Goal: Information Seeking & Learning: Learn about a topic

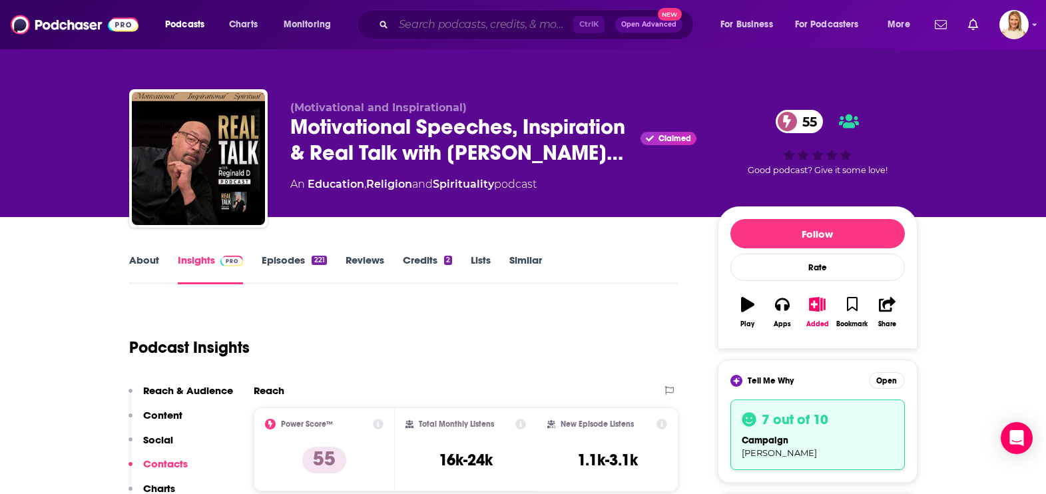
click at [447, 26] on input "Search podcasts, credits, & more..." at bounding box center [484, 24] width 180 height 21
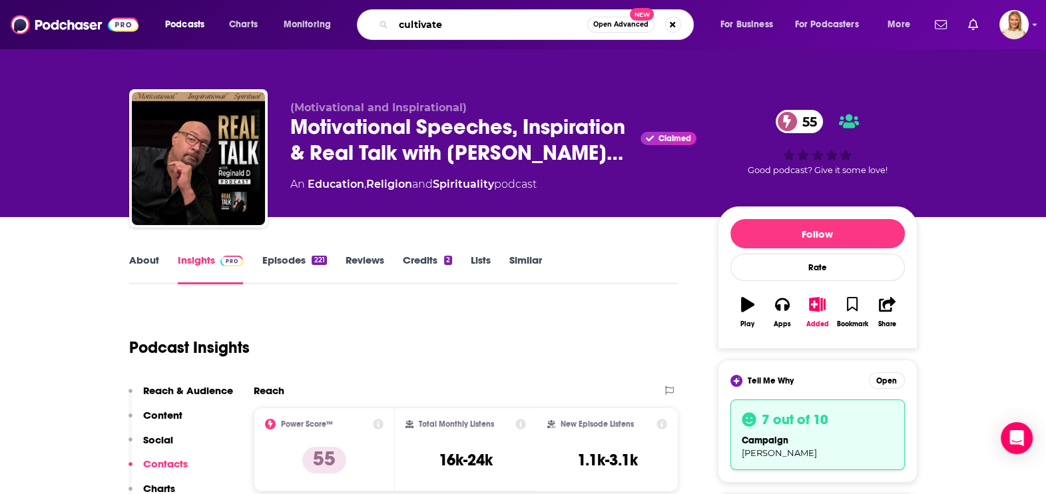
type input "cultivated"
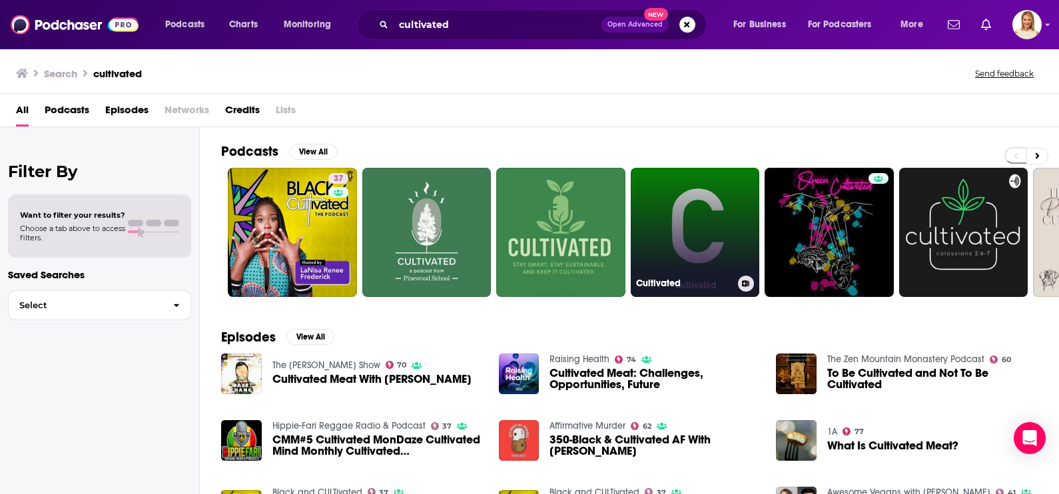
click at [736, 236] on link "Cultivated" at bounding box center [695, 232] width 129 height 129
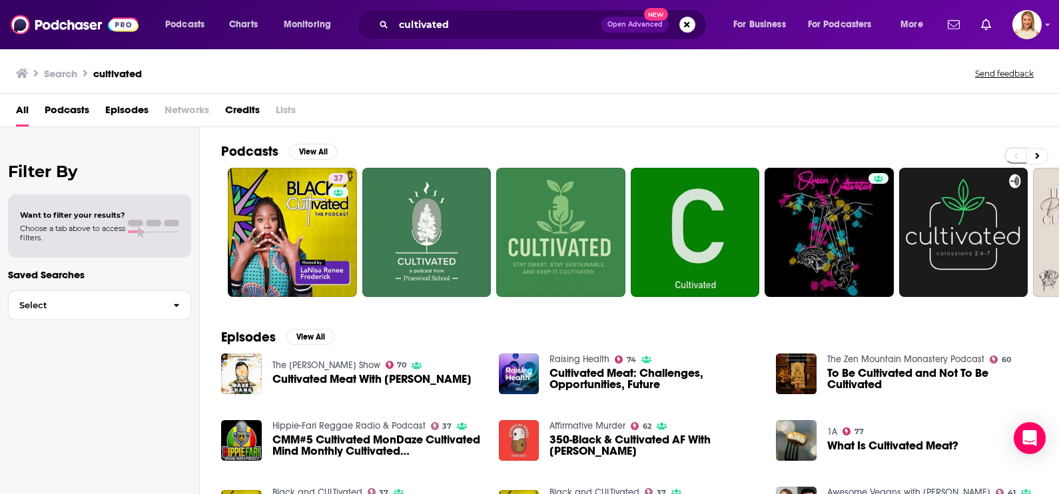
click at [82, 105] on span "Podcasts" at bounding box center [67, 112] width 45 height 27
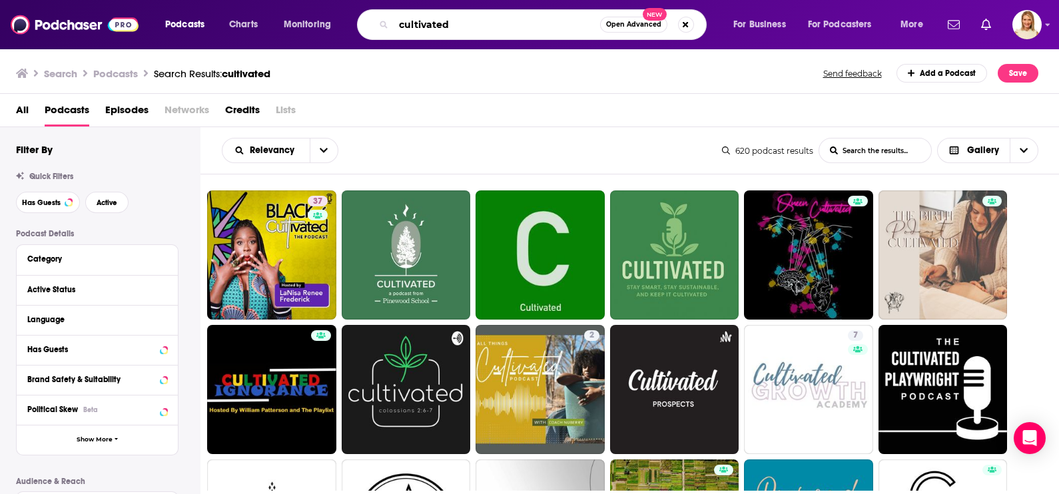
drag, startPoint x: 459, startPoint y: 27, endPoint x: 400, endPoint y: 27, distance: 59.3
click at [400, 27] on input "cultivated" at bounding box center [497, 24] width 206 height 21
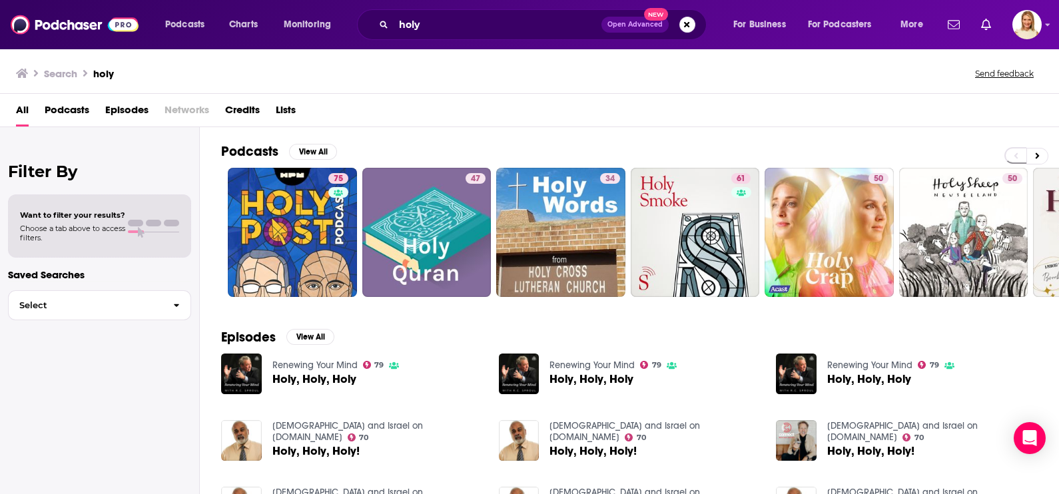
click at [60, 110] on span "Podcasts" at bounding box center [67, 112] width 45 height 27
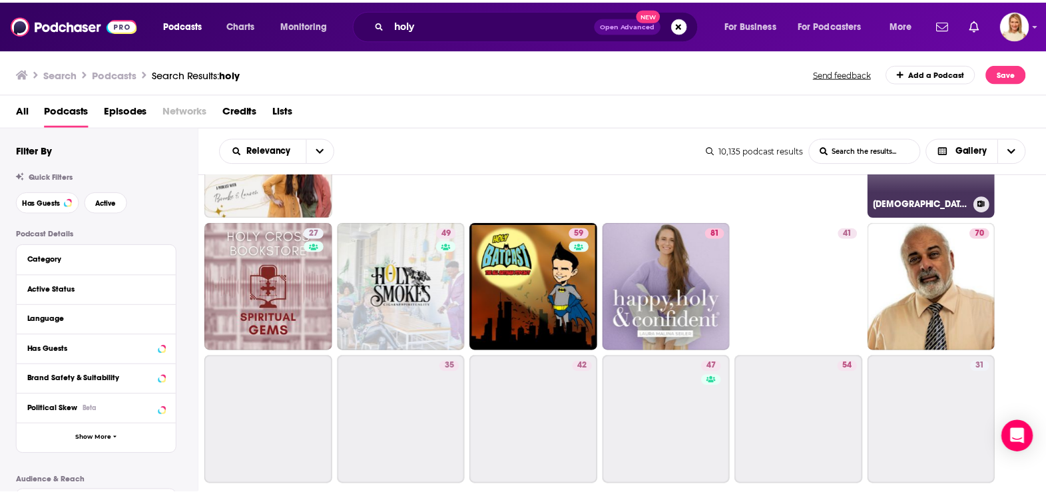
scroll to position [250, 0]
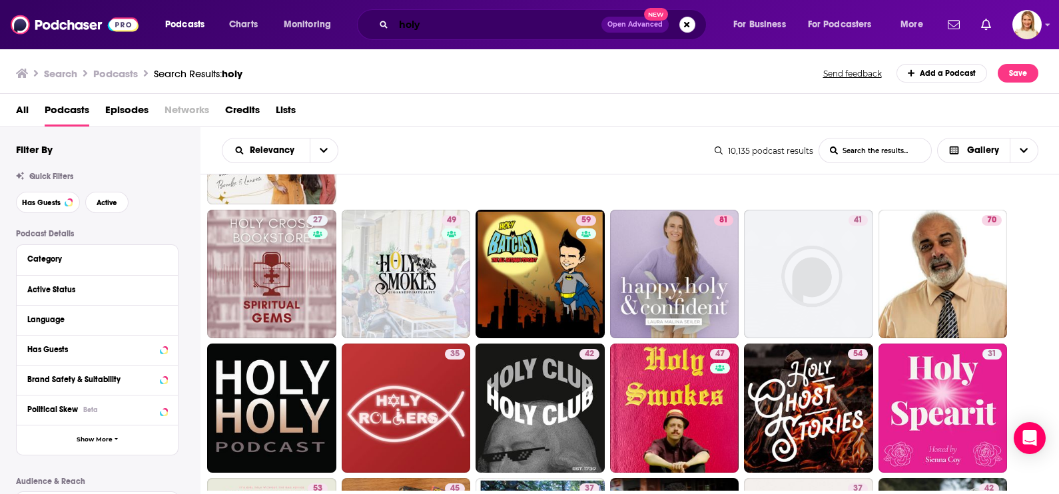
click at [435, 23] on input "holy" at bounding box center [498, 24] width 208 height 21
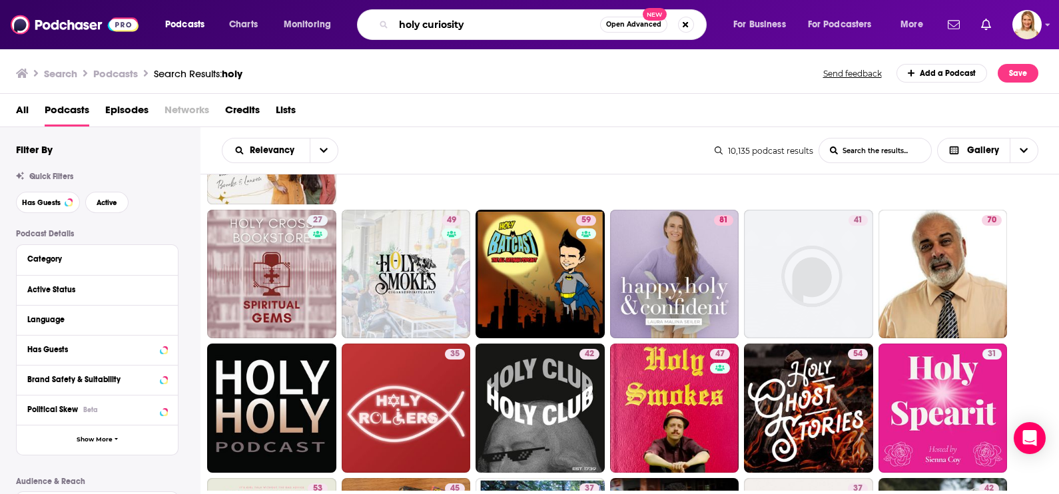
type input "holy curiosity"
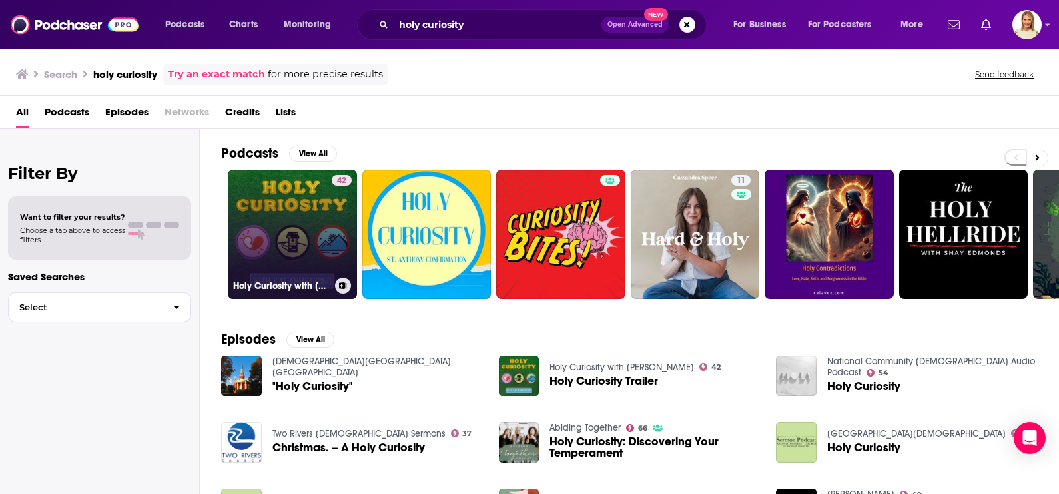
click at [326, 197] on link "42 Holy Curiosity with Kat Armstrong" at bounding box center [292, 234] width 129 height 129
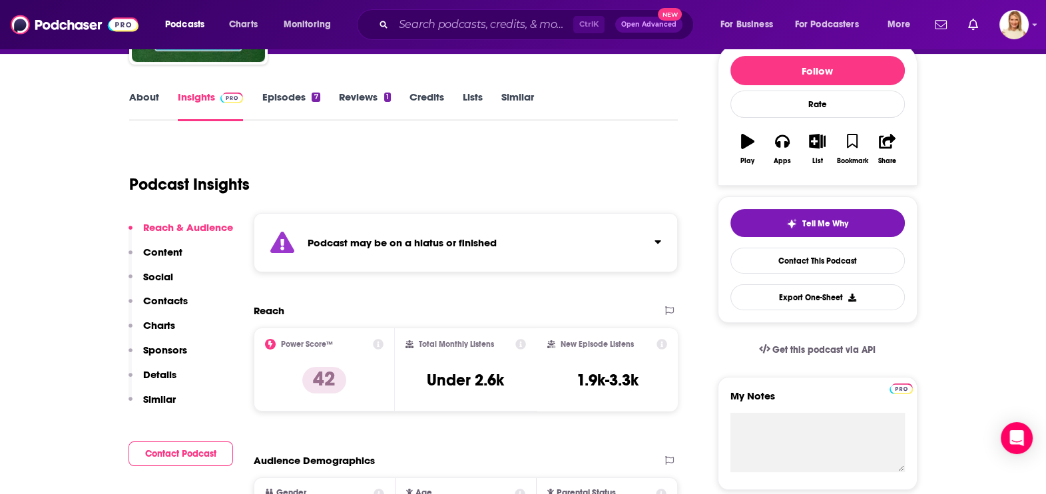
scroll to position [83, 0]
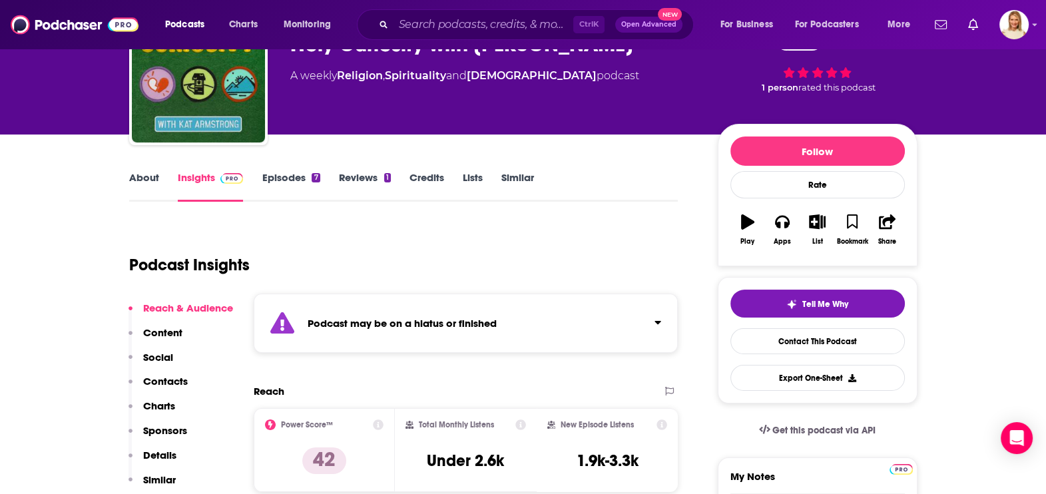
click at [306, 178] on link "Episodes 7" at bounding box center [291, 186] width 58 height 31
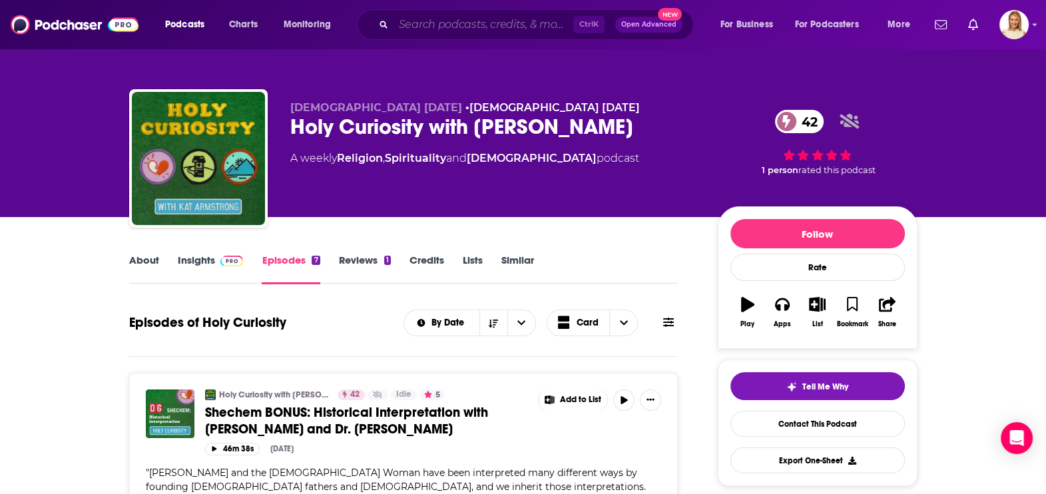
click at [425, 21] on input "Search podcasts, credits, & more..." at bounding box center [484, 24] width 180 height 21
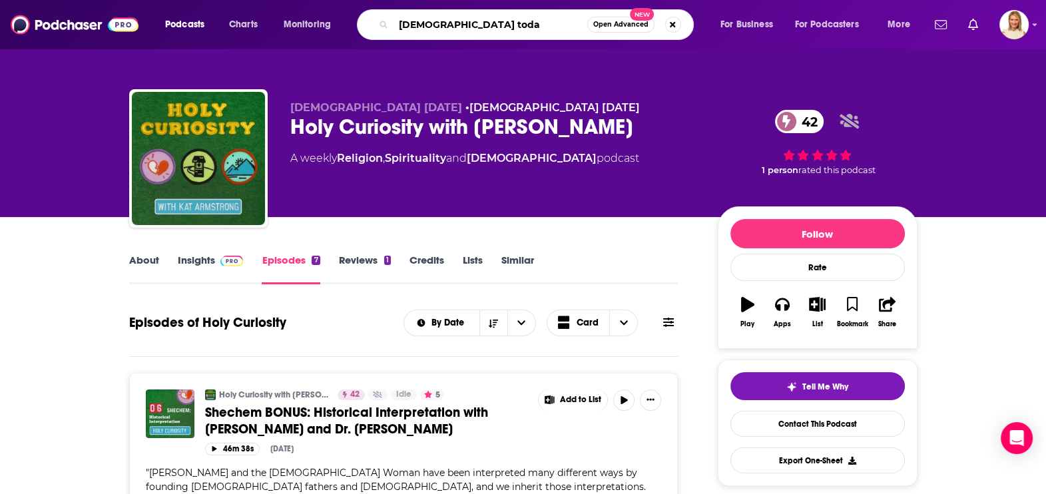
type input "christianity today"
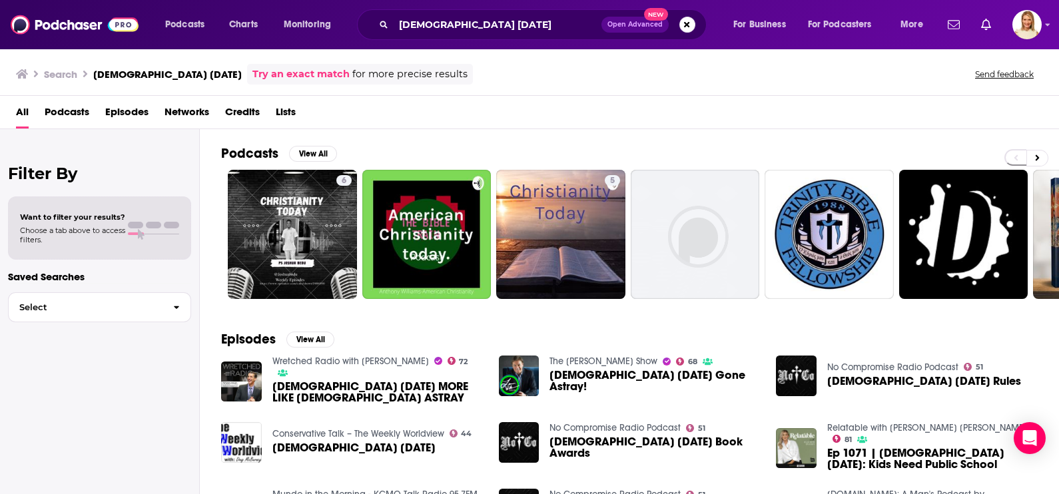
click at [81, 104] on span "Podcasts" at bounding box center [67, 114] width 45 height 27
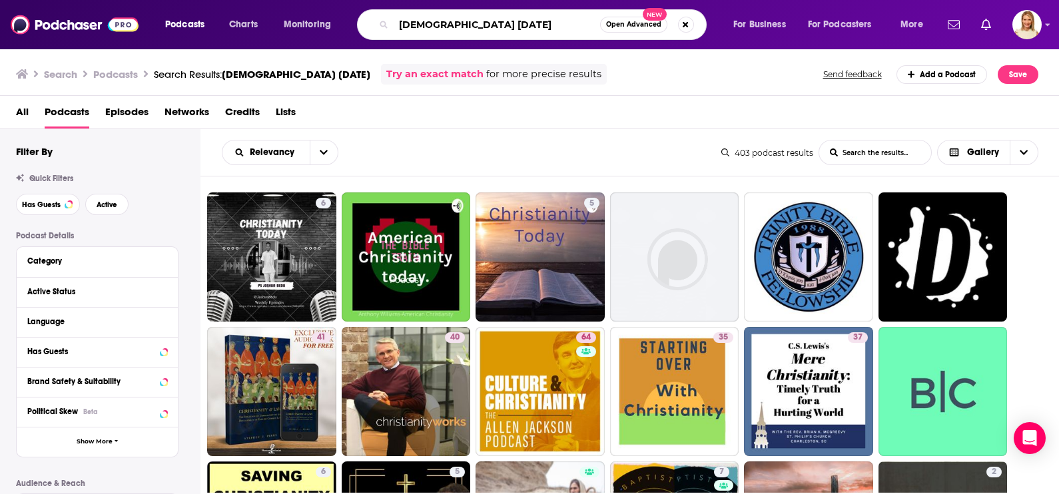
drag, startPoint x: 496, startPoint y: 24, endPoint x: 390, endPoint y: 32, distance: 106.2
click at [390, 32] on div "christianity today Open Advanced New" at bounding box center [532, 24] width 350 height 31
type input "military"
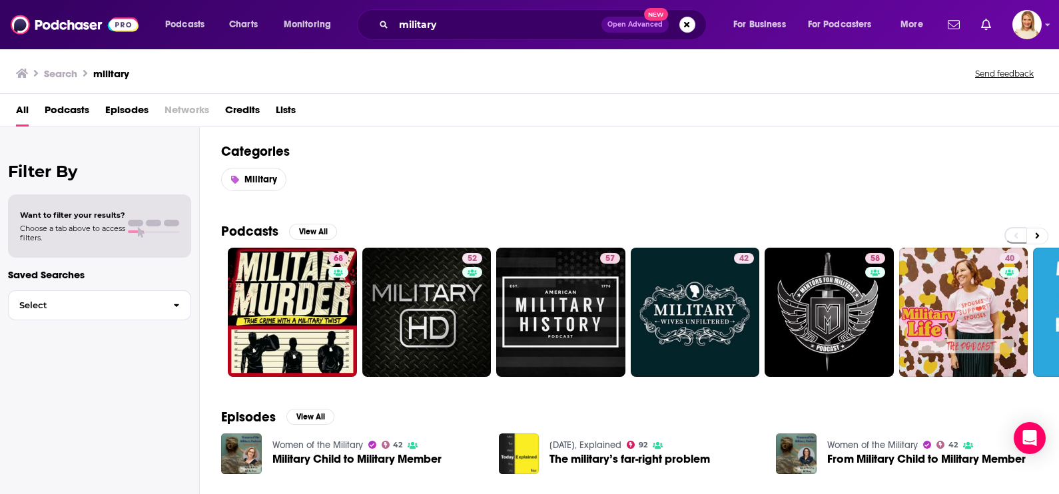
click at [70, 108] on span "Podcasts" at bounding box center [67, 112] width 45 height 27
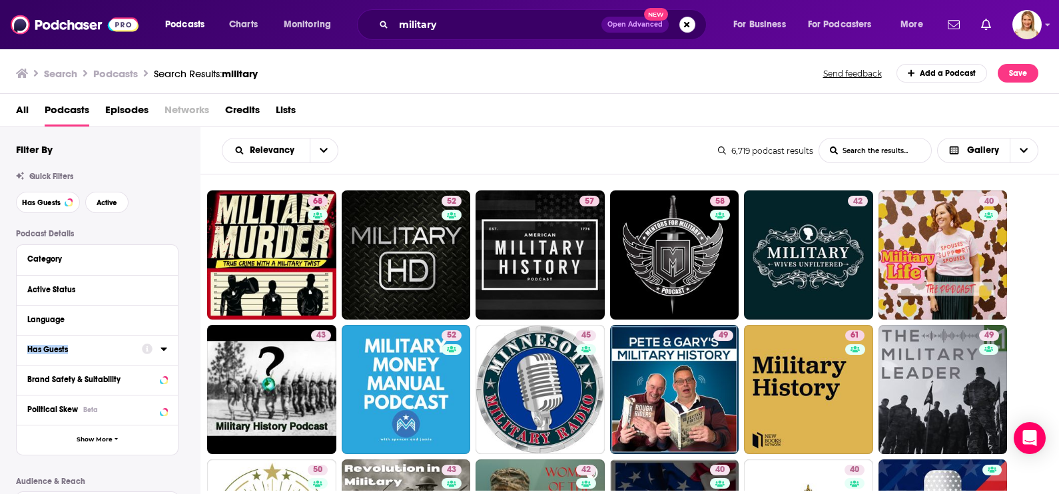
click at [164, 348] on icon at bounding box center [163, 349] width 6 height 3
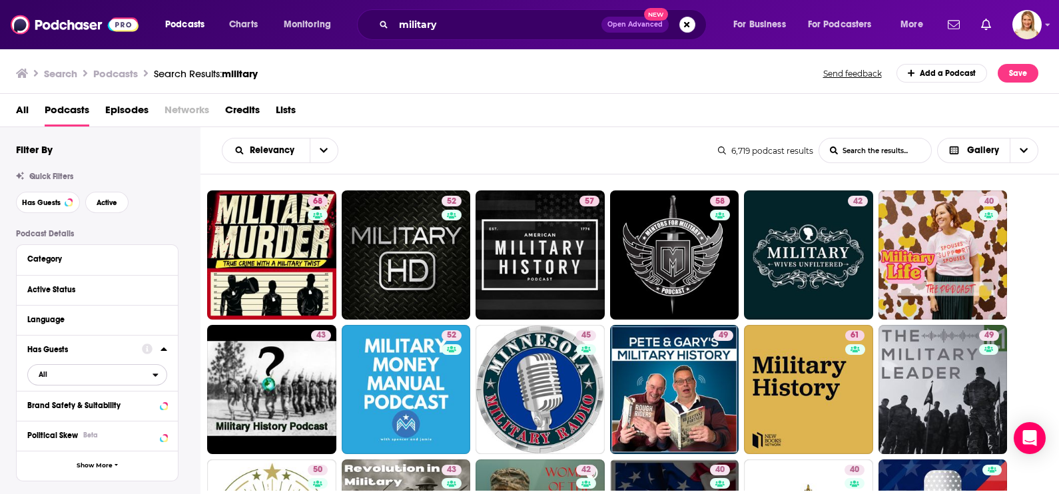
click at [154, 375] on button "All" at bounding box center [97, 374] width 140 height 21
click at [103, 419] on span "Has guests" at bounding box center [74, 418] width 80 height 7
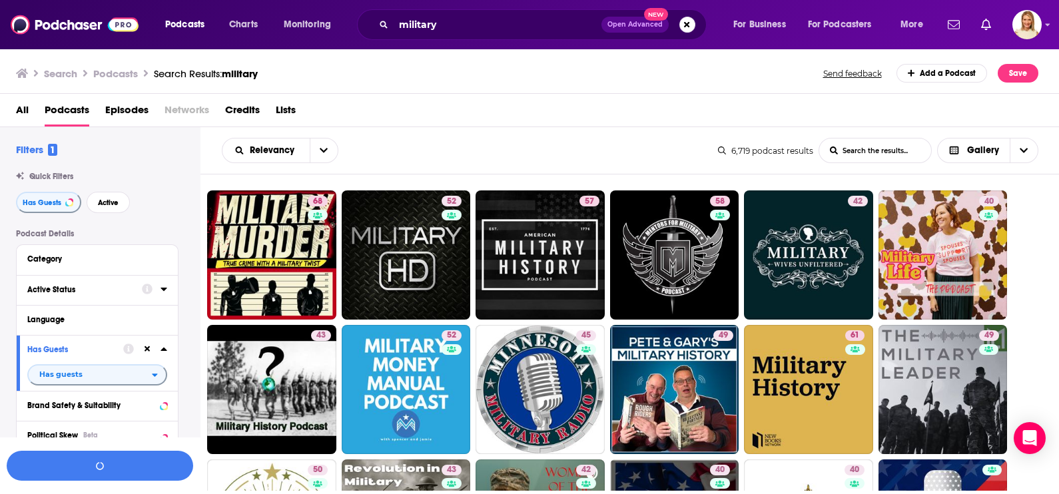
click at [99, 288] on div "Active Status" at bounding box center [80, 289] width 106 height 9
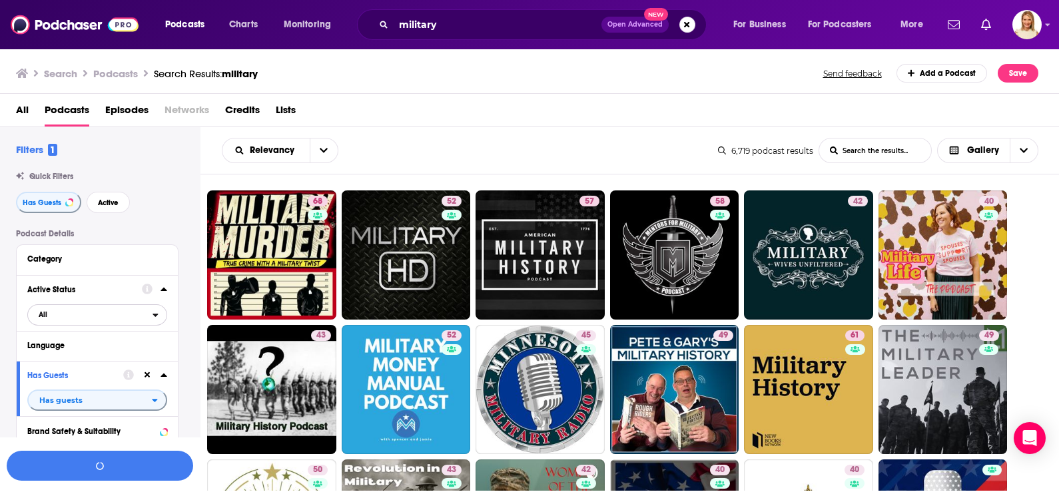
click at [154, 318] on icon "open menu" at bounding box center [155, 314] width 6 height 9
click at [118, 352] on div "Active 1k" at bounding box center [101, 359] width 149 height 22
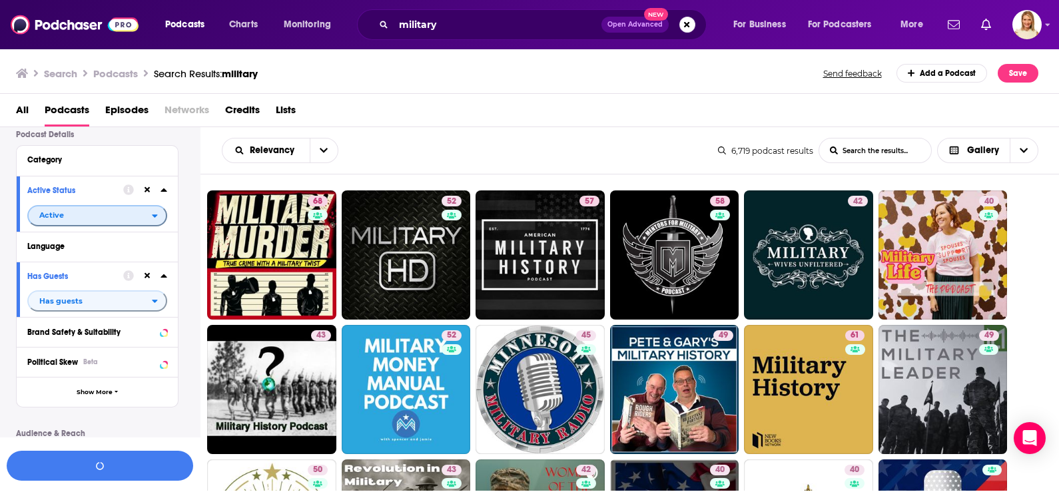
scroll to position [166, 0]
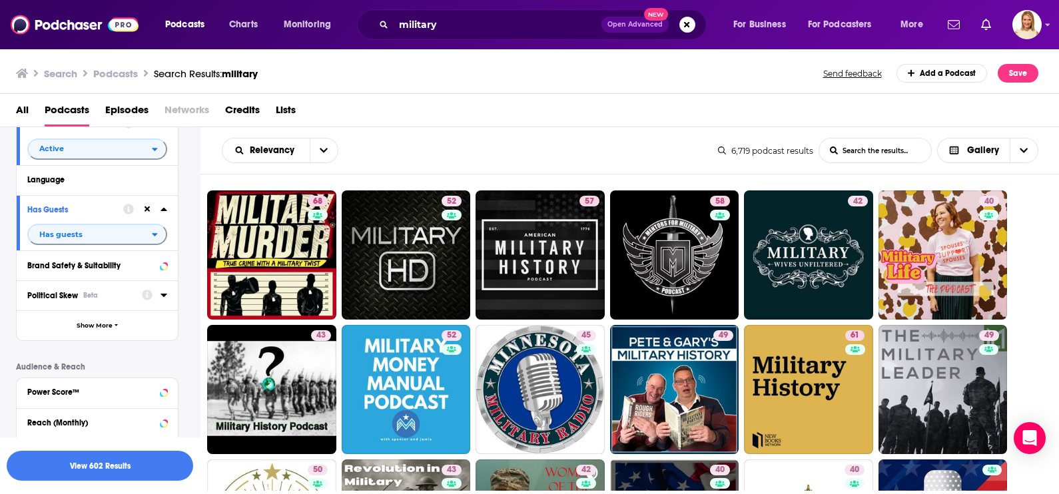
click at [164, 296] on icon at bounding box center [163, 295] width 6 height 3
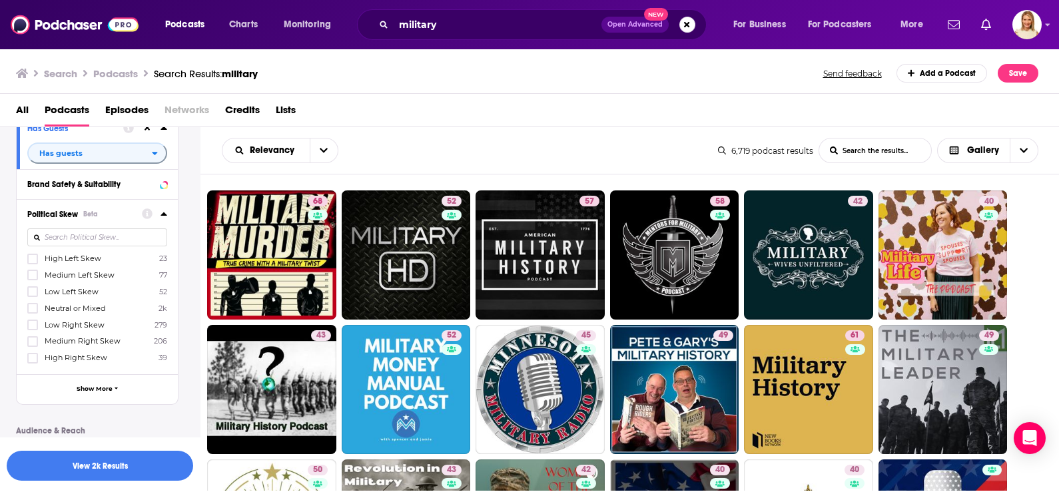
scroll to position [250, 0]
click at [34, 356] on icon at bounding box center [33, 356] width 8 height 8
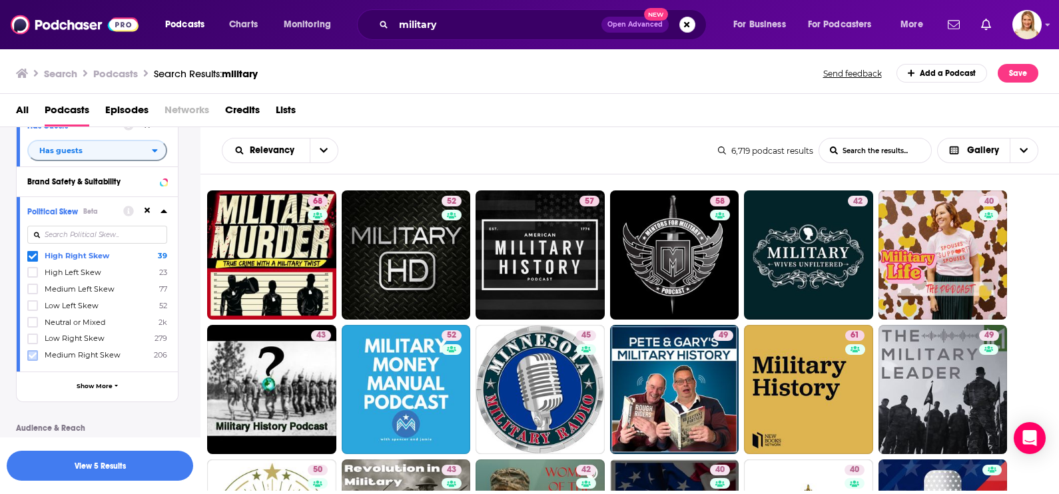
click at [31, 353] on icon at bounding box center [33, 356] width 8 height 8
click at [33, 354] on icon at bounding box center [33, 355] width 8 height 6
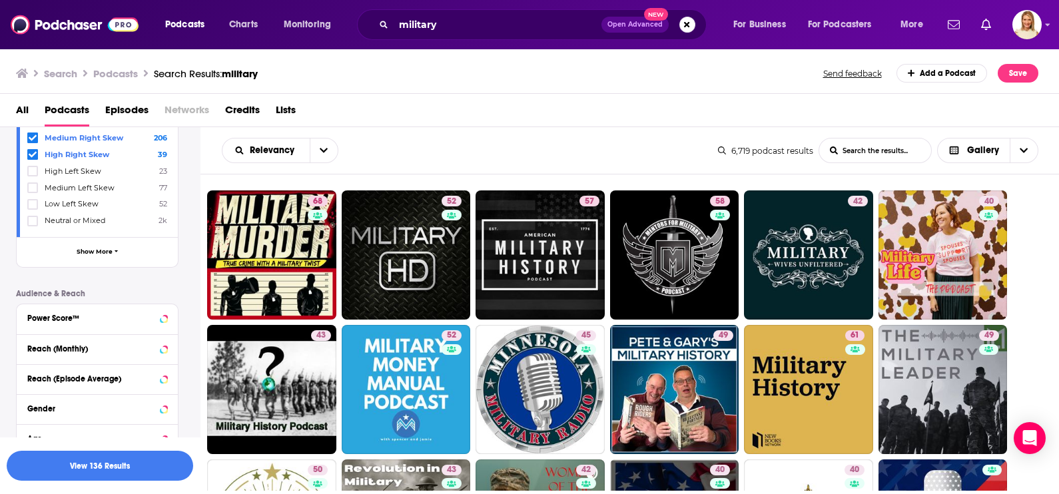
scroll to position [416, 0]
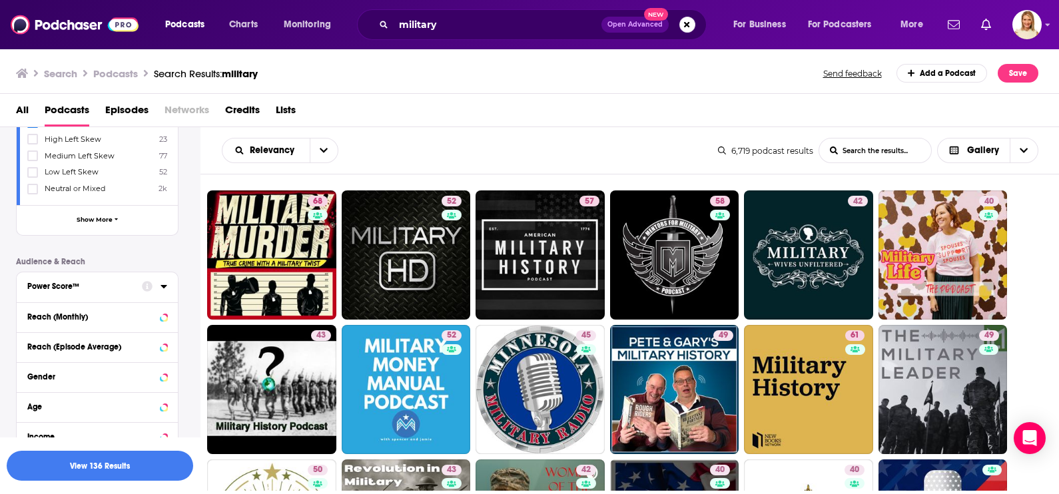
click at [161, 288] on icon at bounding box center [163, 286] width 7 height 11
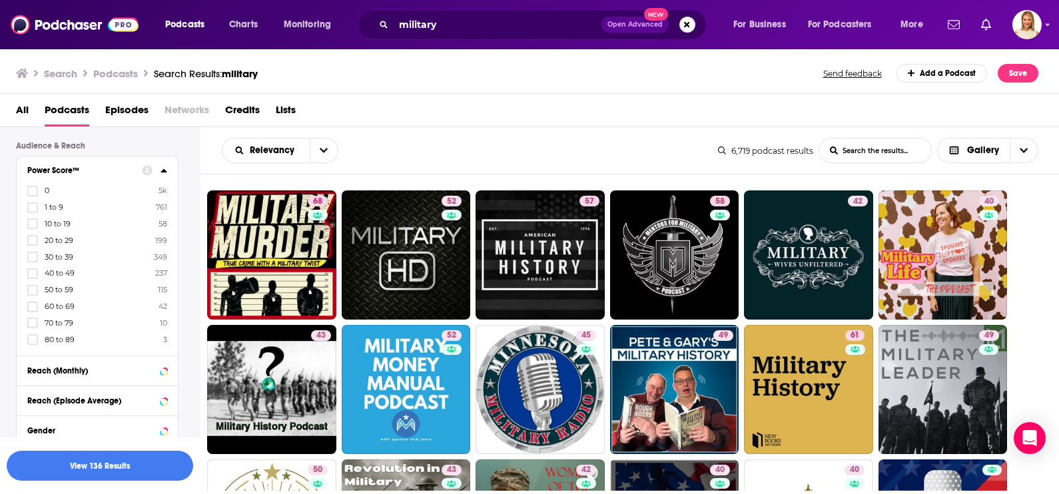
scroll to position [582, 0]
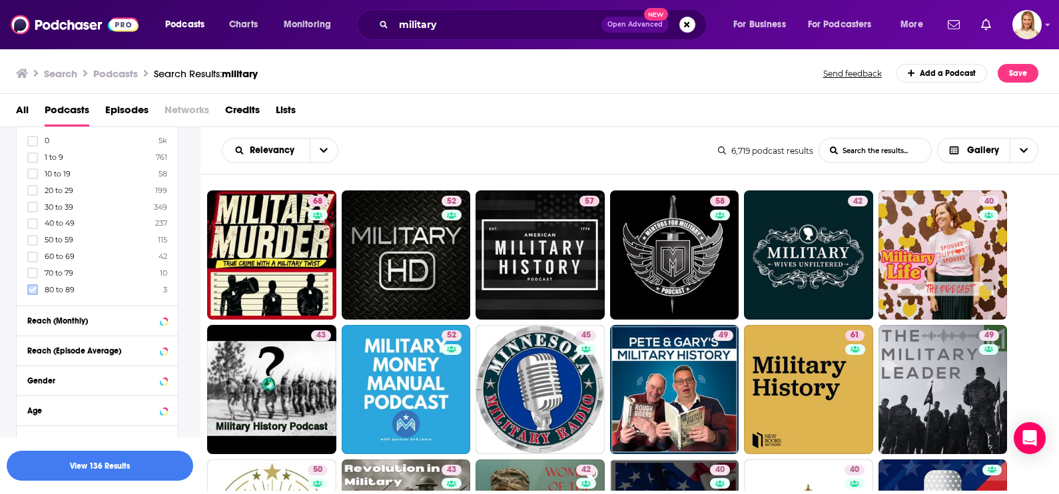
click at [32, 288] on icon at bounding box center [33, 290] width 8 height 6
click at [34, 290] on icon at bounding box center [33, 290] width 8 height 8
click at [35, 287] on icon at bounding box center [33, 290] width 8 height 6
click at [36, 286] on icon at bounding box center [33, 290] width 8 height 8
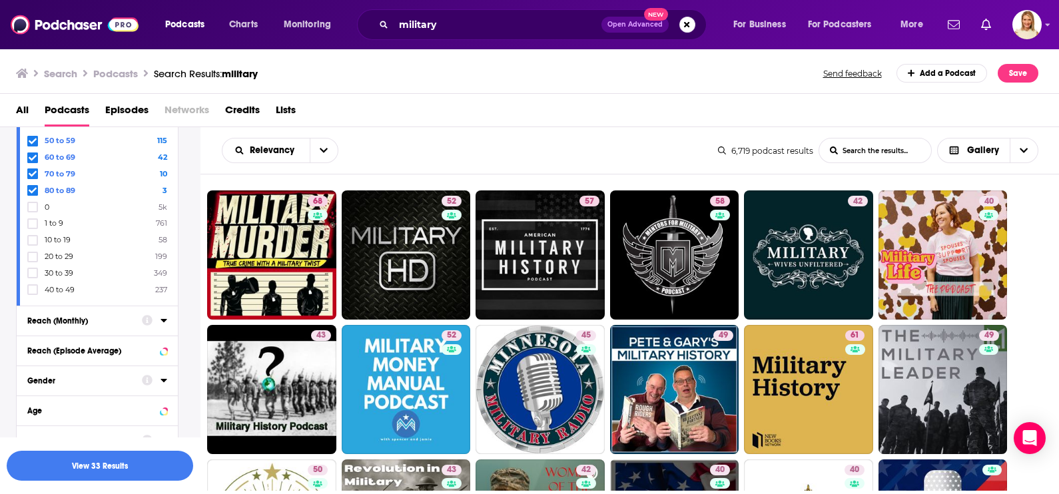
click at [166, 376] on icon at bounding box center [163, 380] width 7 height 11
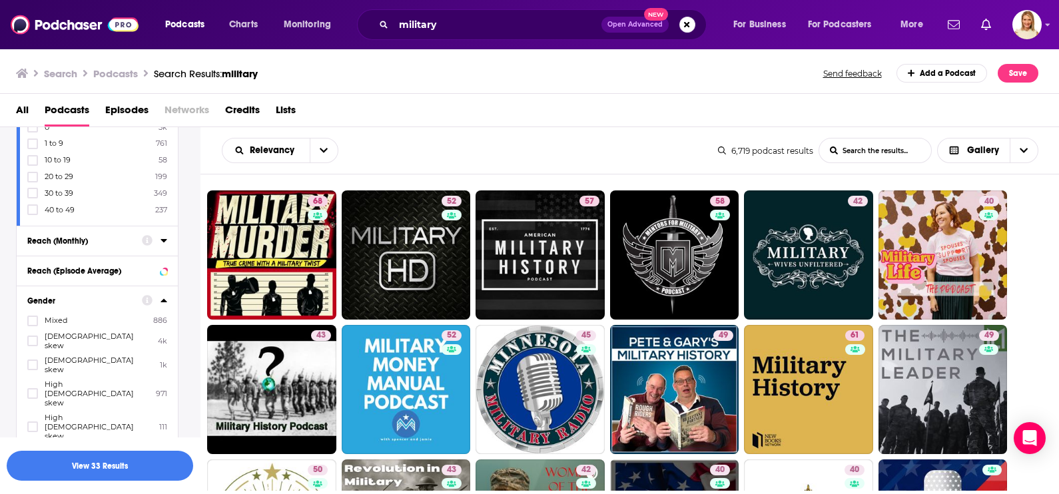
scroll to position [665, 0]
click at [38, 333] on div at bounding box center [33, 337] width 13 height 11
click at [33, 342] on input "multiSelectOption-moderatemale-1" at bounding box center [33, 342] width 0 height 0
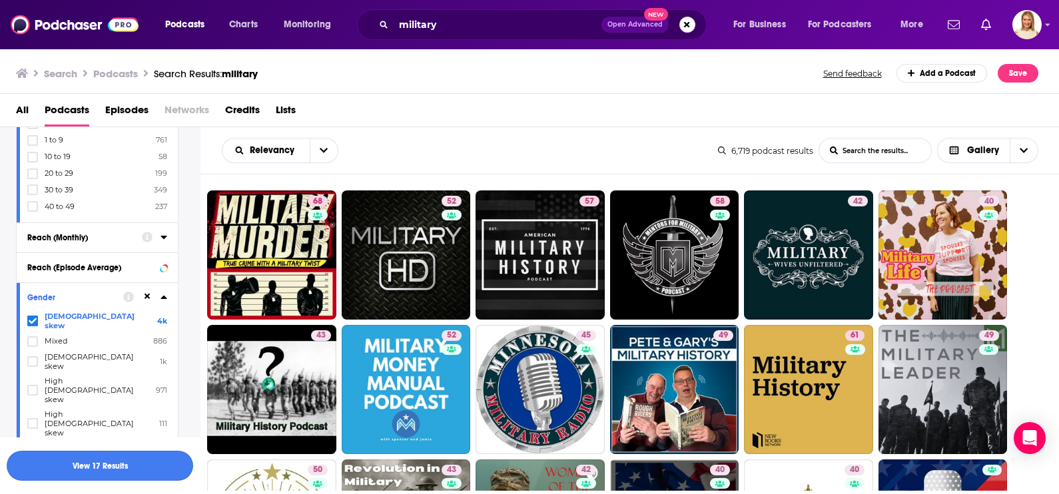
click at [119, 466] on button "View 17 Results" at bounding box center [100, 466] width 186 height 30
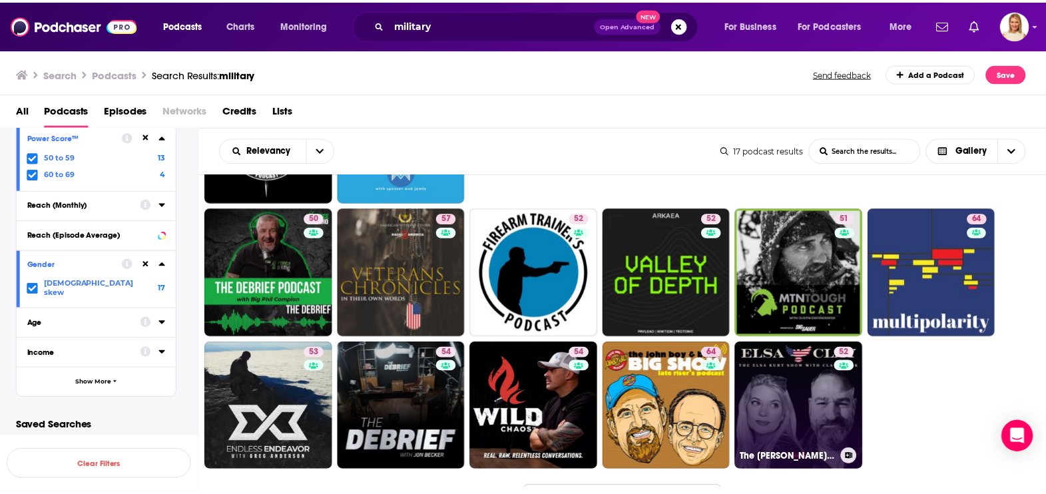
scroll to position [170, 0]
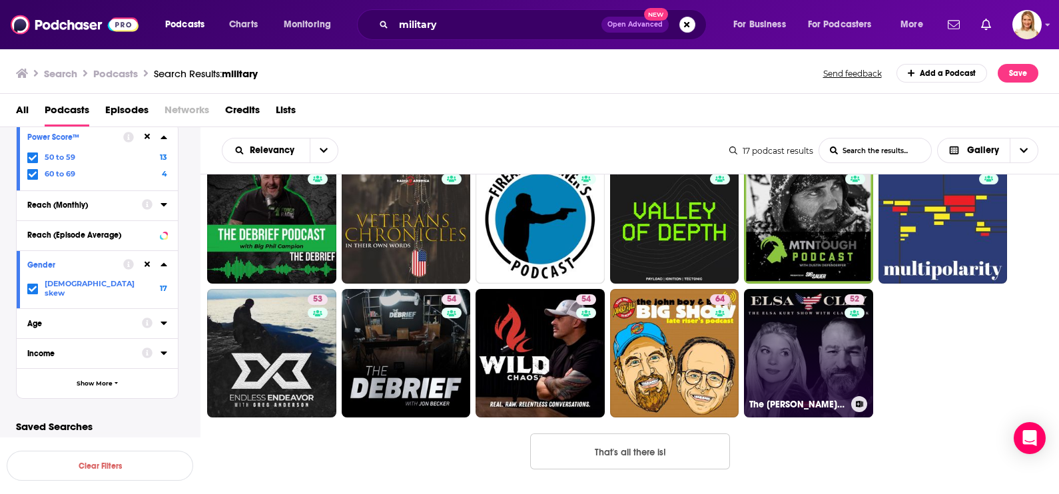
click at [821, 360] on link "52 The Elsa Kurt Show" at bounding box center [808, 353] width 129 height 129
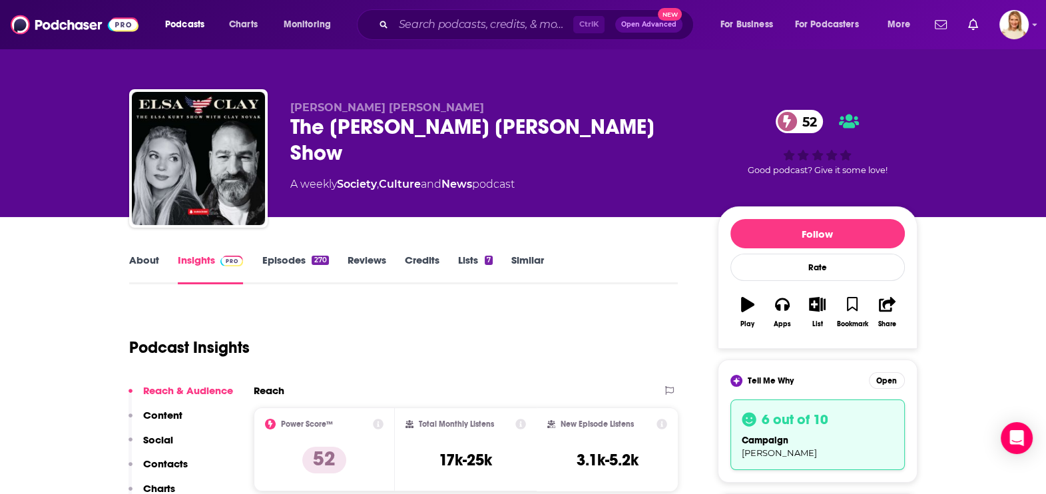
scroll to position [166, 0]
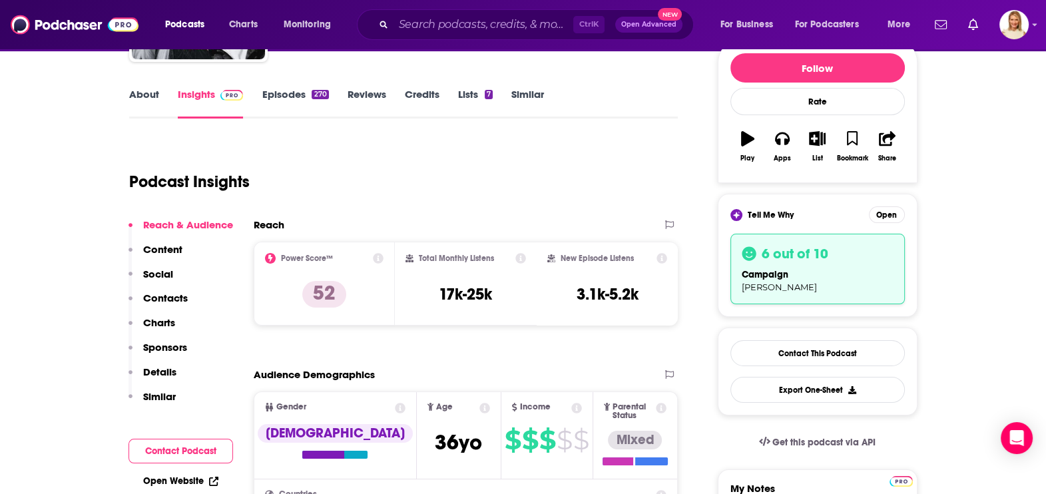
click at [140, 97] on link "About" at bounding box center [144, 103] width 30 height 31
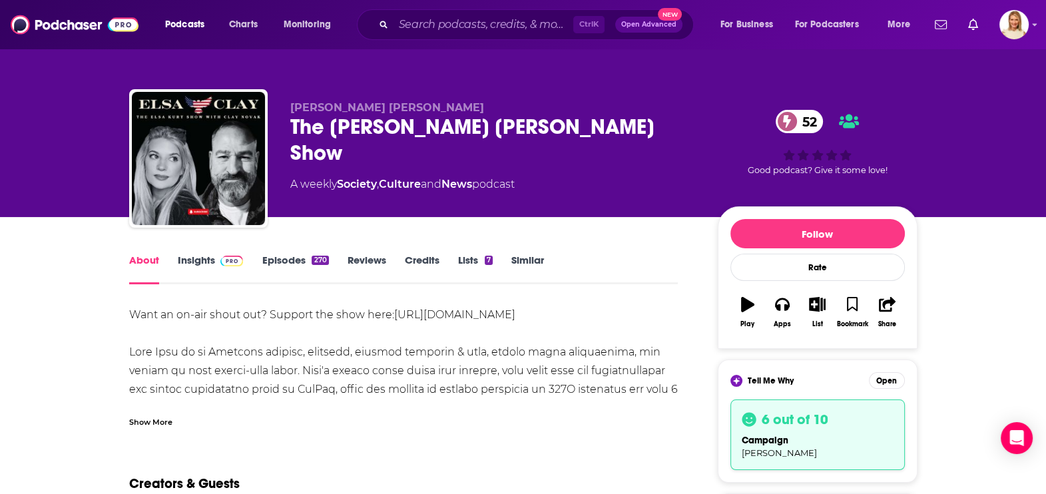
click at [164, 418] on div "Show More" at bounding box center [150, 421] width 43 height 13
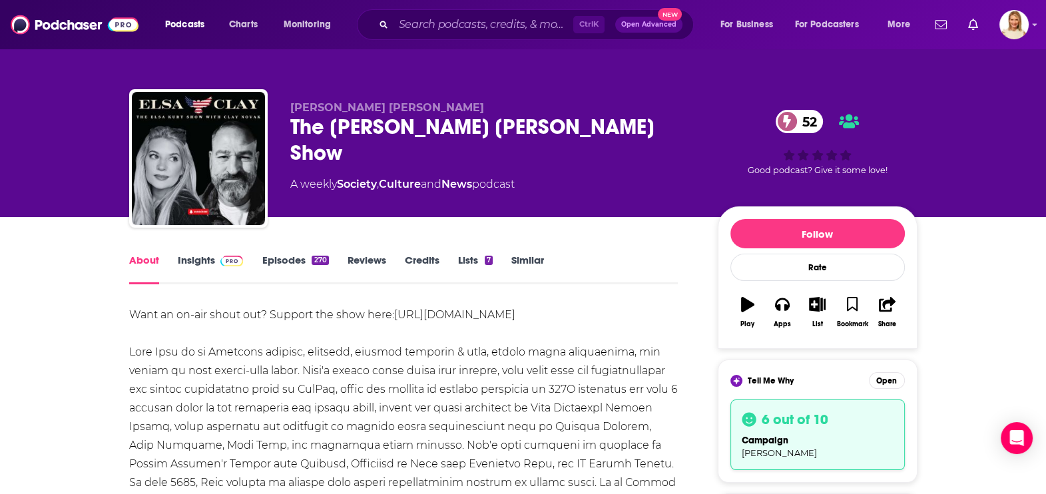
click at [300, 258] on link "Episodes 270" at bounding box center [295, 269] width 67 height 31
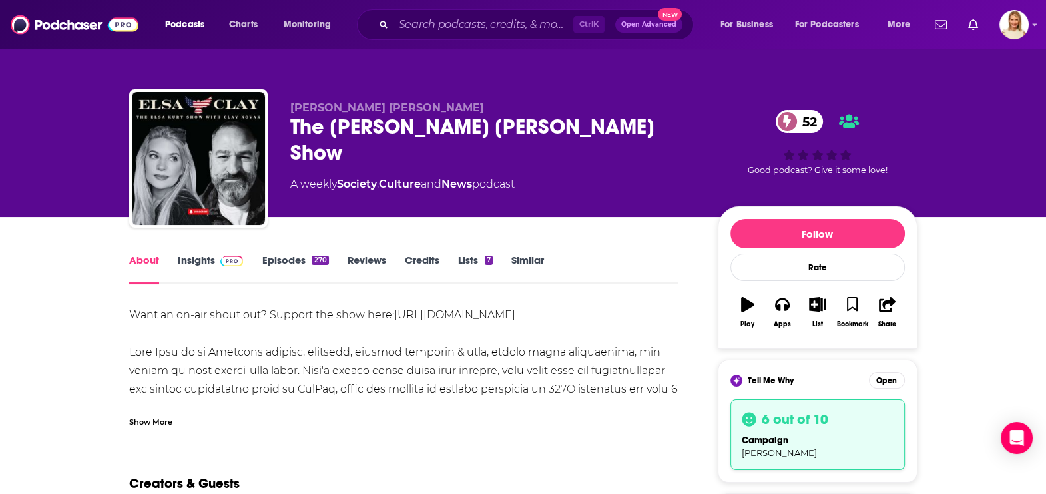
click at [277, 260] on link "Episodes 270" at bounding box center [295, 269] width 67 height 31
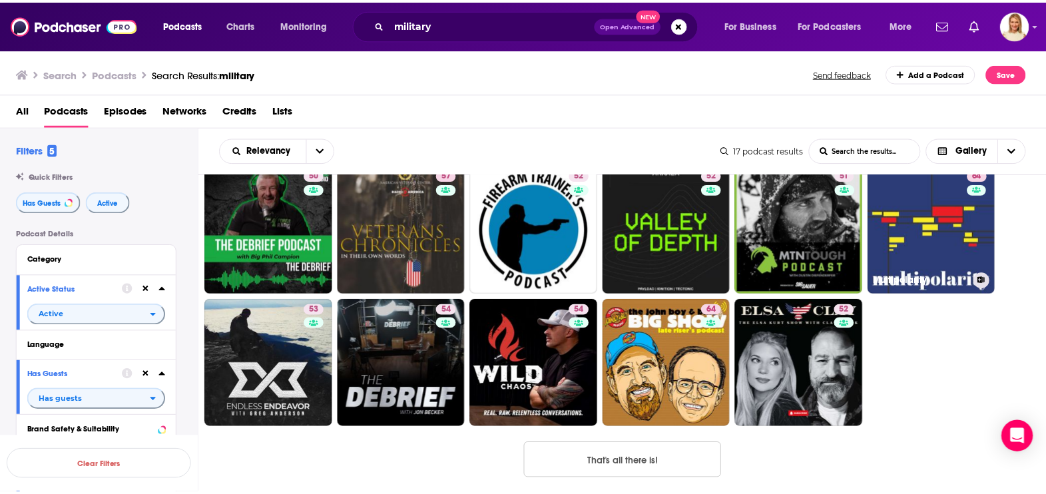
scroll to position [166, 0]
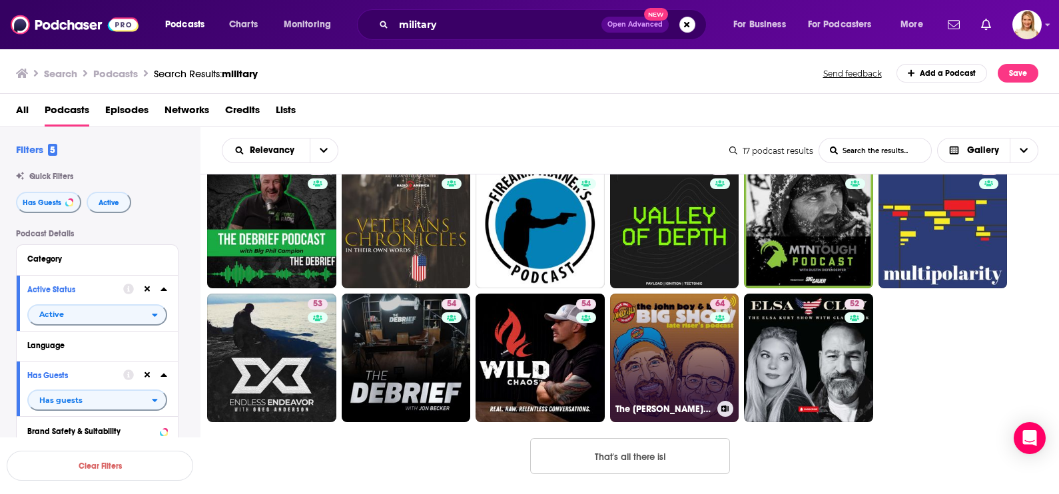
click at [691, 346] on link "64 The John Boy & Billy Big Show" at bounding box center [674, 358] width 129 height 129
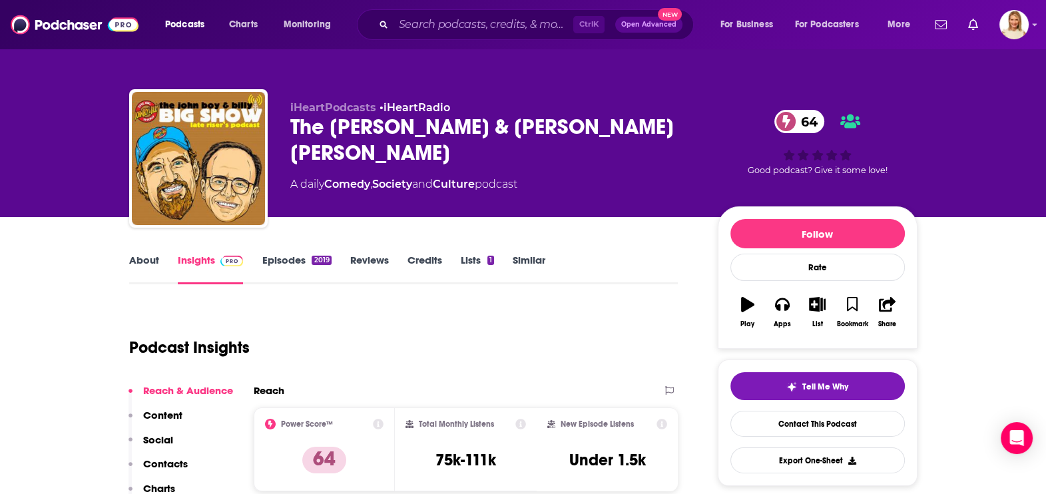
click at [152, 261] on link "About" at bounding box center [144, 269] width 30 height 31
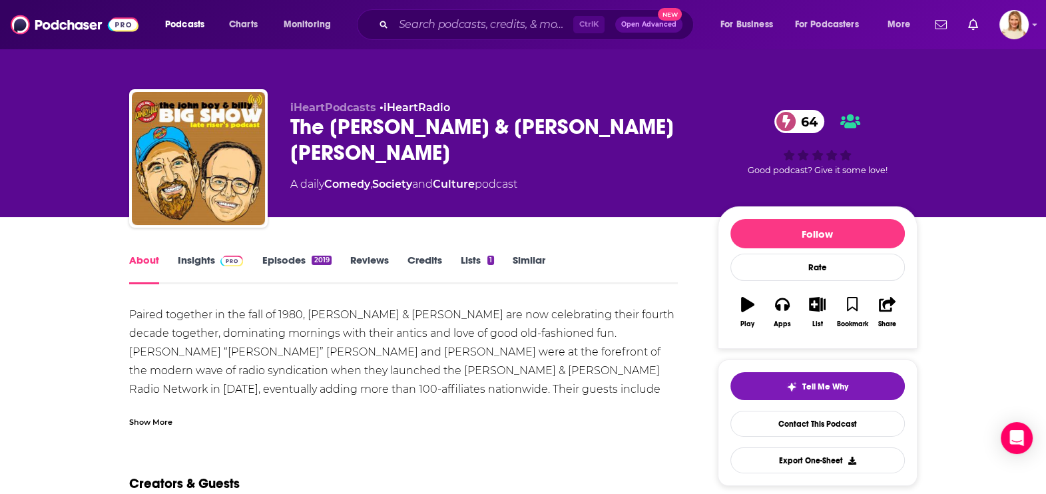
click at [150, 416] on div "Show More" at bounding box center [150, 421] width 43 height 13
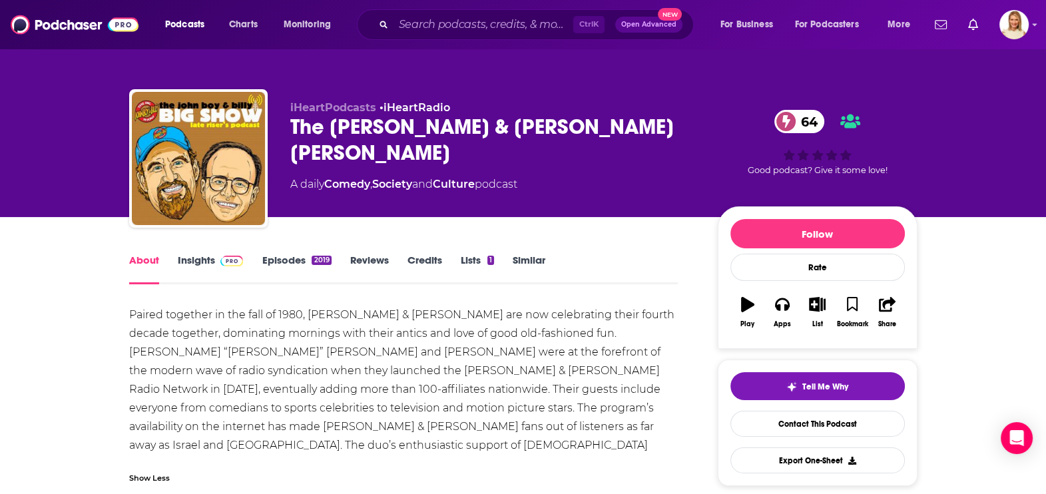
click at [286, 256] on link "Episodes 2019" at bounding box center [296, 269] width 69 height 31
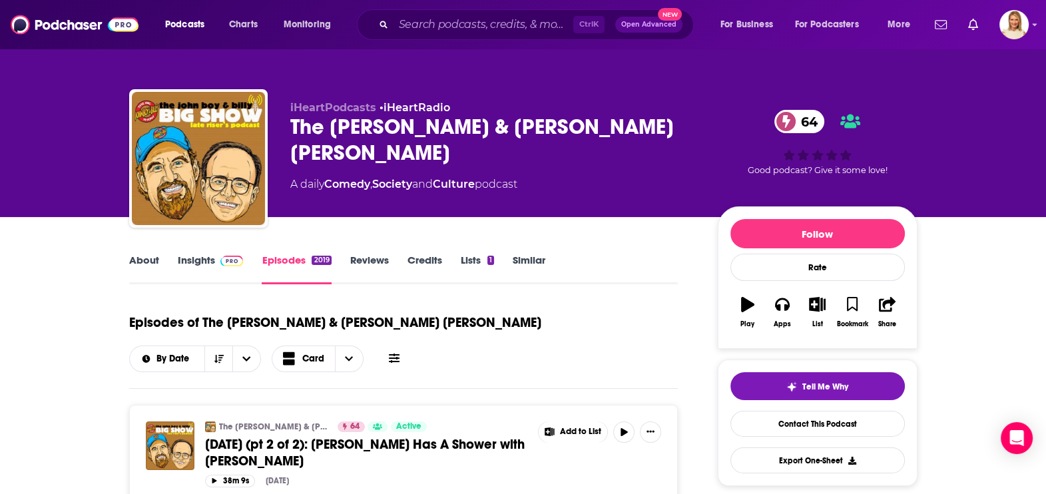
scroll to position [83, 0]
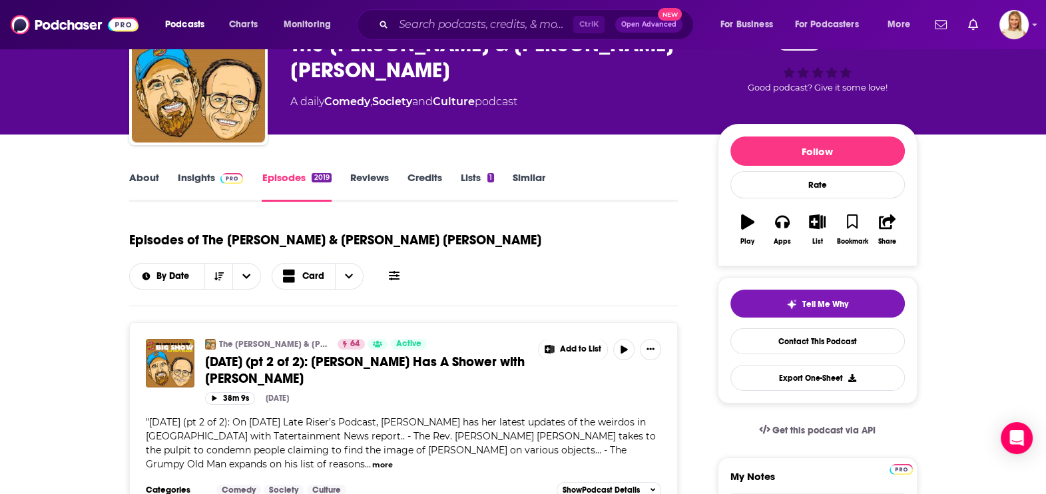
click at [372, 459] on button "more" at bounding box center [382, 464] width 21 height 11
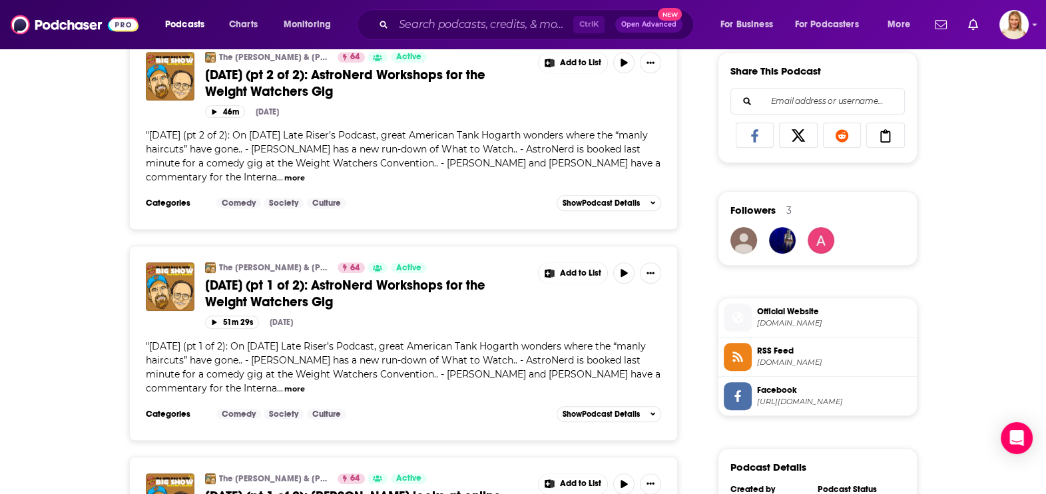
scroll to position [1081, 0]
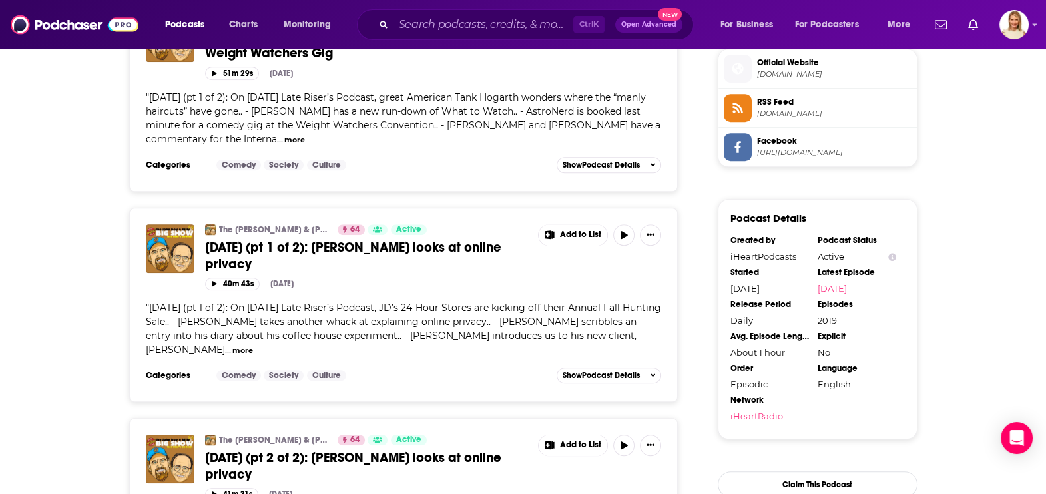
click at [253, 345] on button "more" at bounding box center [242, 350] width 21 height 11
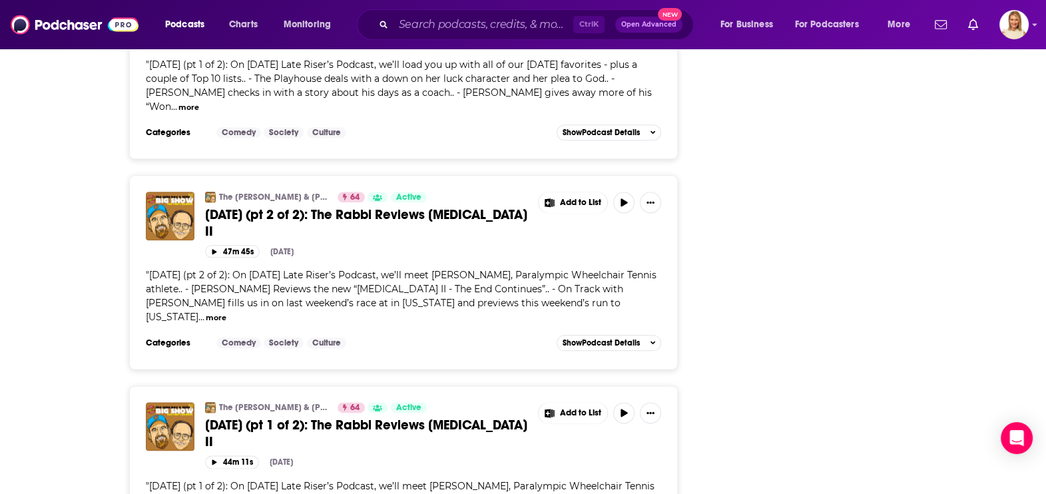
scroll to position [1248, 0]
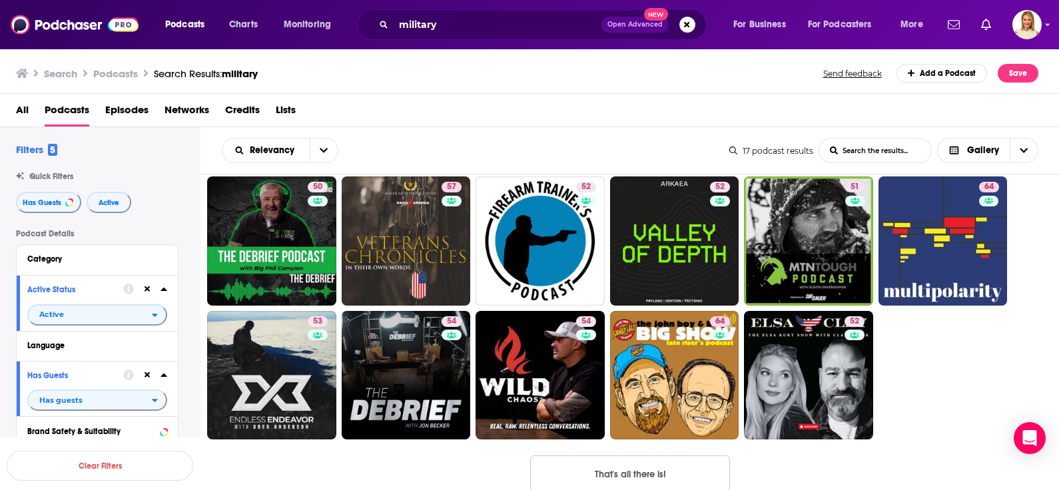
scroll to position [170, 0]
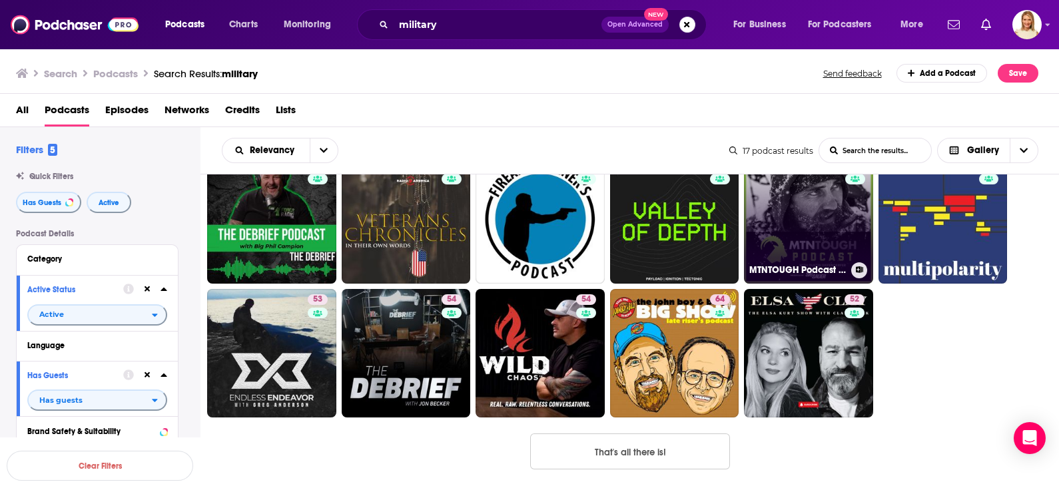
click at [801, 226] on link "51 MTNTOUGH Podcast w/ Dustin Diefenderfer" at bounding box center [808, 218] width 129 height 129
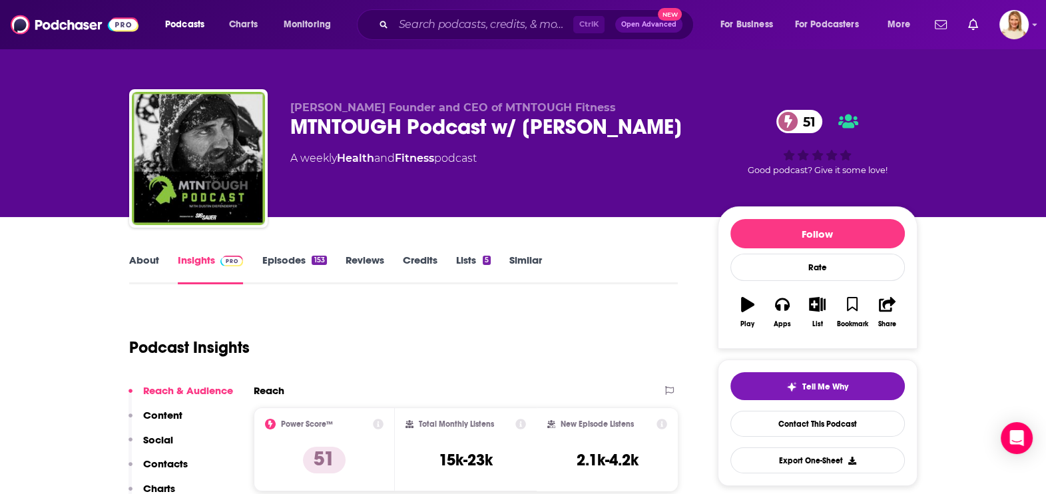
click at [149, 256] on link "About" at bounding box center [144, 269] width 30 height 31
click at [425, 21] on input "Search podcasts, credits, & more..." at bounding box center [484, 24] width 180 height 21
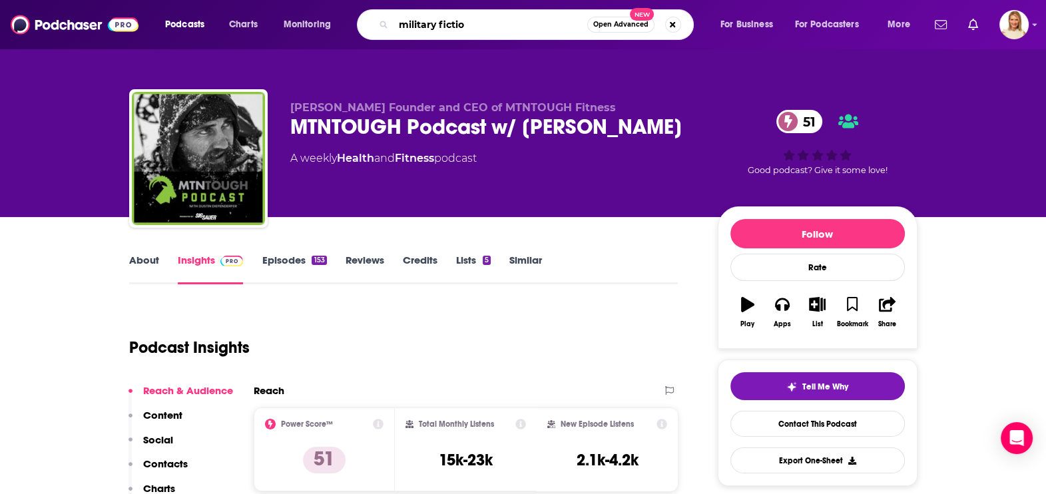
type input "military fiction"
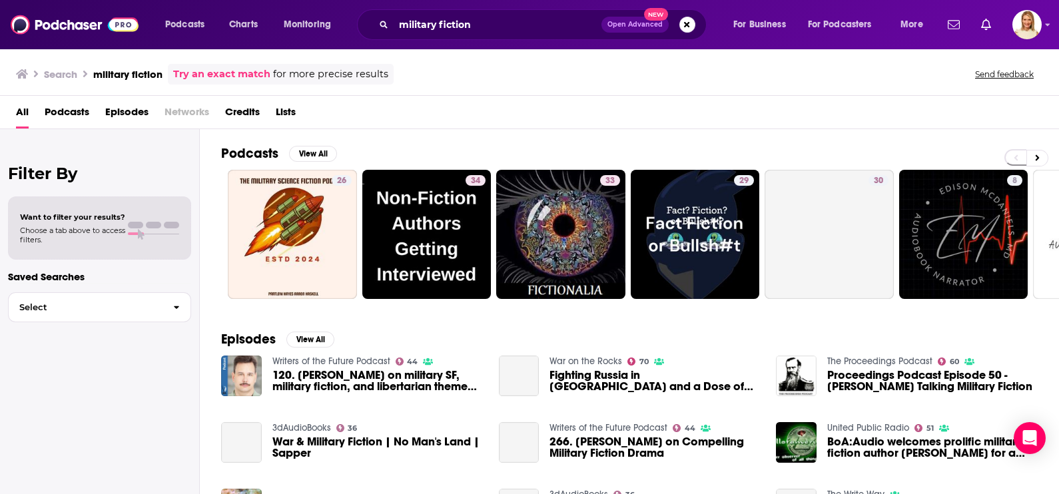
click at [75, 115] on span "Podcasts" at bounding box center [67, 114] width 45 height 27
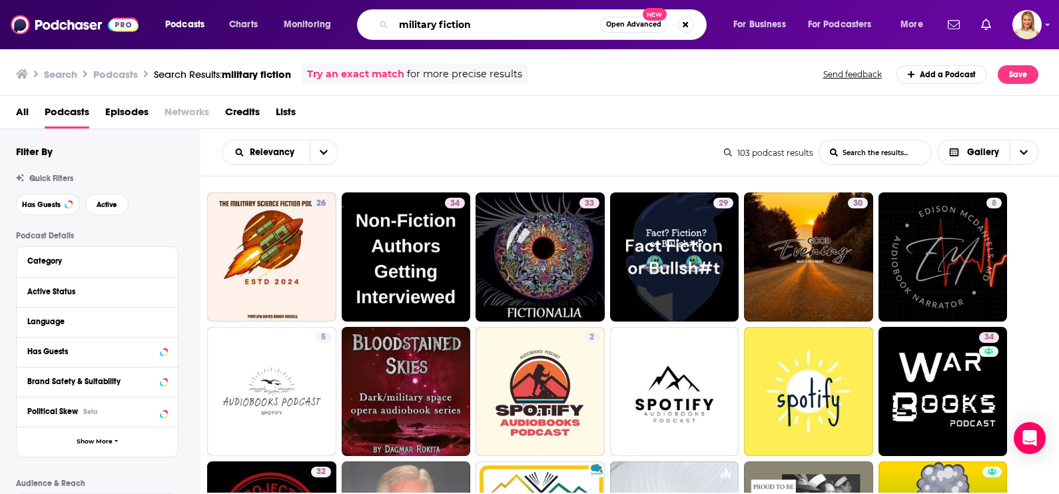
drag, startPoint x: 484, startPoint y: 22, endPoint x: 392, endPoint y: 26, distance: 92.6
click at [392, 26] on div "military fiction Open Advanced New" at bounding box center [532, 24] width 350 height 31
type input "chad robichaux"
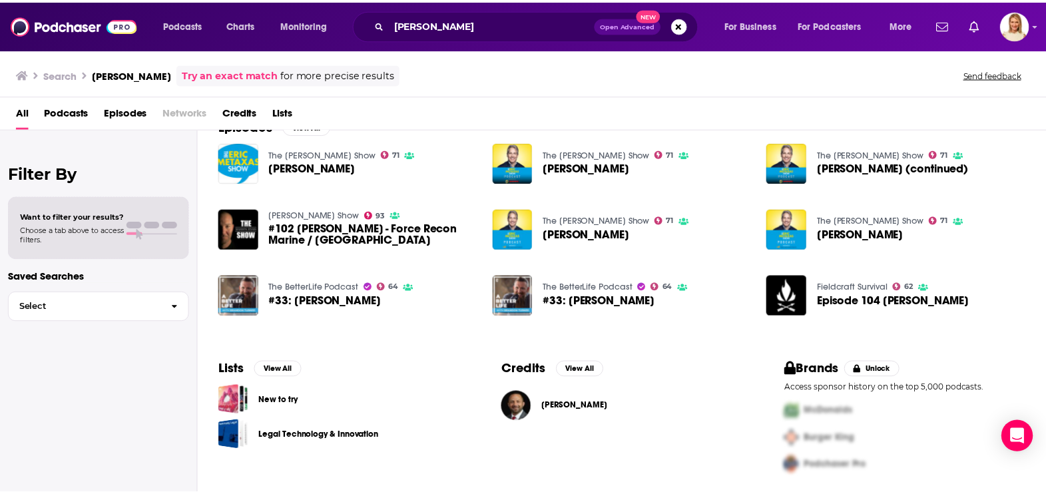
scroll to position [213, 0]
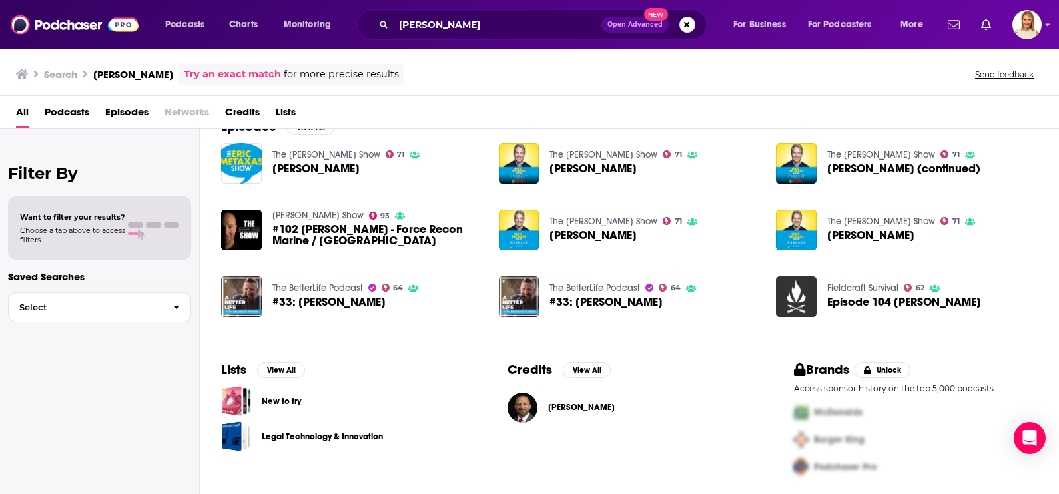
click at [808, 295] on img "Episode 104 Chad Robichaux" at bounding box center [796, 296] width 41 height 41
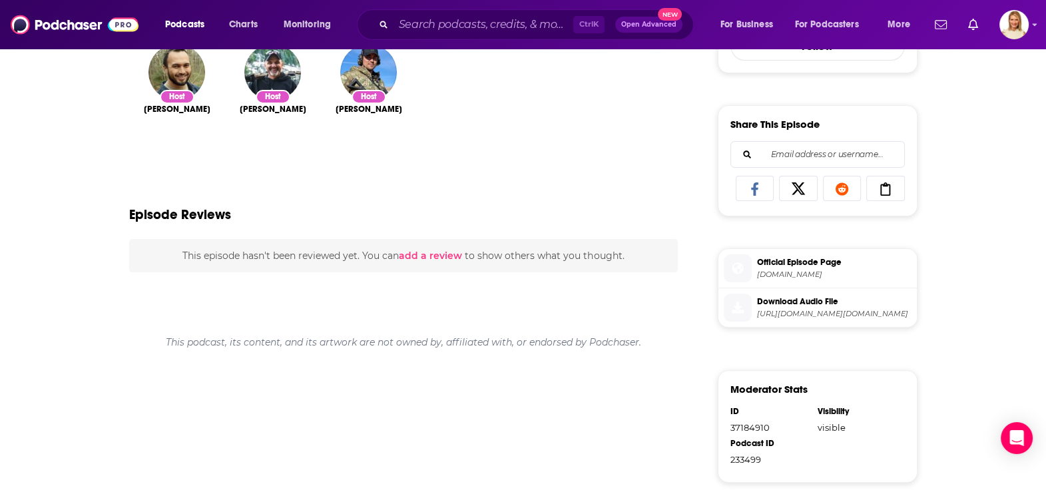
scroll to position [83, 0]
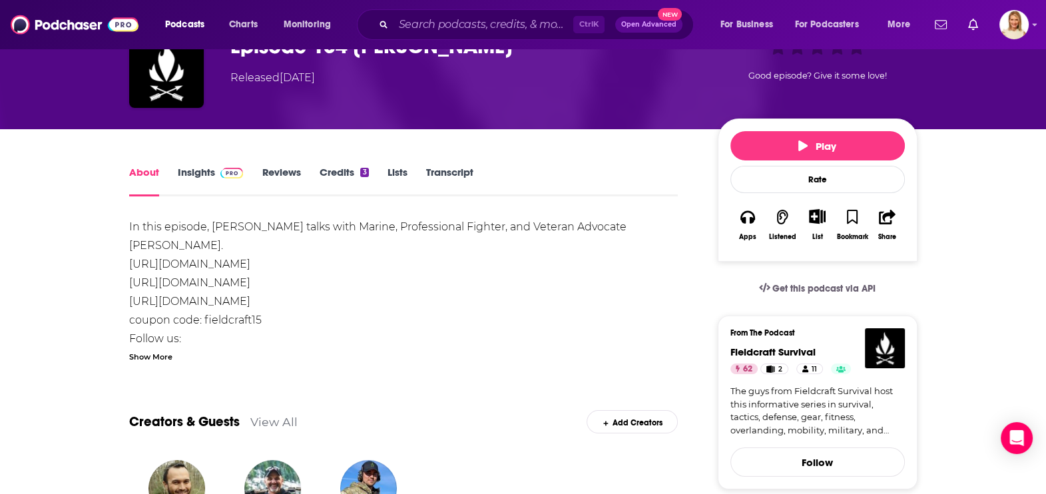
click at [159, 354] on div "Show More" at bounding box center [150, 356] width 43 height 13
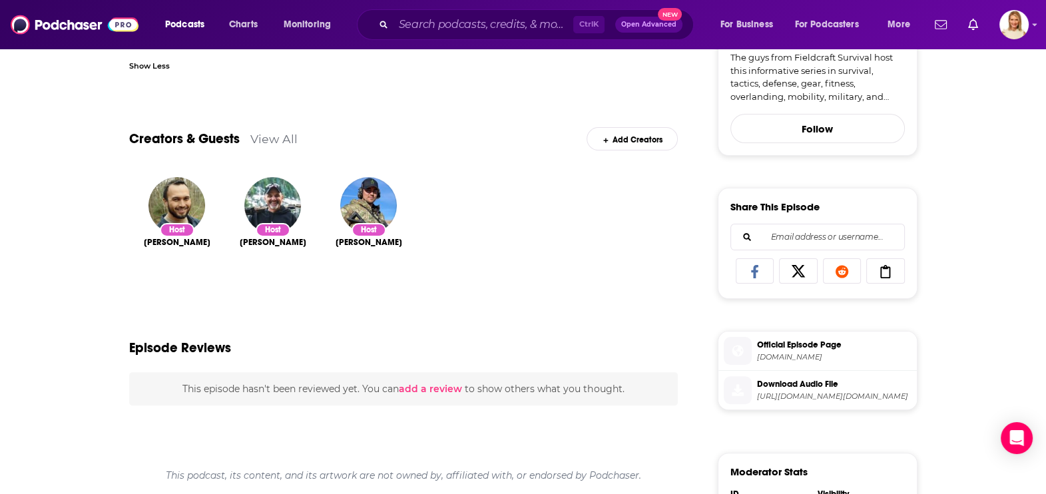
scroll to position [0, 0]
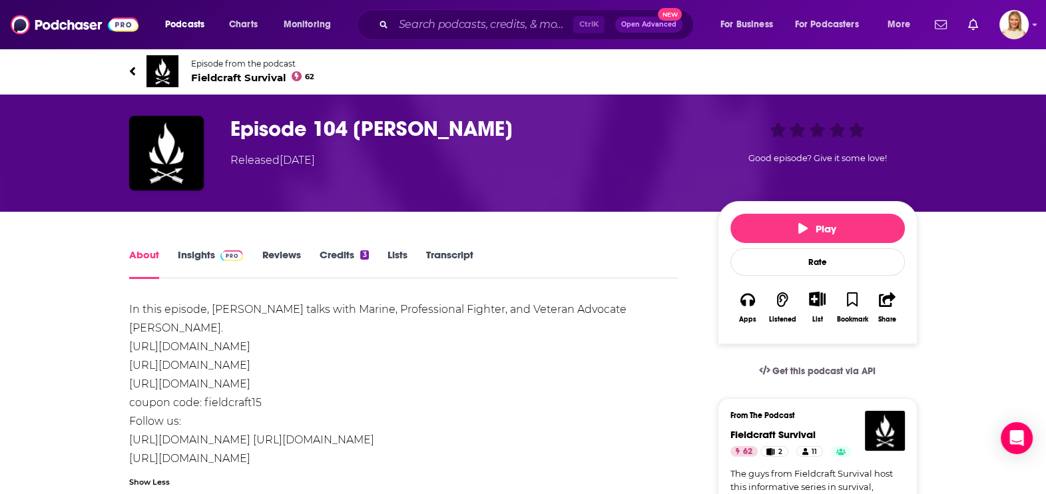
click at [194, 259] on link "Insights" at bounding box center [211, 263] width 66 height 31
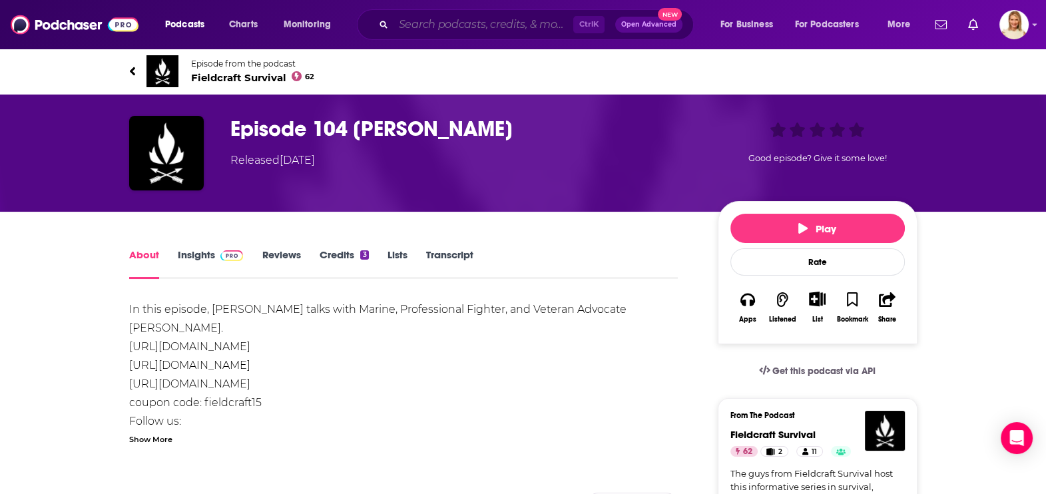
click at [426, 33] on input "Search podcasts, credits, & more..." at bounding box center [484, 24] width 180 height 21
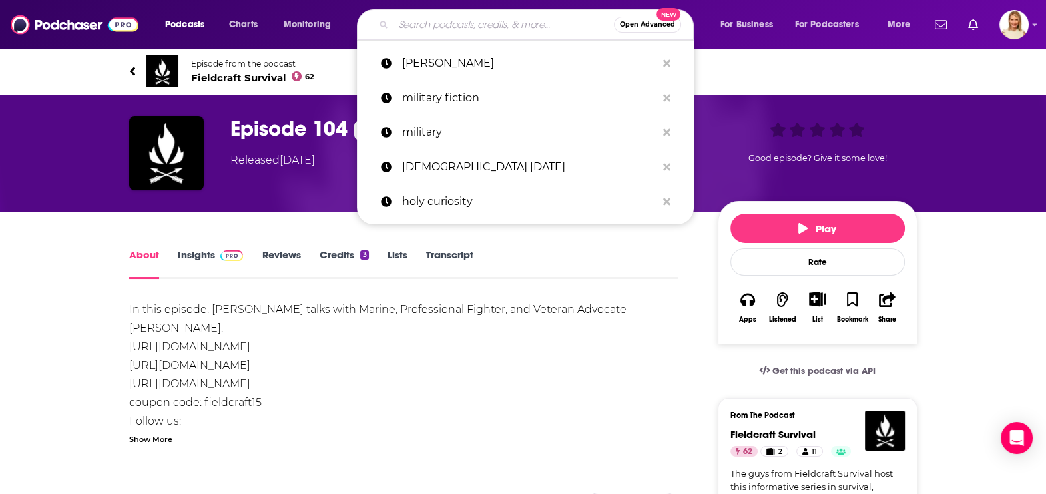
type input "r"
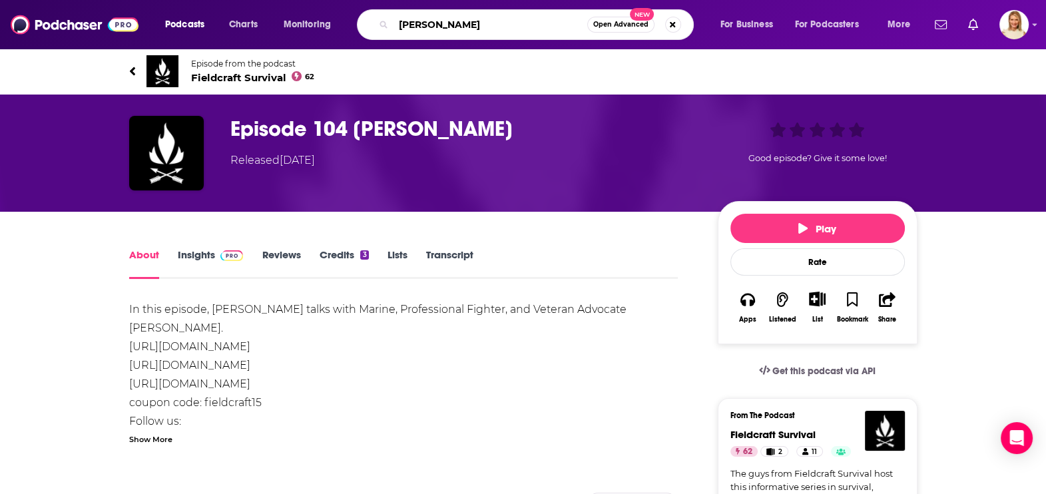
type input "eric metaxas"
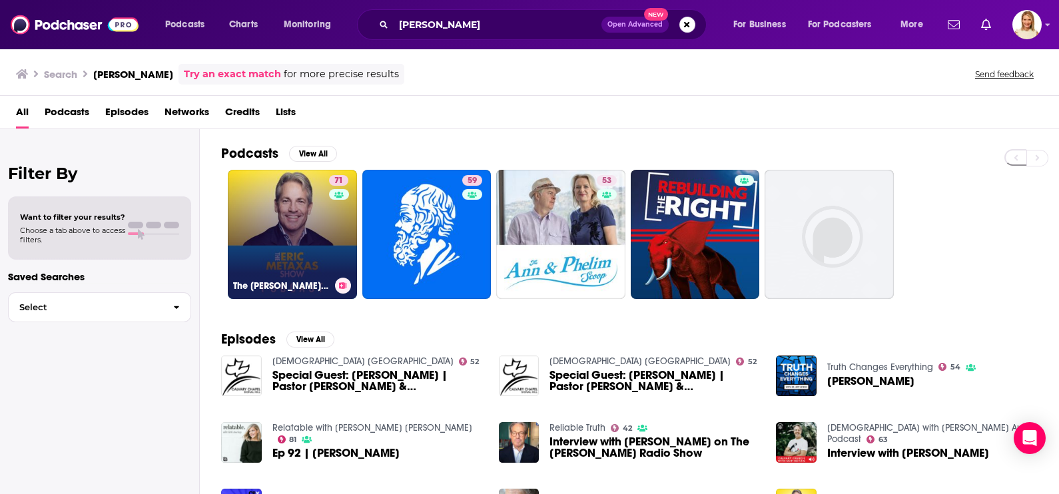
click at [326, 275] on link "71 The Eric Metaxas Show" at bounding box center [292, 234] width 129 height 129
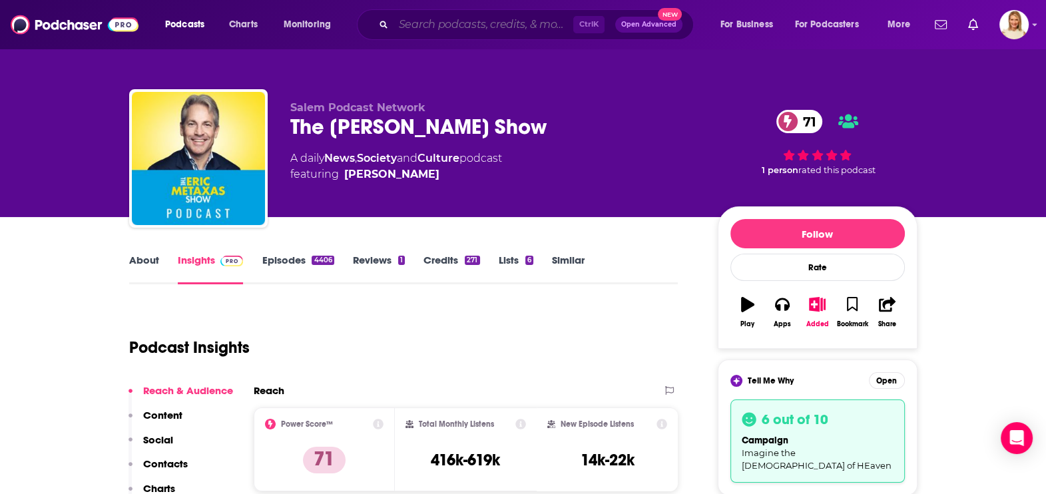
click at [418, 23] on input "Search podcasts, credits, & more..." at bounding box center [484, 24] width 180 height 21
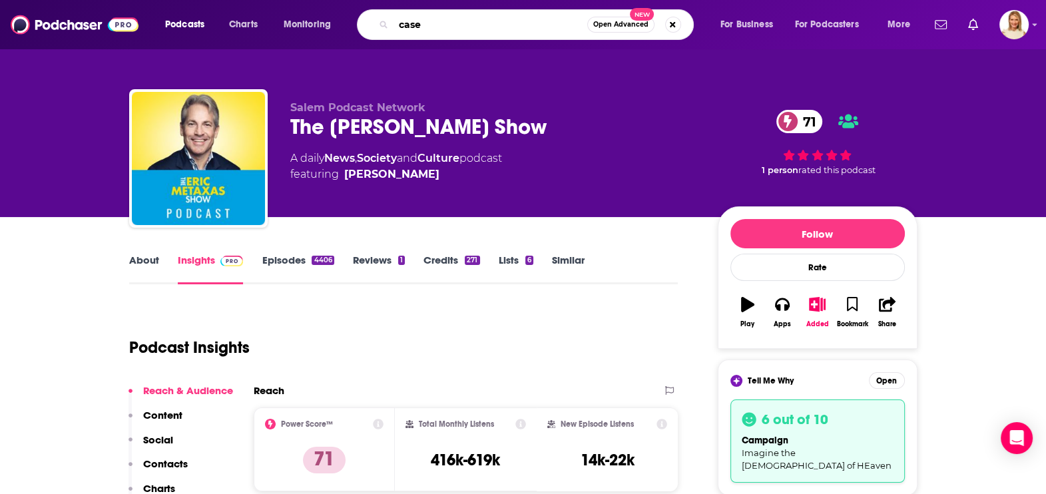
type input "casey"
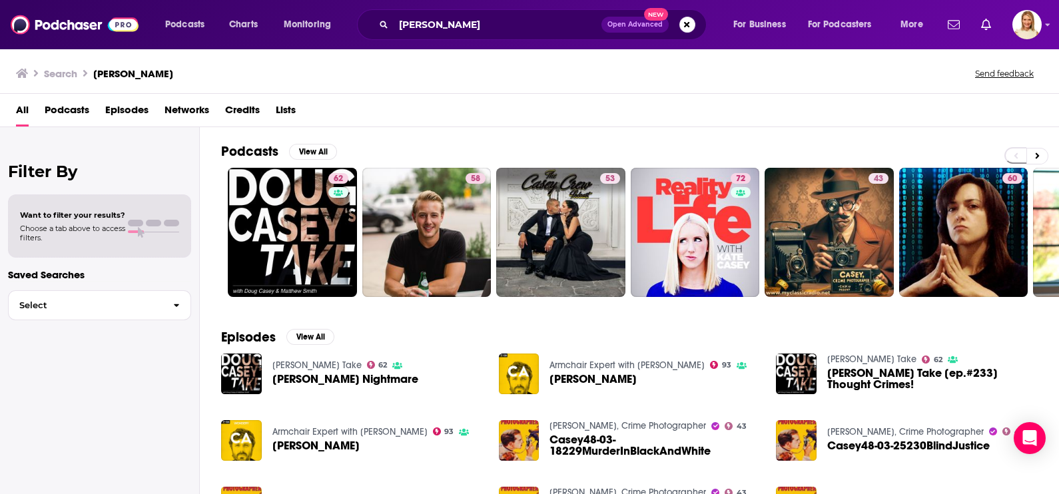
click at [72, 110] on span "Podcasts" at bounding box center [67, 112] width 45 height 27
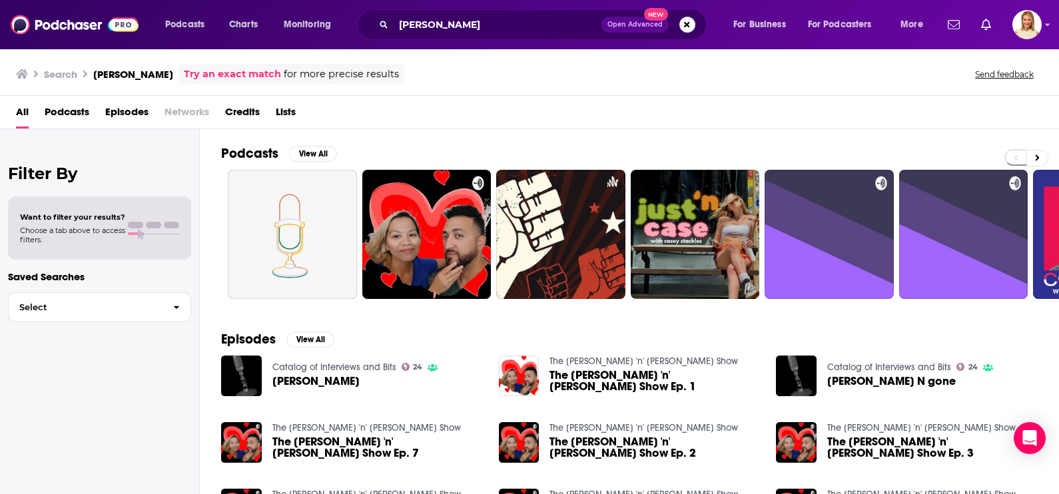
click at [77, 115] on span "Podcasts" at bounding box center [67, 114] width 45 height 27
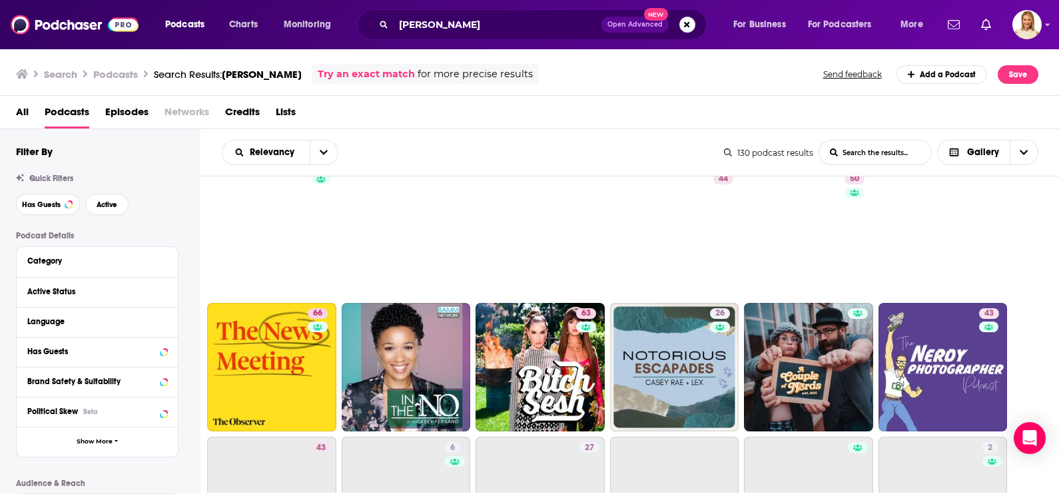
scroll to position [499, 0]
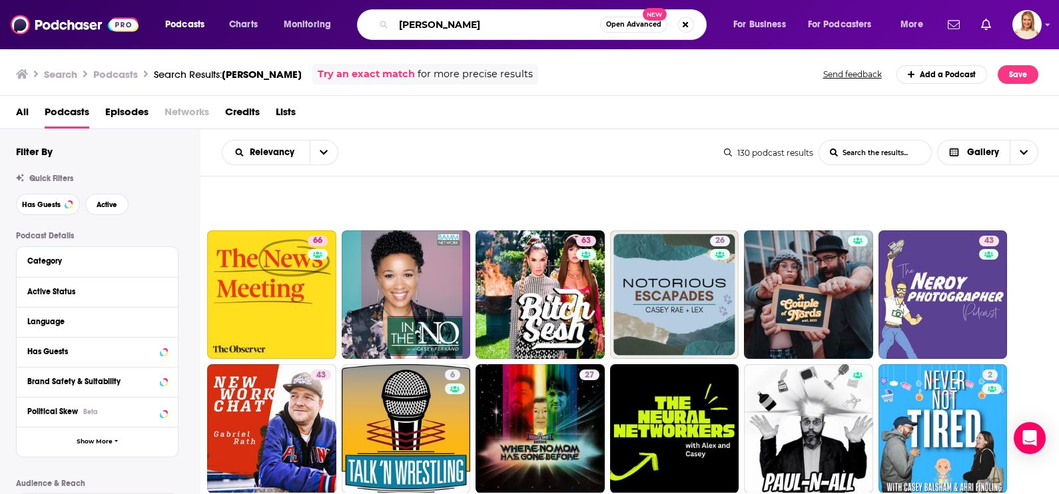
click at [445, 25] on input "casey n" at bounding box center [497, 24] width 206 height 21
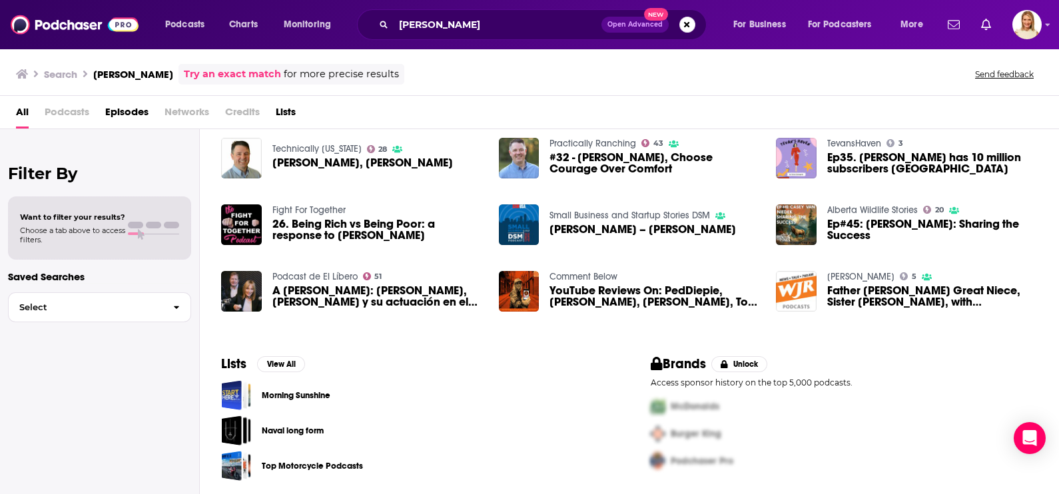
scroll to position [33, 0]
click at [445, 22] on input "casey nie" at bounding box center [498, 24] width 208 height 21
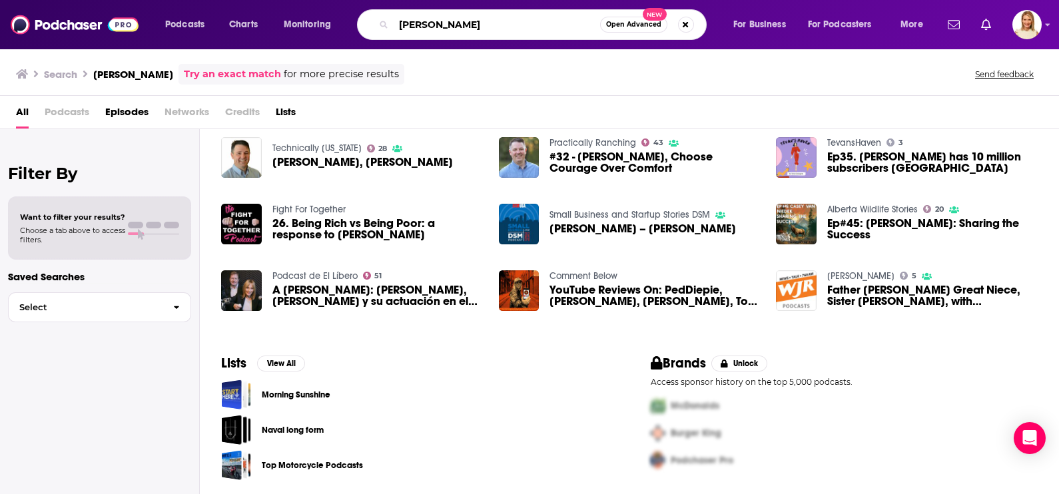
type input "casey nieu"
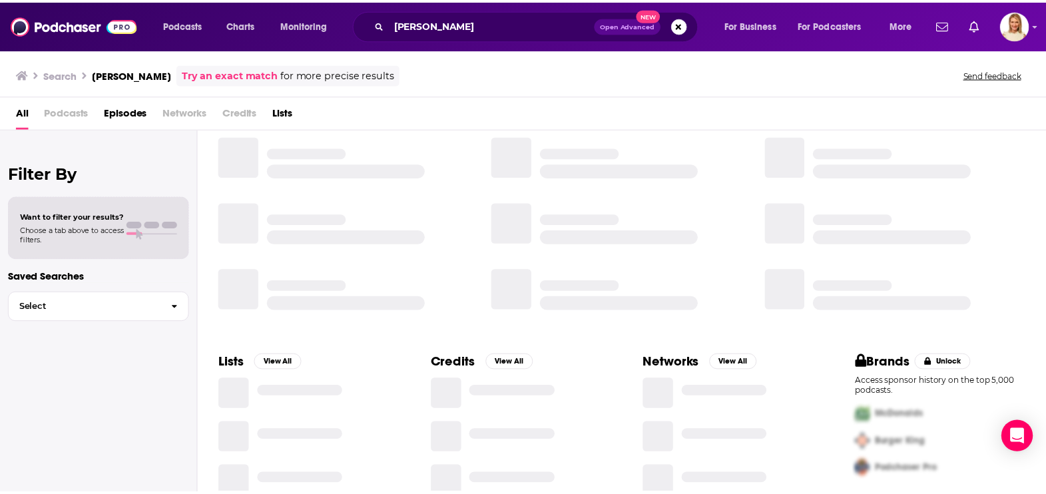
scroll to position [27, 0]
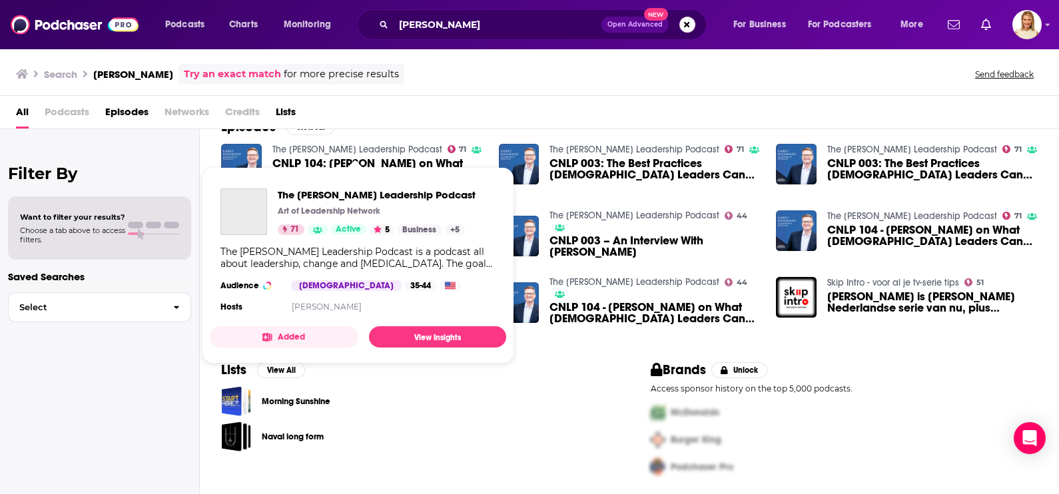
click at [362, 144] on link "The Carey Nieuwhof Leadership Podcast" at bounding box center [357, 149] width 170 height 11
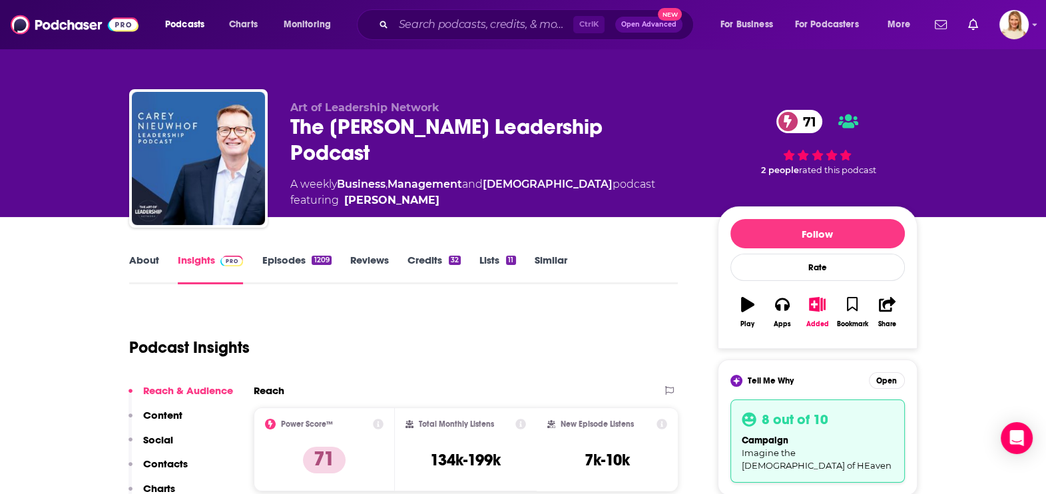
click at [142, 259] on link "About" at bounding box center [144, 269] width 30 height 31
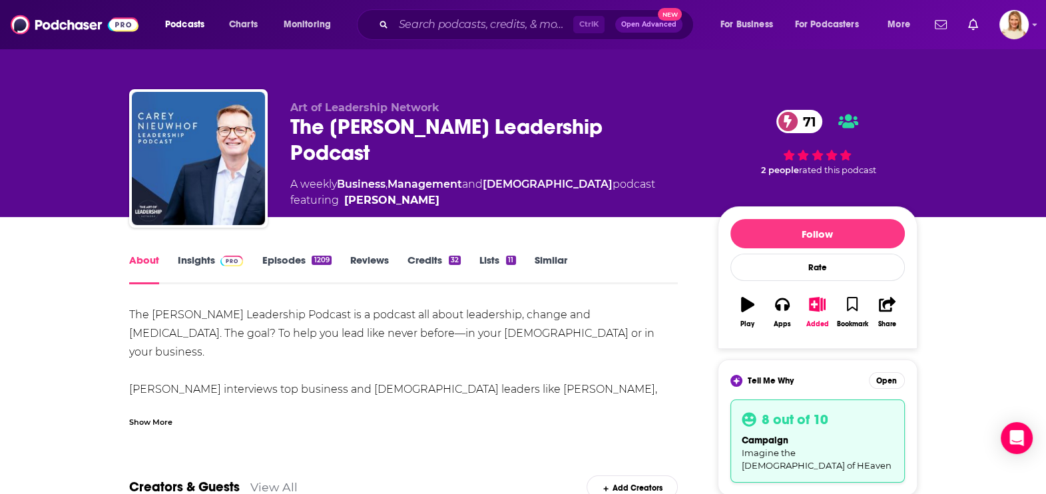
click at [279, 255] on link "Episodes 1209" at bounding box center [296, 269] width 69 height 31
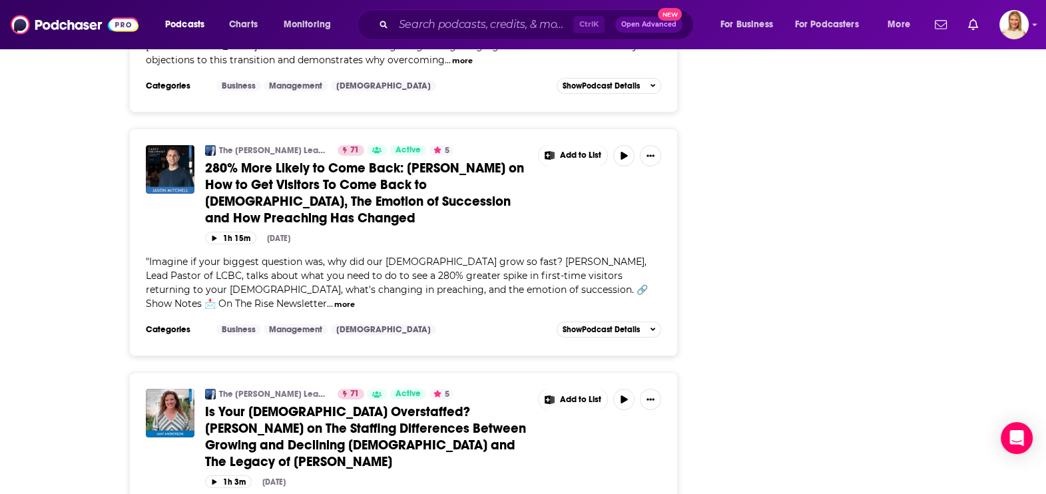
scroll to position [5660, 0]
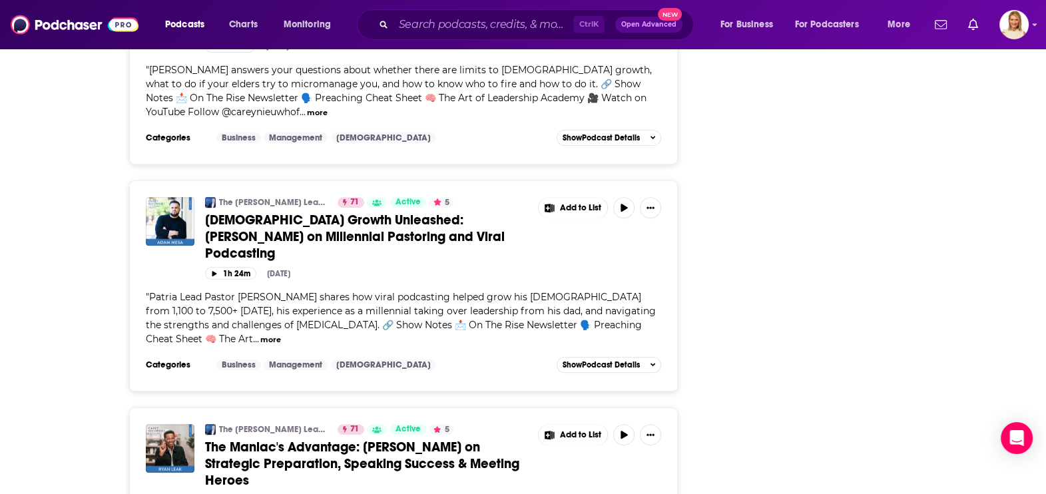
scroll to position [6908, 0]
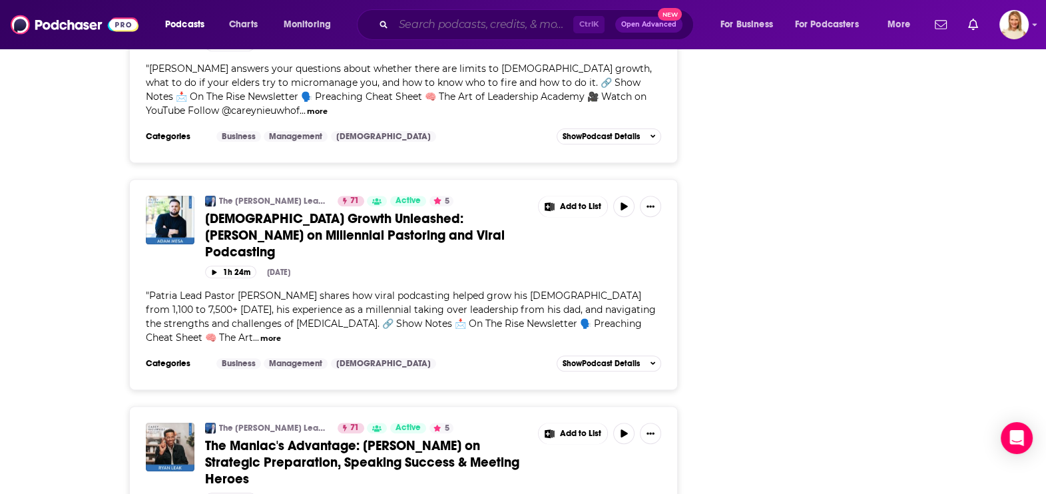
click at [441, 25] on input "Search podcasts, credits, & more..." at bounding box center [484, 24] width 180 height 21
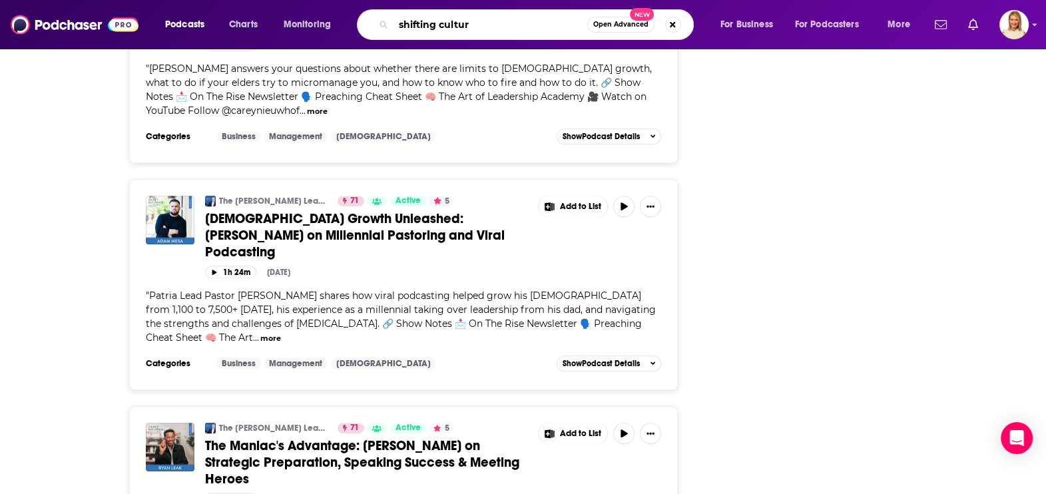
type input "shifting culture"
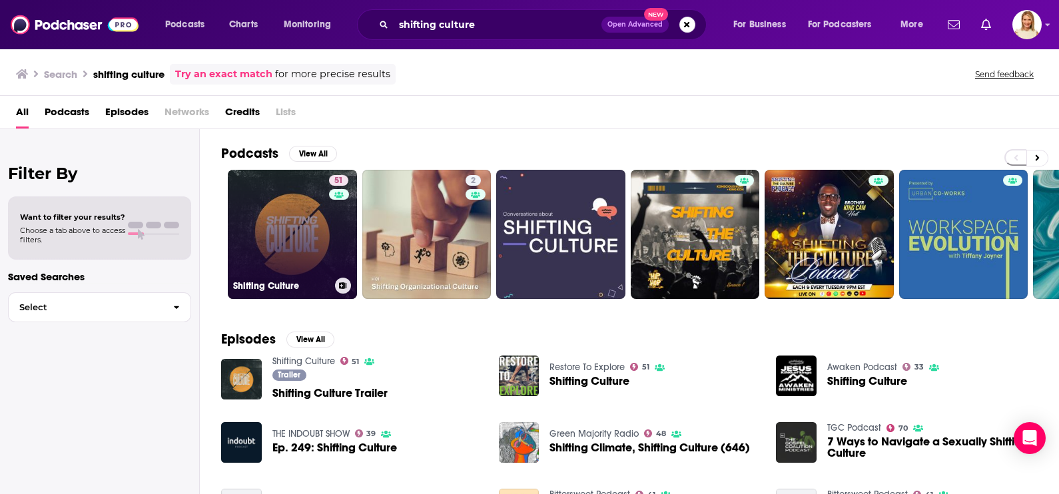
click at [311, 237] on link "51 Shifting Culture" at bounding box center [292, 234] width 129 height 129
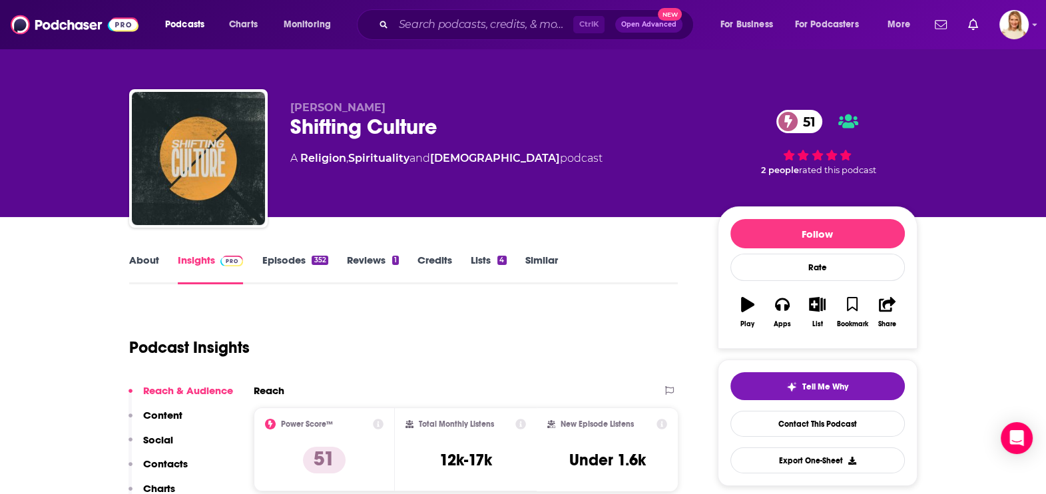
click at [152, 260] on link "About" at bounding box center [144, 269] width 30 height 31
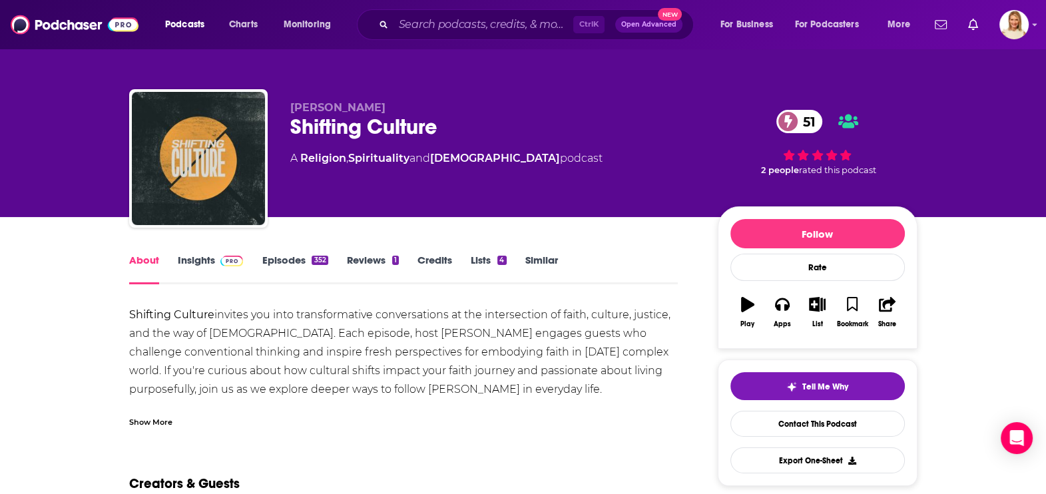
click at [276, 258] on link "Episodes 352" at bounding box center [295, 269] width 66 height 31
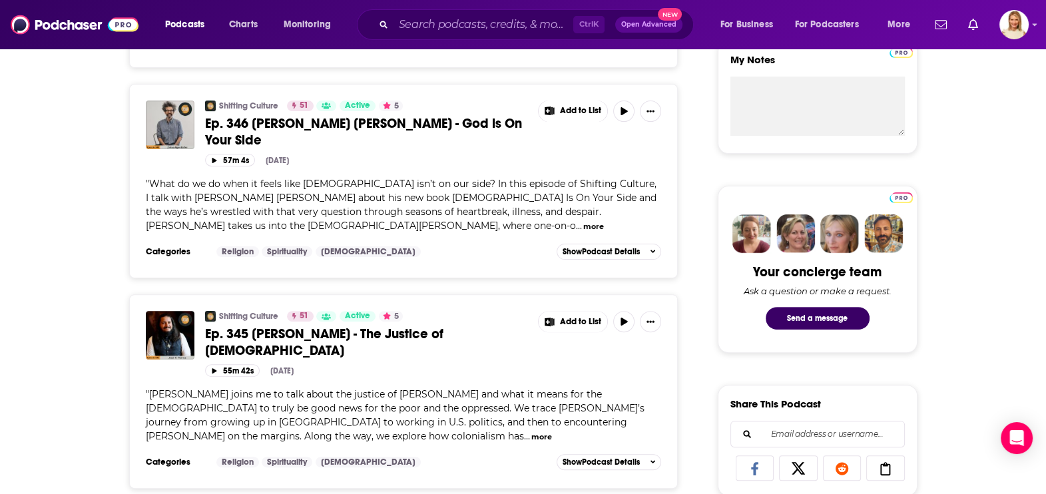
scroll to position [665, 0]
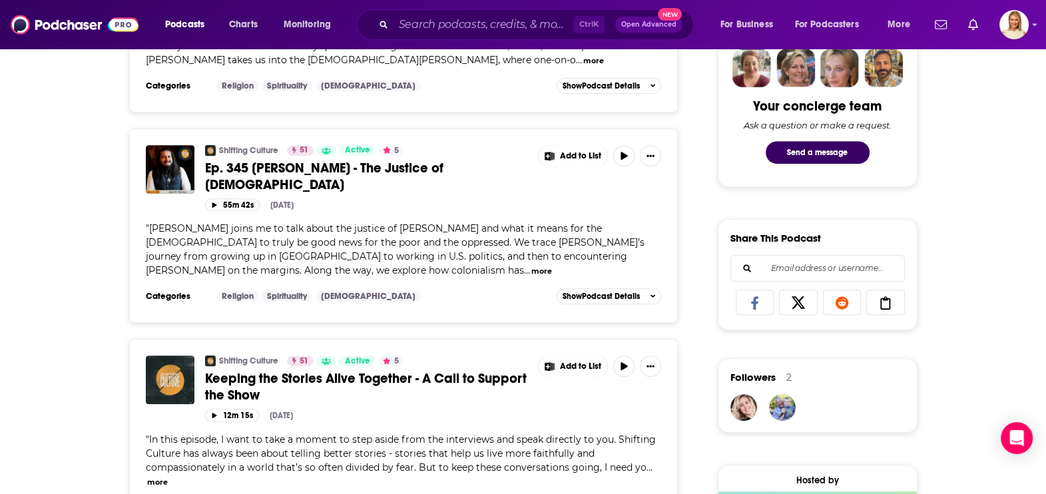
click at [156, 477] on button "more" at bounding box center [157, 482] width 21 height 11
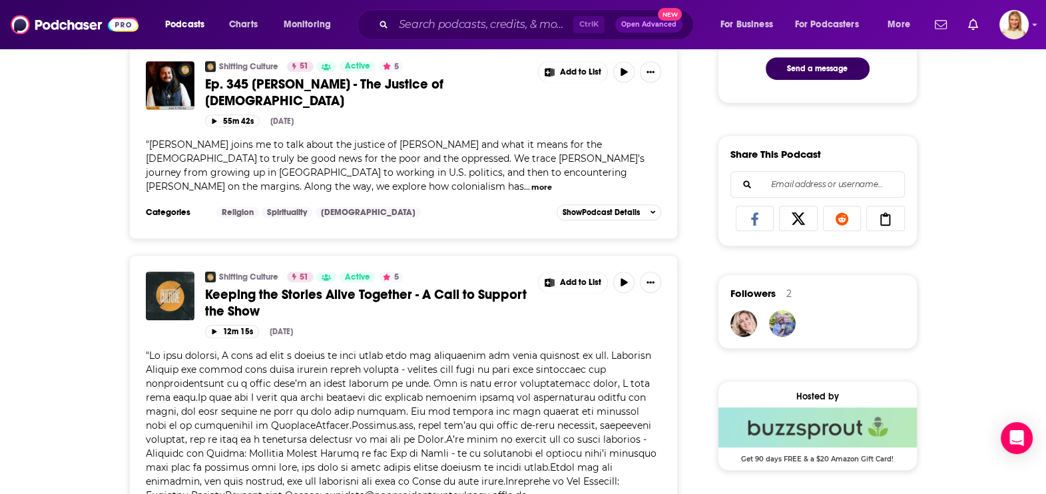
scroll to position [83, 0]
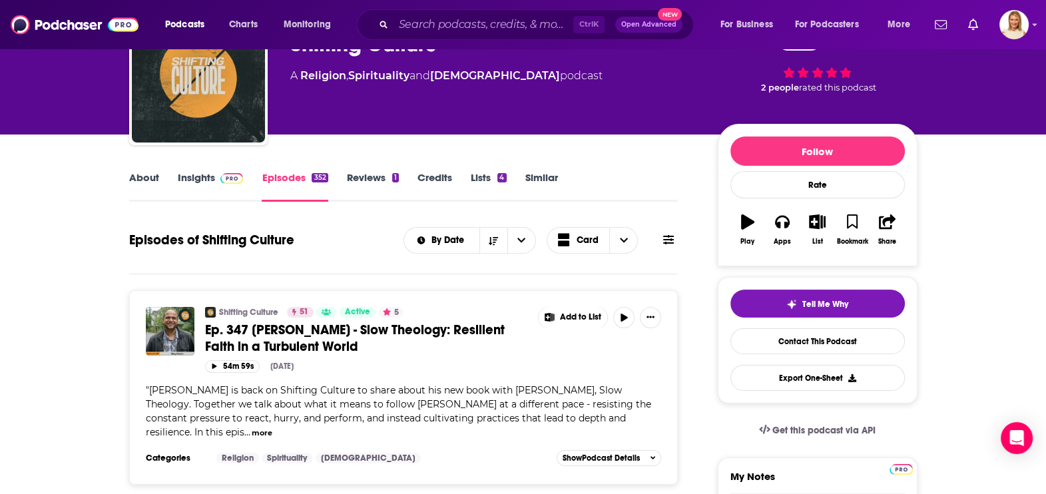
click at [272, 427] on button "more" at bounding box center [262, 432] width 21 height 11
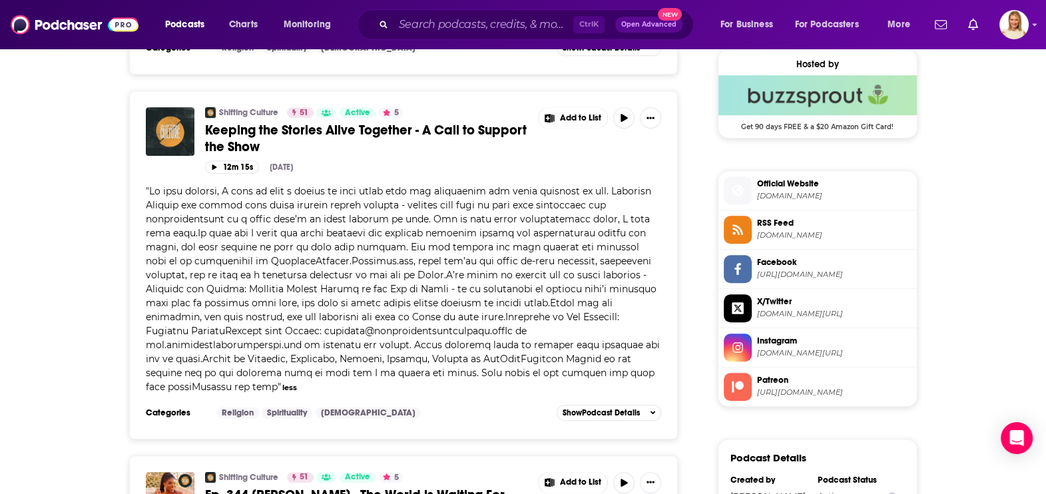
scroll to position [1331, 0]
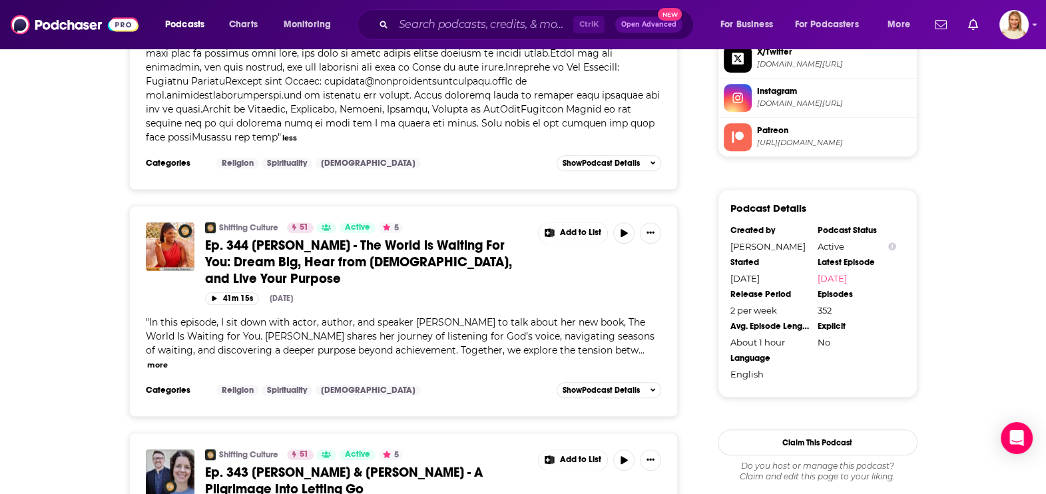
click at [159, 360] on button "more" at bounding box center [157, 365] width 21 height 11
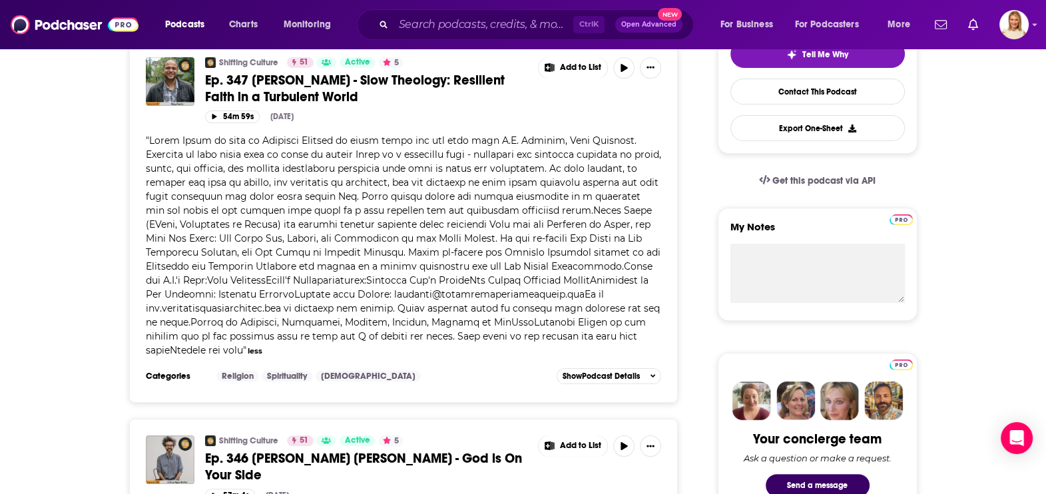
scroll to position [0, 0]
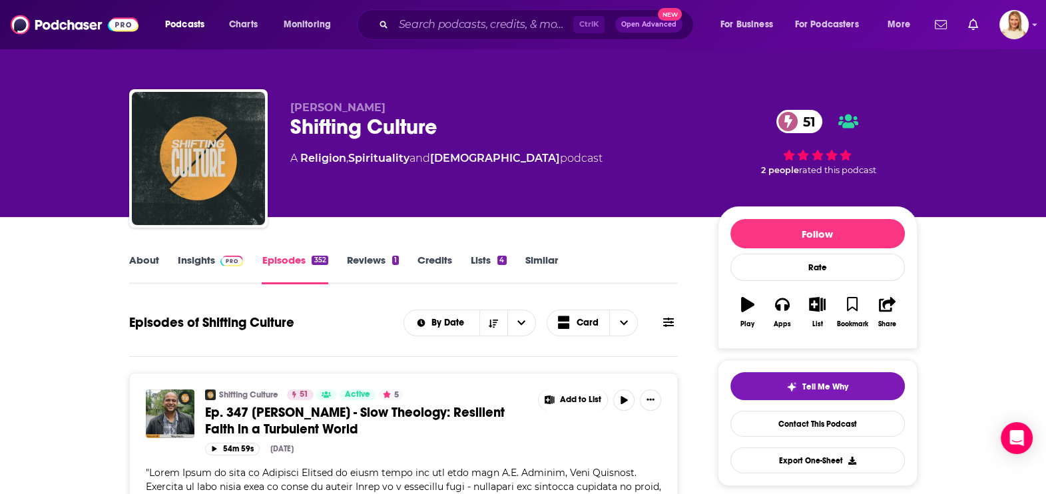
click at [669, 316] on span at bounding box center [668, 322] width 11 height 13
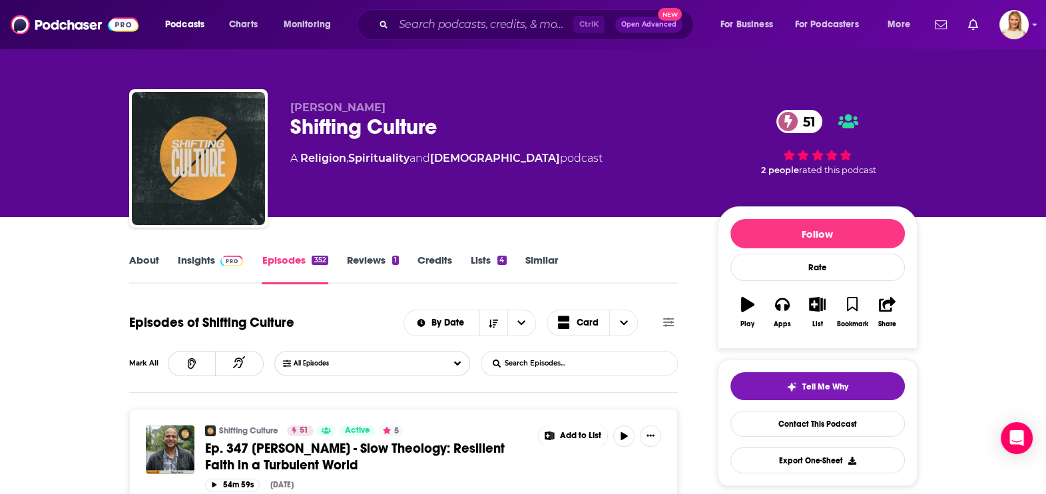
click at [519, 363] on input "List Search Input" at bounding box center [550, 364] width 139 height 24
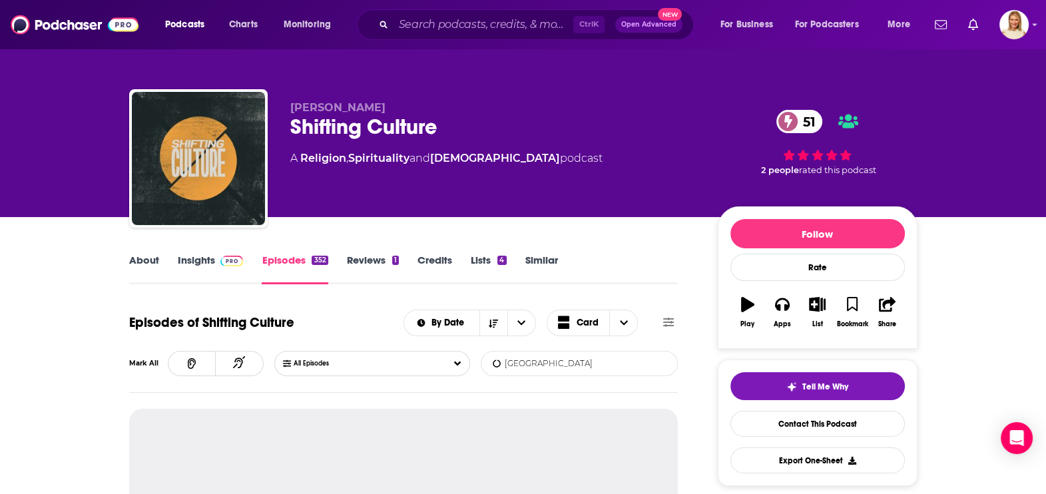
type input "hollywood"
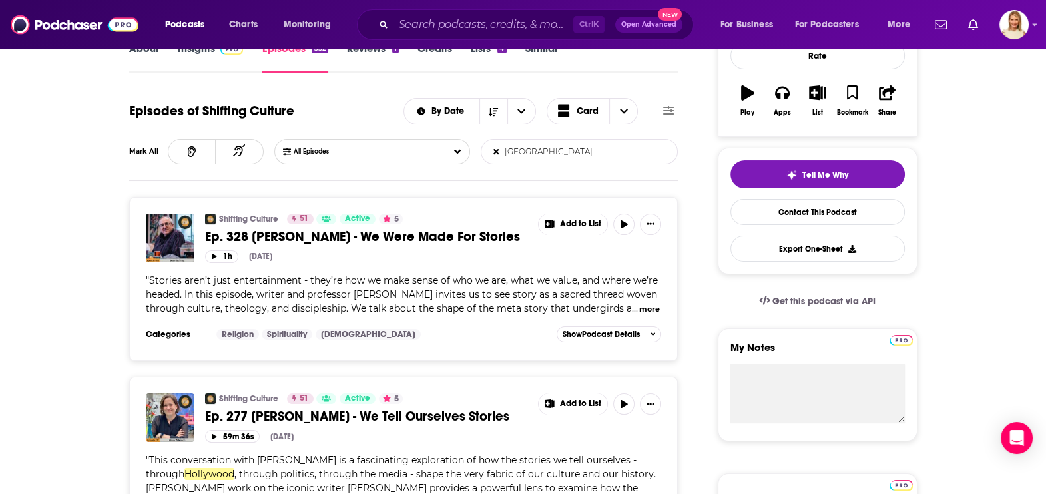
scroll to position [332, 0]
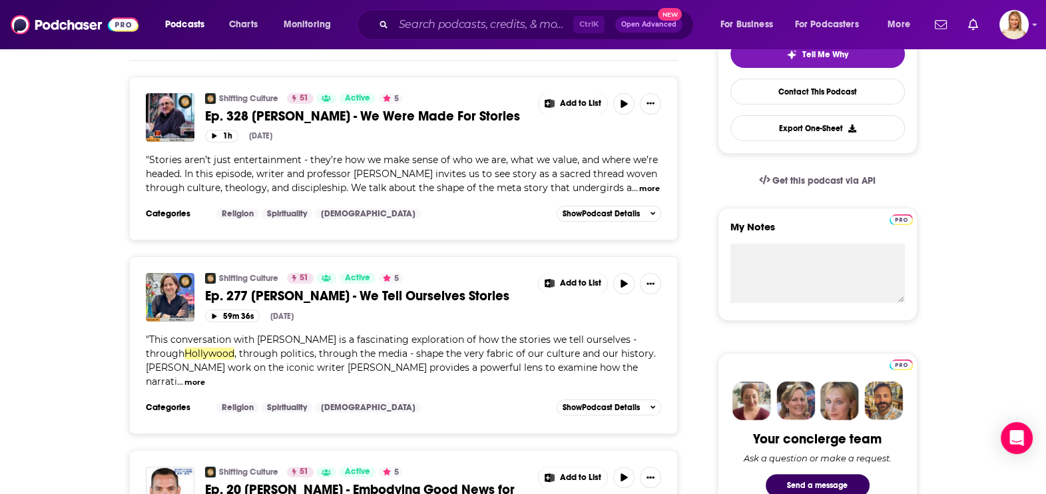
click at [205, 377] on button "more" at bounding box center [194, 382] width 21 height 11
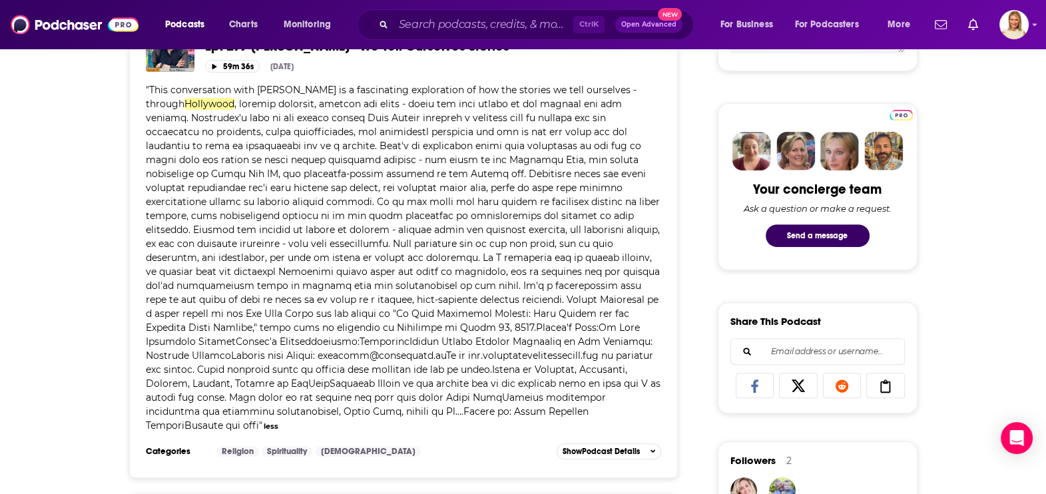
scroll to position [250, 0]
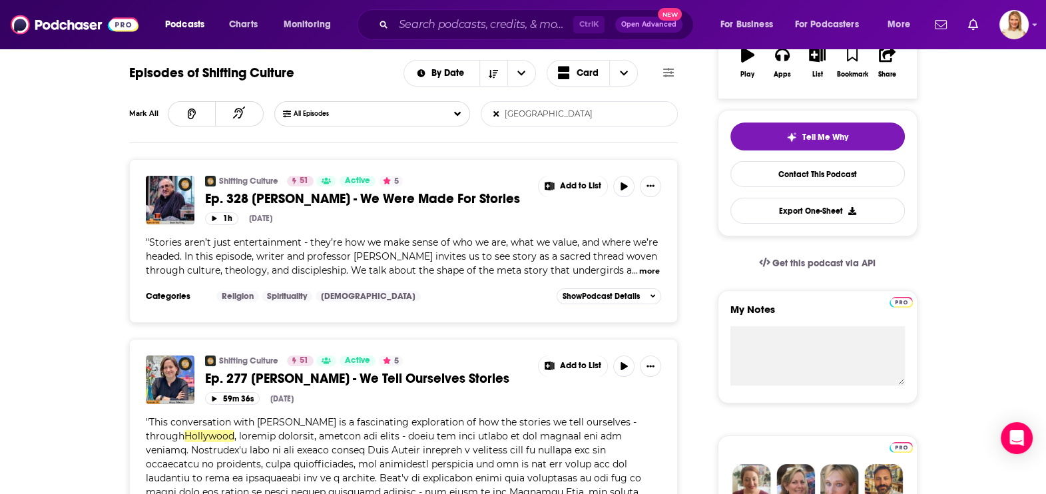
click at [644, 268] on button "more" at bounding box center [649, 271] width 21 height 11
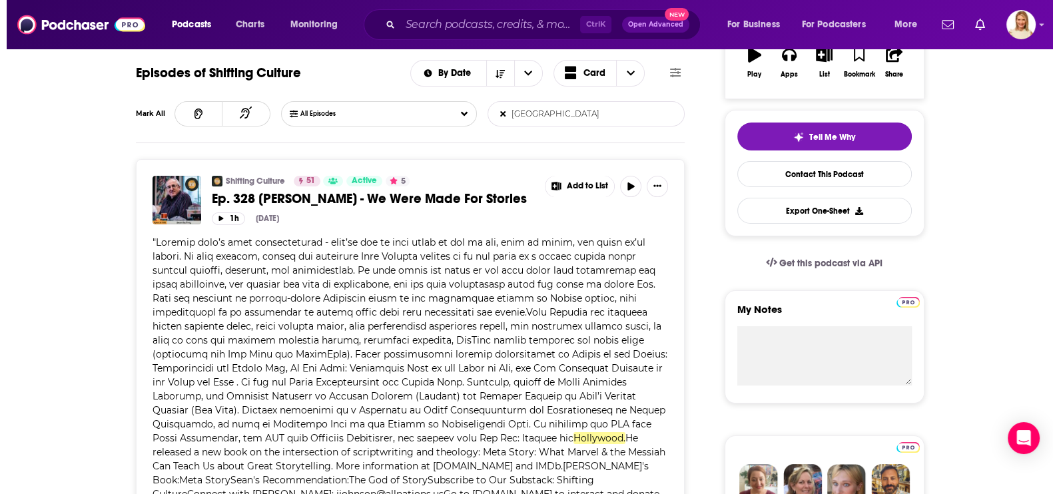
scroll to position [0, 0]
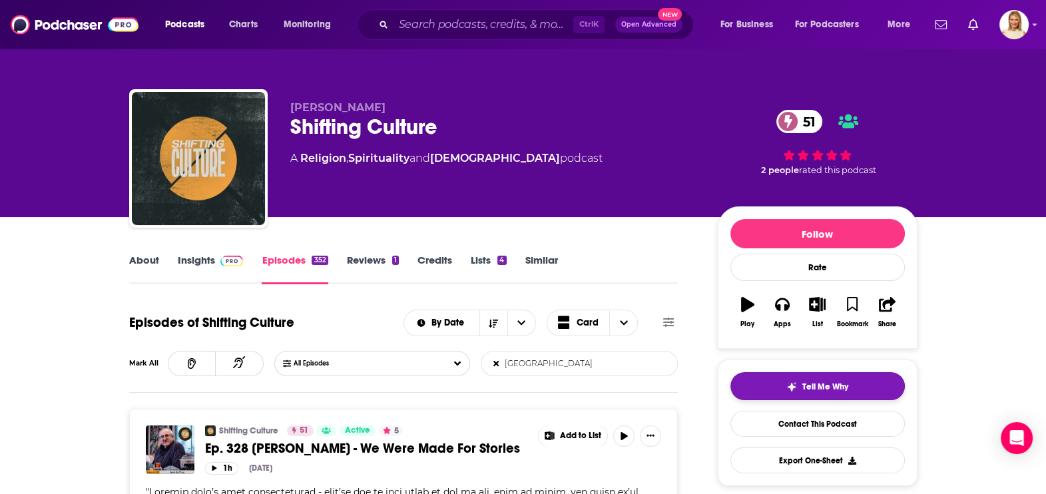
click at [808, 388] on span "Tell Me Why" at bounding box center [825, 387] width 46 height 11
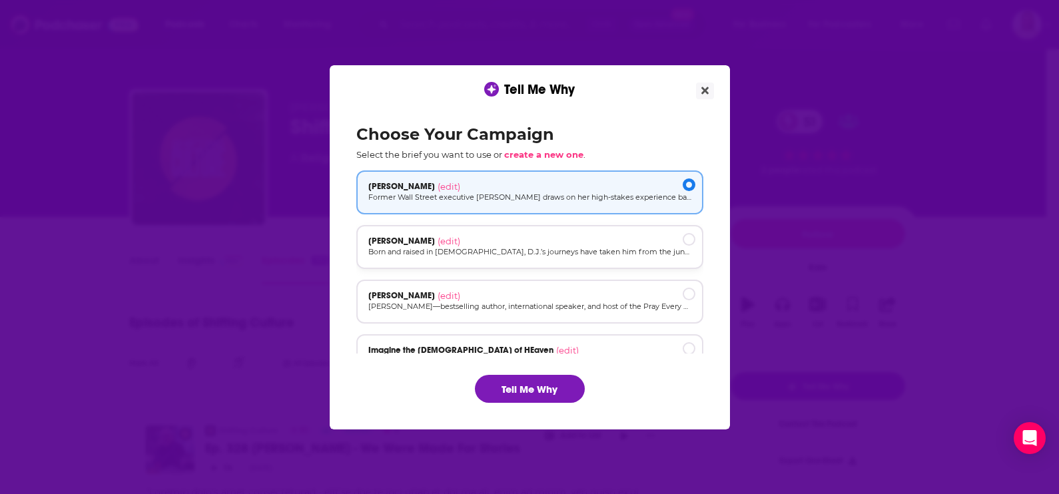
click at [551, 248] on p "Born and raised in [DEMOGRAPHIC_DATA], D.J.’s journeys have taken him from the …" at bounding box center [529, 251] width 323 height 11
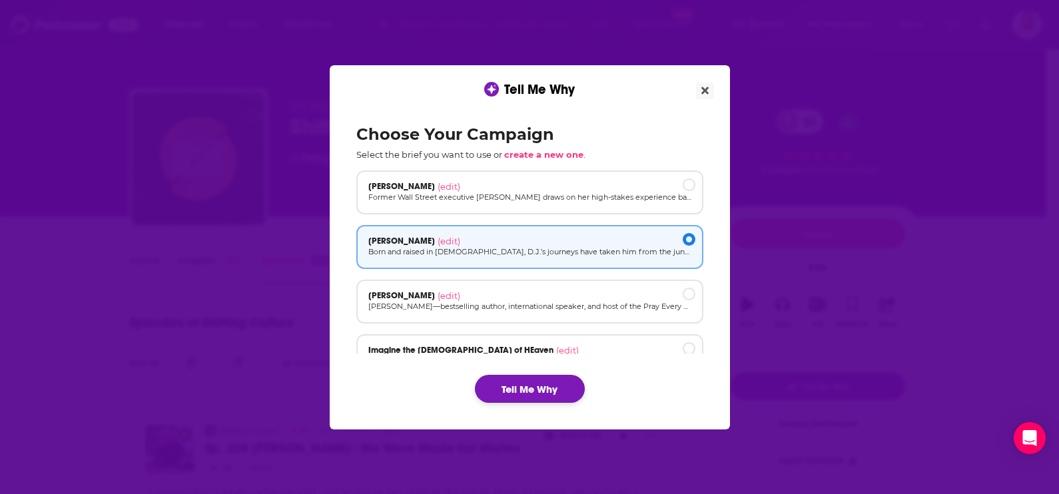
click at [543, 384] on button "Tell Me Why" at bounding box center [530, 389] width 110 height 28
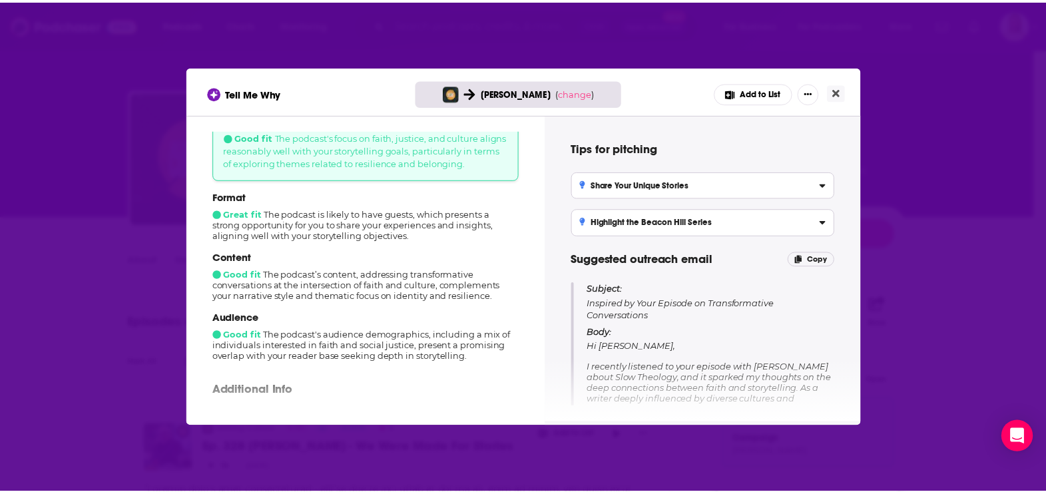
scroll to position [83, 0]
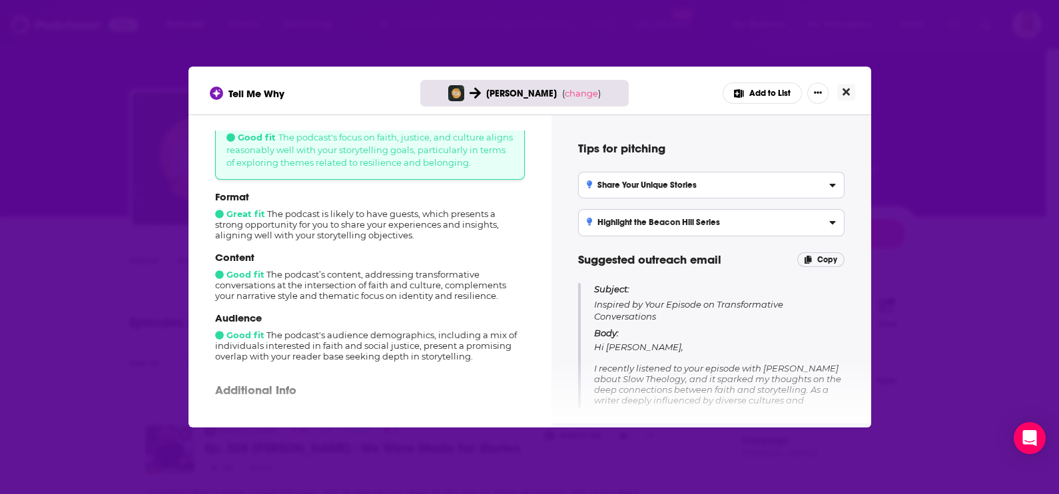
click at [846, 97] on button "Close" at bounding box center [846, 92] width 18 height 17
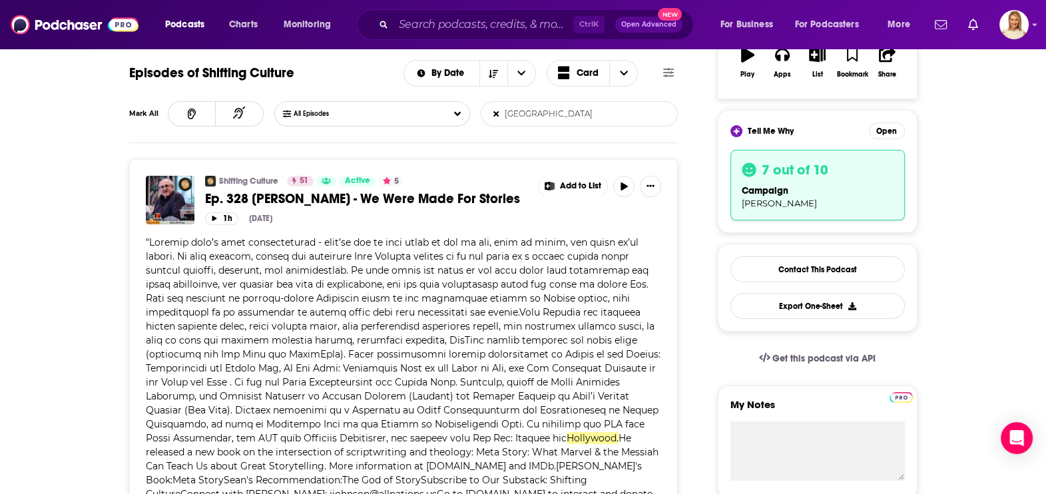
scroll to position [166, 0]
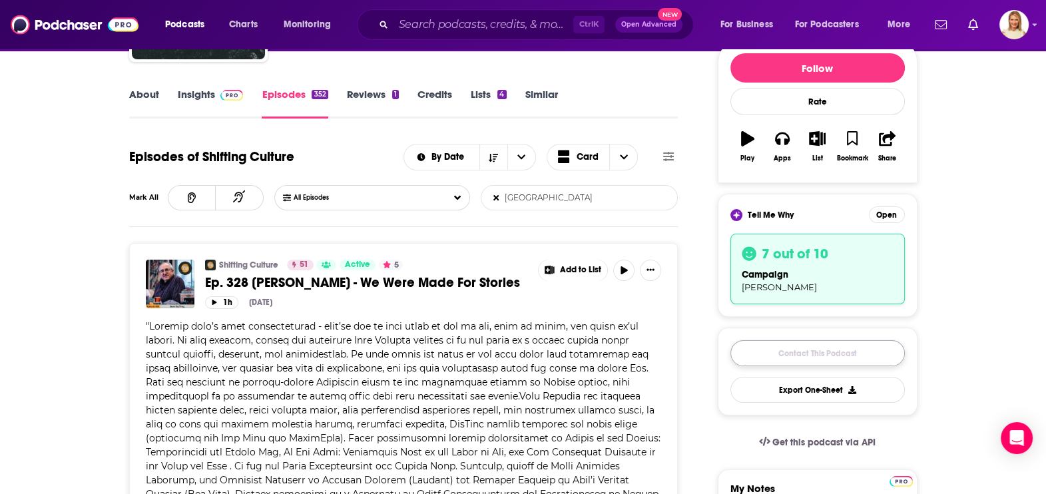
click at [818, 349] on link "Contact This Podcast" at bounding box center [817, 353] width 174 height 26
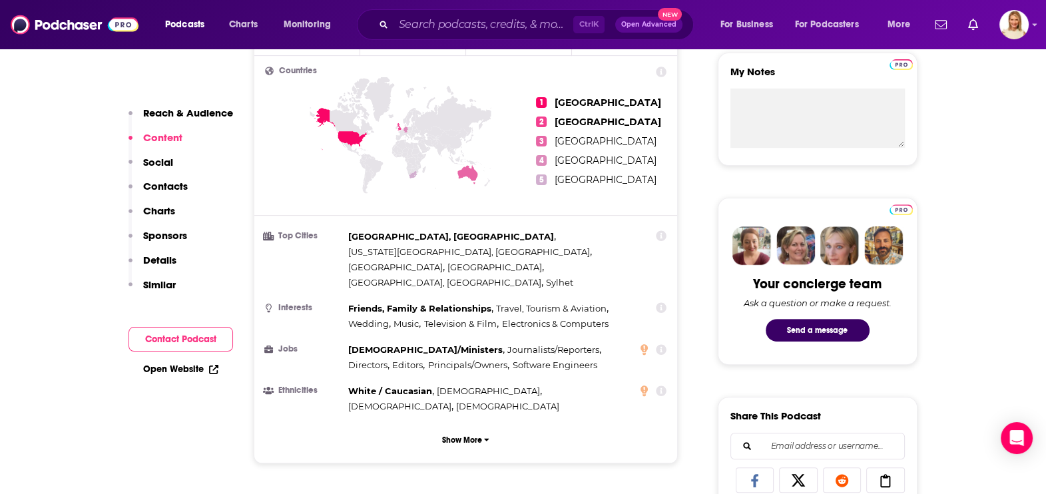
scroll to position [644, 0]
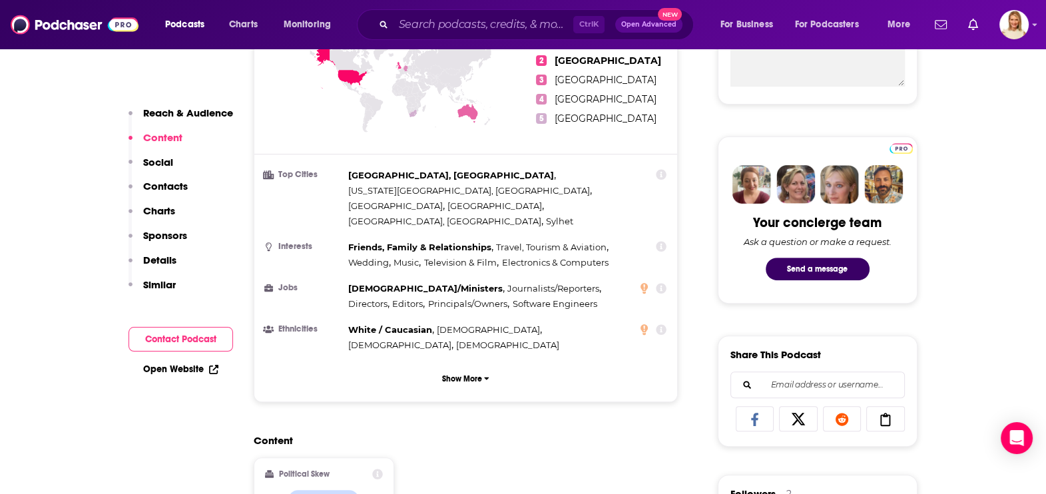
click at [194, 336] on button "Contact Podcast" at bounding box center [181, 339] width 105 height 25
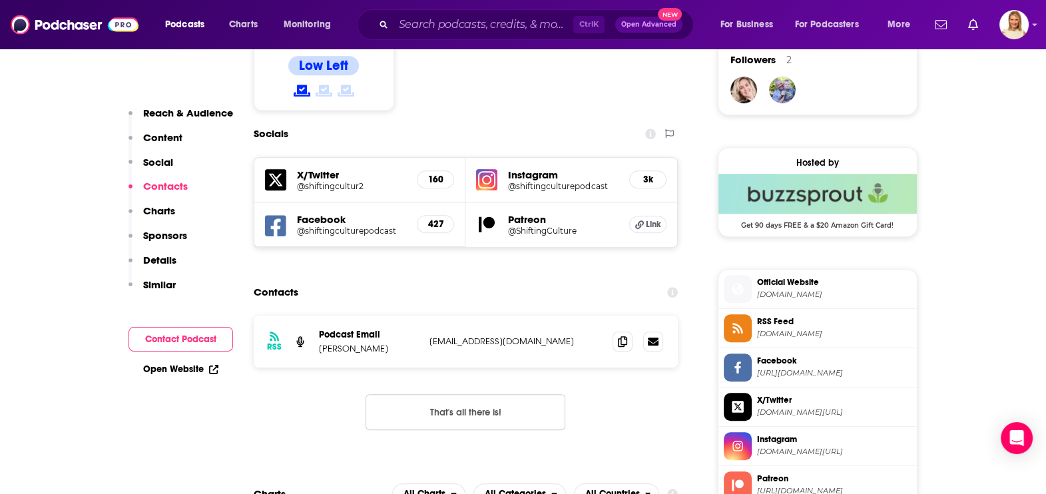
scroll to position [1125, 0]
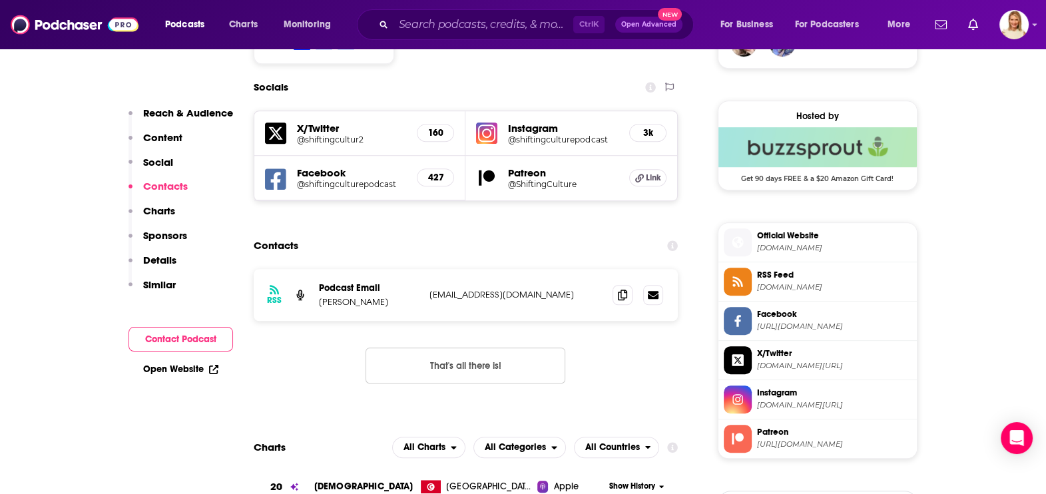
drag, startPoint x: 525, startPoint y: 244, endPoint x: 422, endPoint y: 247, distance: 102.6
click at [422, 269] on div "RSS Podcast Email Joshua Johnson jjohnson@allnations.us jjohnson@allnations.us" at bounding box center [466, 295] width 425 height 52
copy div "jjohnson@allnations.us"
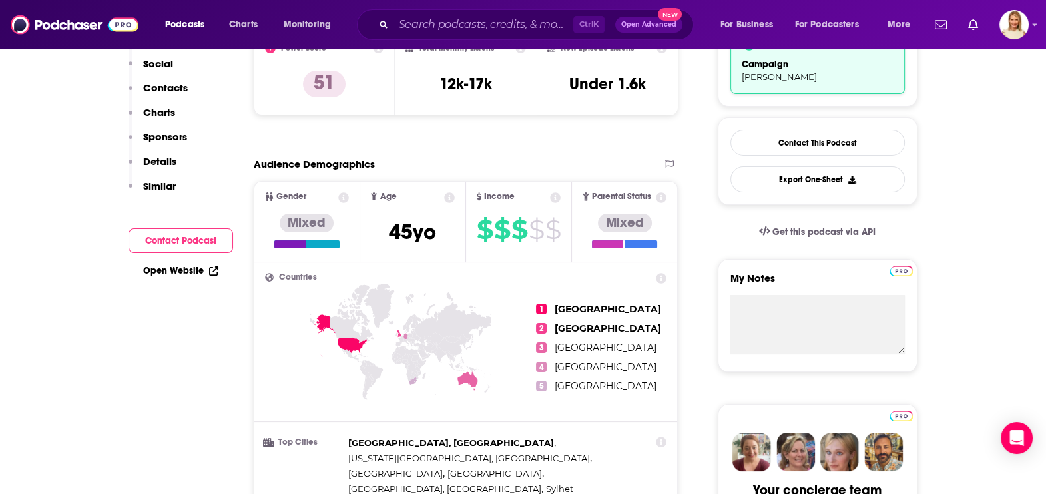
scroll to position [0, 0]
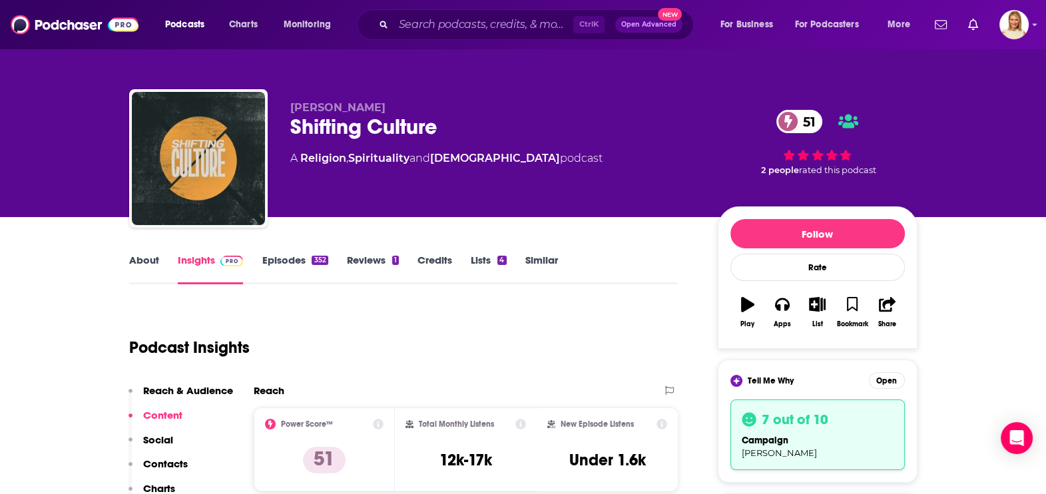
click at [266, 261] on link "Episodes 352" at bounding box center [295, 269] width 66 height 31
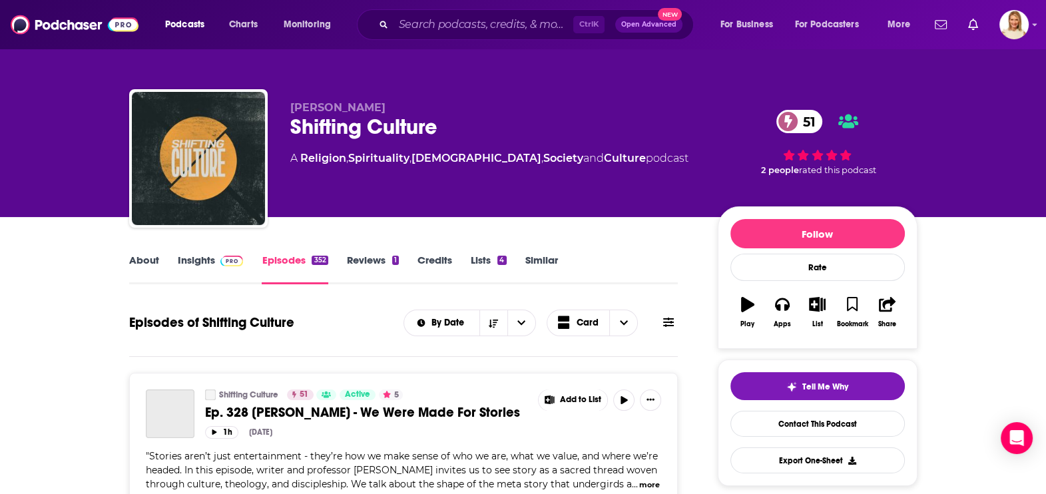
scroll to position [166, 0]
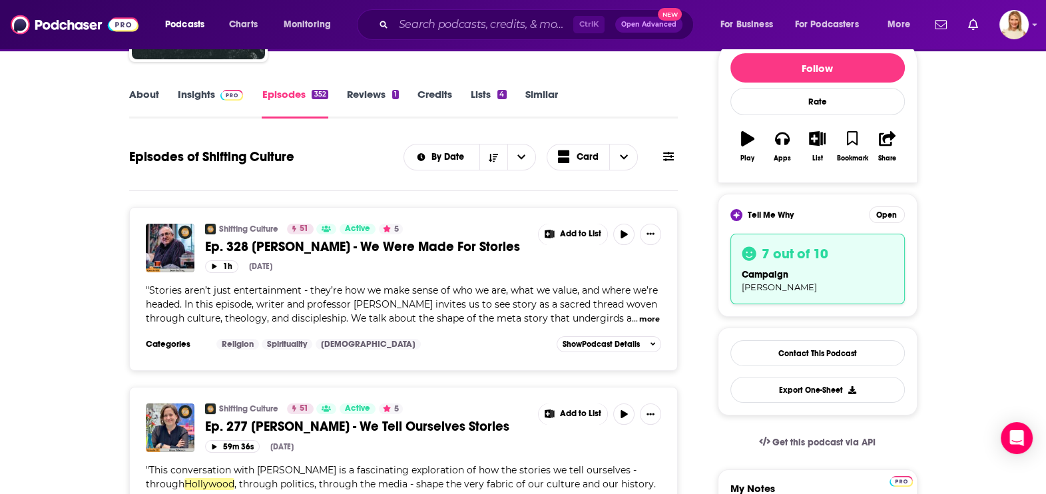
click at [649, 314] on button "more" at bounding box center [649, 319] width 21 height 11
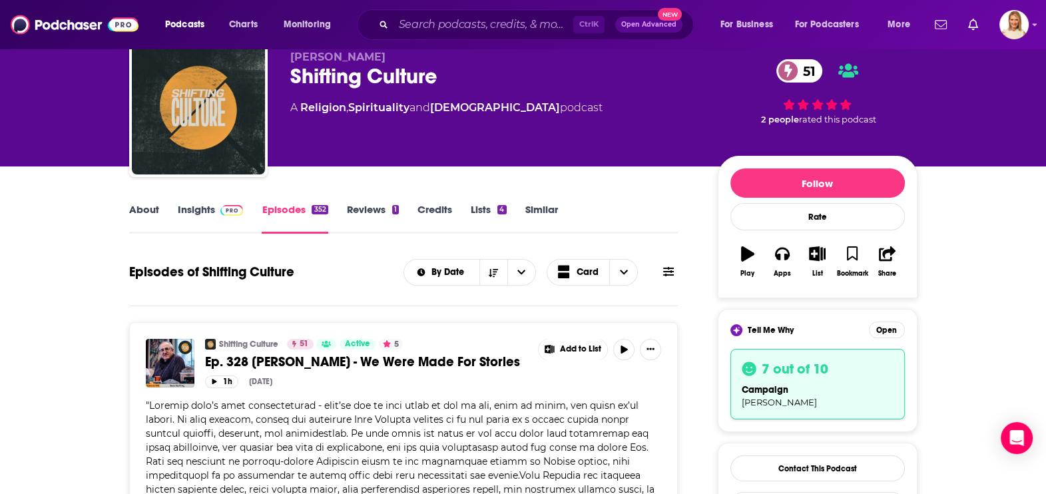
scroll to position [0, 0]
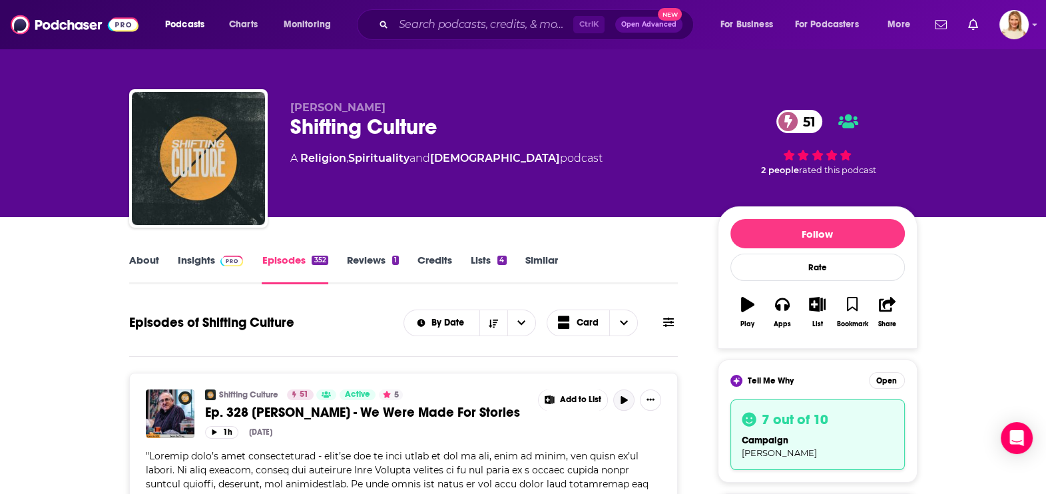
drag, startPoint x: 625, startPoint y: 397, endPoint x: 632, endPoint y: 398, distance: 7.4
click at [630, 406] on button "button" at bounding box center [623, 400] width 21 height 21
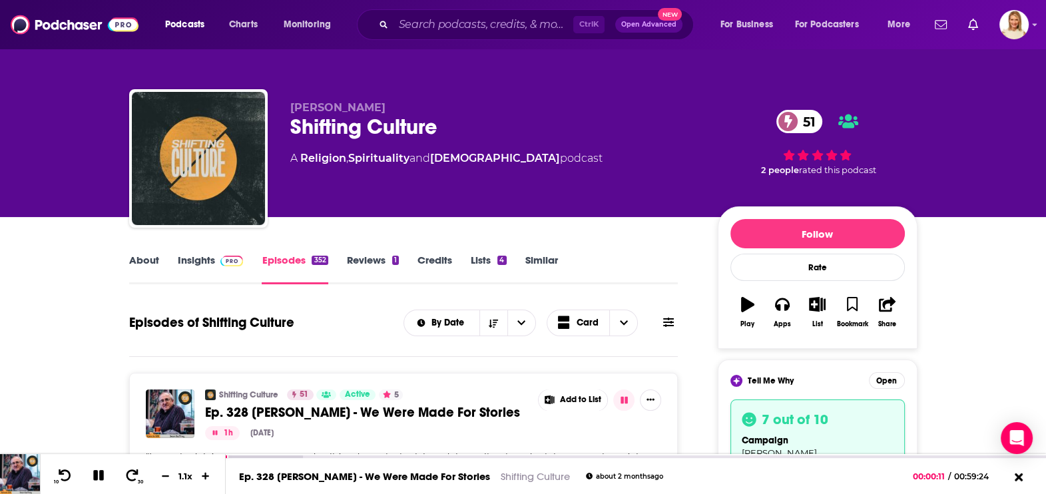
scroll to position [83, 0]
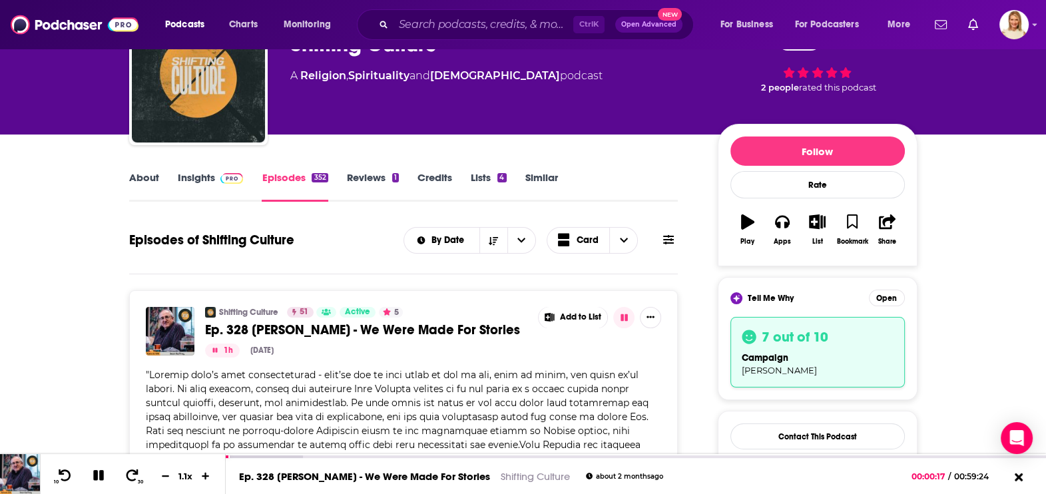
click at [802, 352] on div "campaign DJ Williams" at bounding box center [818, 363] width 152 height 25
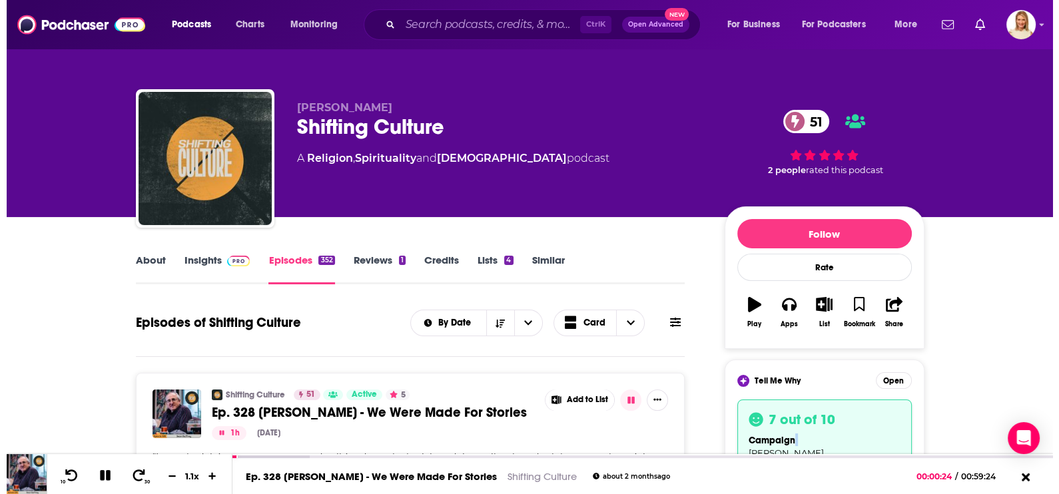
scroll to position [0, 0]
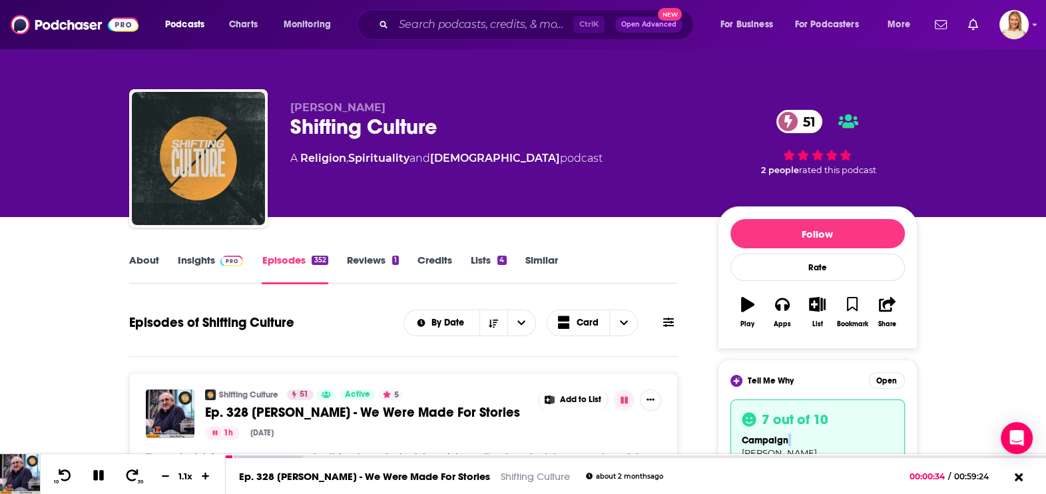
click at [140, 263] on link "About" at bounding box center [144, 269] width 30 height 31
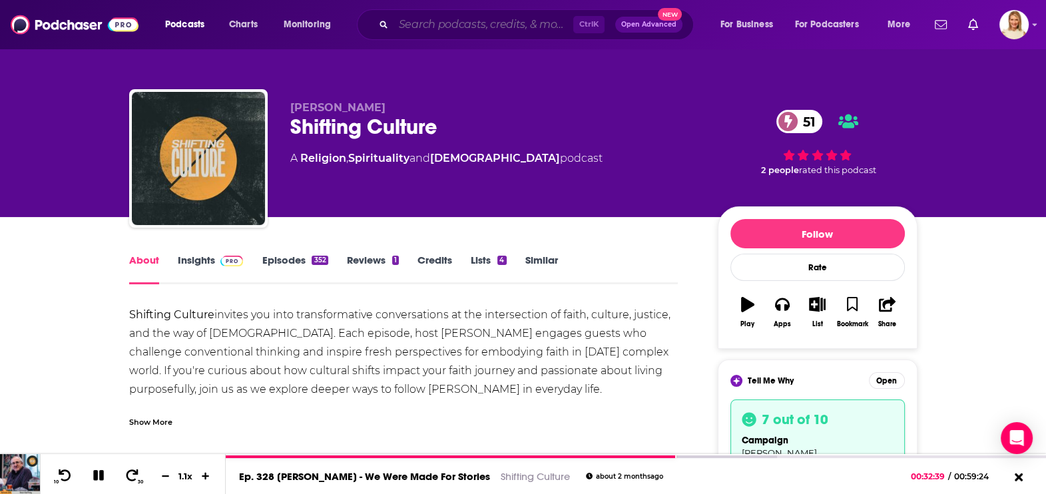
click at [441, 23] on input "Search podcasts, credits, & more..." at bounding box center [484, 24] width 180 height 21
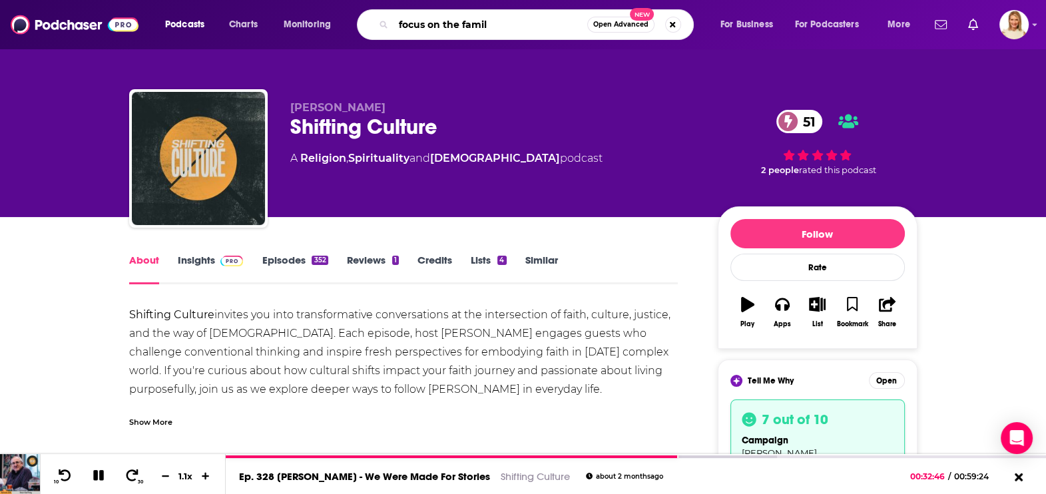
type input "focus on the family"
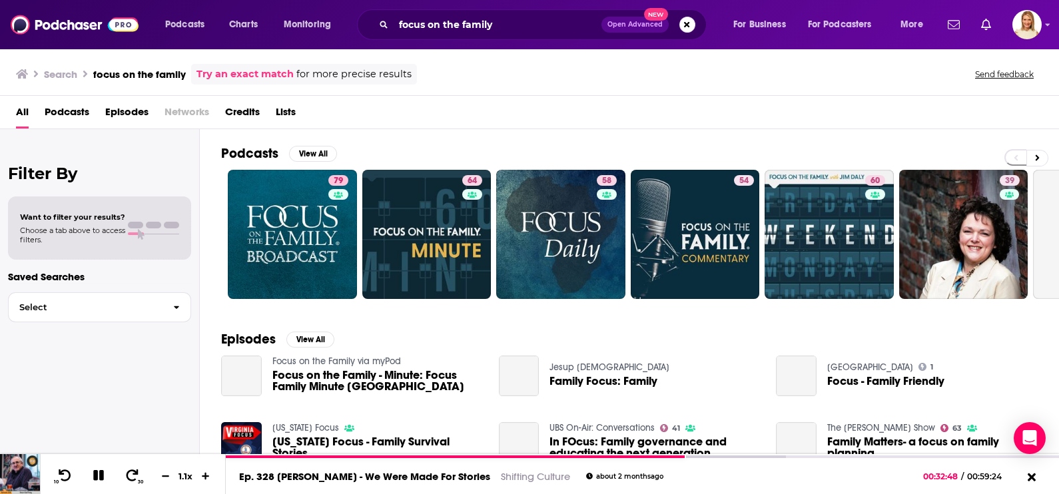
click at [81, 113] on span "Podcasts" at bounding box center [67, 114] width 45 height 27
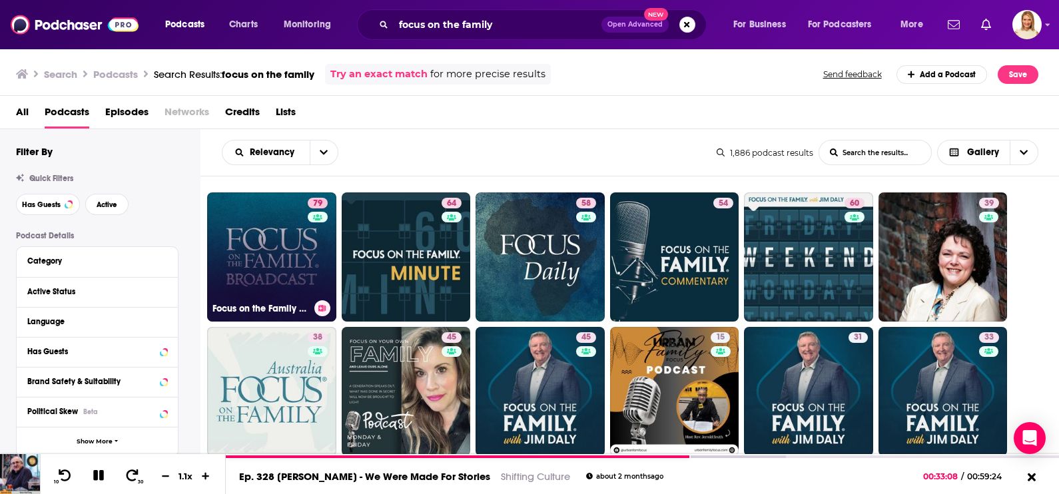
click at [285, 262] on link "79 Focus on the Family Broadcast" at bounding box center [271, 256] width 129 height 129
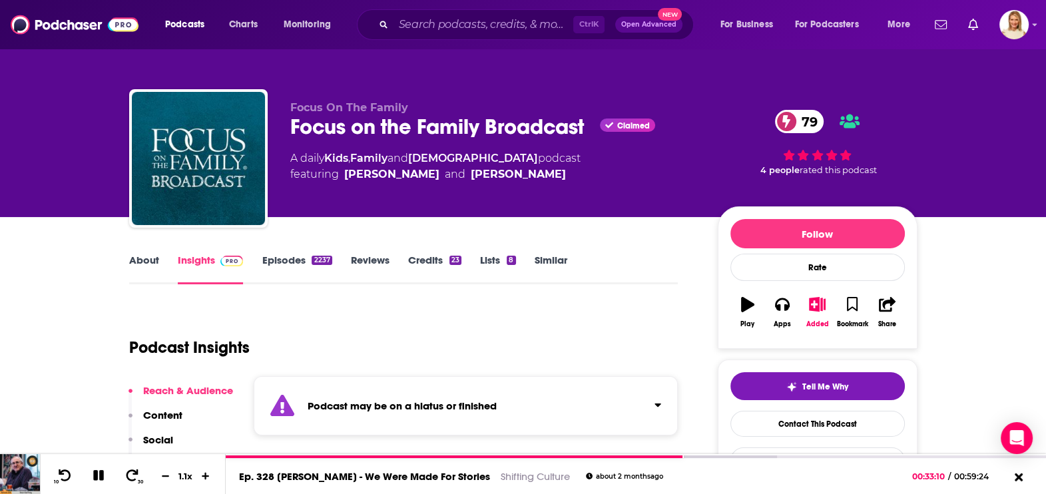
click at [146, 256] on link "About" at bounding box center [144, 269] width 30 height 31
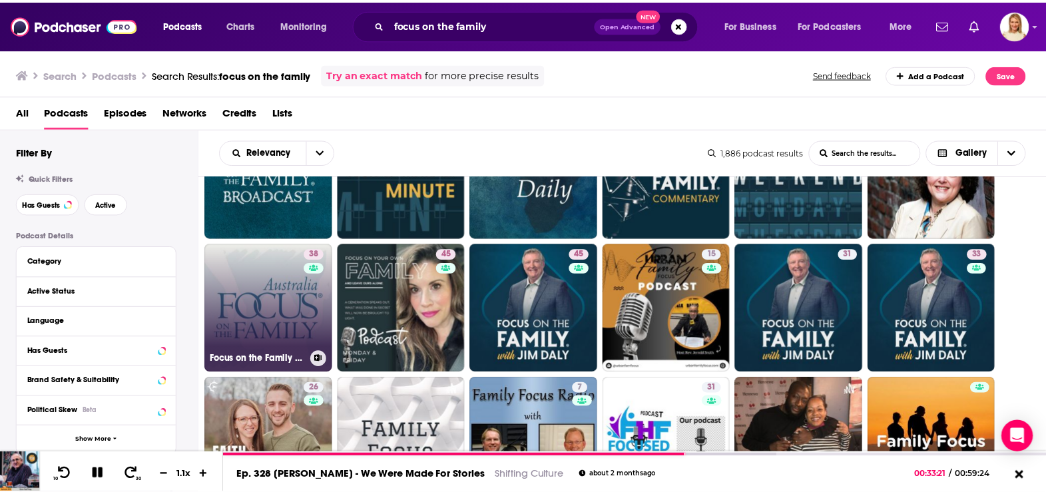
scroll to position [83, 0]
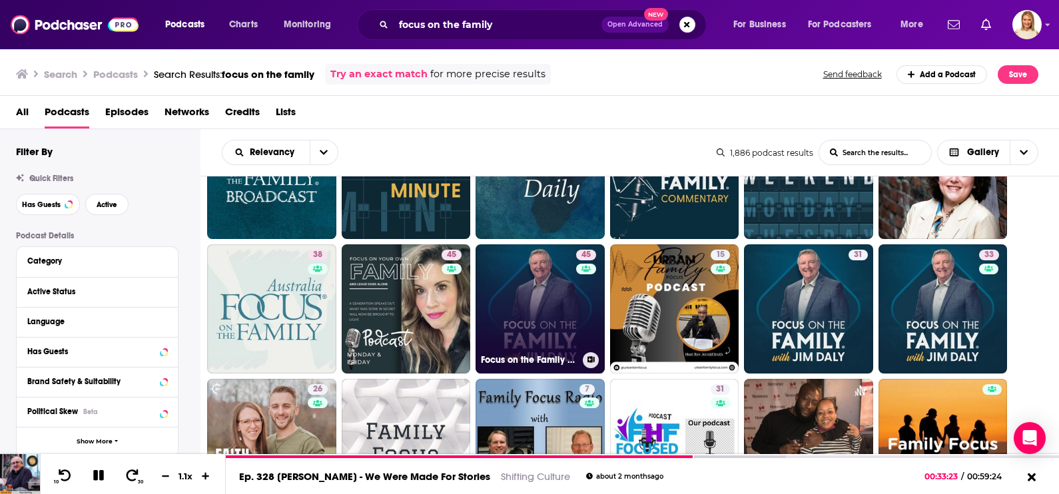
click at [507, 304] on link "45 Focus on the Family on Oneplace.com" at bounding box center [539, 308] width 129 height 129
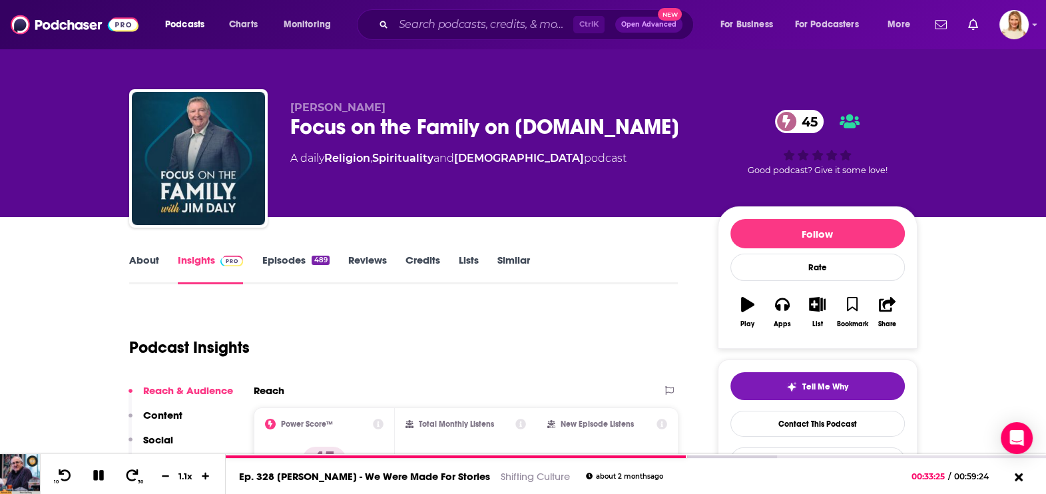
click at [150, 260] on link "About" at bounding box center [144, 269] width 30 height 31
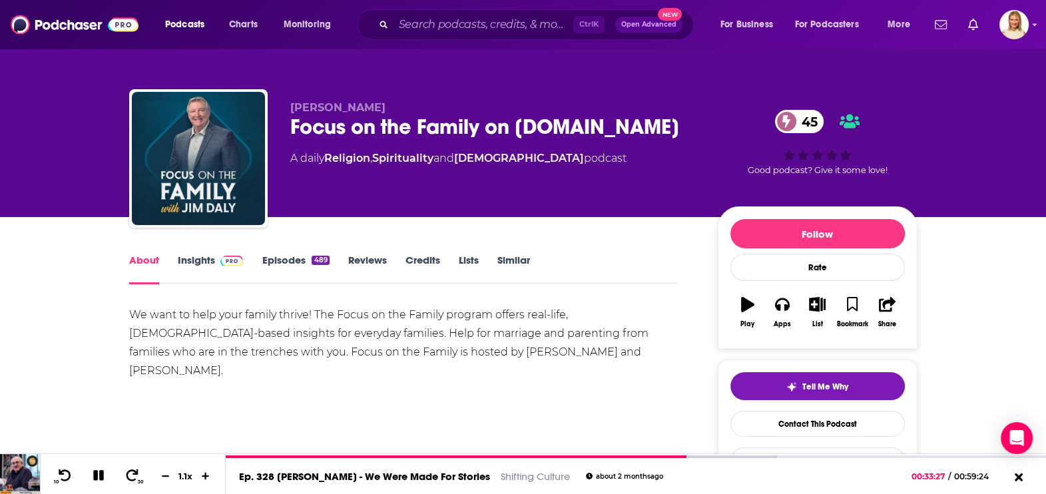
click at [220, 260] on img at bounding box center [231, 261] width 23 height 11
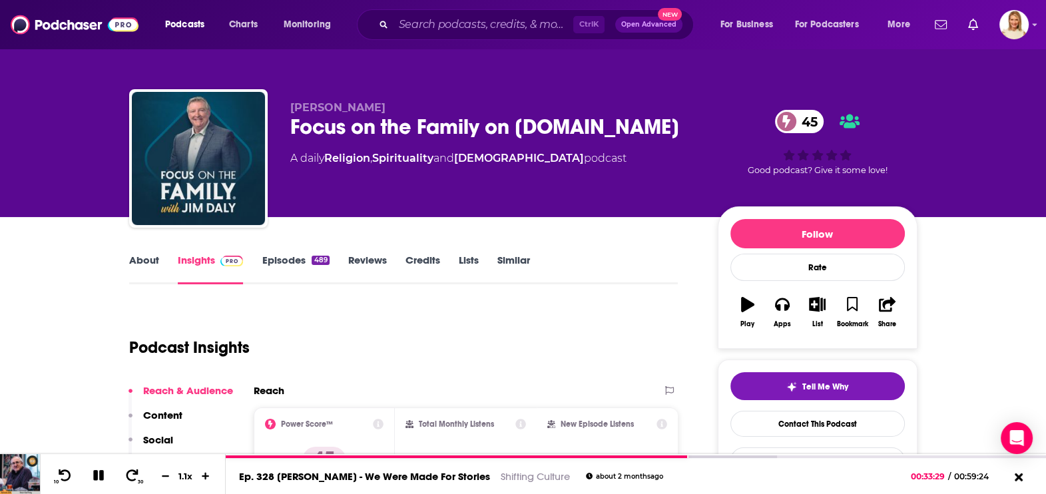
click at [143, 256] on link "About" at bounding box center [144, 269] width 30 height 31
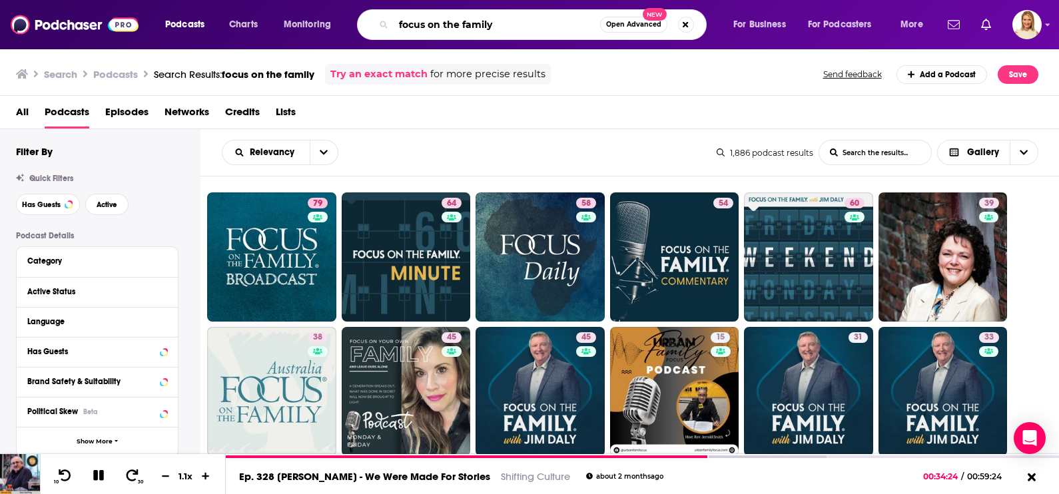
drag, startPoint x: 503, startPoint y: 18, endPoint x: 397, endPoint y: 21, distance: 105.9
click at [397, 21] on input "focus on the family" at bounding box center [497, 24] width 206 height 21
type input "faith"
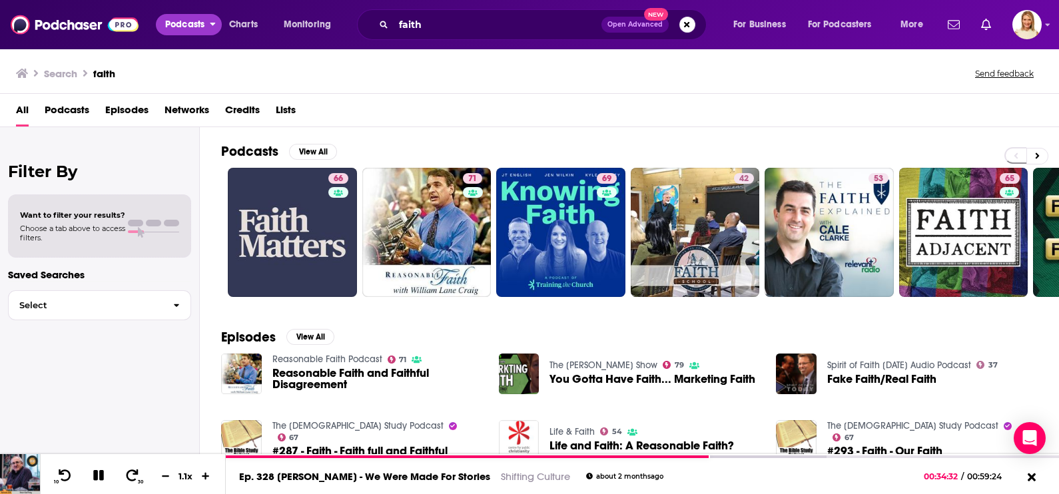
drag, startPoint x: 194, startPoint y: 25, endPoint x: 194, endPoint y: 34, distance: 8.7
click at [194, 34] on button "Podcasts" at bounding box center [189, 24] width 66 height 21
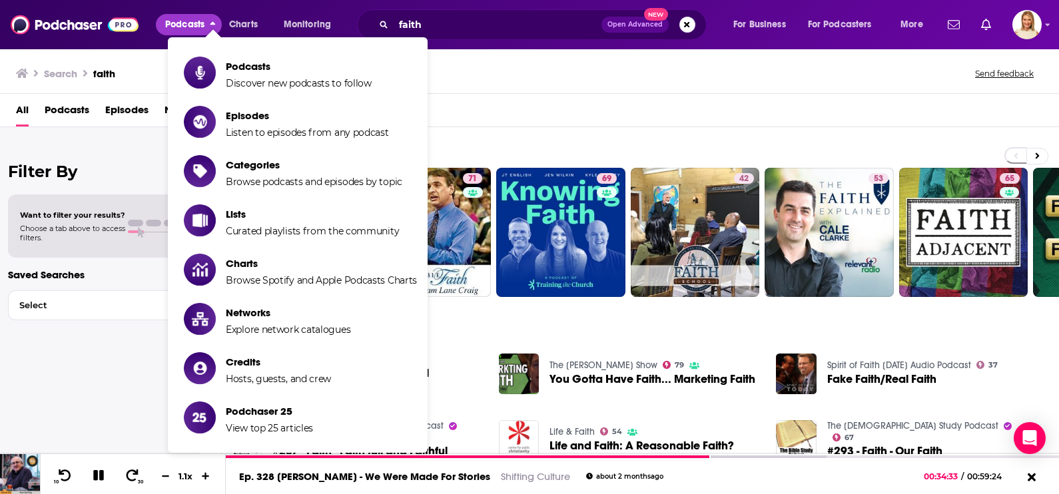
click at [202, 23] on span "Podcasts" at bounding box center [184, 24] width 39 height 19
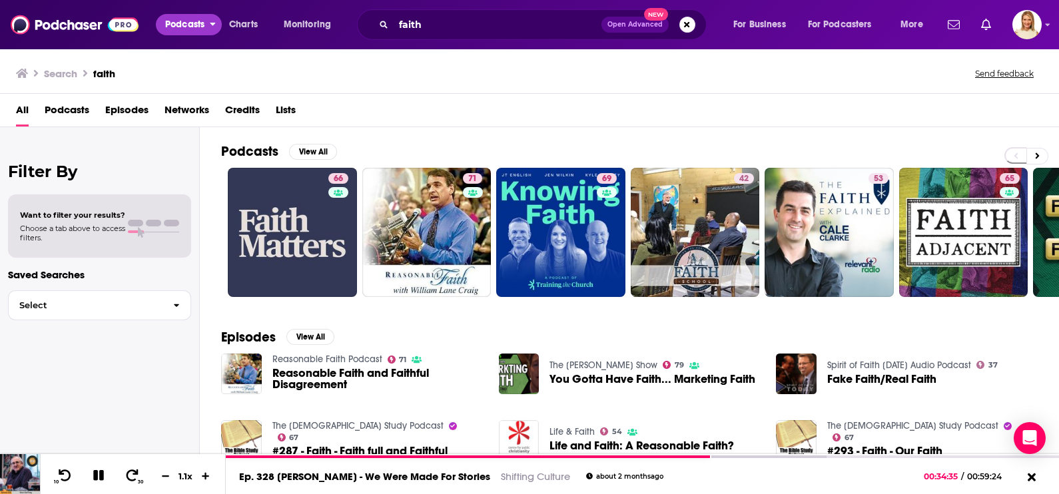
click at [182, 19] on span "Podcasts" at bounding box center [184, 24] width 39 height 19
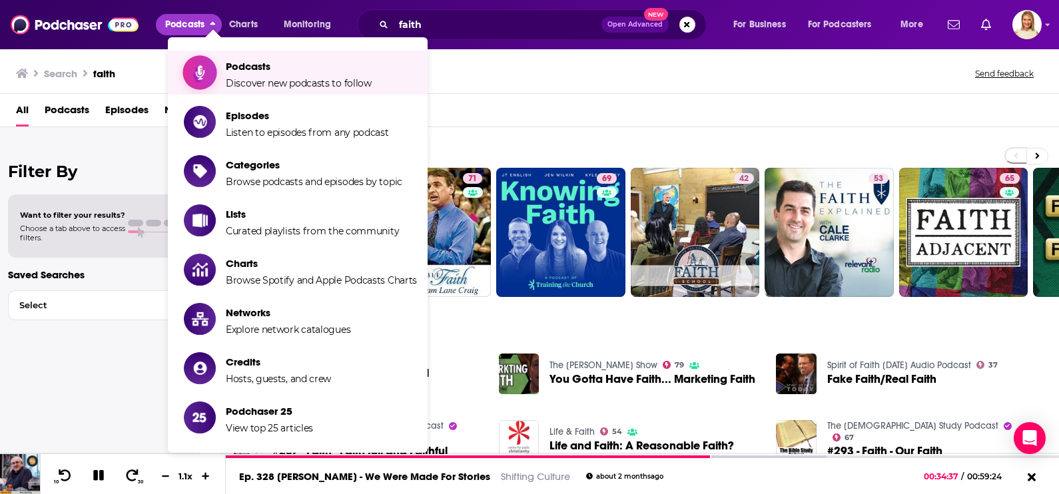
click at [232, 76] on span "Podcasts Discover new podcasts to follow" at bounding box center [299, 72] width 146 height 33
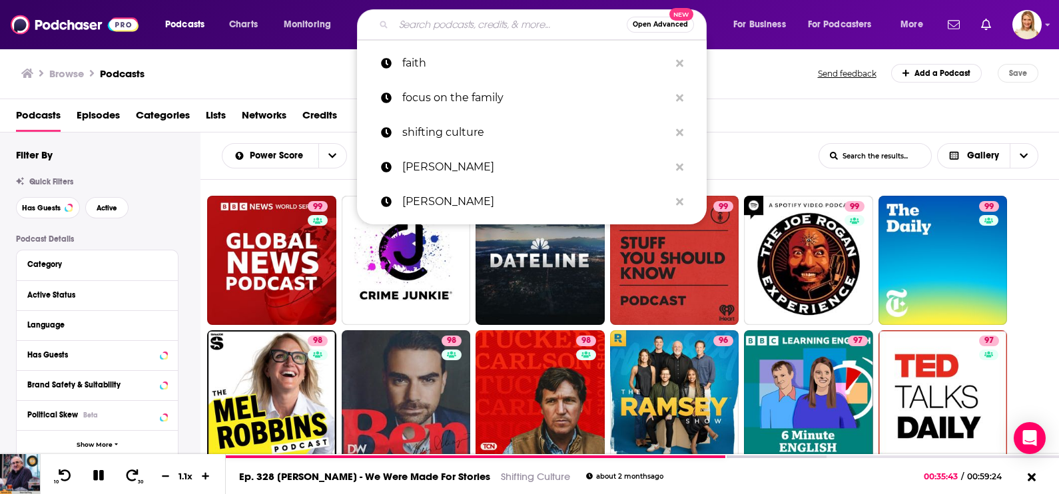
click at [491, 33] on input "Search podcasts, credits, & more..." at bounding box center [510, 24] width 233 height 21
click at [393, 62] on link "faith" at bounding box center [532, 63] width 350 height 35
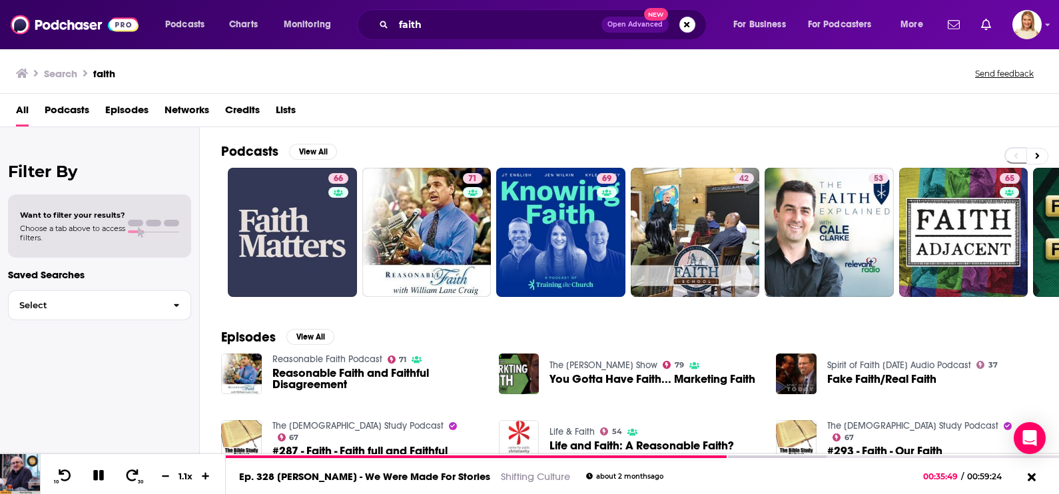
click at [69, 109] on span "Podcasts" at bounding box center [67, 112] width 45 height 27
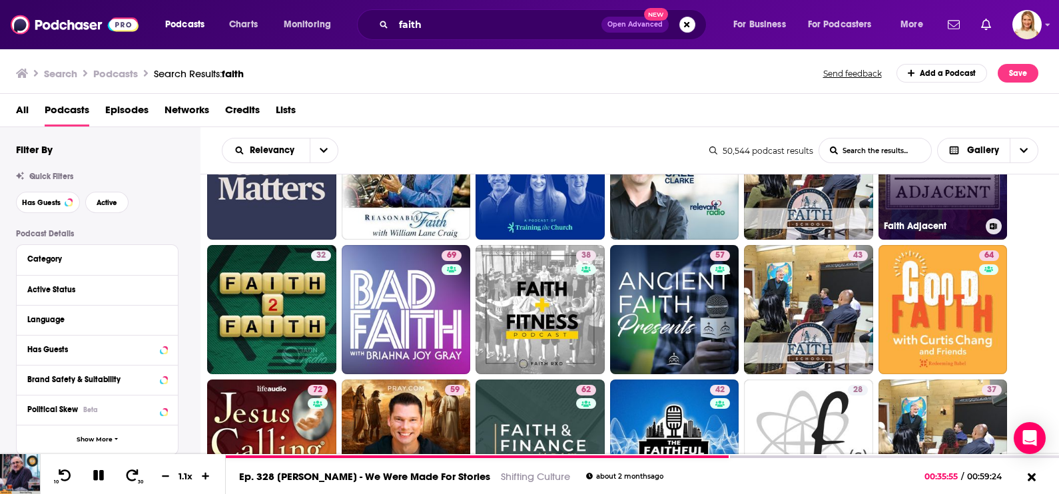
scroll to position [83, 0]
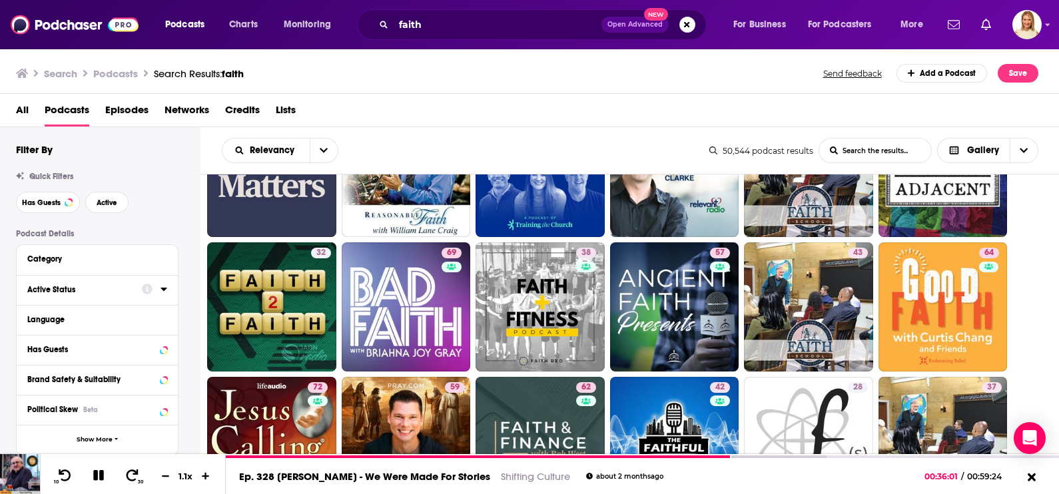
click at [165, 285] on icon at bounding box center [163, 289] width 7 height 11
click at [155, 311] on icon "open menu" at bounding box center [155, 314] width 6 height 9
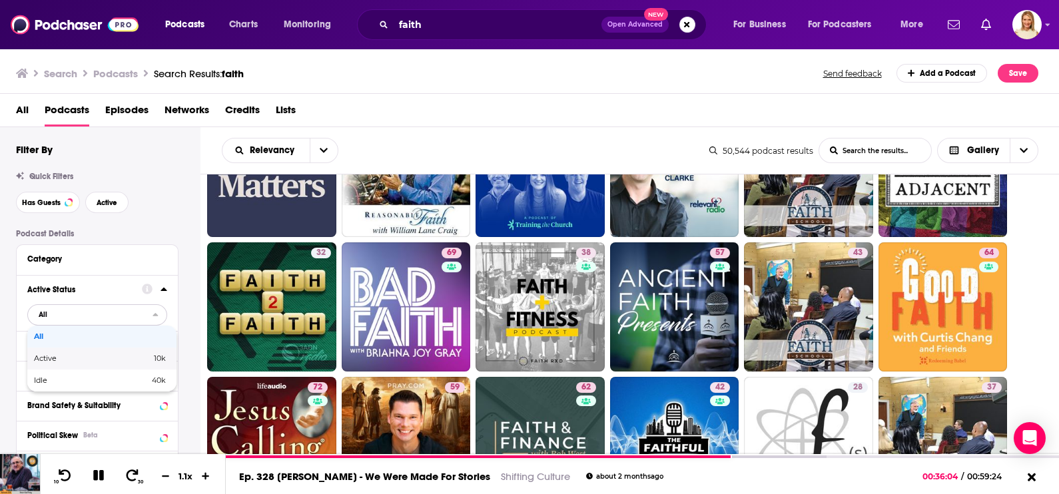
click at [101, 363] on div "Active 10k" at bounding box center [101, 359] width 149 height 22
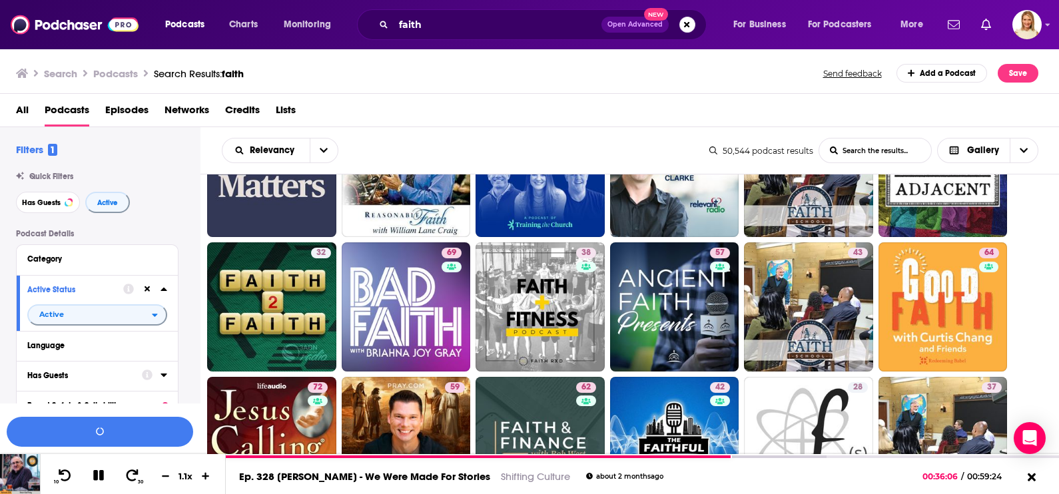
click at [160, 378] on icon at bounding box center [163, 375] width 7 height 11
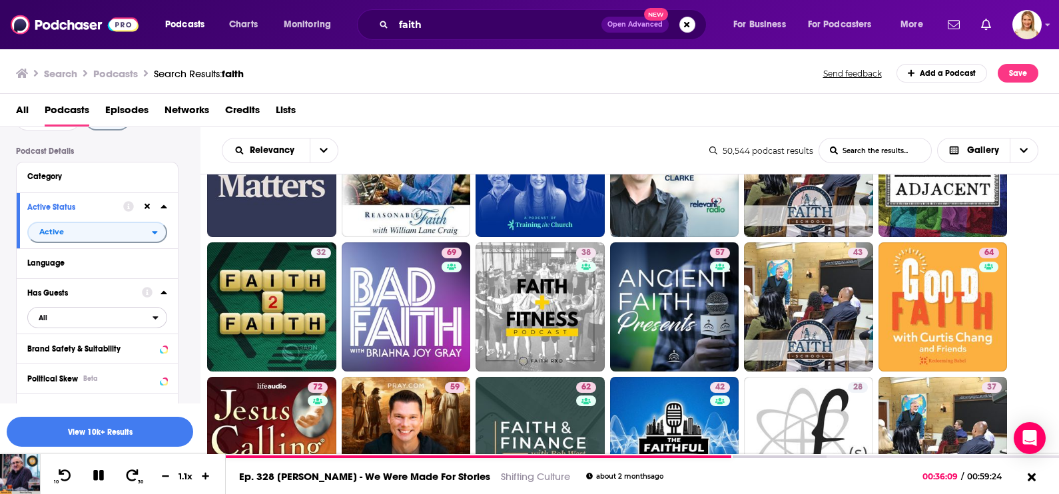
click at [155, 317] on icon "open menu" at bounding box center [155, 318] width 5 height 3
click at [131, 365] on span "11k" at bounding box center [139, 361] width 53 height 7
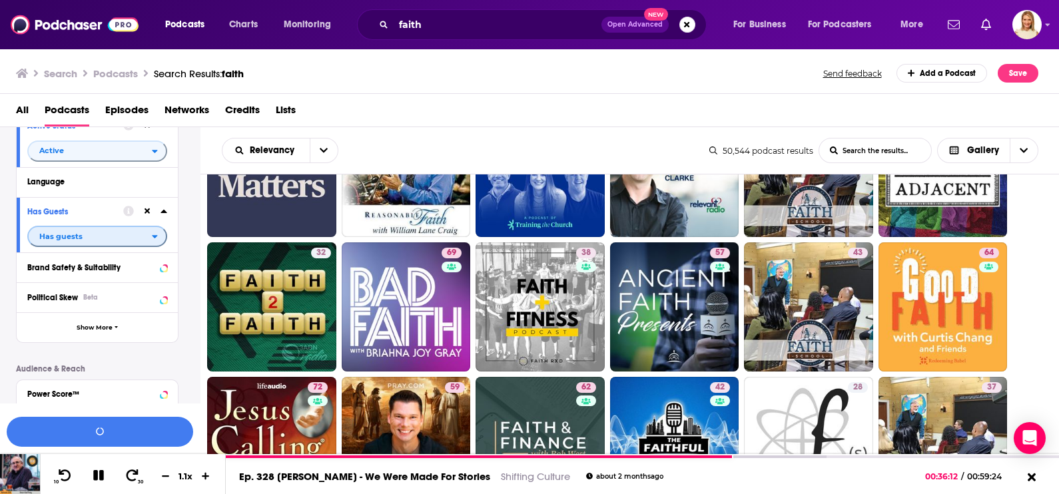
scroll to position [166, 0]
click at [157, 297] on div at bounding box center [154, 294] width 25 height 17
click at [163, 297] on icon at bounding box center [163, 295] width 6 height 3
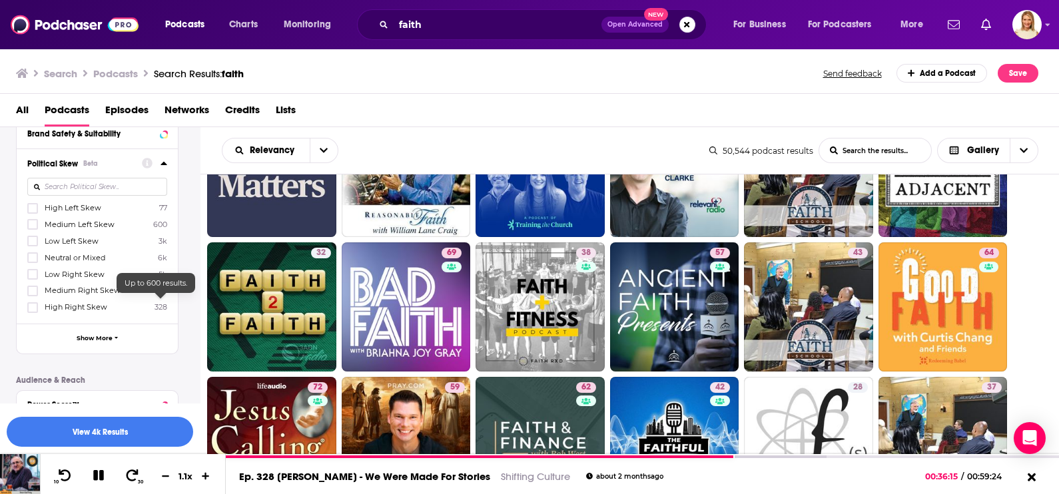
scroll to position [332, 0]
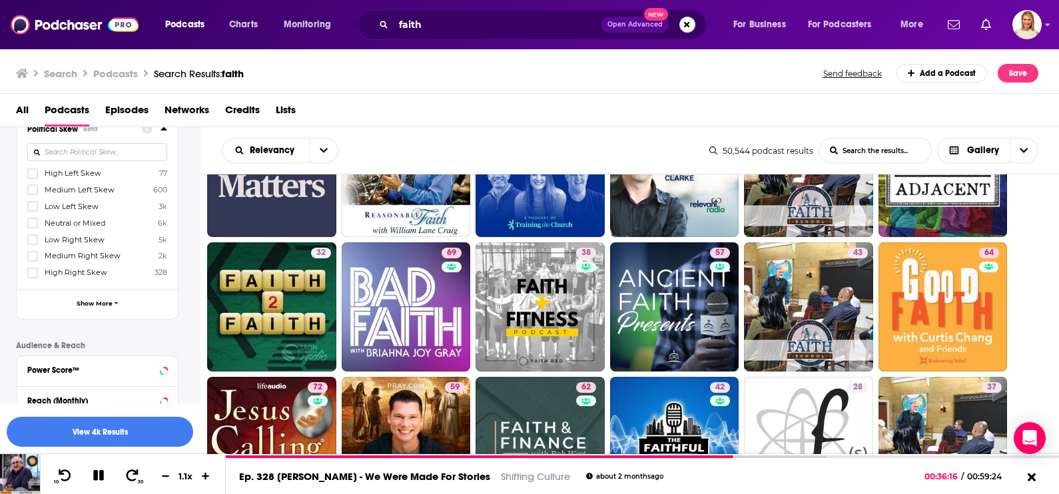
click at [45, 275] on span "High Right Skew" at bounding box center [76, 272] width 63 height 9
click at [33, 277] on input "multiSelectOption-Strong_Right-6" at bounding box center [33, 277] width 0 height 0
click at [31, 270] on icon at bounding box center [33, 273] width 8 height 8
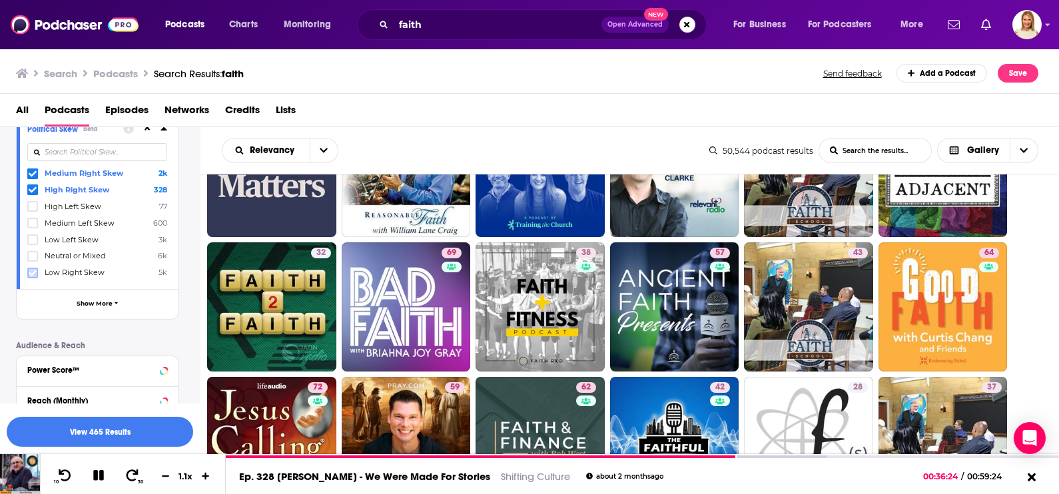
click at [33, 270] on icon at bounding box center [33, 273] width 8 height 8
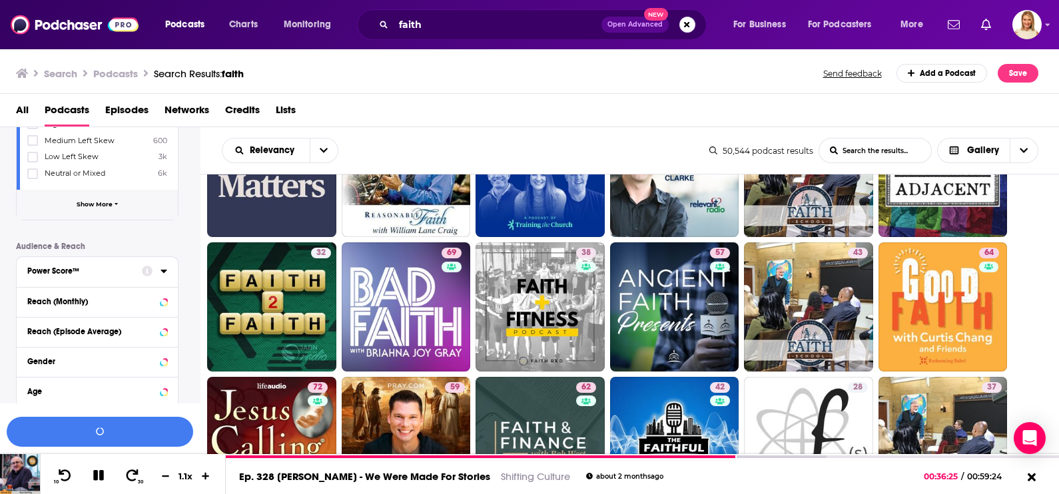
scroll to position [499, 0]
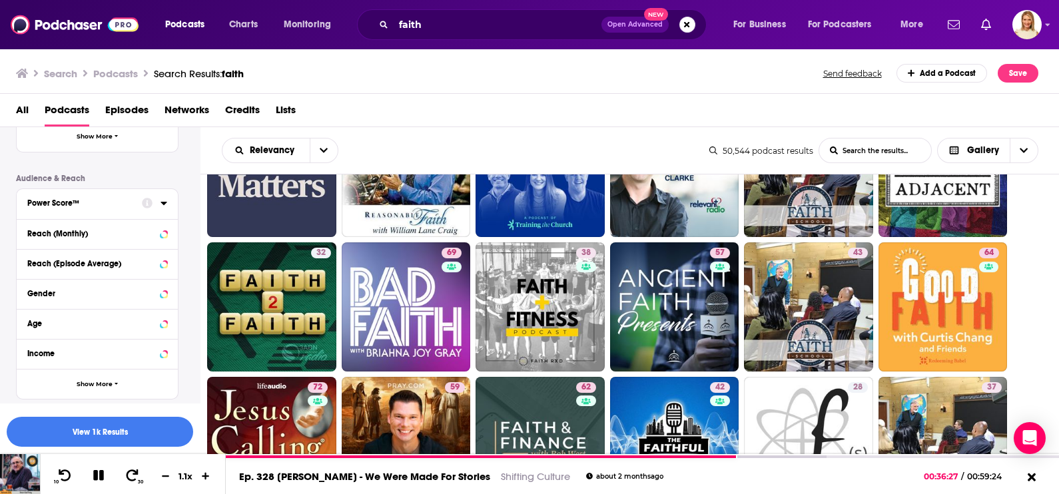
click at [164, 200] on icon at bounding box center [163, 203] width 7 height 11
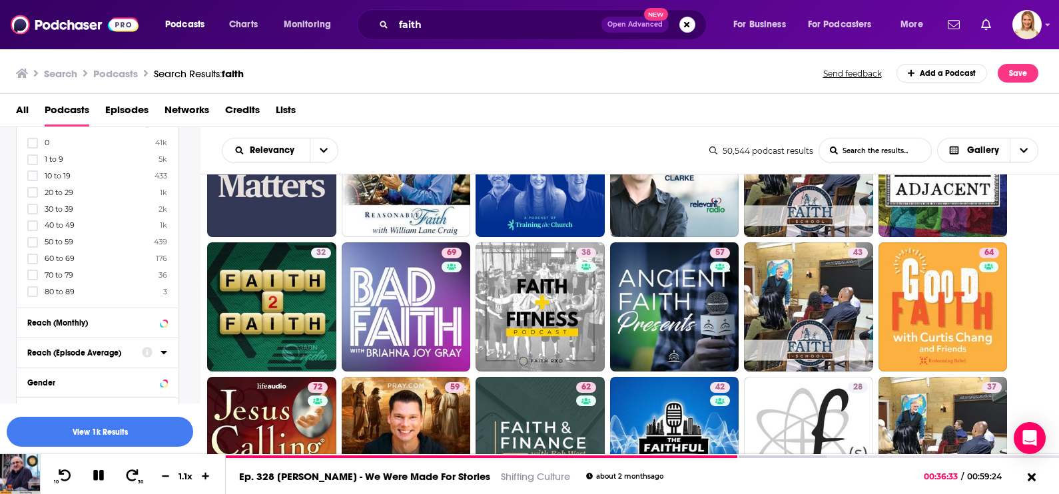
scroll to position [582, 0]
click at [30, 286] on icon at bounding box center [33, 290] width 8 height 8
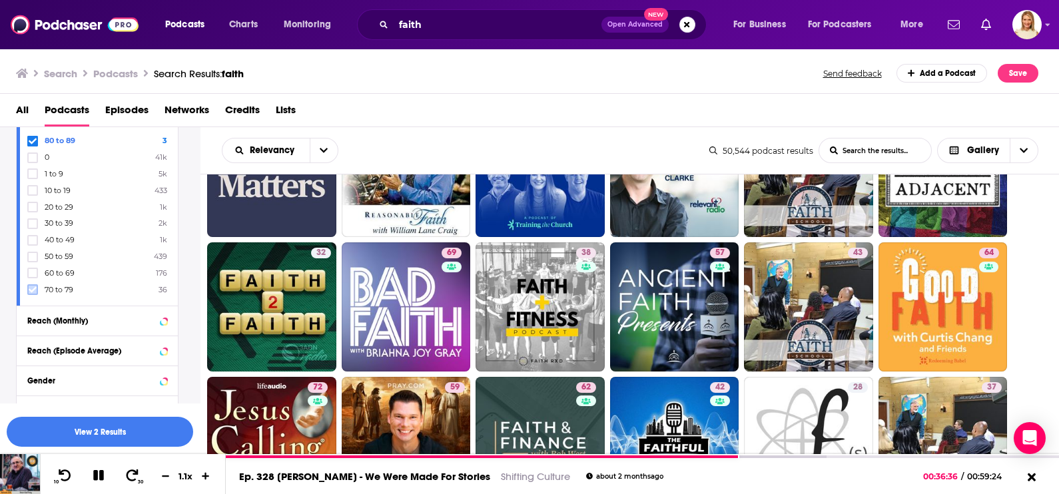
click at [32, 286] on icon at bounding box center [33, 290] width 8 height 8
click at [31, 286] on icon at bounding box center [33, 290] width 8 height 8
click at [34, 286] on icon at bounding box center [33, 290] width 8 height 8
click at [133, 432] on button "View 61 Results" at bounding box center [100, 432] width 186 height 30
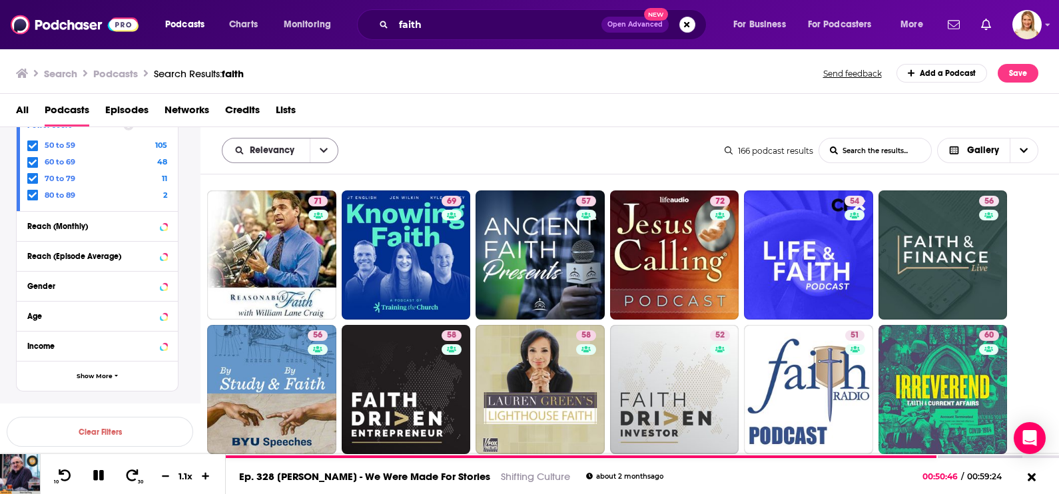
click at [324, 146] on icon "open menu" at bounding box center [324, 150] width 8 height 9
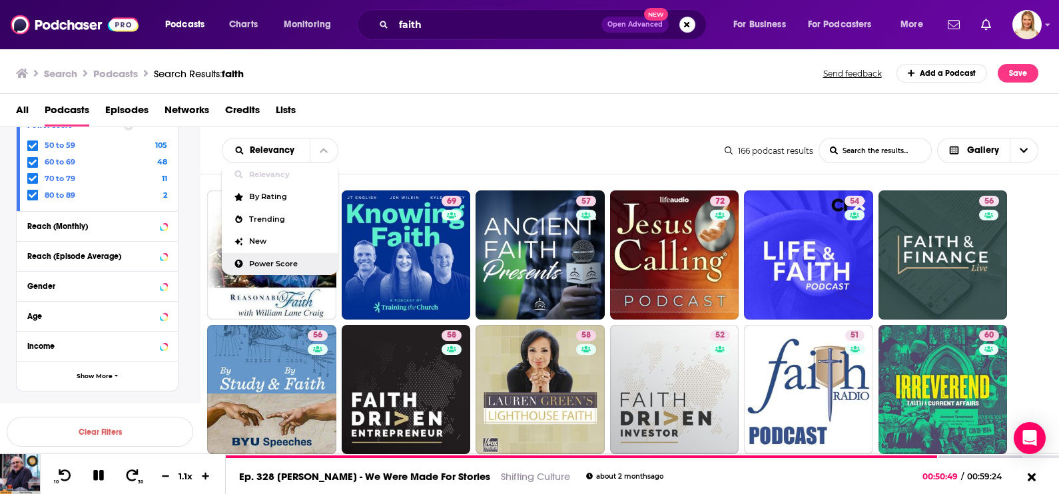
click at [294, 256] on div "Power Score" at bounding box center [280, 264] width 117 height 23
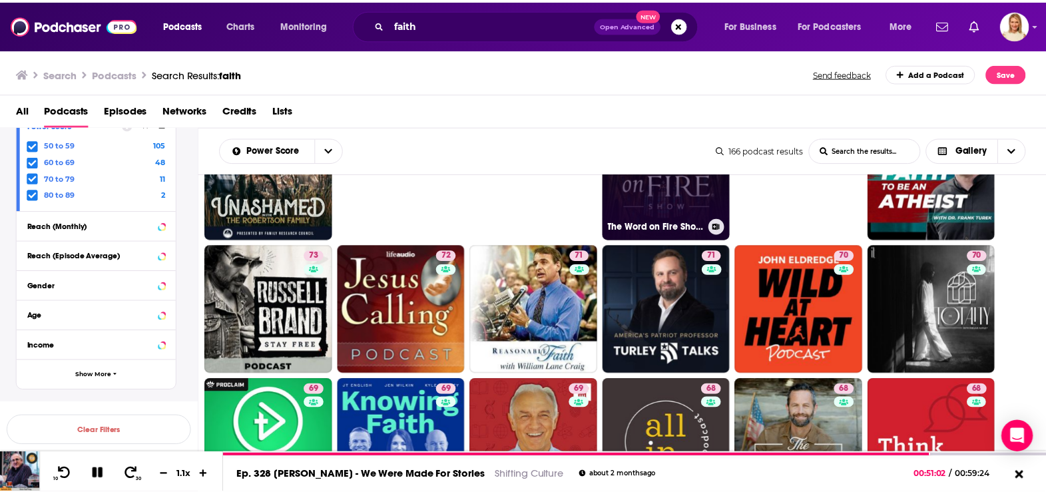
scroll to position [83, 0]
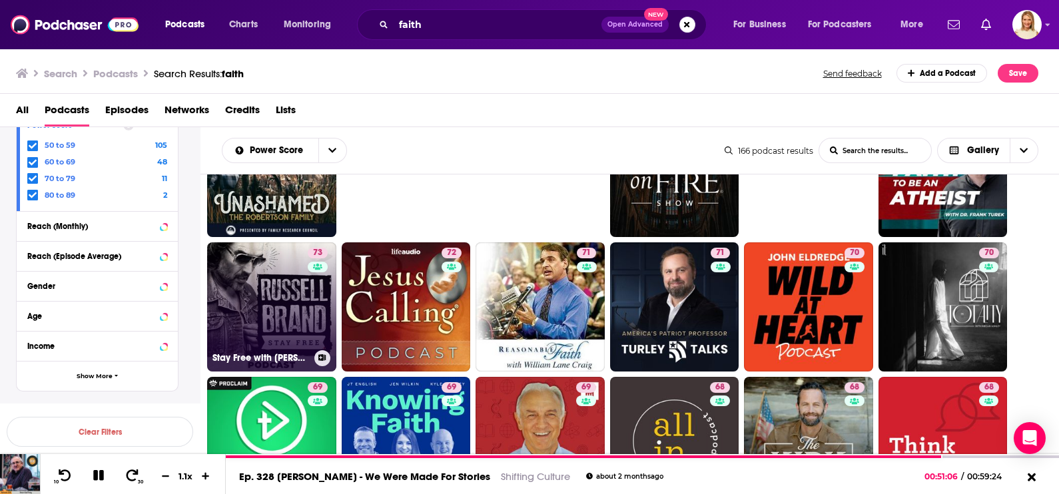
click at [287, 280] on link "73 Stay Free with Russell Brand" at bounding box center [271, 306] width 129 height 129
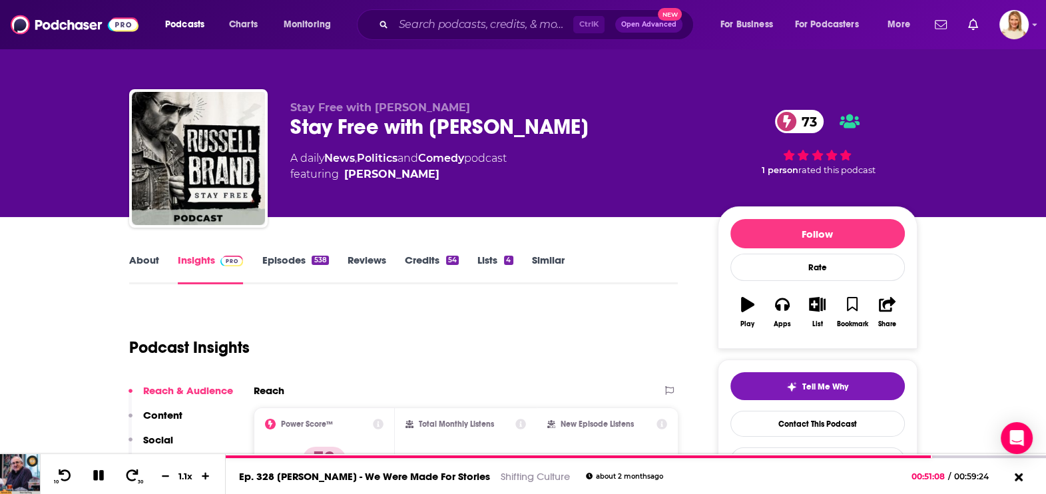
click at [146, 258] on link "About" at bounding box center [144, 269] width 30 height 31
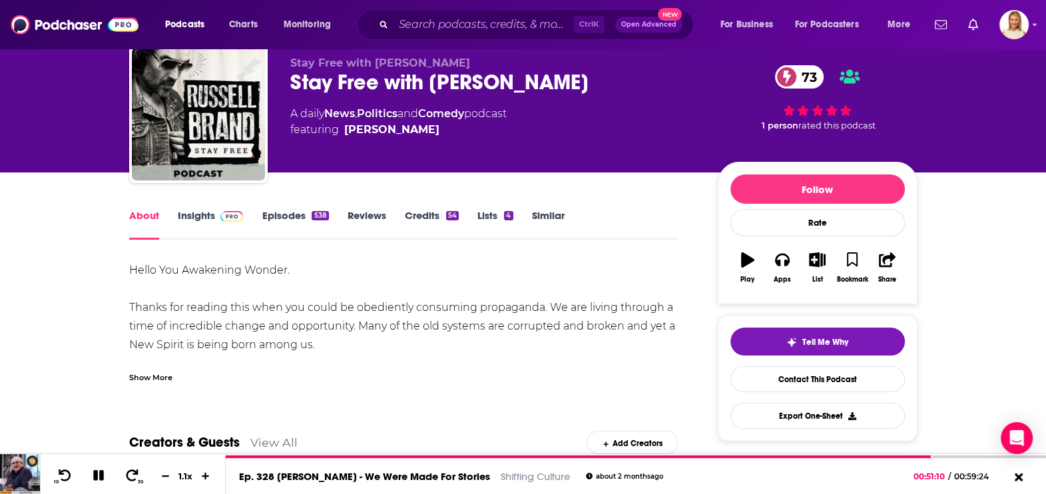
scroll to position [83, 0]
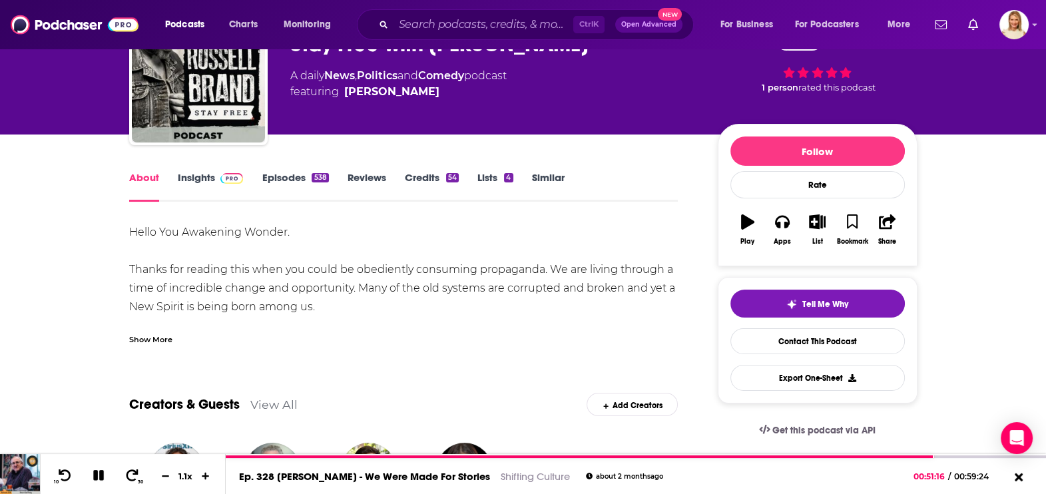
click at [160, 340] on div "Show More" at bounding box center [150, 338] width 43 height 13
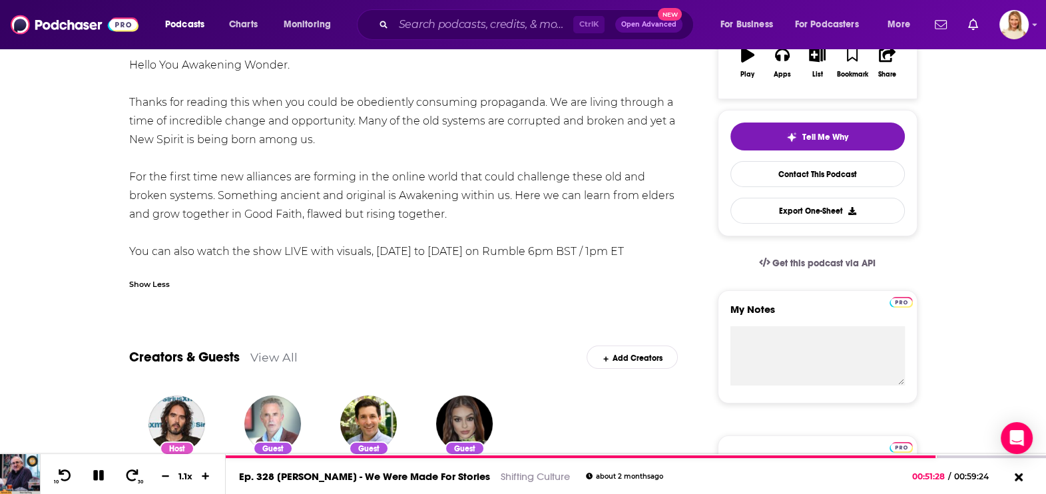
scroll to position [0, 0]
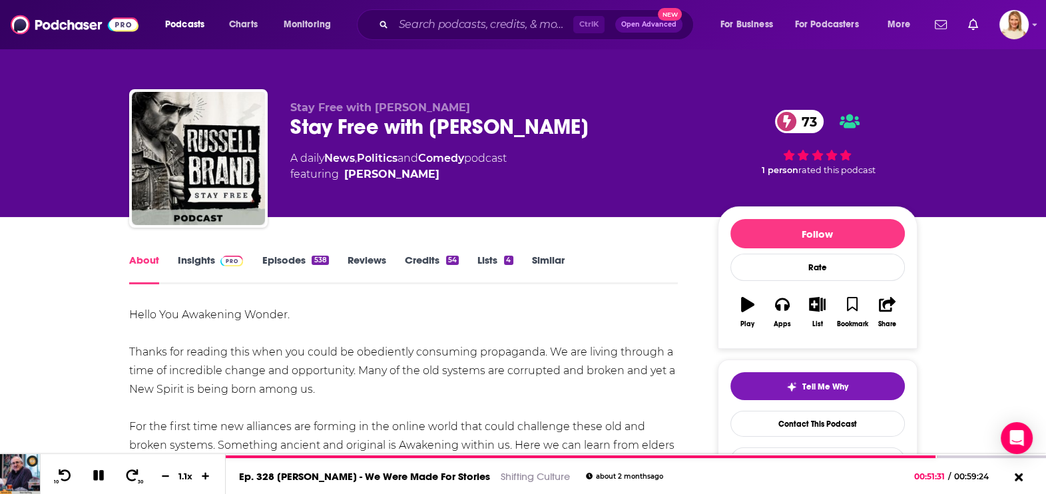
click at [205, 259] on link "Insights" at bounding box center [211, 269] width 66 height 31
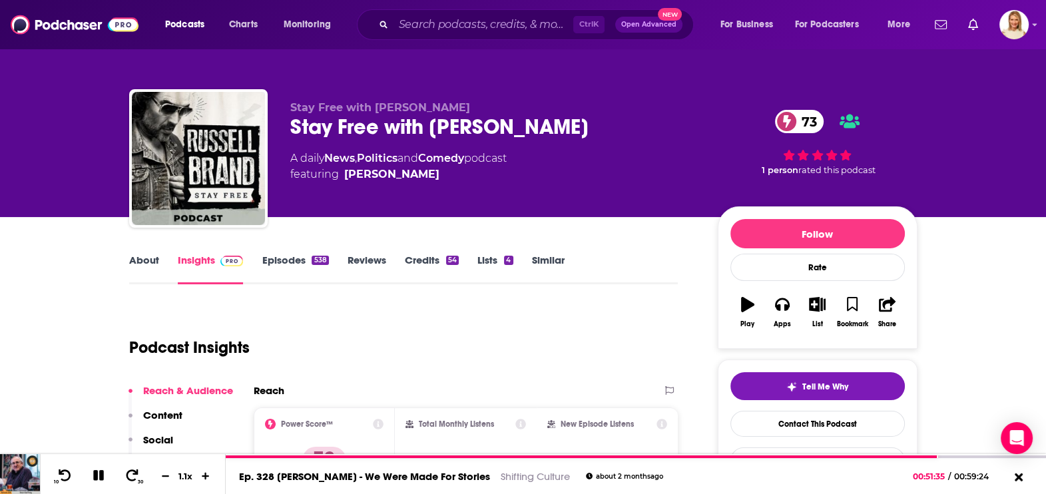
click at [298, 261] on link "Episodes 538" at bounding box center [295, 269] width 67 height 31
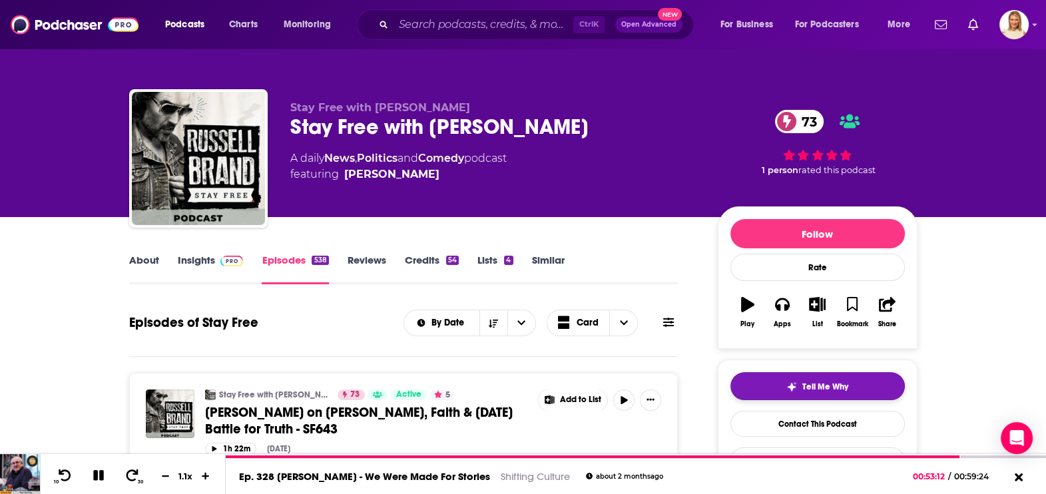
click at [848, 382] on span "Tell Me Why" at bounding box center [825, 387] width 46 height 11
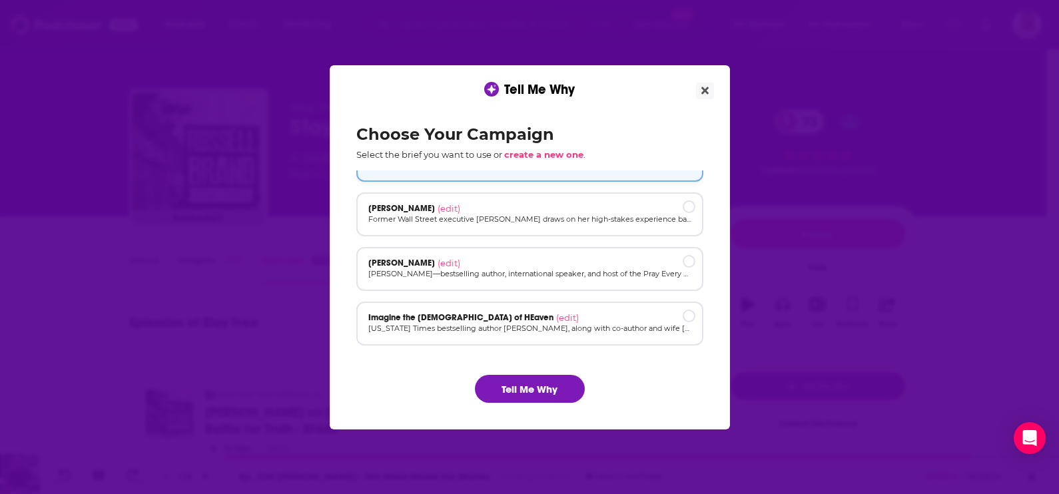
scroll to position [35, 0]
click at [555, 150] on span "create a new one" at bounding box center [543, 154] width 79 height 11
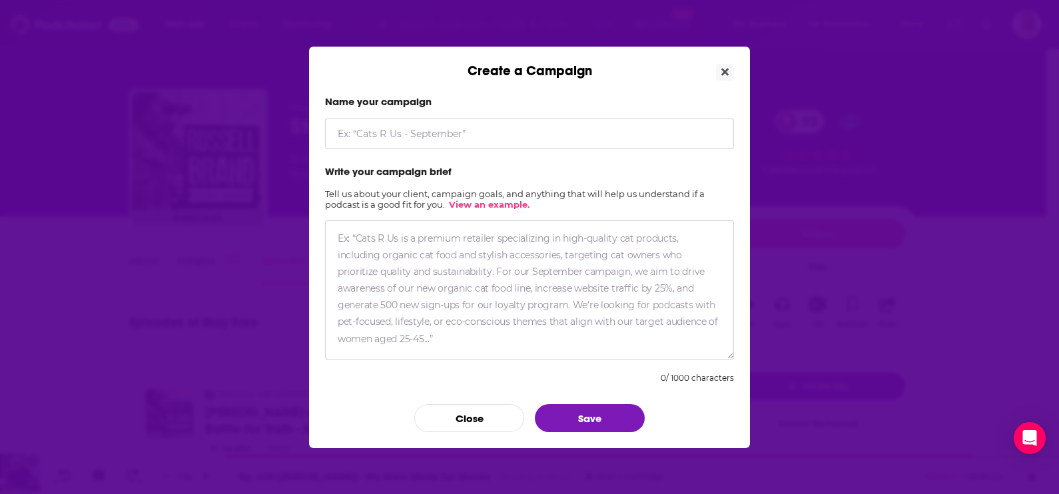
click at [468, 142] on input "Create a Campaign" at bounding box center [529, 134] width 409 height 31
type input "[PERSON_NAME]"
click at [511, 238] on textarea "Create a Campaign" at bounding box center [529, 289] width 409 height 139
click at [510, 243] on textarea "Create a Campaign" at bounding box center [529, 289] width 409 height 139
paste textarea "[PERSON_NAME] is a former Force Recon Marine and DoD contractor who served on e…"
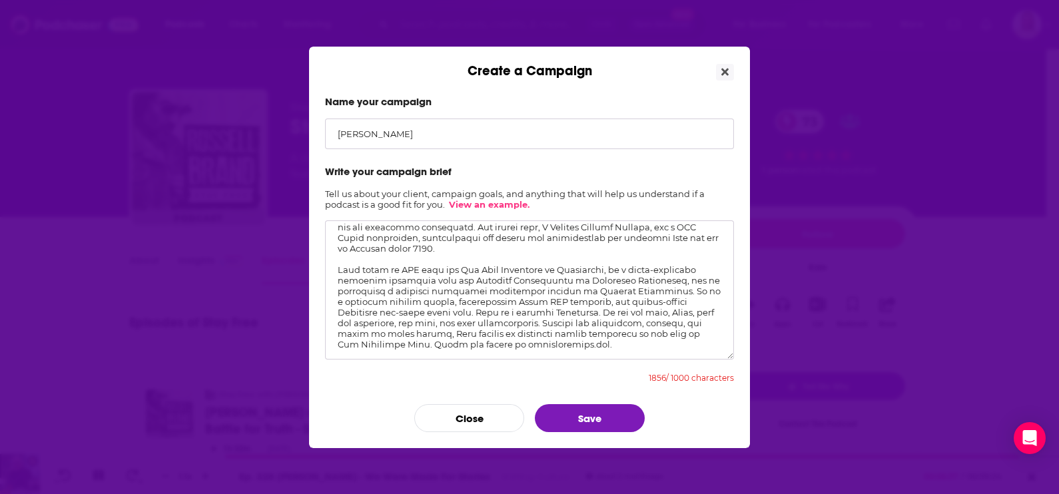
scroll to position [176, 0]
click at [579, 408] on button "Save" at bounding box center [590, 418] width 110 height 28
drag, startPoint x: 588, startPoint y: 338, endPoint x: 512, endPoint y: 347, distance: 76.5
click at [512, 347] on textarea "Create a Campaign" at bounding box center [529, 289] width 409 height 139
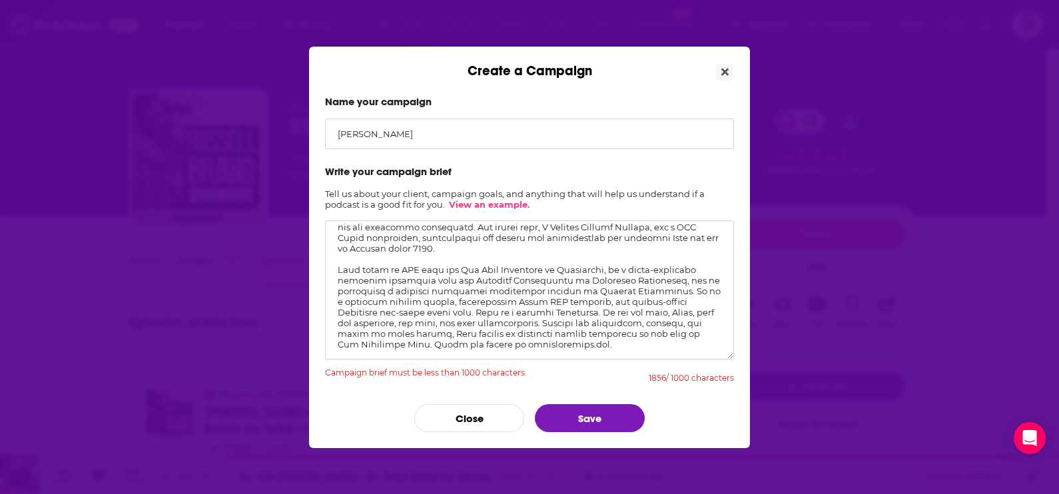
drag, startPoint x: 576, startPoint y: 343, endPoint x: 552, endPoint y: 326, distance: 29.2
click at [552, 326] on textarea "Create a Campaign" at bounding box center [529, 289] width 409 height 139
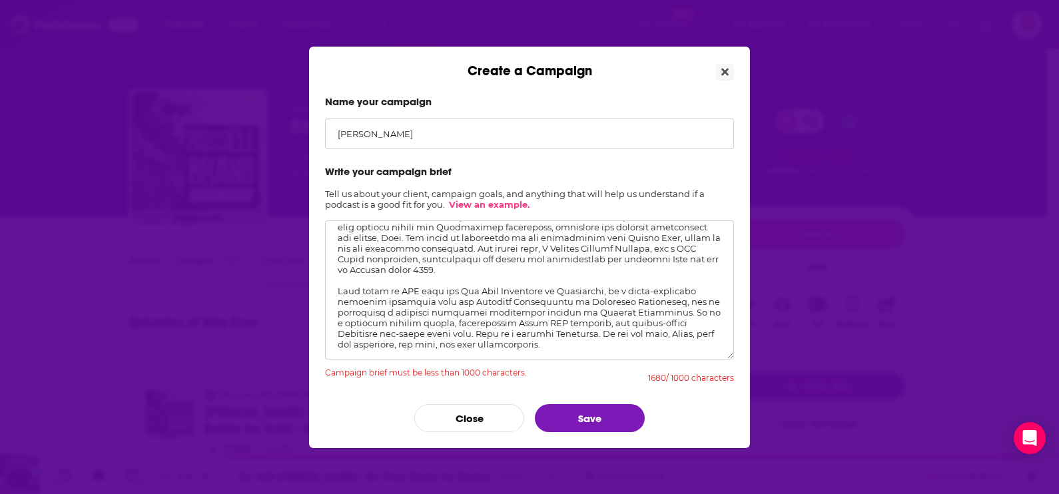
scroll to position [154, 0]
drag, startPoint x: 337, startPoint y: 292, endPoint x: 679, endPoint y: 308, distance: 341.9
click at [679, 308] on textarea "Create a Campaign" at bounding box center [529, 289] width 409 height 139
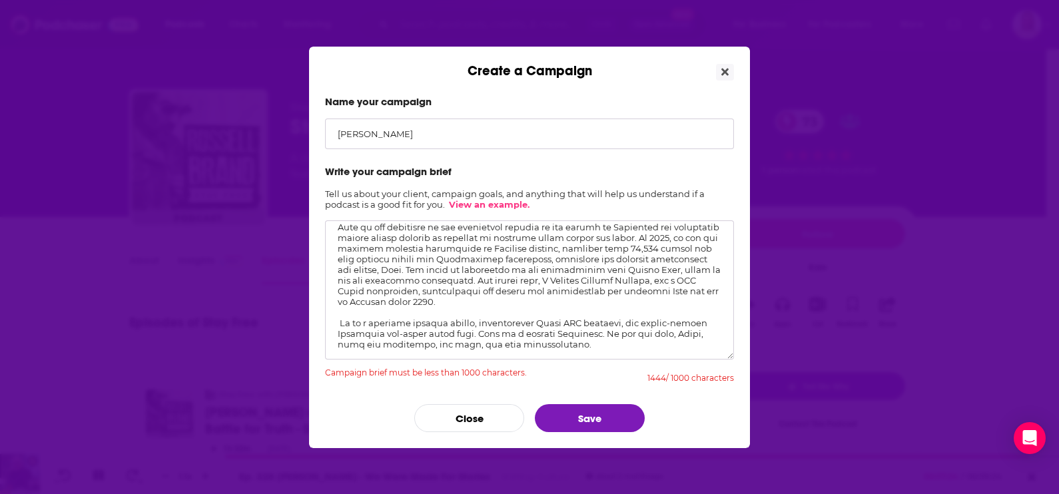
scroll to position [123, 0]
type textarea "[PERSON_NAME] is a former Force Recon Marine and DoD contractor who served on e…"
click at [581, 410] on button "Save" at bounding box center [590, 418] width 110 height 28
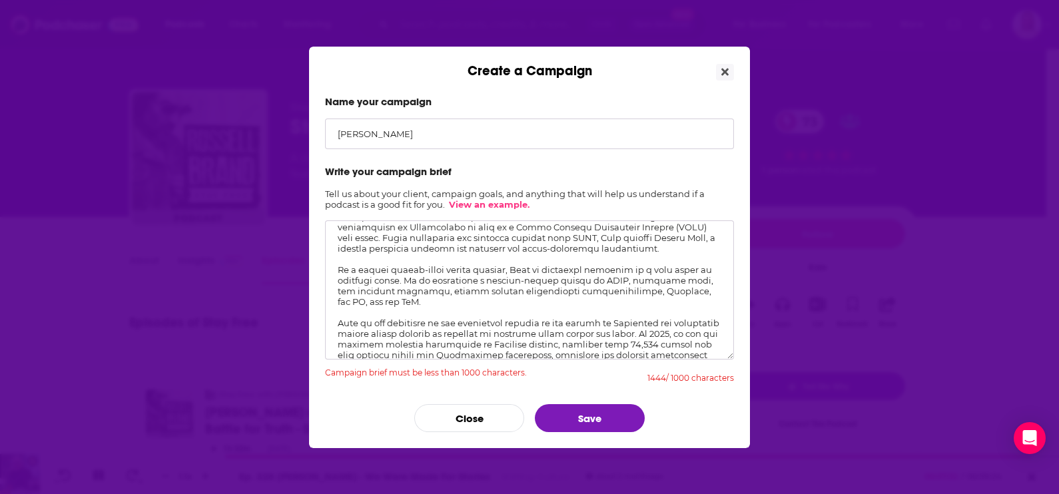
scroll to position [0, 0]
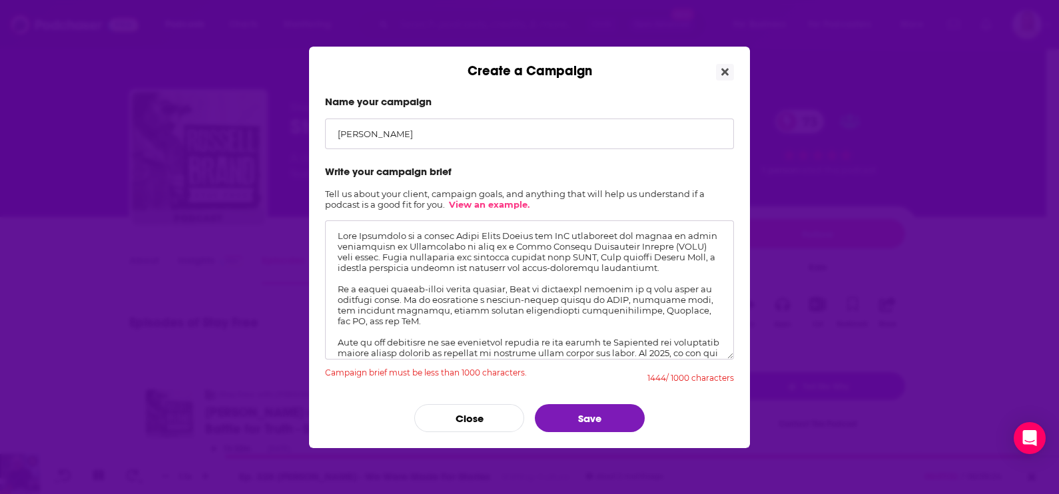
drag, startPoint x: 568, startPoint y: 348, endPoint x: 301, endPoint y: 203, distance: 303.9
click at [301, 203] on div "Create a Campaign Name your campaign Chad Robichaux Write your campaign brief T…" at bounding box center [529, 247] width 1059 height 494
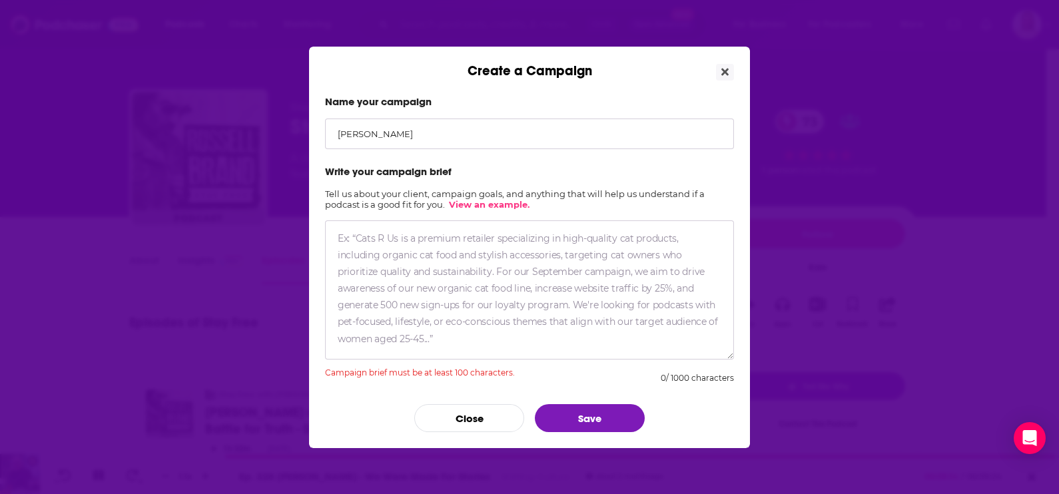
paste textarea "[PERSON_NAME] is a former Force Recon Marine and DoD contractor who served on e…"
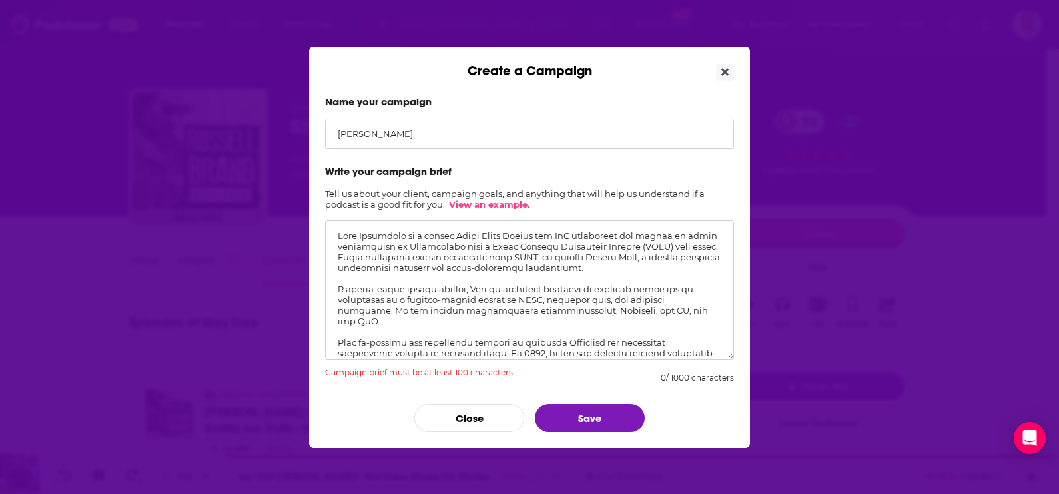
scroll to position [93, 0]
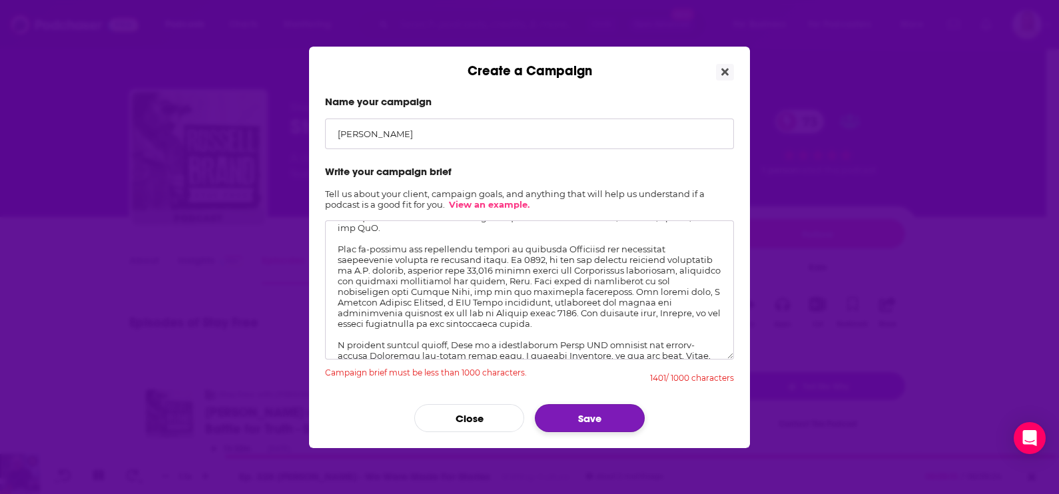
click at [575, 420] on button "Save" at bounding box center [590, 418] width 110 height 28
click at [581, 423] on button "Save" at bounding box center [590, 418] width 110 height 28
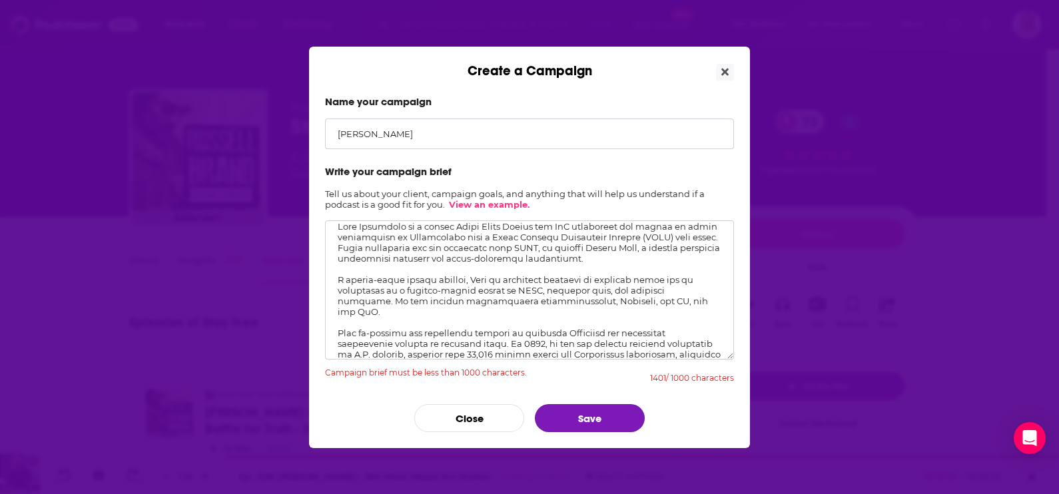
scroll to position [0, 0]
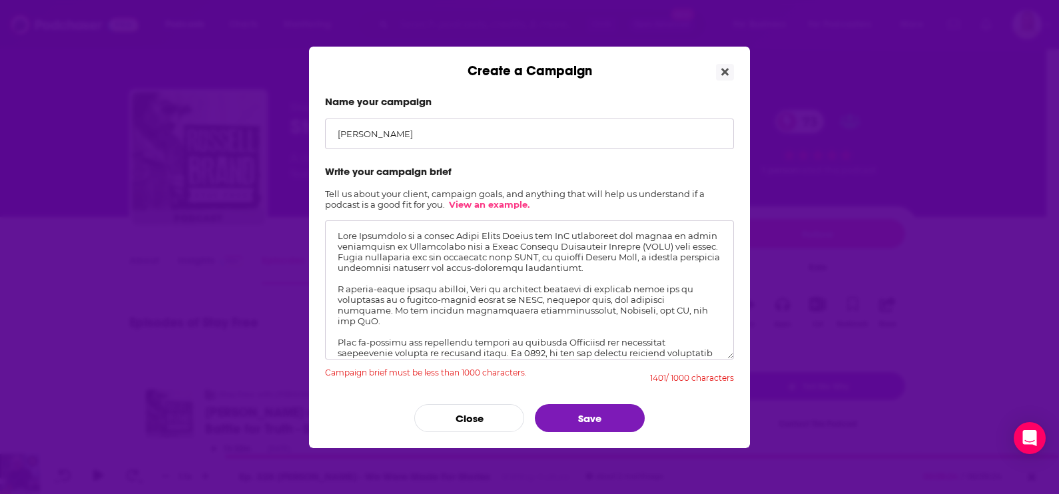
drag, startPoint x: 473, startPoint y: 285, endPoint x: 665, endPoint y: 286, distance: 191.8
click at [665, 286] on textarea "Create a Campaign" at bounding box center [529, 289] width 409 height 139
drag, startPoint x: 506, startPoint y: 284, endPoint x: 689, endPoint y: 288, distance: 183.2
click at [689, 288] on textarea "Create a Campaign" at bounding box center [529, 289] width 409 height 139
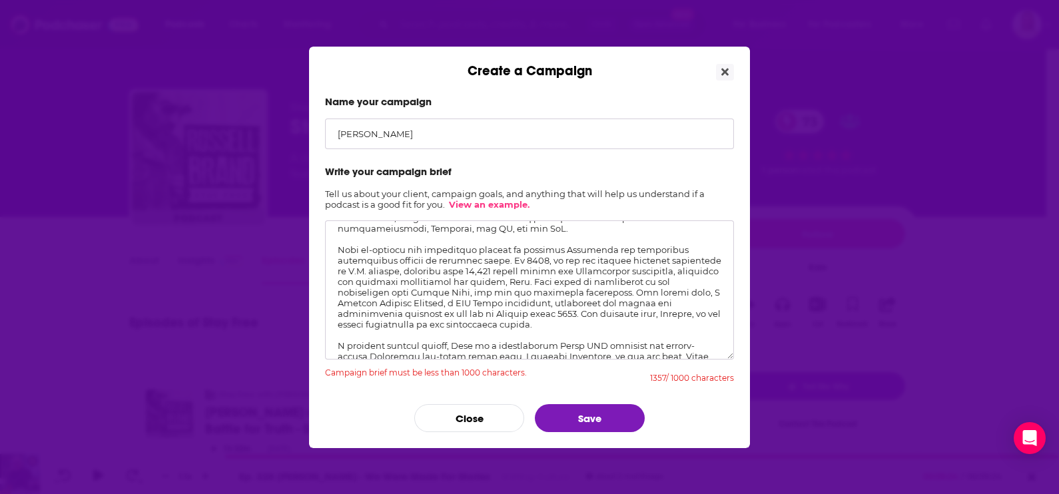
scroll to position [83, 0]
click at [598, 417] on button "Save" at bounding box center [590, 418] width 110 height 28
drag, startPoint x: 336, startPoint y: 243, endPoint x: 501, endPoint y: 256, distance: 165.6
click at [501, 256] on textarea "Create a Campaign" at bounding box center [529, 289] width 409 height 139
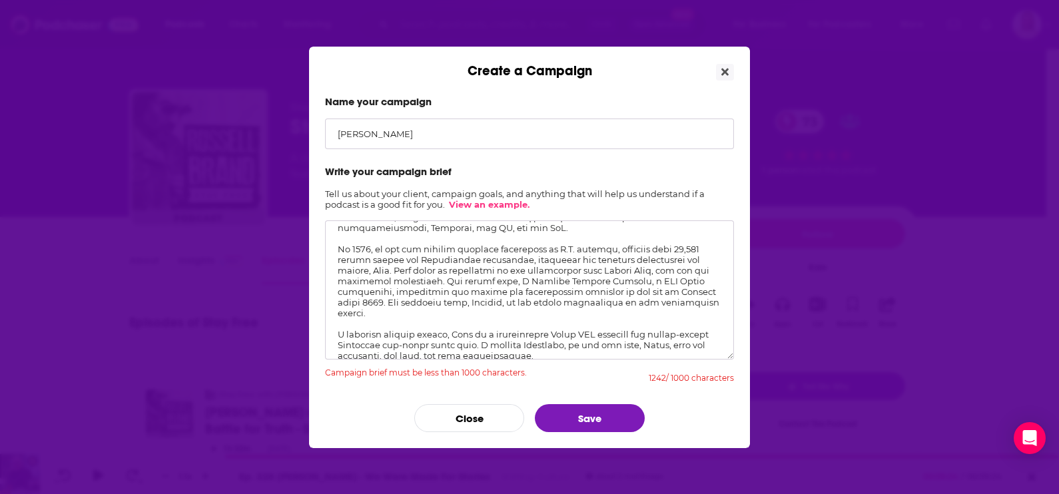
scroll to position [91, 0]
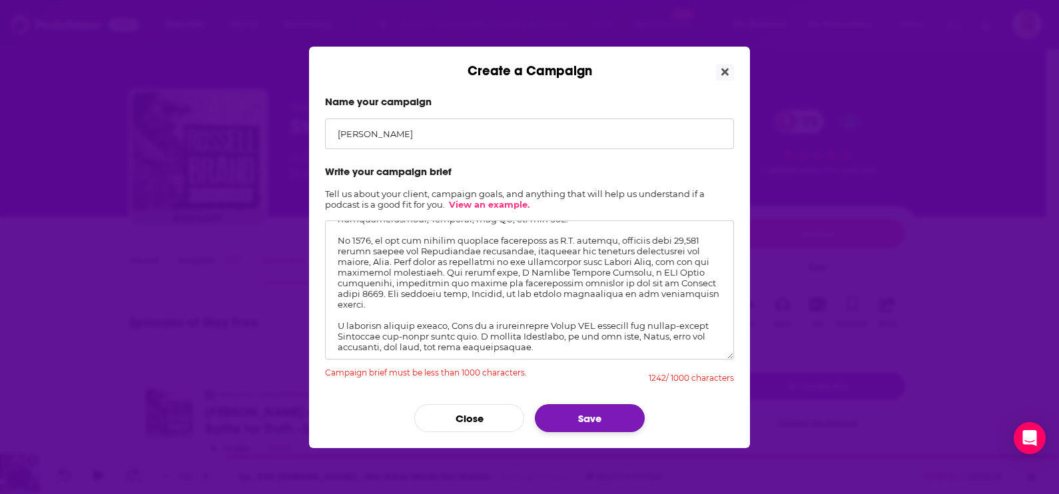
click at [609, 417] on button "Save" at bounding box center [590, 418] width 110 height 28
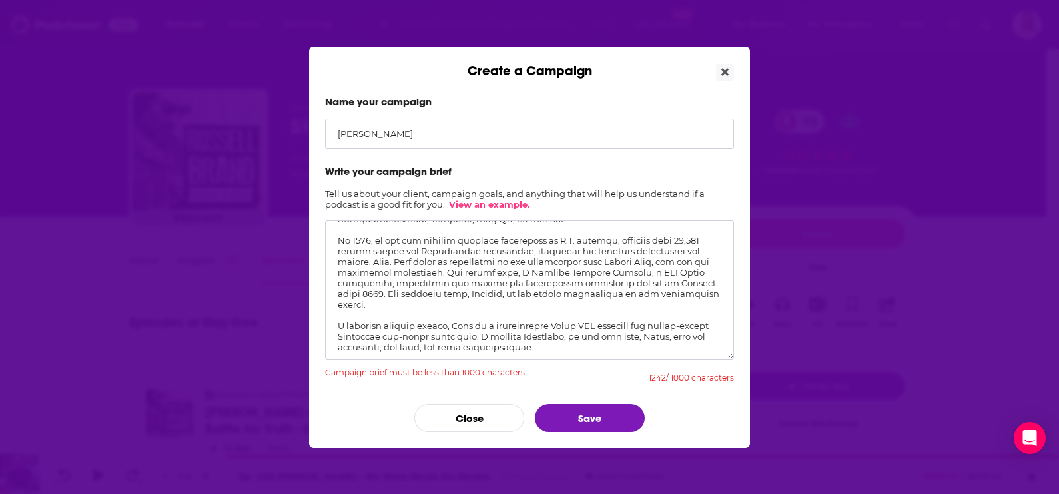
click at [338, 324] on textarea "Create a Campaign" at bounding box center [529, 289] width 409 height 139
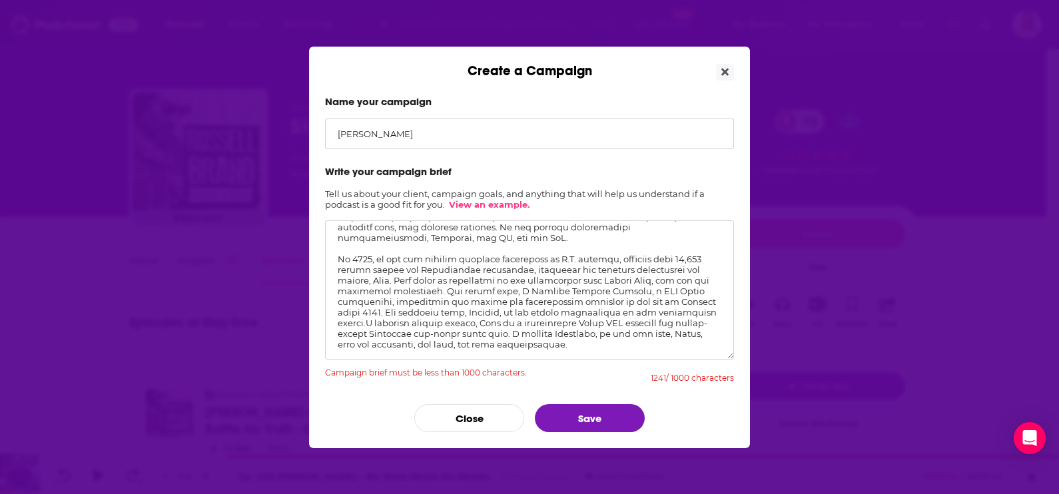
scroll to position [70, 0]
click at [334, 258] on textarea "Create a Campaign" at bounding box center [529, 289] width 409 height 139
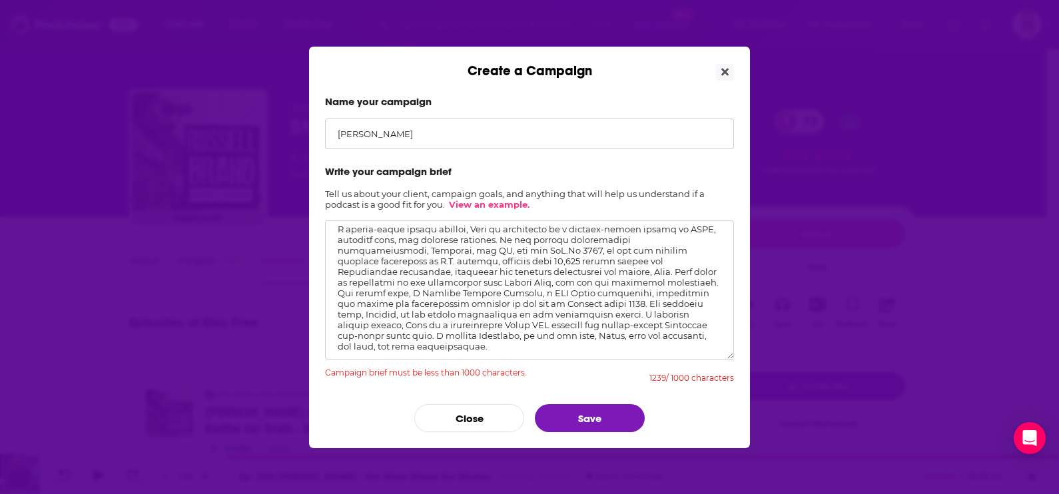
scroll to position [49, 0]
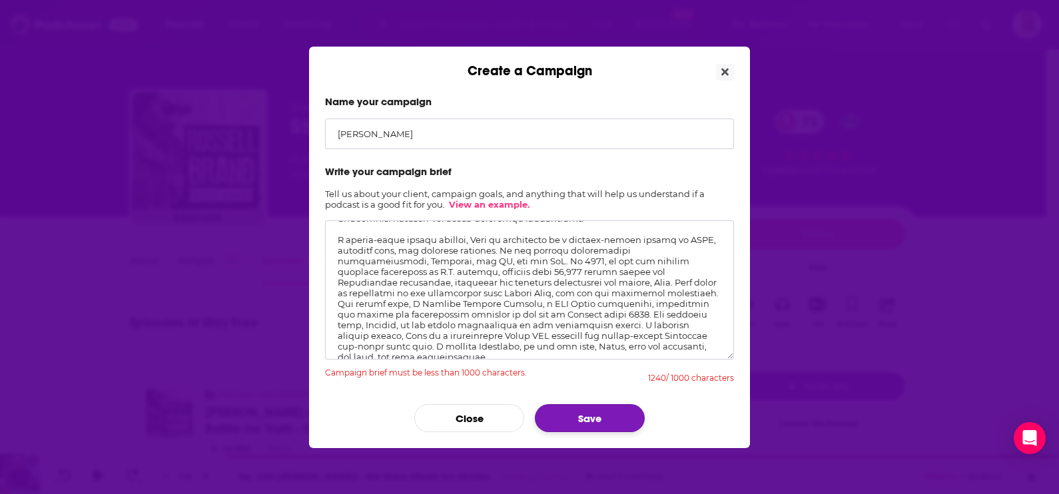
click at [563, 419] on button "Save" at bounding box center [590, 418] width 110 height 28
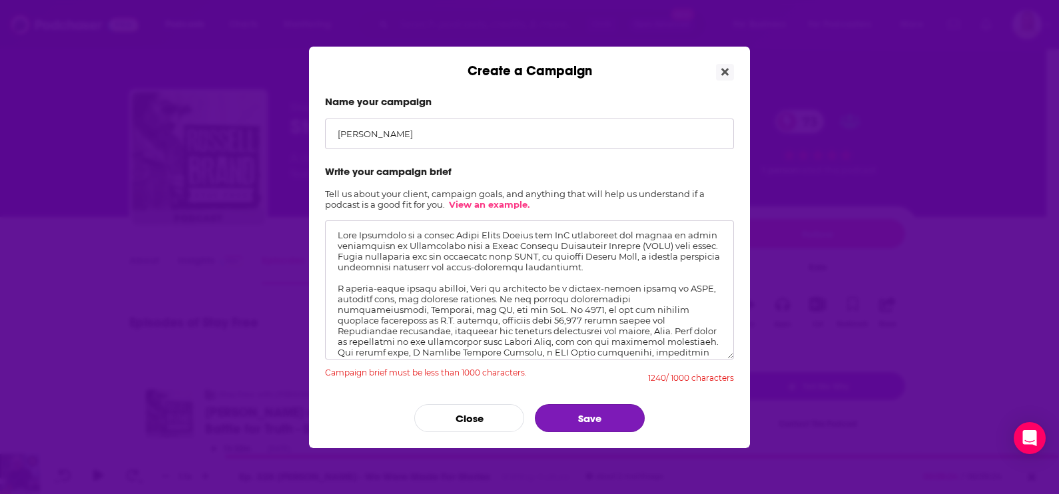
scroll to position [0, 0]
click at [336, 291] on textarea "Create a Campaign" at bounding box center [529, 289] width 409 height 139
drag, startPoint x: 392, startPoint y: 317, endPoint x: 637, endPoint y: 326, distance: 245.2
click at [637, 326] on textarea "Create a Campaign" at bounding box center [529, 289] width 409 height 139
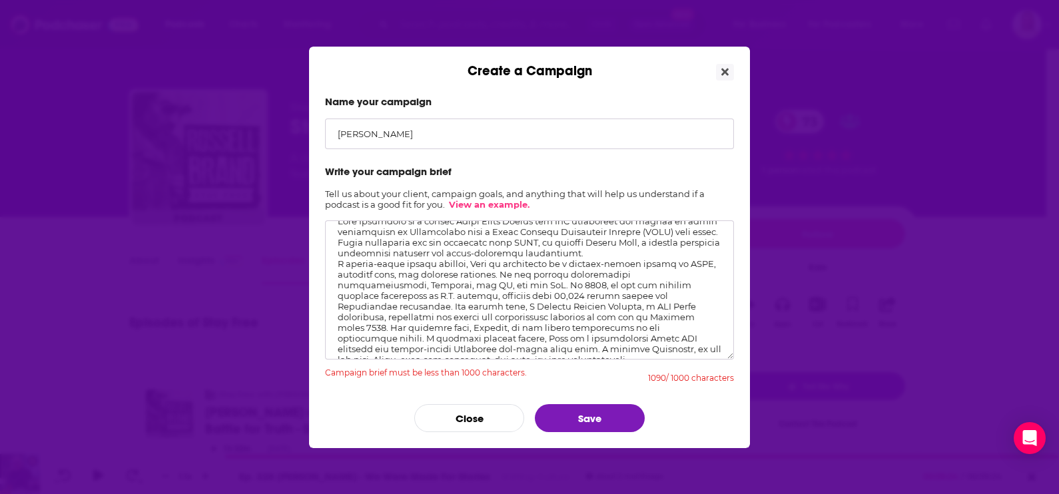
scroll to position [28, 0]
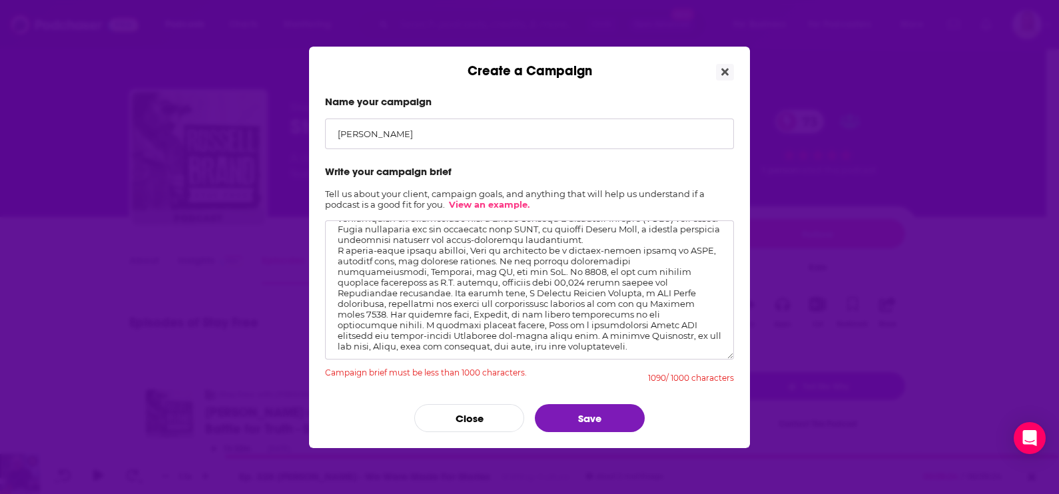
drag, startPoint x: 385, startPoint y: 290, endPoint x: 705, endPoint y: 304, distance: 320.6
click at [705, 304] on textarea "Create a Campaign" at bounding box center [529, 289] width 409 height 139
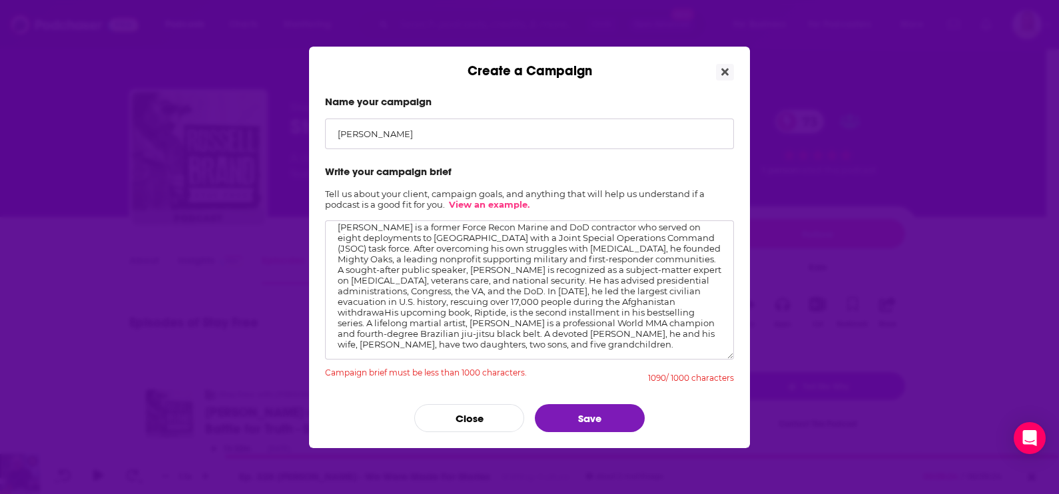
scroll to position [7, 0]
type textarea "[PERSON_NAME] is a former Force Recon Marine and DoD contractor who served on e…"
click at [570, 419] on button "Save" at bounding box center [590, 418] width 110 height 28
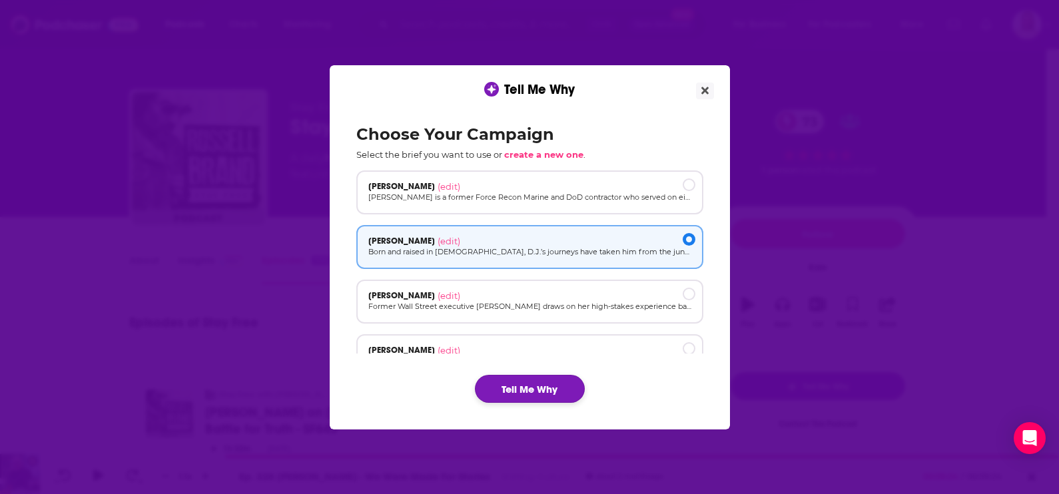
click at [551, 386] on button "Tell Me Why" at bounding box center [530, 389] width 110 height 28
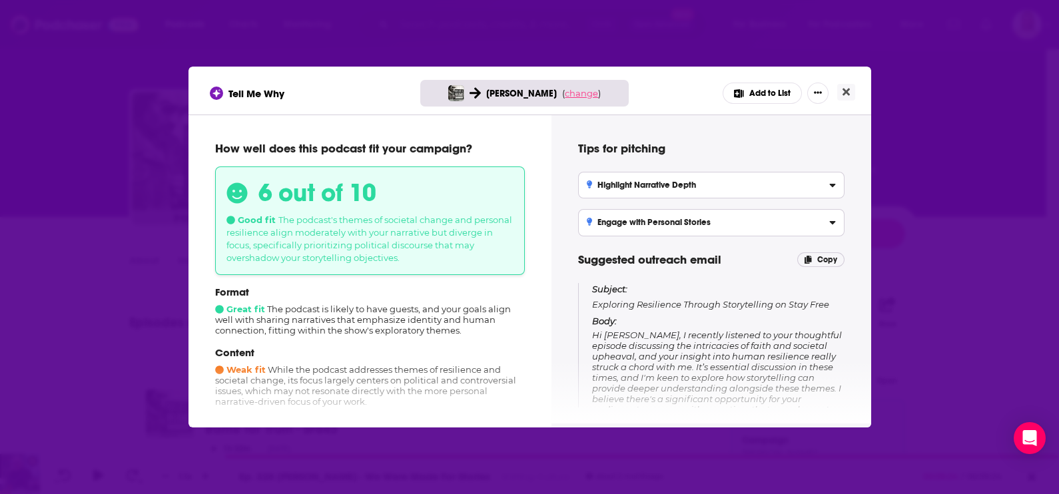
click at [575, 88] on span "change" at bounding box center [581, 93] width 33 height 11
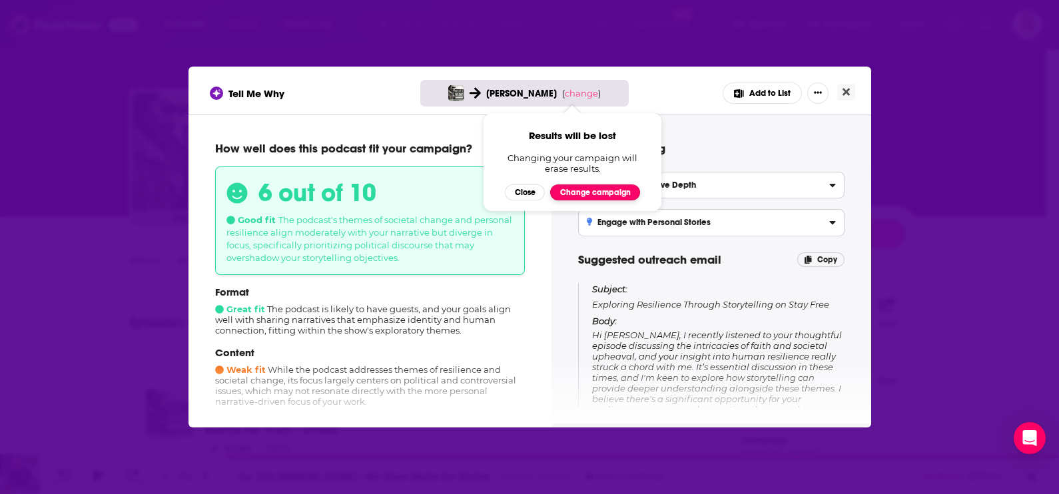
click at [598, 195] on button "Change campaign" at bounding box center [595, 192] width 90 height 16
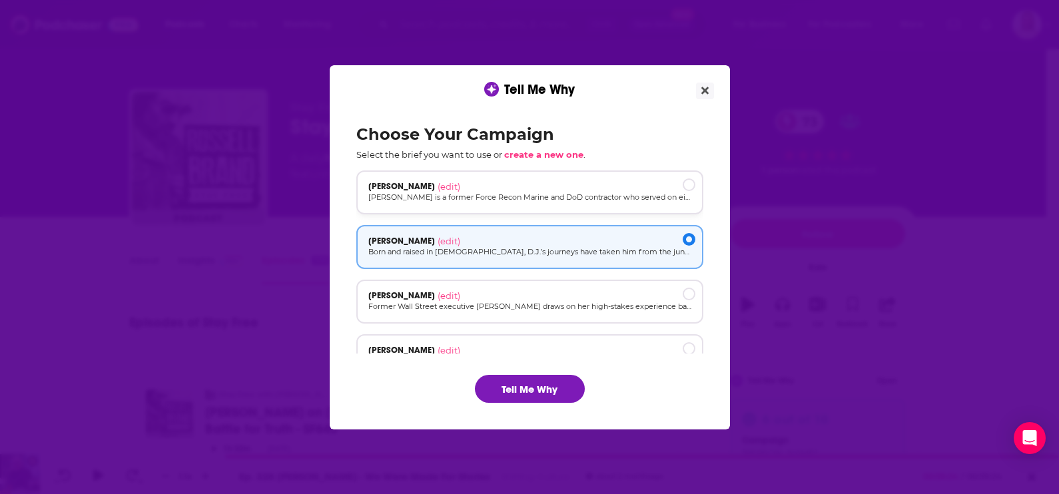
click at [503, 190] on div "[PERSON_NAME] (edit)" at bounding box center [529, 186] width 323 height 11
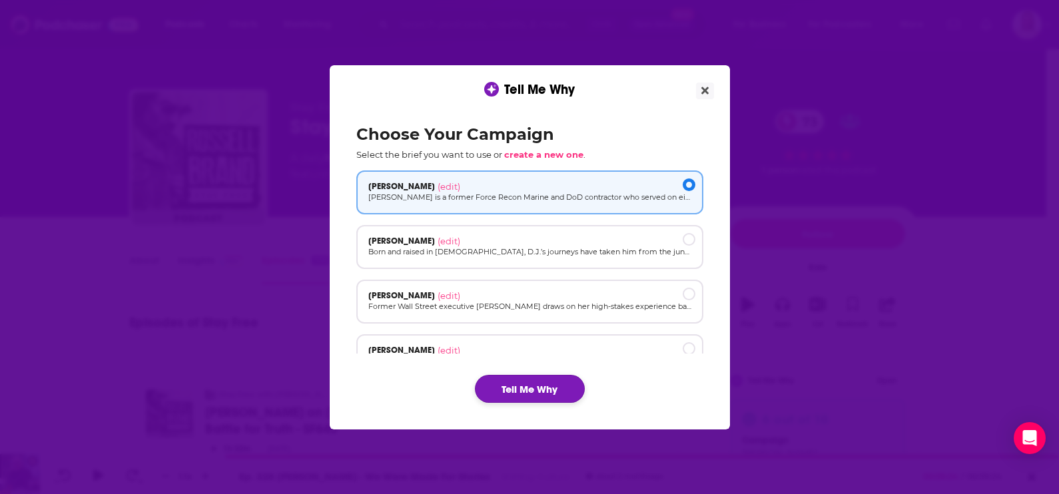
click at [554, 382] on button "Tell Me Why" at bounding box center [530, 389] width 110 height 28
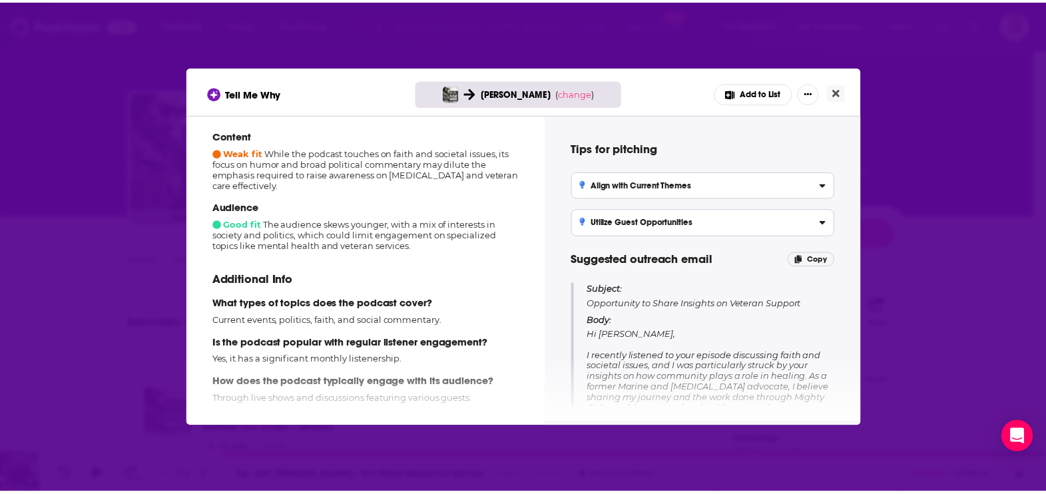
scroll to position [225, 0]
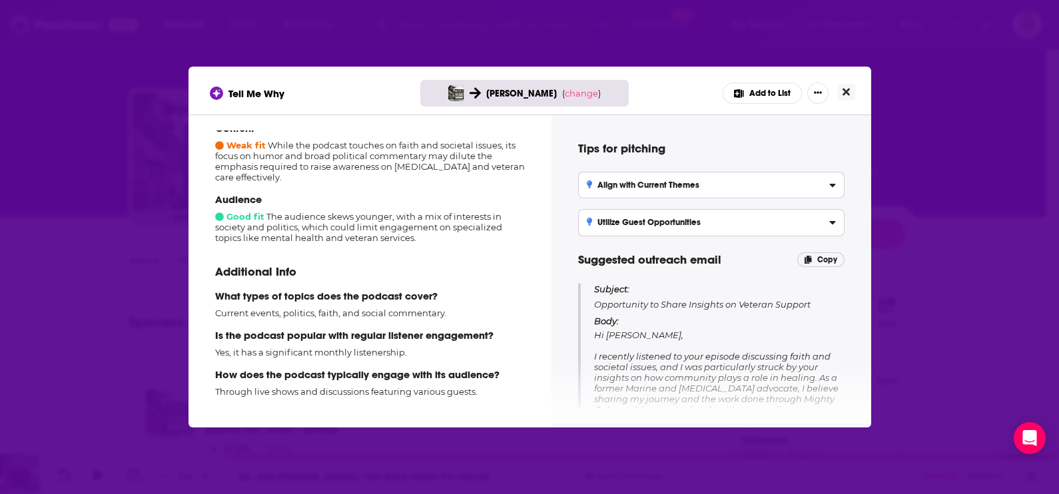
click at [843, 95] on icon "Close" at bounding box center [845, 92] width 7 height 7
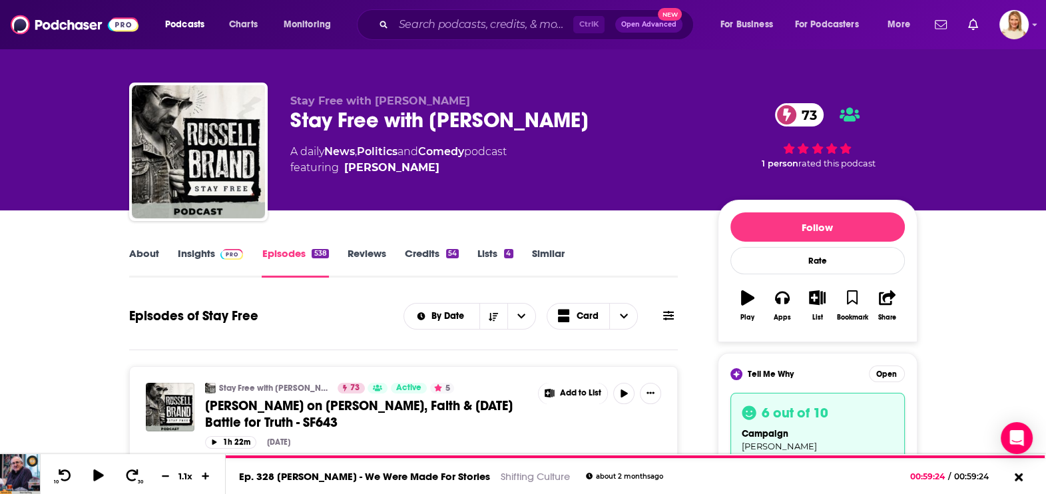
scroll to position [0, 0]
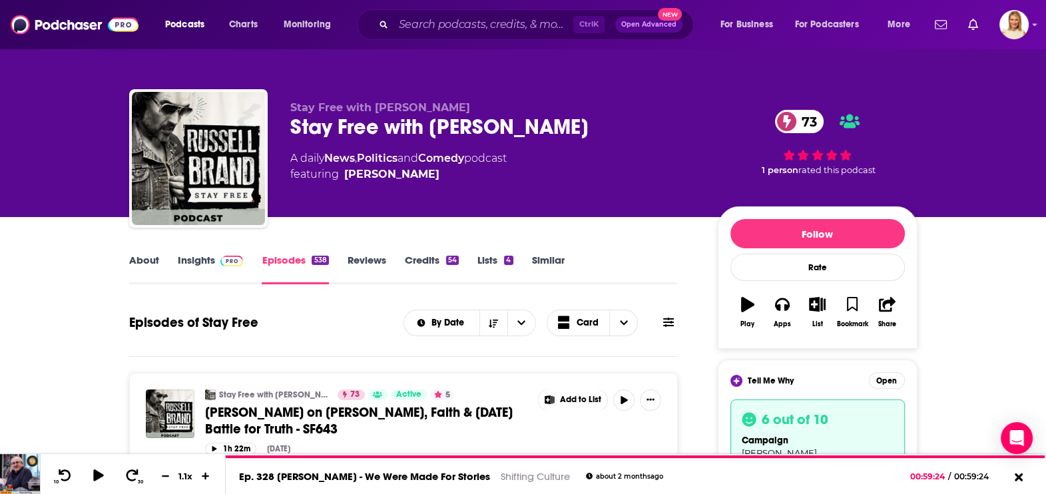
click at [669, 320] on icon at bounding box center [668, 322] width 11 height 11
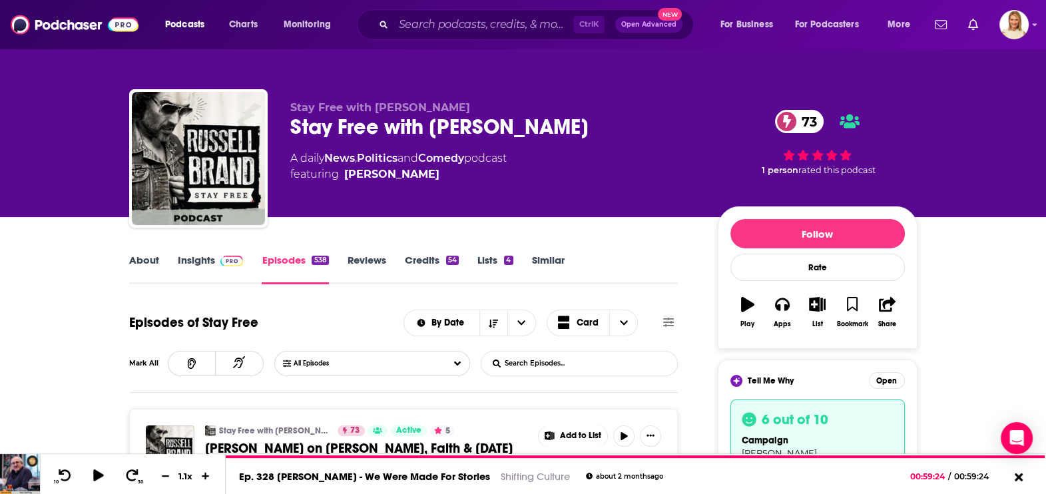
click at [591, 366] on input "List Search Input" at bounding box center [550, 364] width 139 height 24
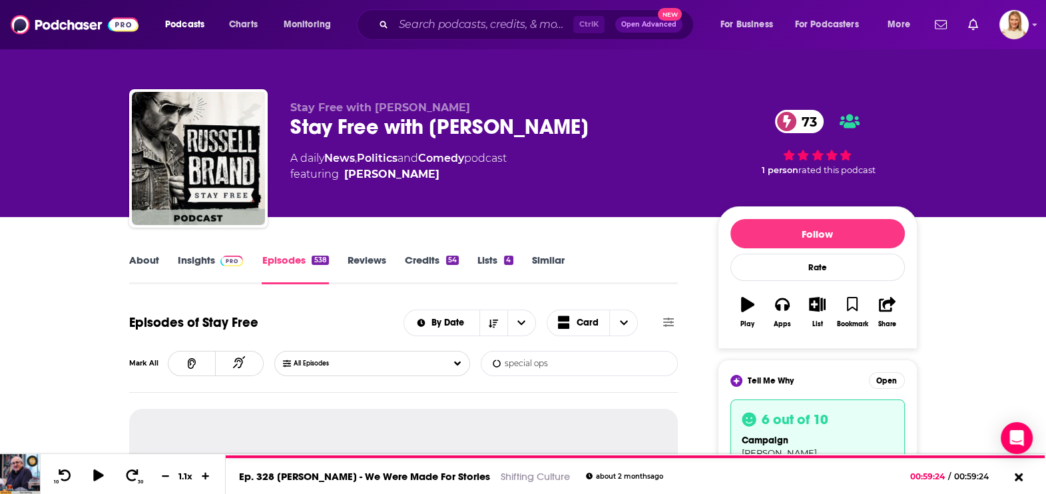
type input "special ops"
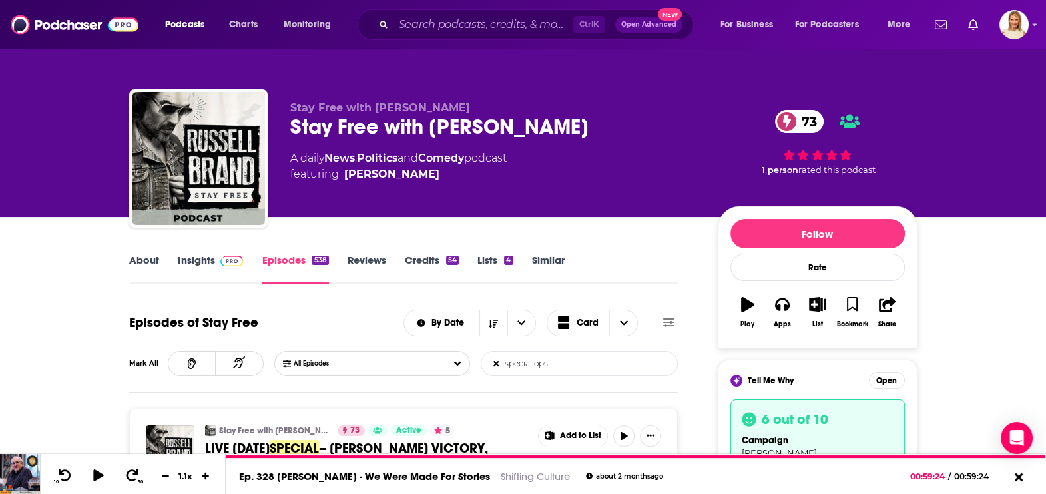
click at [671, 320] on icon at bounding box center [668, 322] width 11 height 11
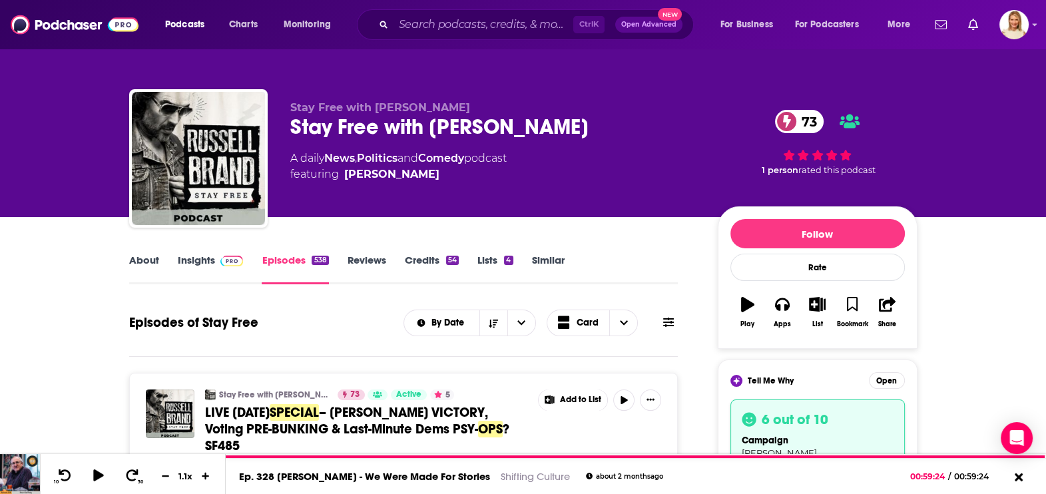
click at [668, 318] on icon at bounding box center [668, 322] width 11 height 9
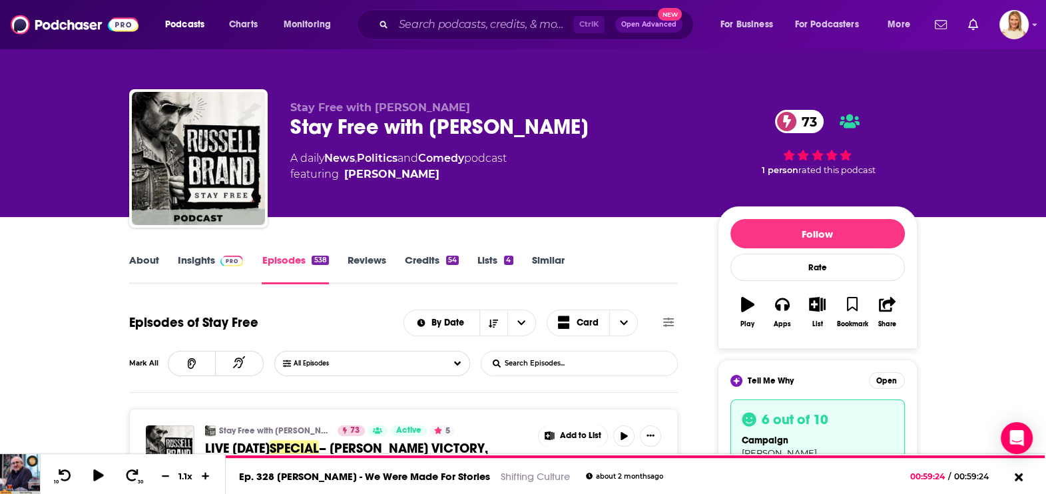
click at [585, 356] on input "List Search Input" at bounding box center [550, 364] width 139 height 24
type input "military"
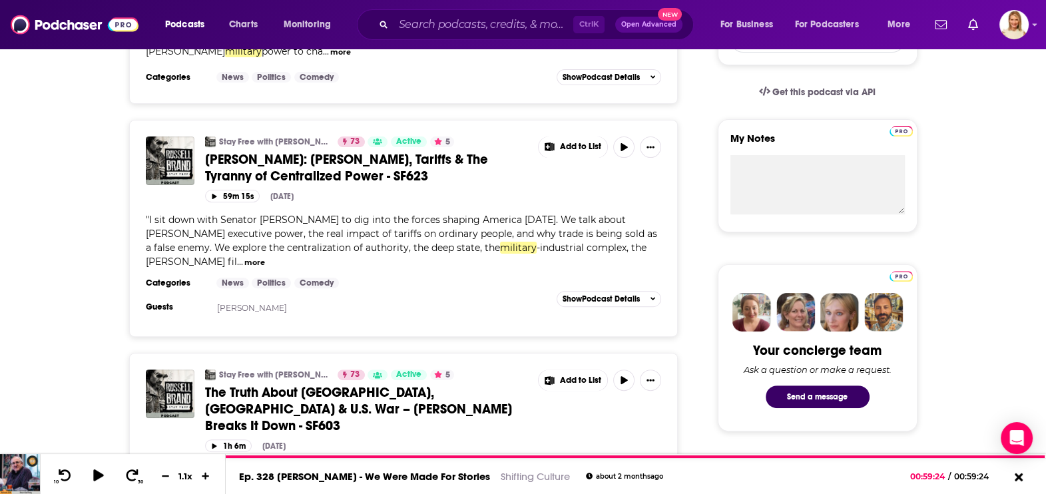
scroll to position [582, 0]
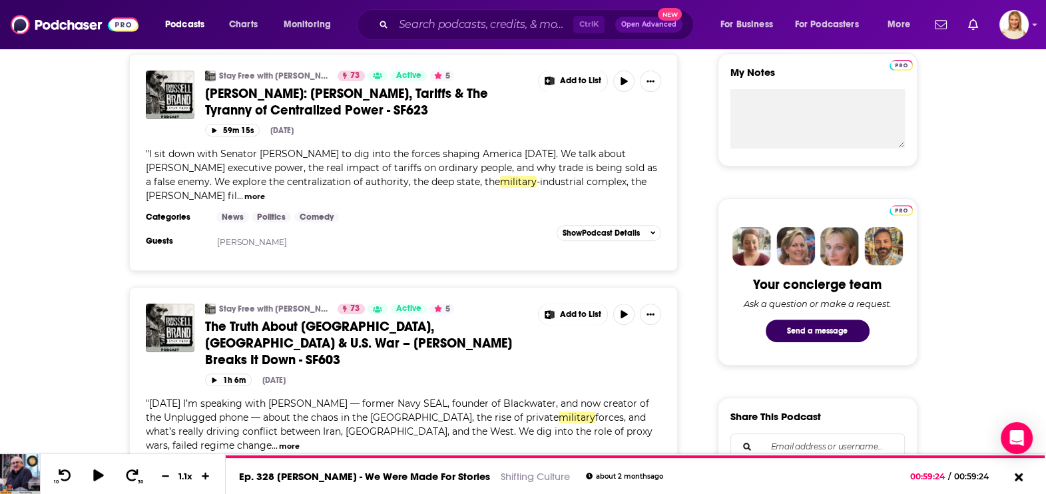
click at [279, 441] on button "more" at bounding box center [289, 446] width 21 height 11
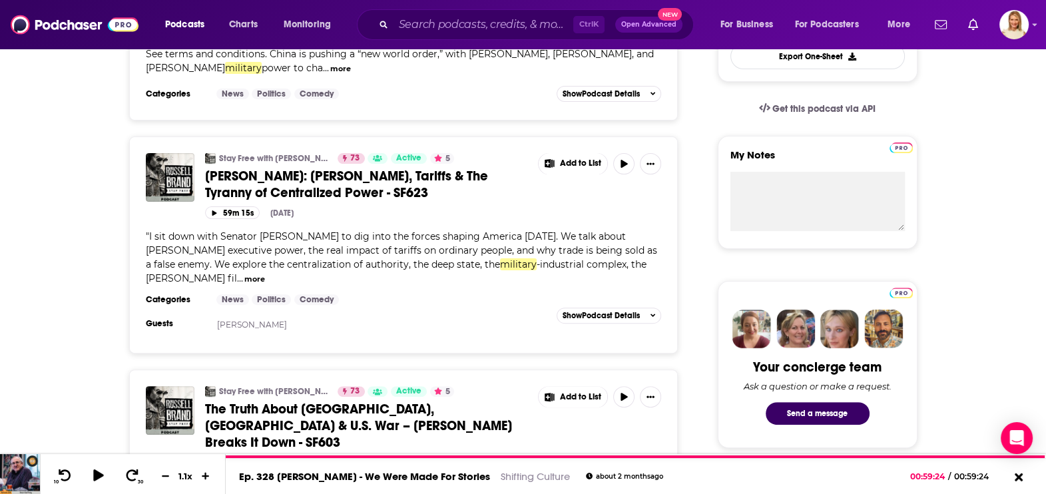
scroll to position [665, 0]
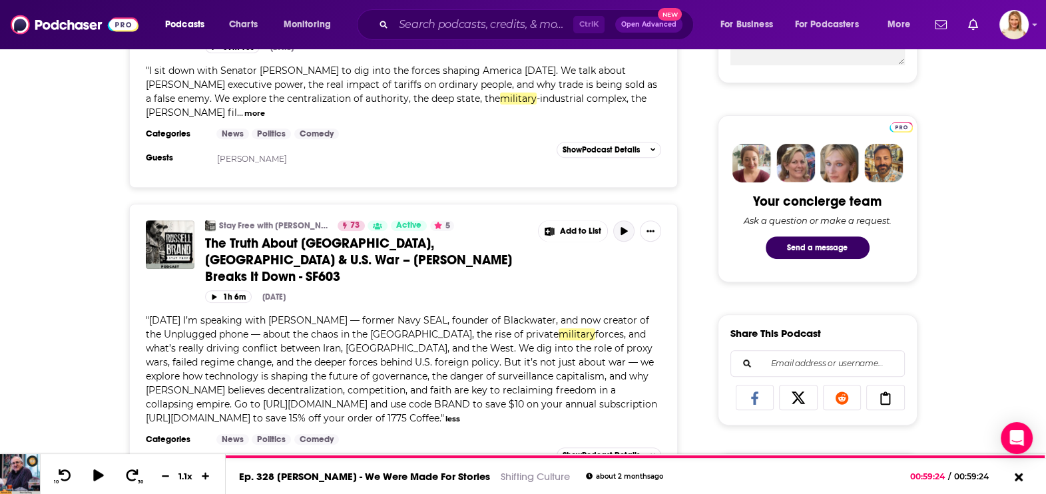
click at [623, 227] on icon "button" at bounding box center [624, 231] width 10 height 8
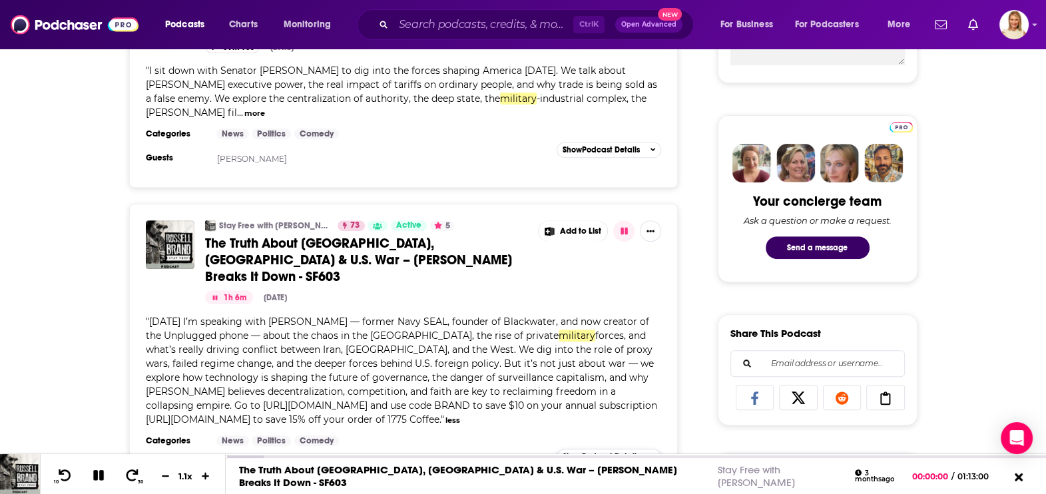
click at [649, 452] on div "Show Podcast Details" at bounding box center [609, 456] width 93 height 9
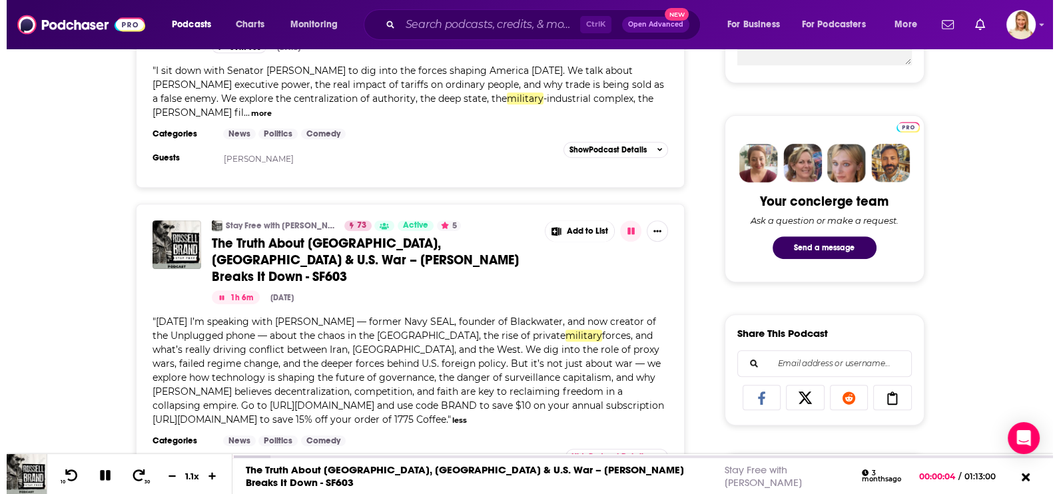
scroll to position [0, 0]
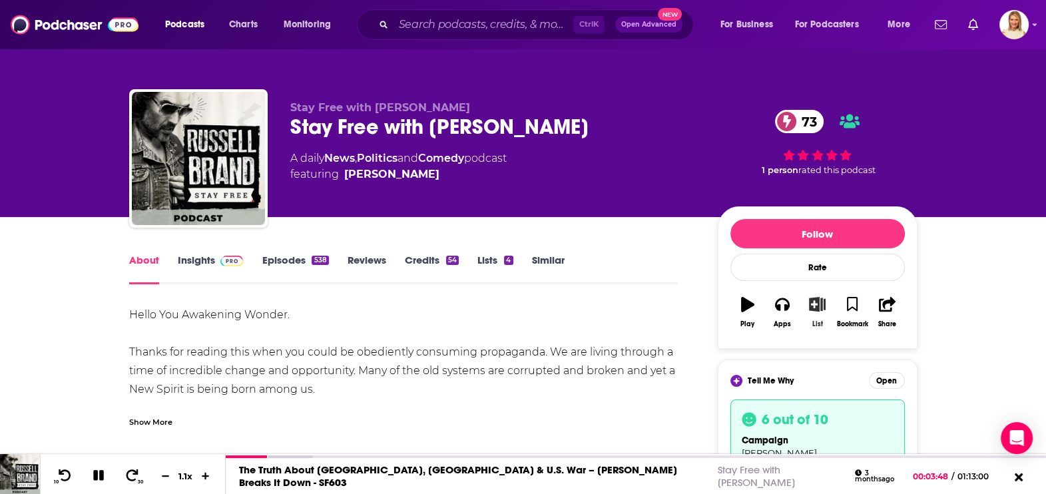
click at [820, 306] on icon "button" at bounding box center [817, 304] width 17 height 15
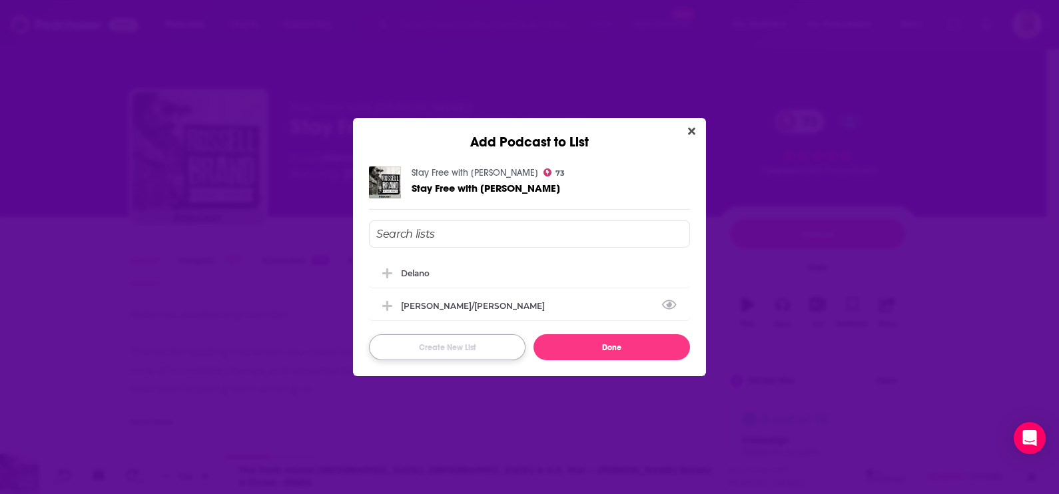
click at [485, 350] on button "Create New List" at bounding box center [447, 347] width 156 height 26
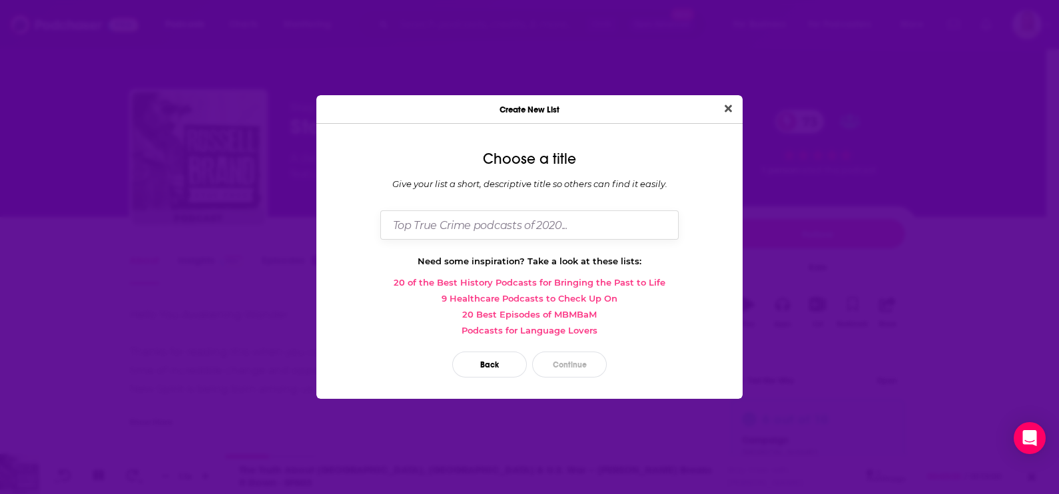
click at [499, 229] on input "Dialog" at bounding box center [529, 224] width 298 height 29
type input "[PERSON_NAME]"
click at [576, 358] on button "Continue" at bounding box center [569, 365] width 75 height 26
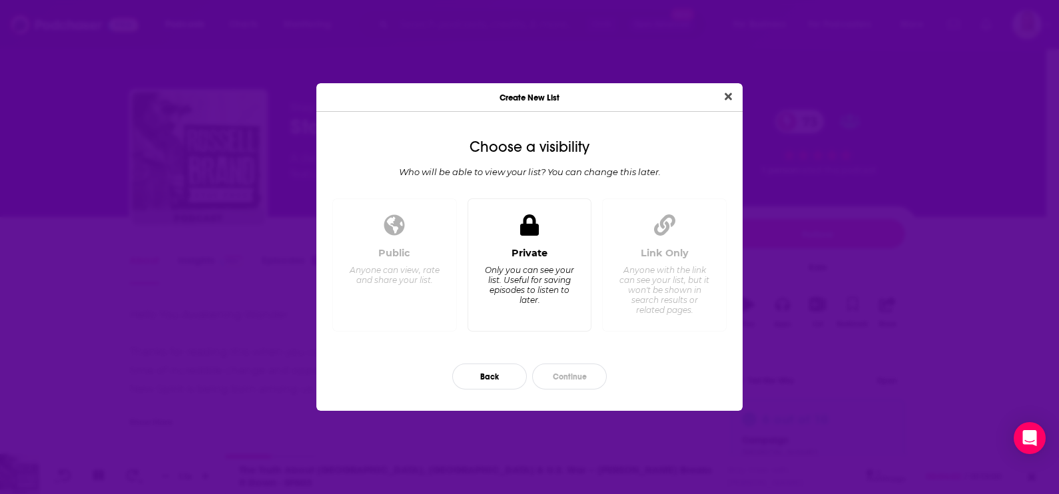
click at [536, 268] on div "Only you can see your list. Useful for saving episodes to listen to later." at bounding box center [528, 285] width 91 height 40
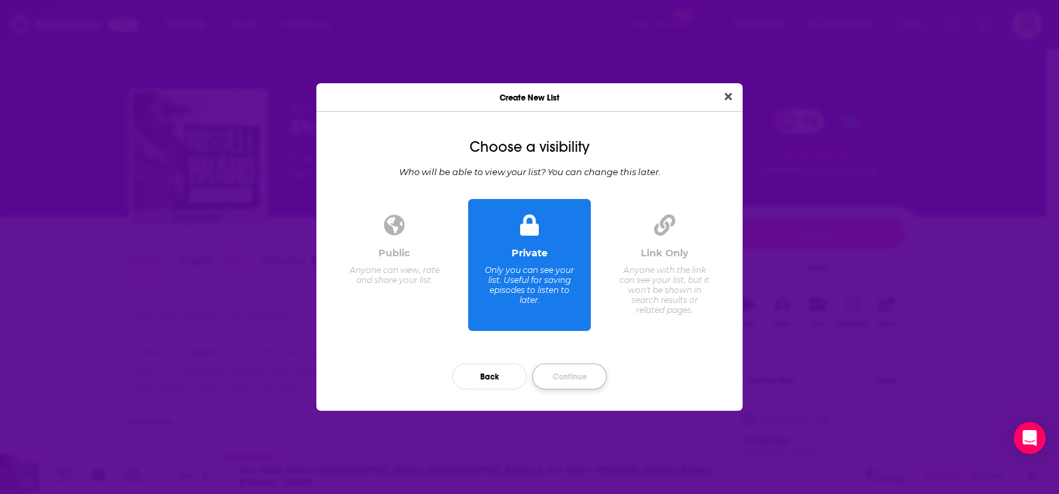
click at [573, 372] on button "Continue" at bounding box center [569, 377] width 75 height 26
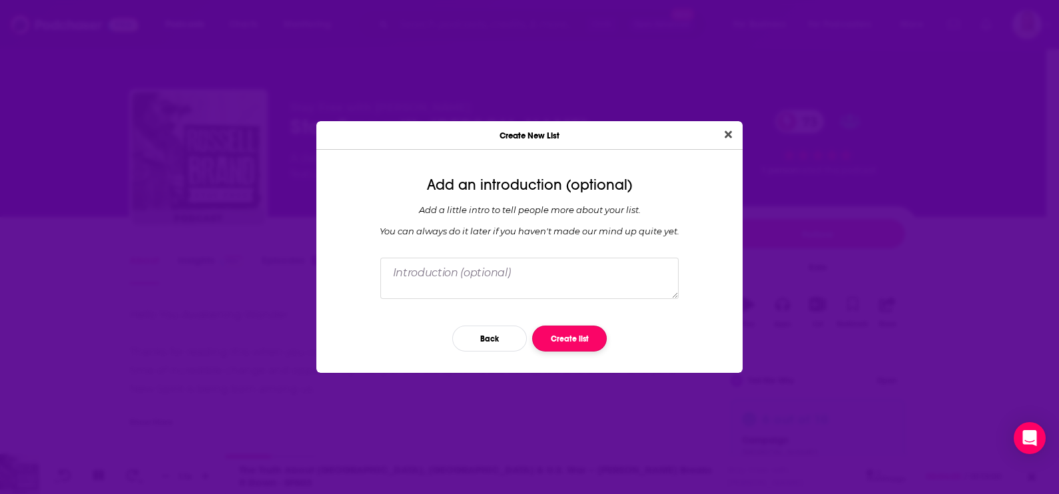
click at [580, 334] on button "Create list" at bounding box center [569, 339] width 75 height 26
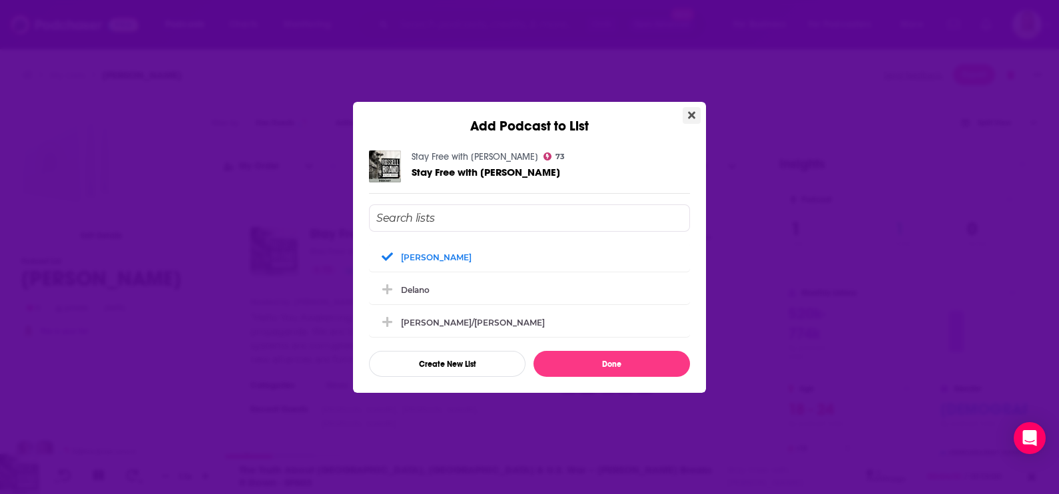
click at [692, 112] on icon "Close" at bounding box center [691, 115] width 7 height 11
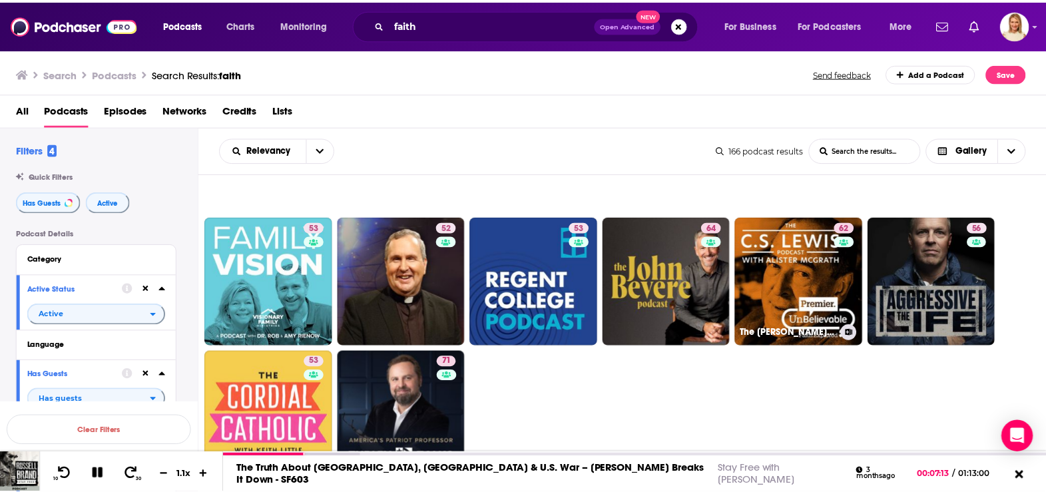
scroll to position [916, 0]
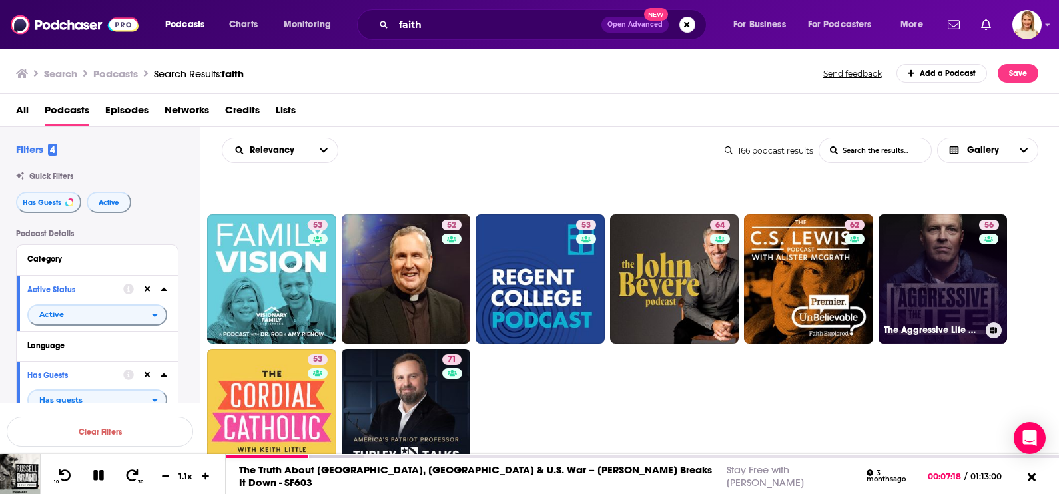
click at [962, 302] on link "56 The Aggressive Life with [PERSON_NAME]" at bounding box center [942, 278] width 129 height 129
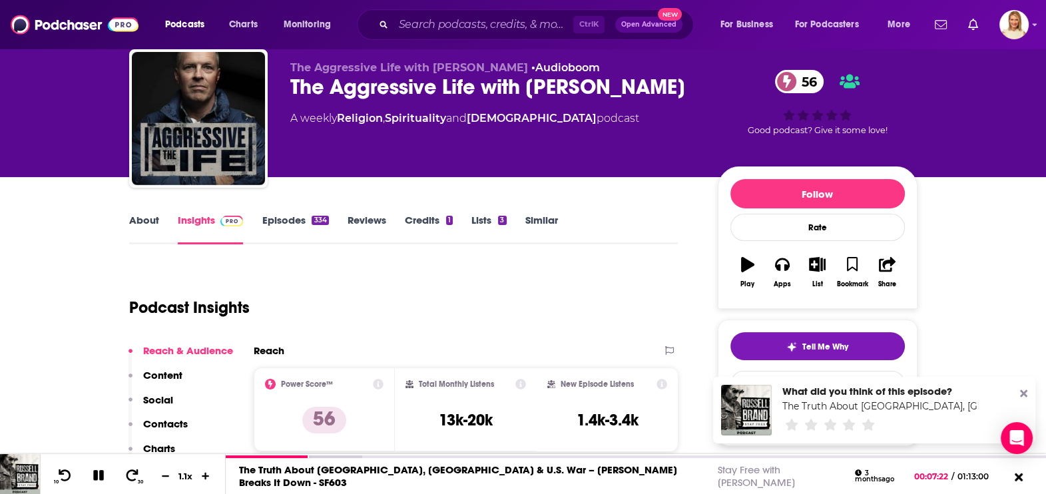
scroll to position [83, 0]
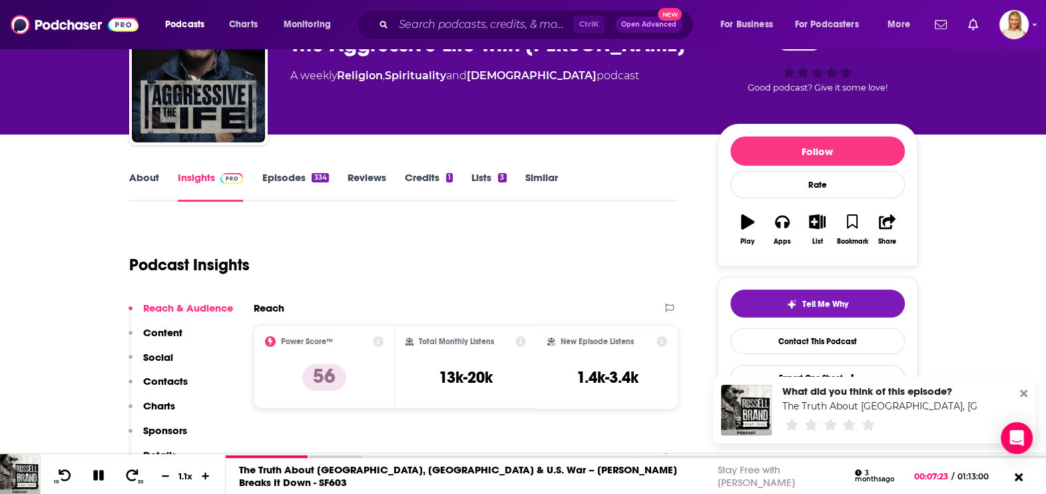
click at [146, 176] on link "About" at bounding box center [144, 186] width 30 height 31
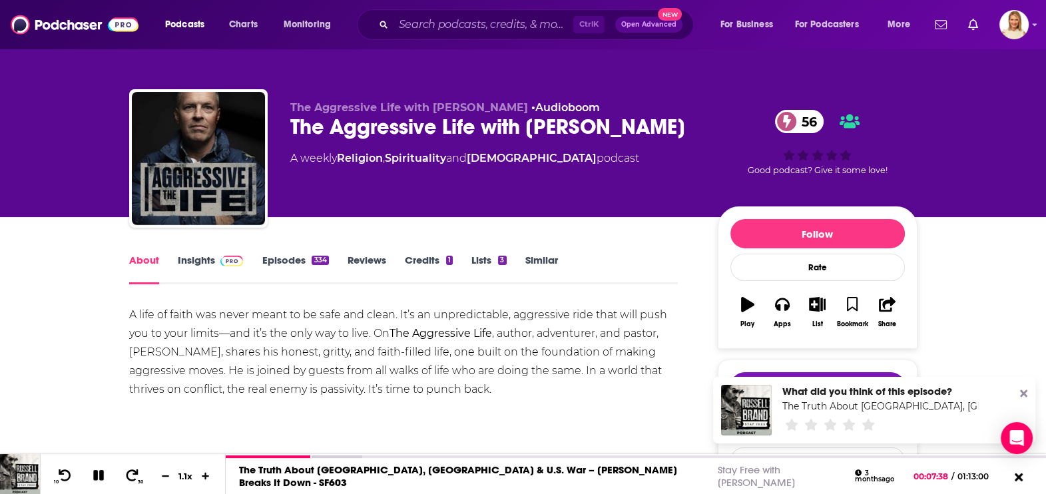
click at [292, 257] on link "Episodes 334" at bounding box center [295, 269] width 67 height 31
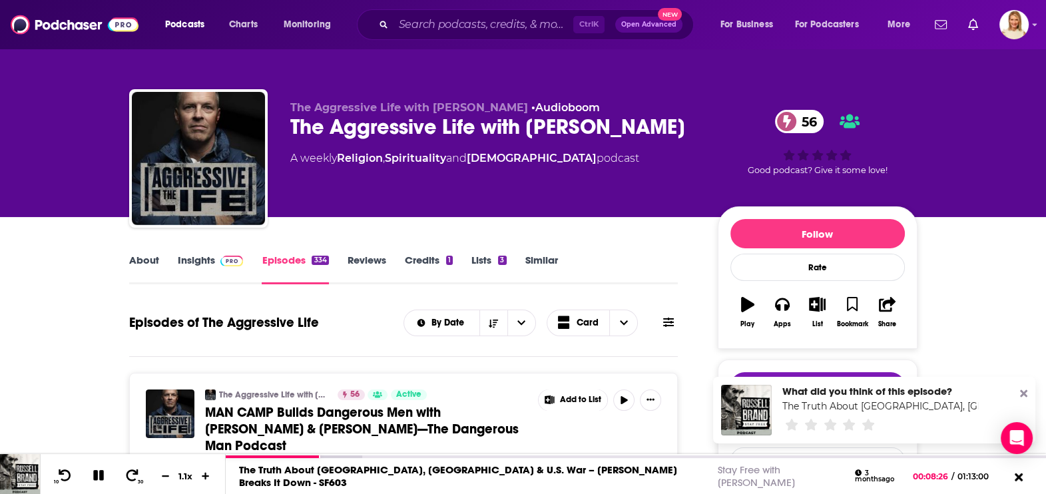
click at [157, 262] on link "About" at bounding box center [144, 269] width 30 height 31
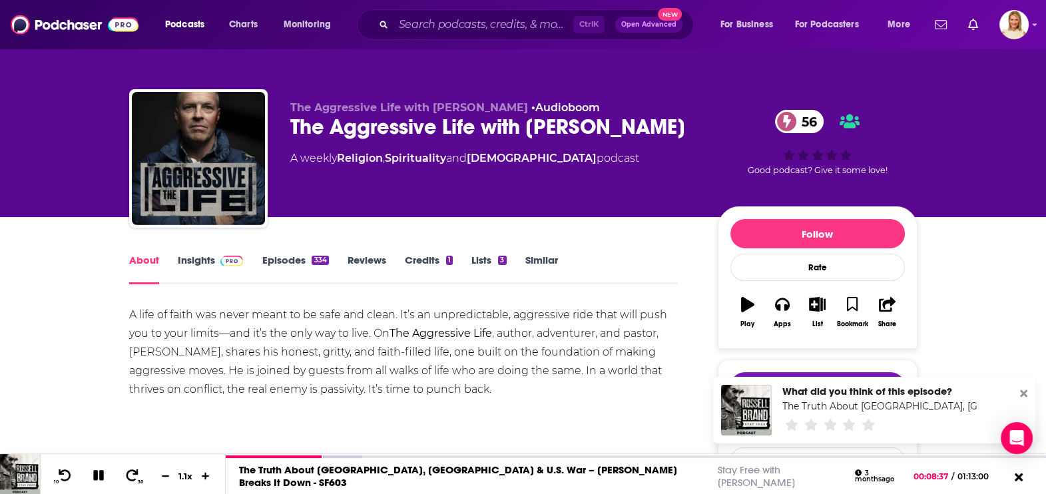
click at [200, 260] on link "Insights" at bounding box center [211, 269] width 66 height 31
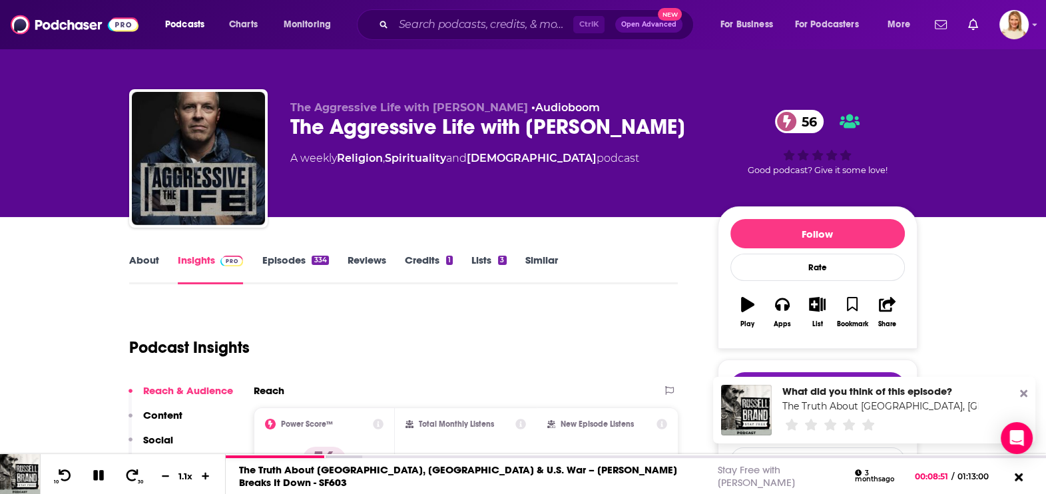
scroll to position [83, 0]
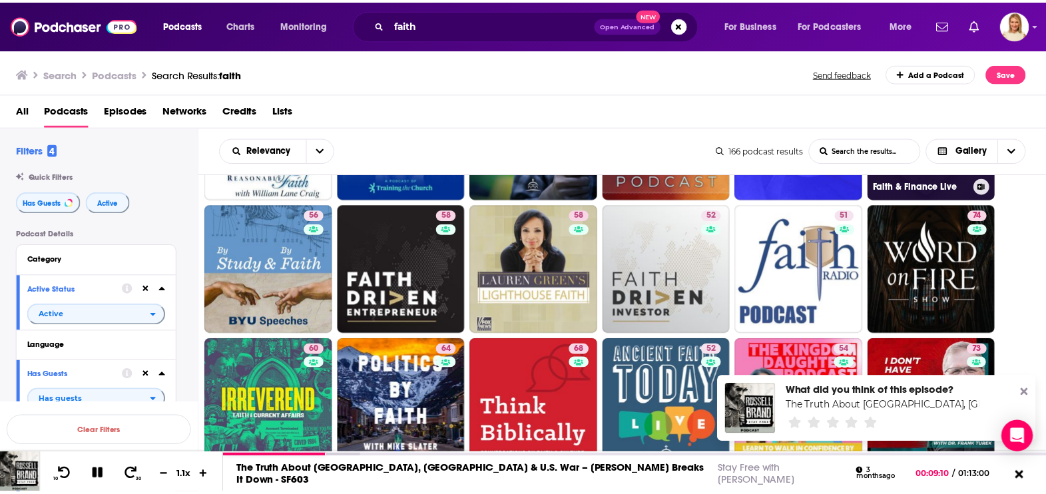
scroll to position [166, 0]
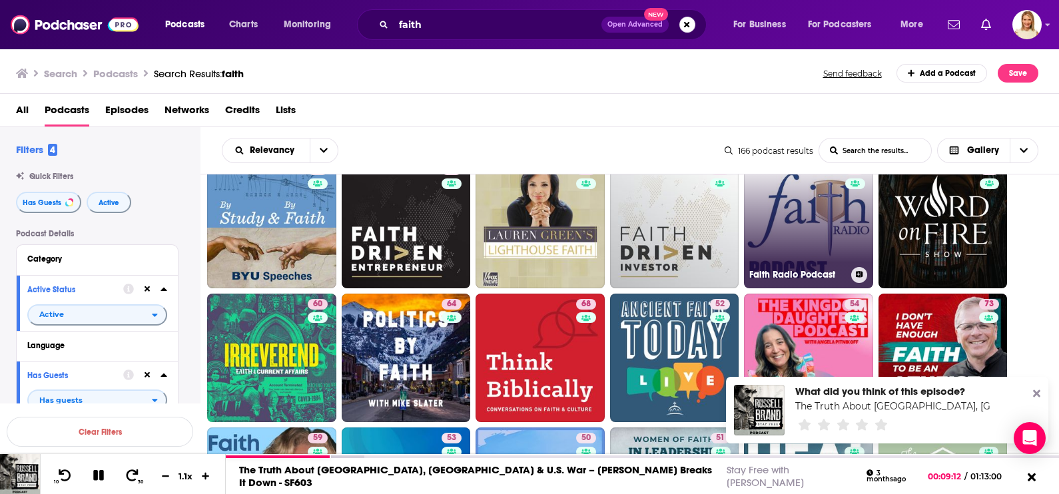
click at [816, 233] on link "51 Faith Radio Podcast" at bounding box center [808, 223] width 129 height 129
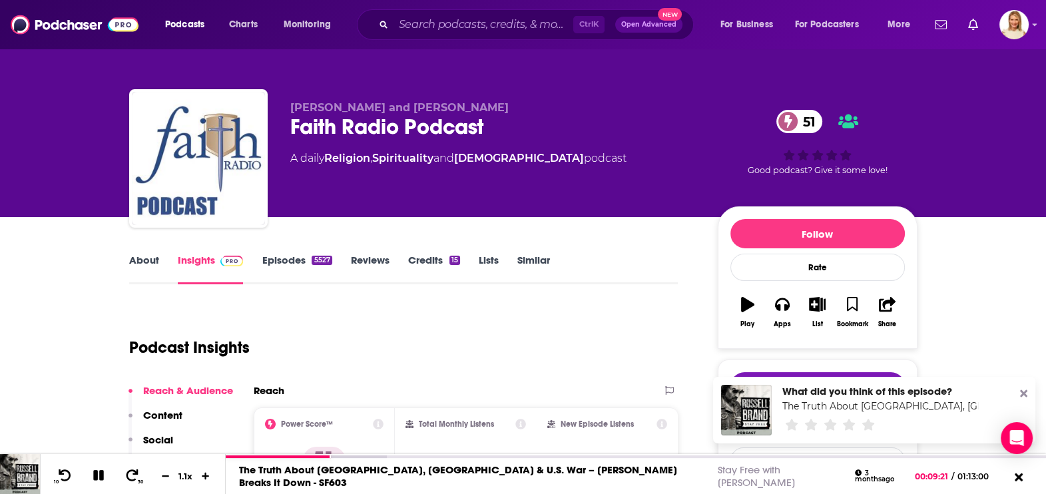
click at [148, 259] on link "About" at bounding box center [144, 269] width 30 height 31
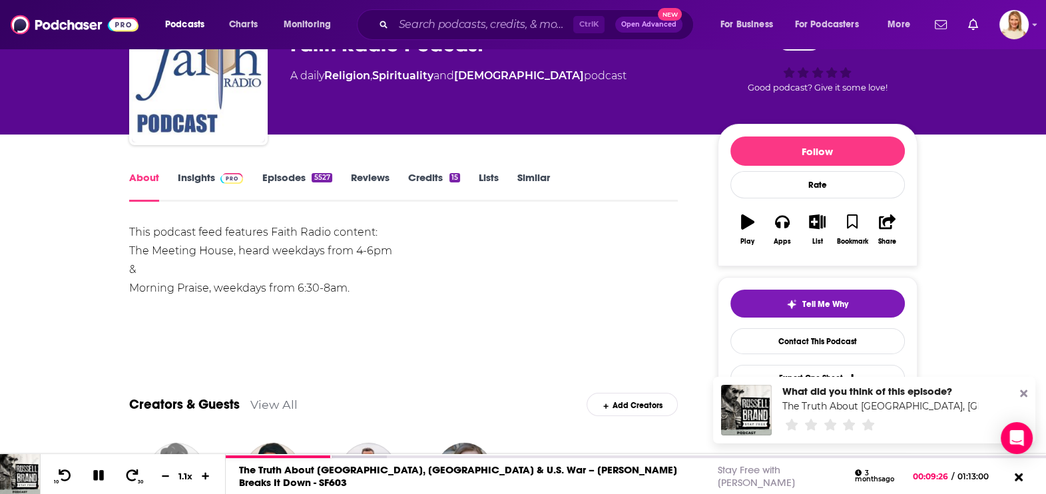
scroll to position [332, 0]
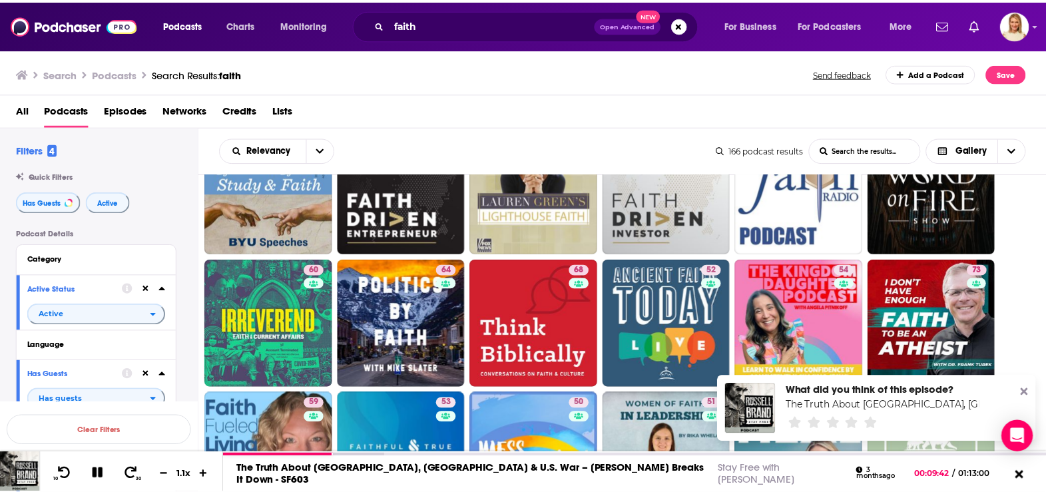
scroll to position [250, 0]
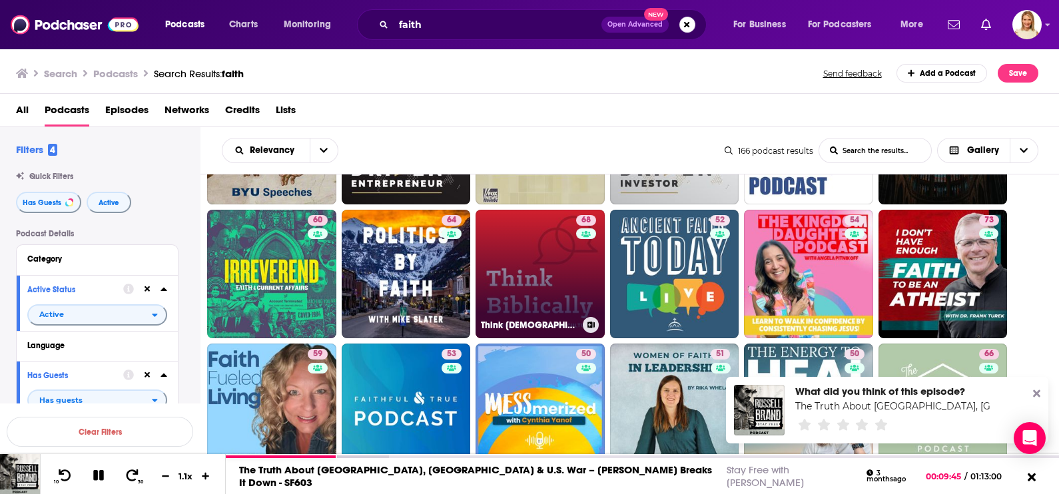
click at [566, 269] on link "68 Think [DEMOGRAPHIC_DATA]: Conversations on Faith & Culture" at bounding box center [539, 274] width 129 height 129
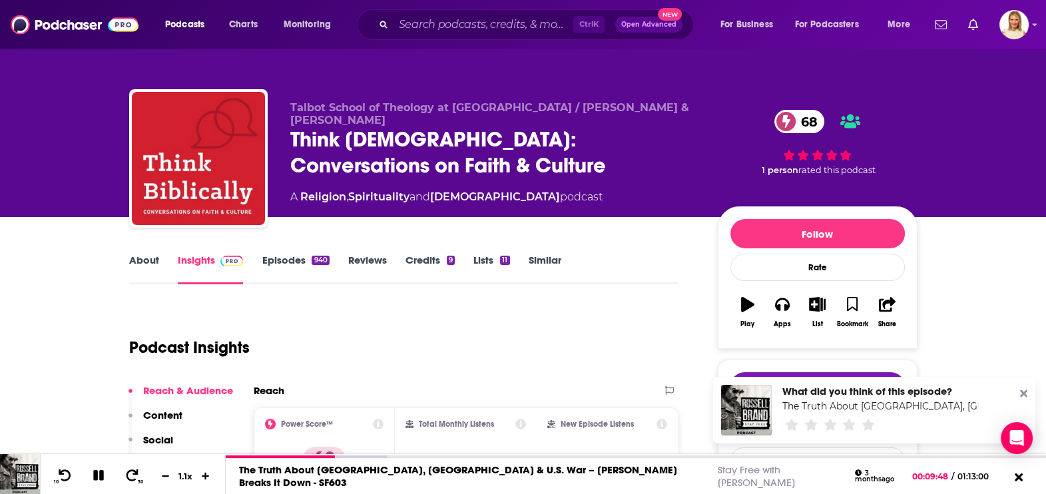
click at [139, 261] on link "About" at bounding box center [144, 269] width 30 height 31
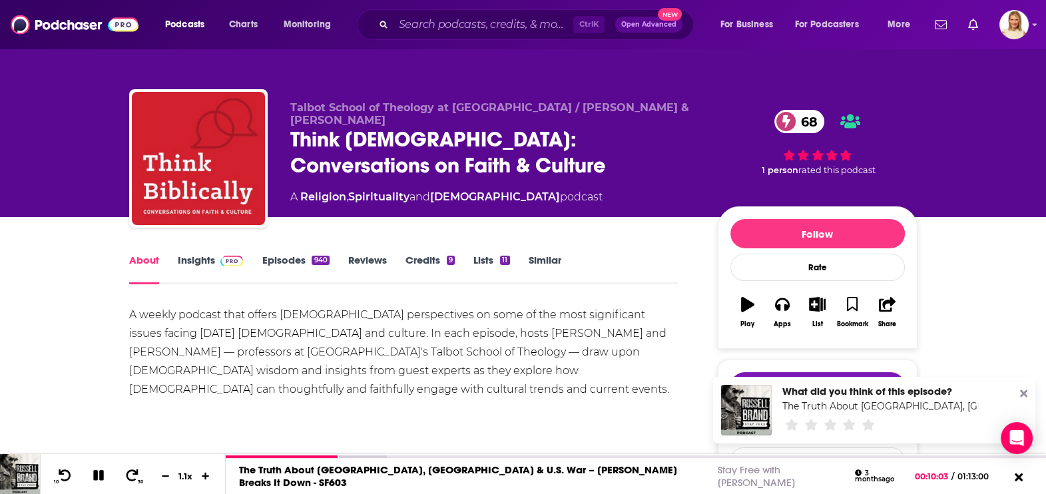
click at [280, 258] on link "Episodes 940" at bounding box center [295, 269] width 67 height 31
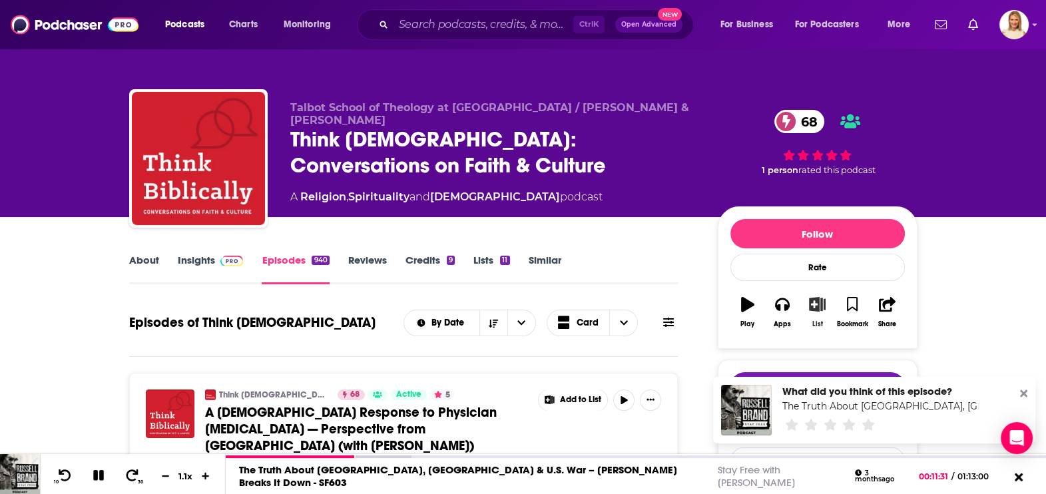
click at [816, 302] on icon "button" at bounding box center [817, 304] width 17 height 15
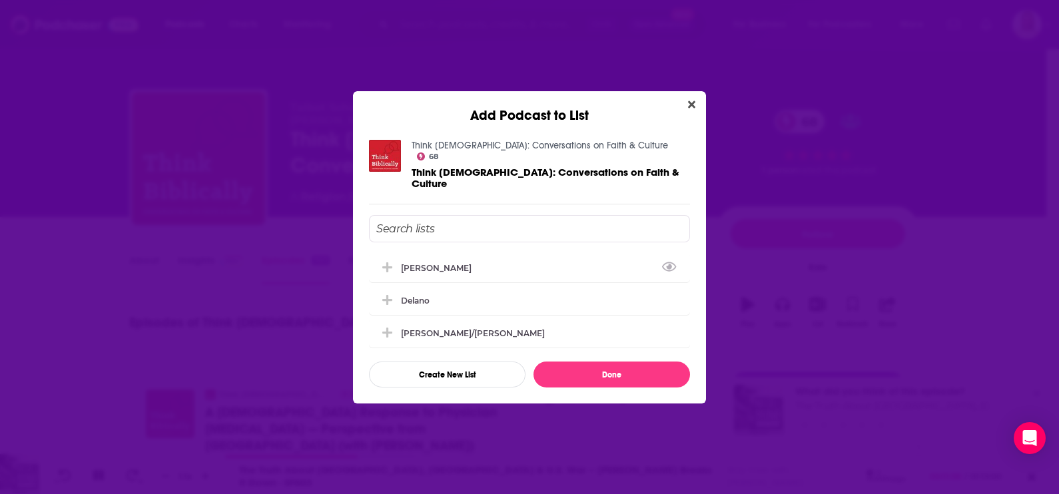
click at [456, 220] on input "Add Podcast To List" at bounding box center [529, 228] width 321 height 27
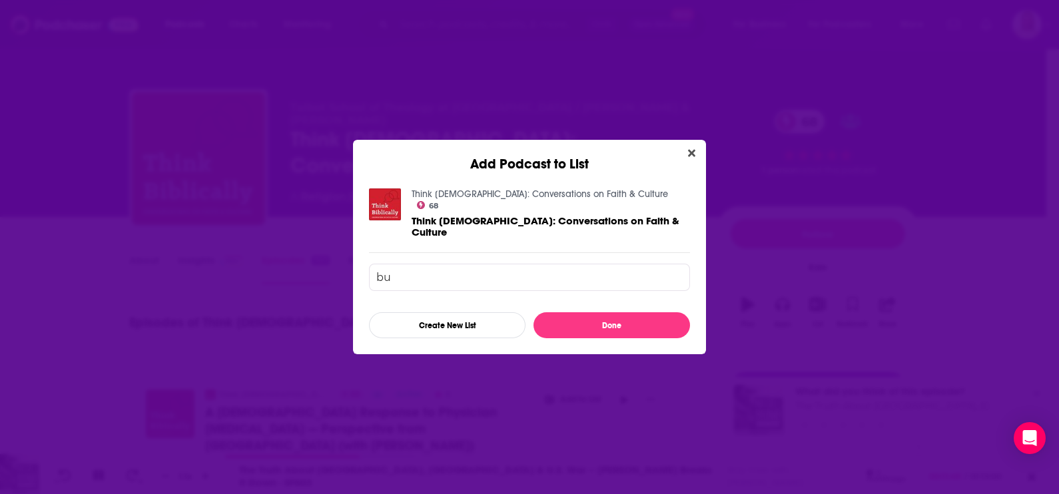
type input "b"
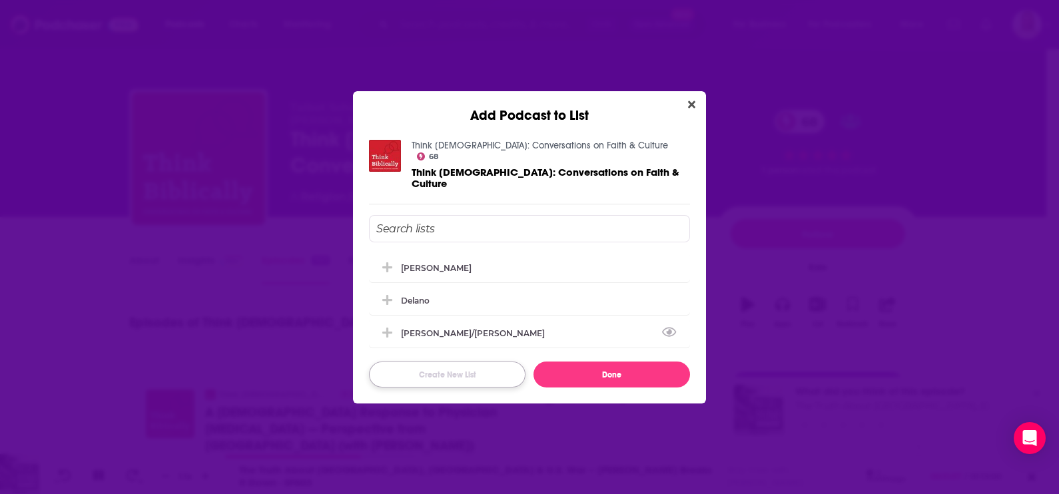
click at [472, 362] on button "Create New List" at bounding box center [447, 375] width 156 height 26
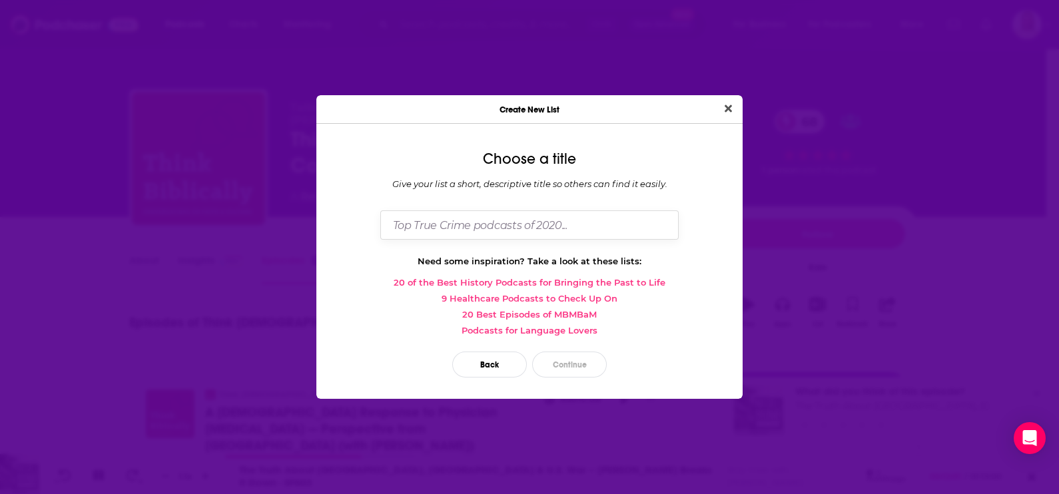
click at [501, 232] on input "Dialog" at bounding box center [529, 224] width 298 height 29
type input "[PERSON_NAME]"
click at [563, 362] on button "Continue" at bounding box center [569, 365] width 75 height 26
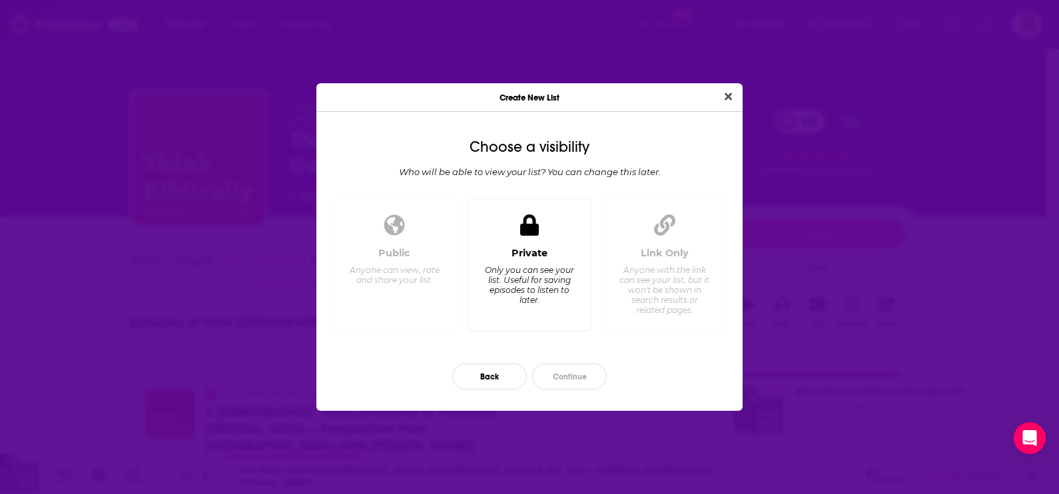
click at [556, 296] on div "Only you can see your list. Useful for saving episodes to listen to later." at bounding box center [528, 285] width 91 height 40
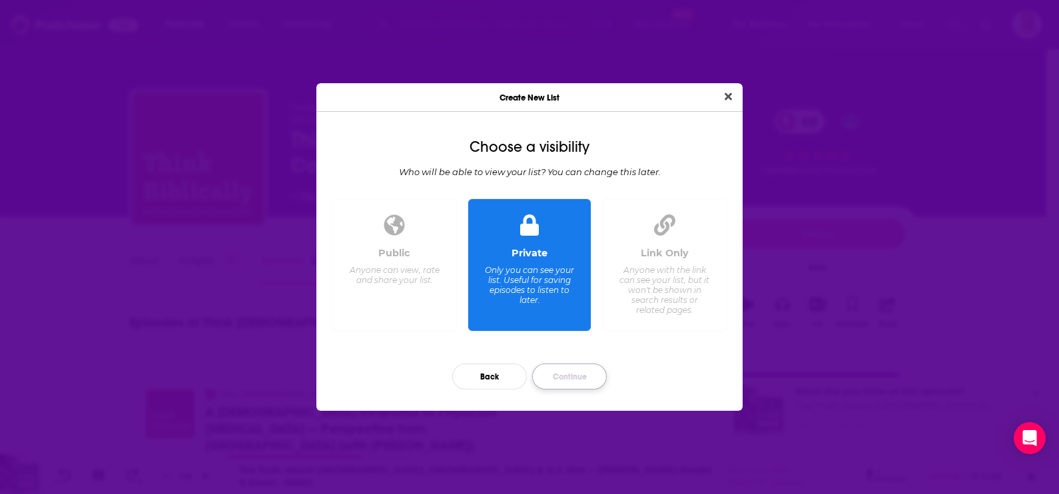
click at [575, 372] on button "Continue" at bounding box center [569, 377] width 75 height 26
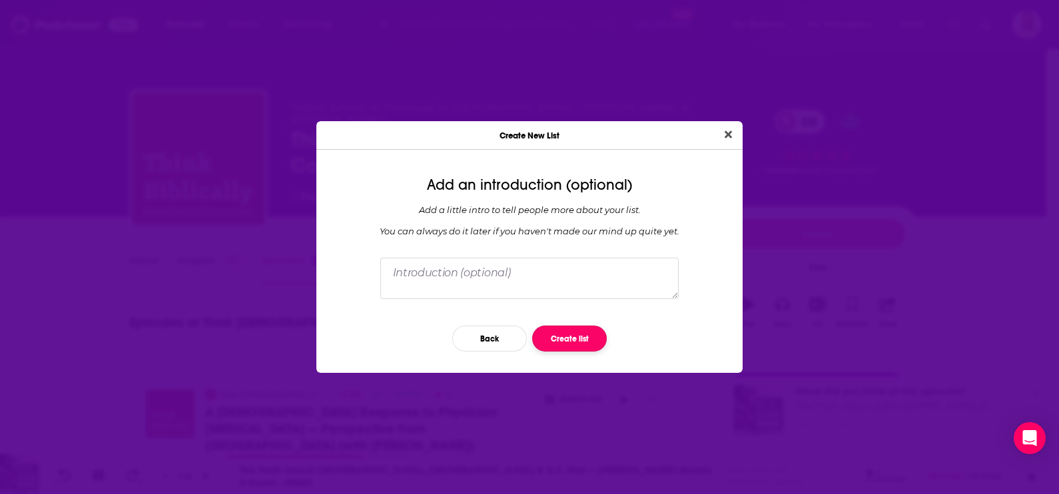
click at [581, 328] on button "Create list" at bounding box center [569, 339] width 75 height 26
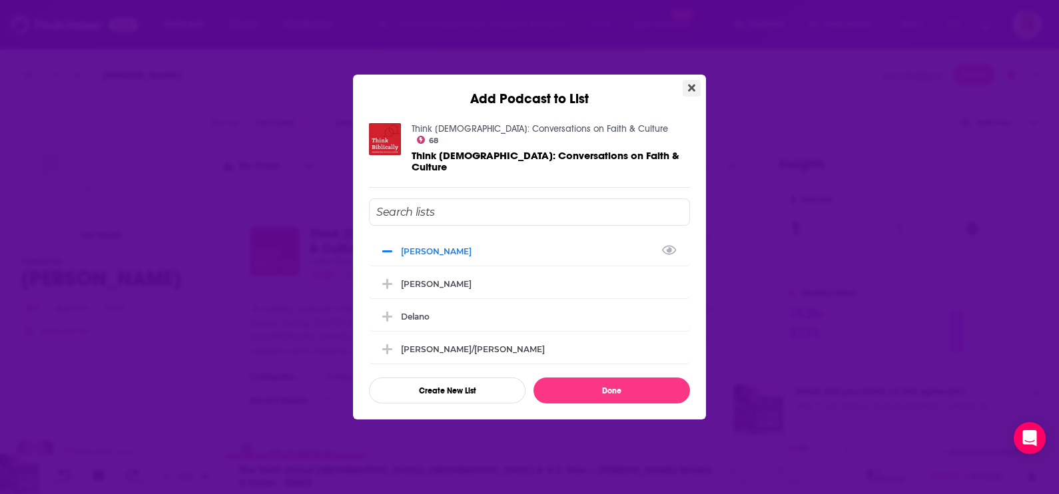
click at [686, 97] on button "Close" at bounding box center [692, 88] width 18 height 17
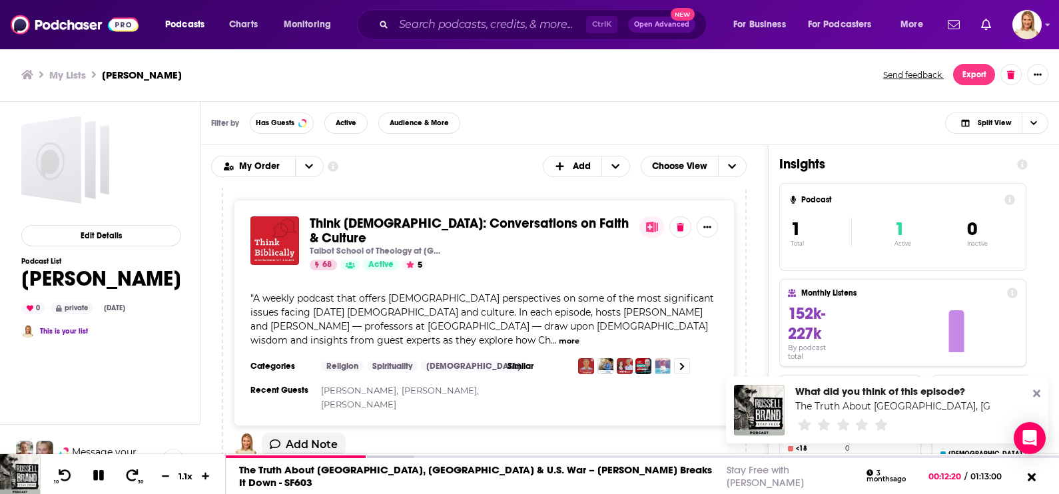
scroll to position [16, 0]
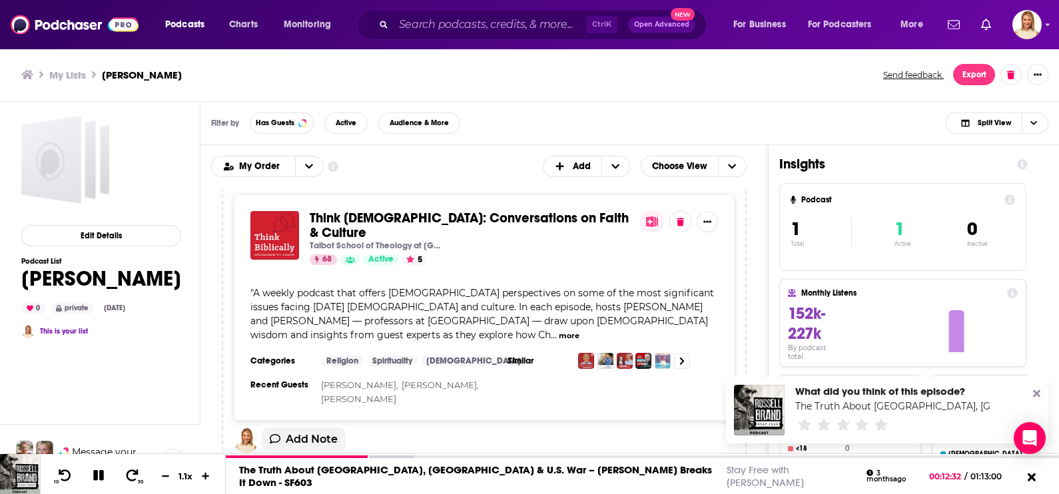
click at [559, 330] on button "more" at bounding box center [569, 335] width 21 height 11
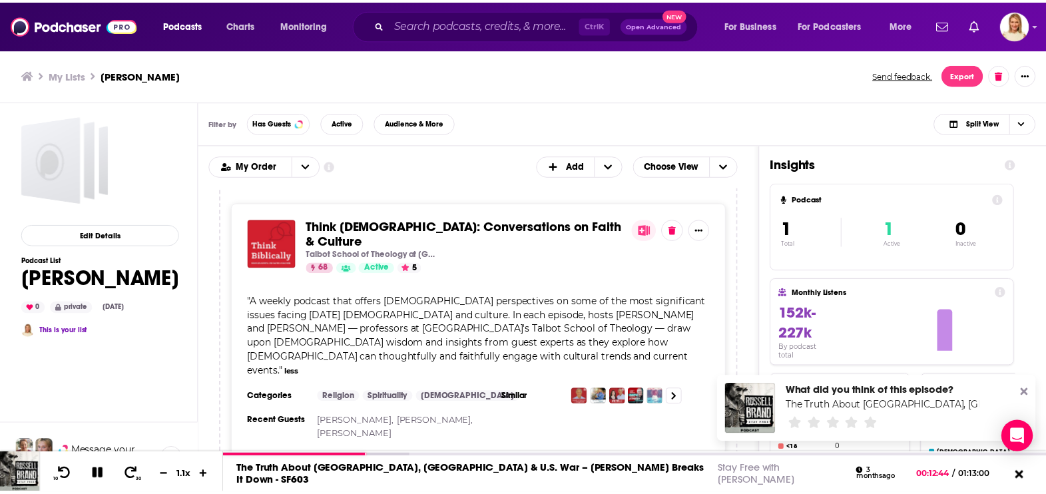
scroll to position [0, 0]
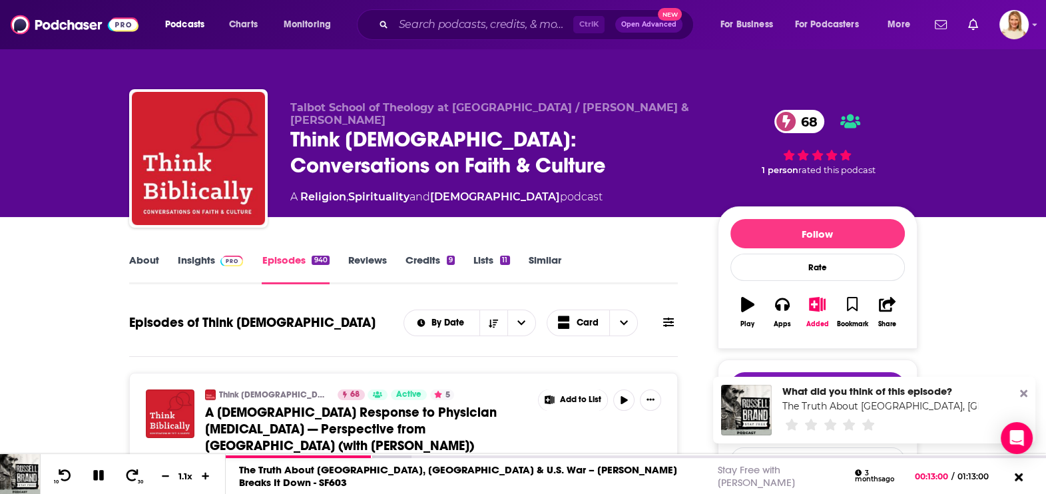
scroll to position [166, 0]
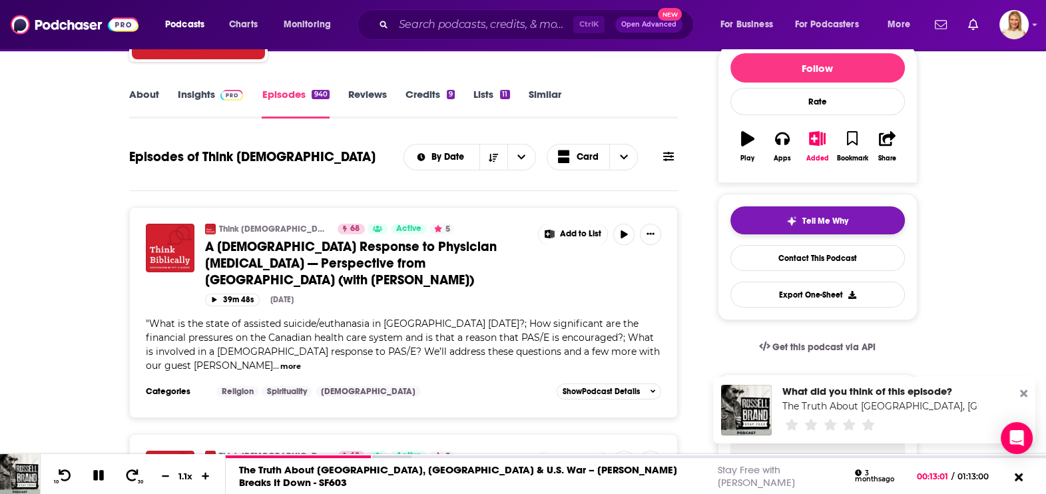
click at [843, 210] on button "Tell Me Why" at bounding box center [817, 220] width 174 height 28
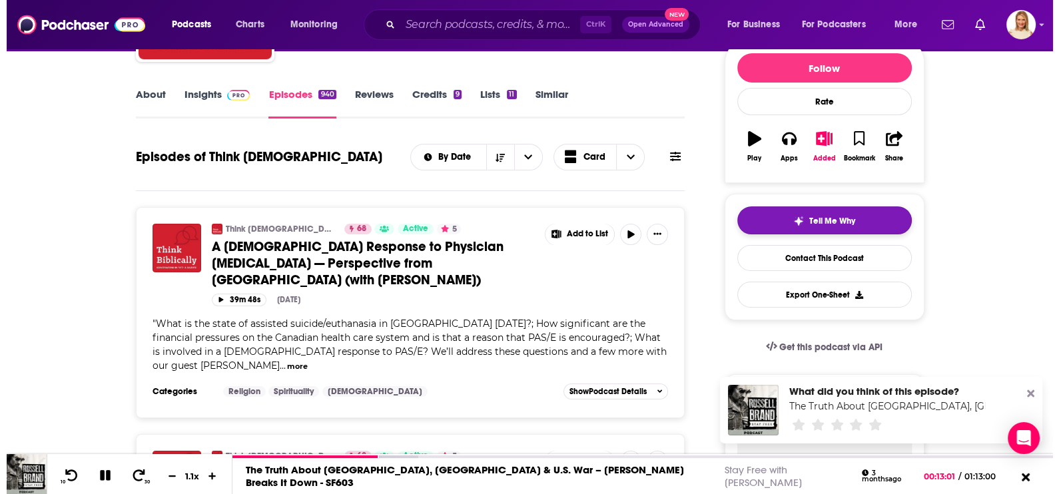
scroll to position [0, 0]
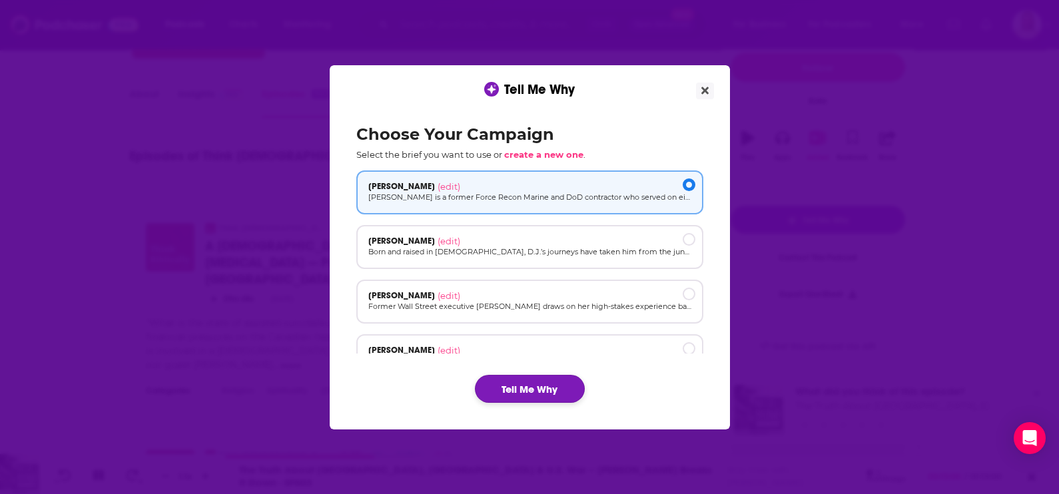
click at [552, 386] on button "Tell Me Why" at bounding box center [530, 389] width 110 height 28
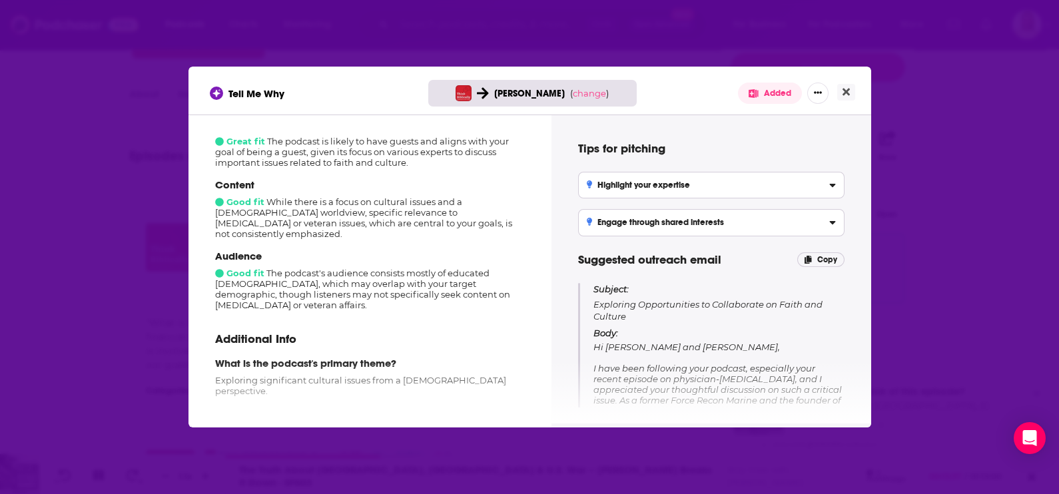
scroll to position [225, 0]
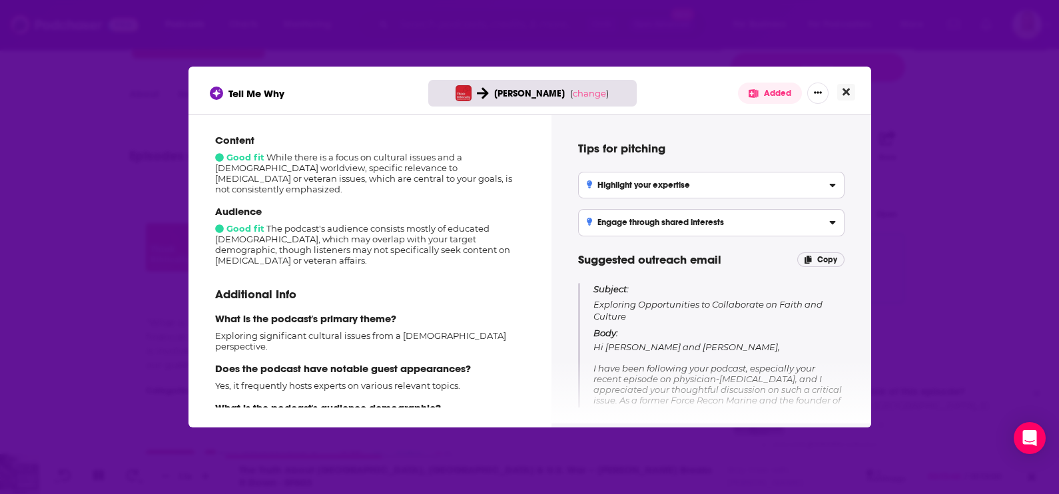
click at [844, 92] on icon "Close" at bounding box center [845, 92] width 7 height 7
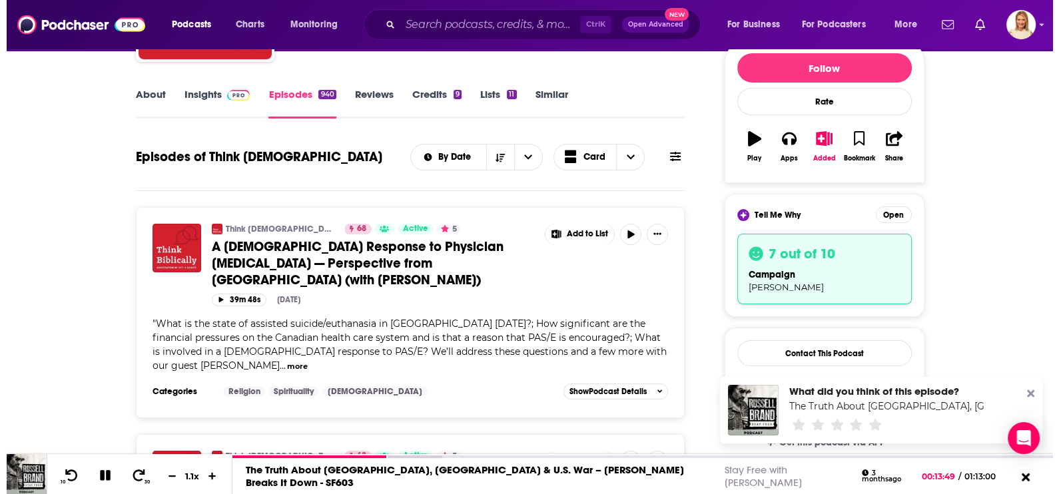
scroll to position [0, 0]
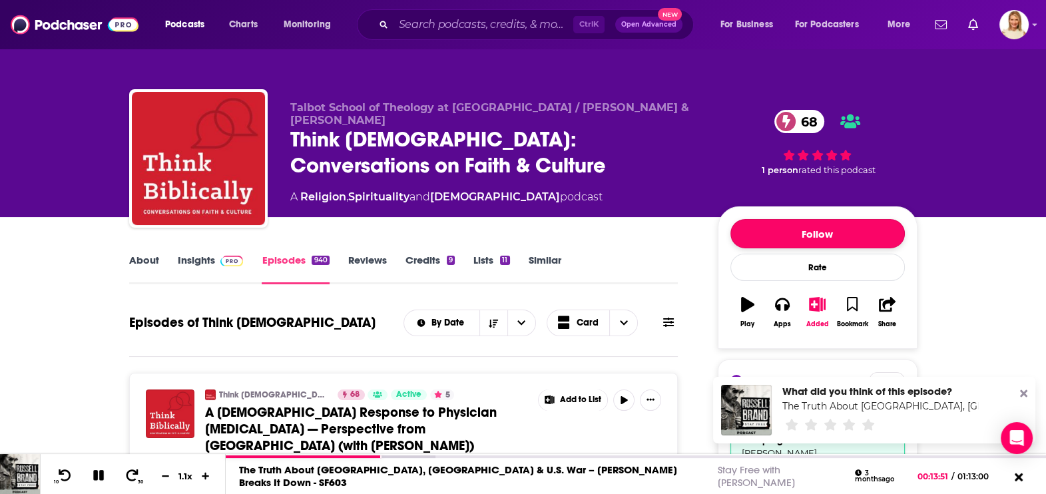
click at [785, 227] on button "Follow" at bounding box center [817, 233] width 174 height 29
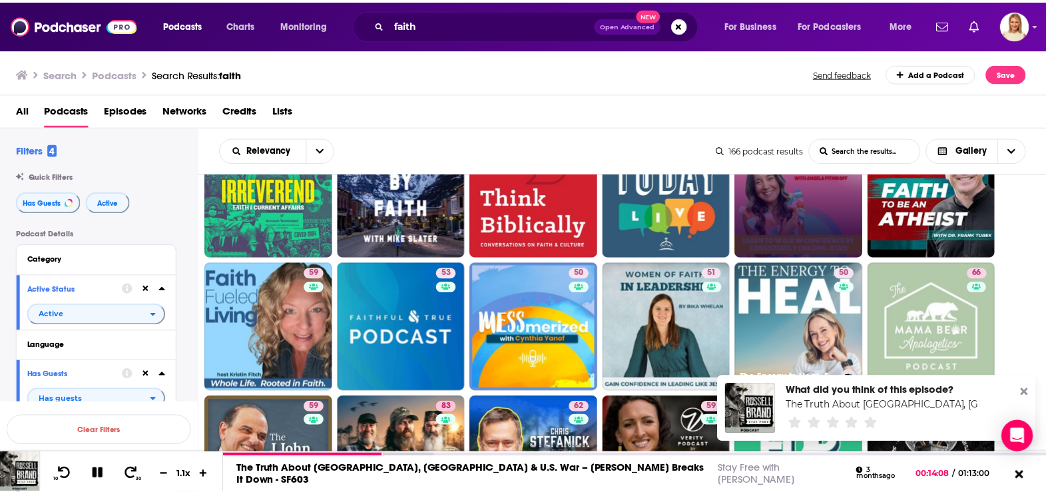
scroll to position [332, 0]
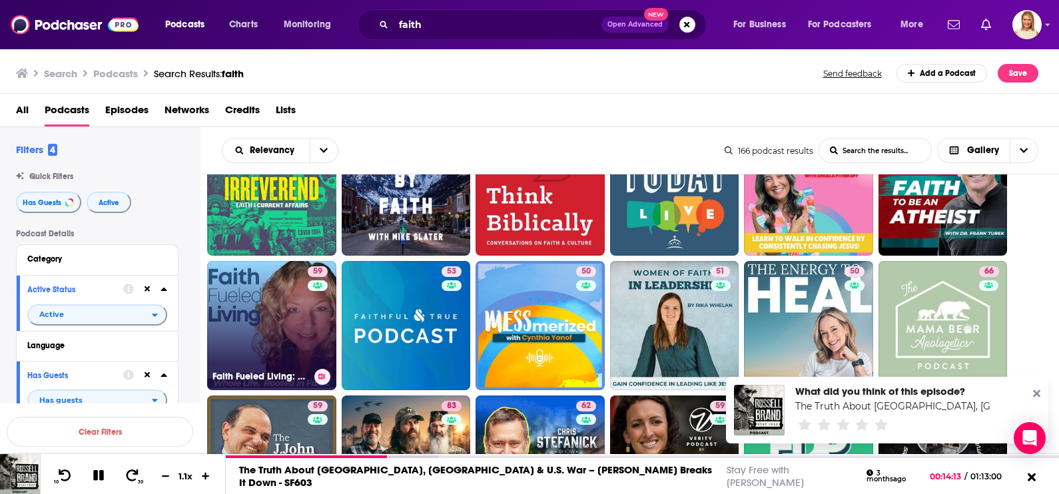
click at [282, 333] on link "59 Faith Fueled Living: Mindset, Purpose, Whole Life Growth & Health for [DEMOG…" at bounding box center [271, 325] width 129 height 129
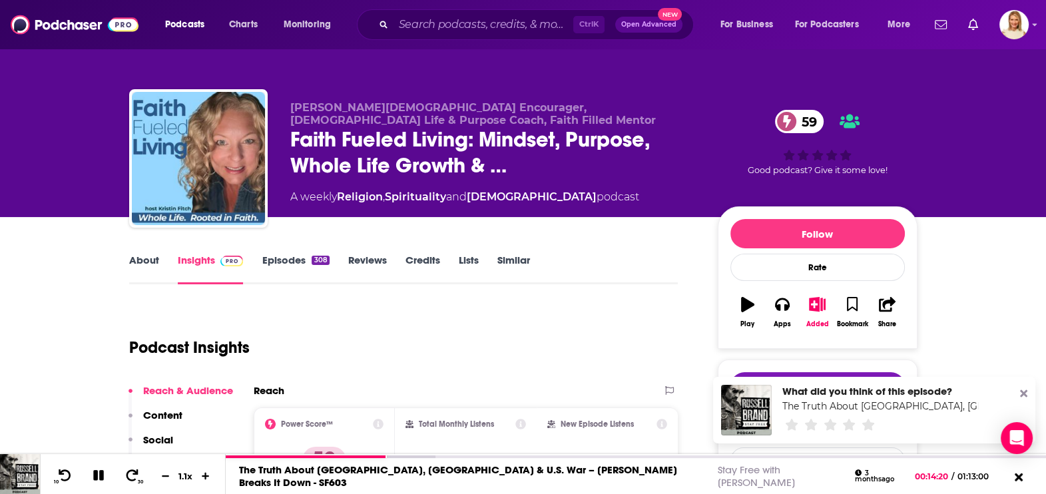
click at [133, 260] on link "About" at bounding box center [144, 269] width 30 height 31
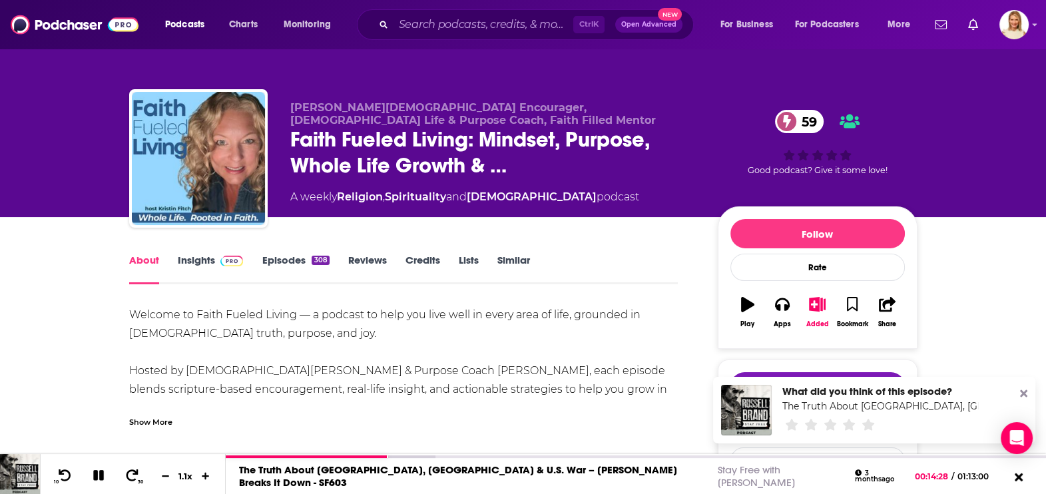
scroll to position [83, 0]
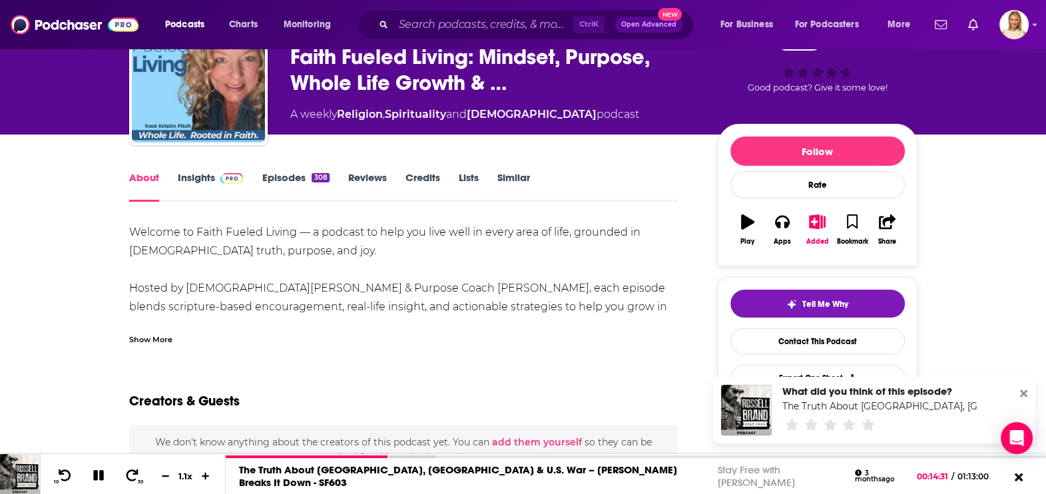
click at [159, 340] on div "Show More" at bounding box center [150, 338] width 43 height 13
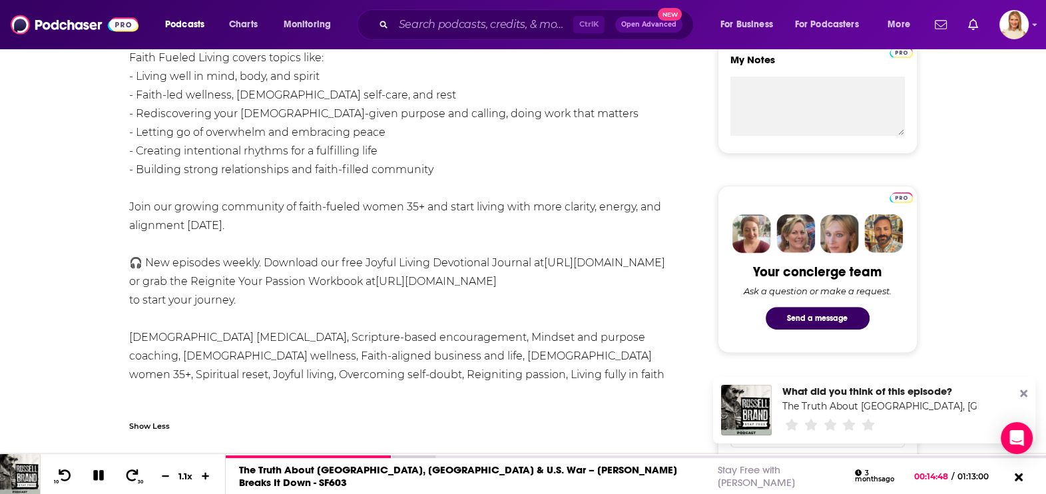
scroll to position [0, 0]
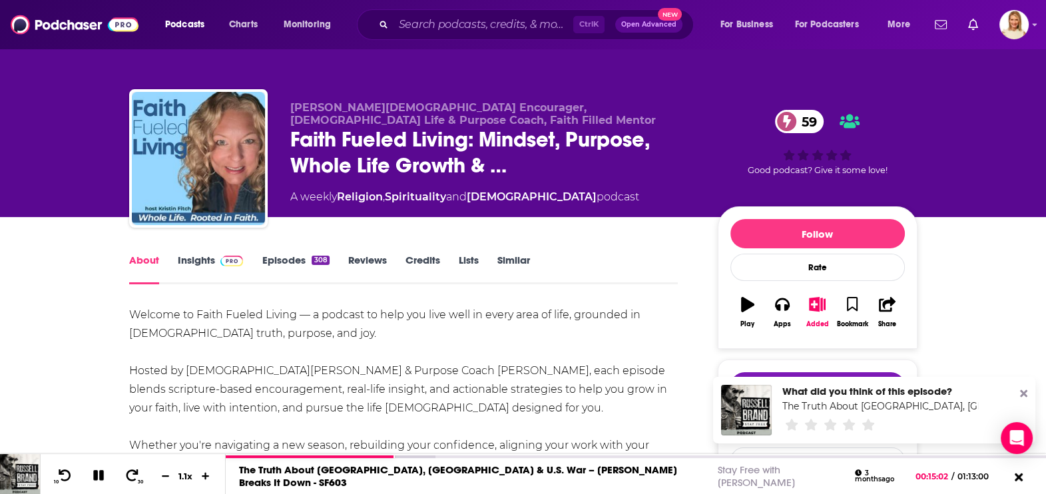
click at [1021, 395] on icon at bounding box center [1023, 393] width 7 height 11
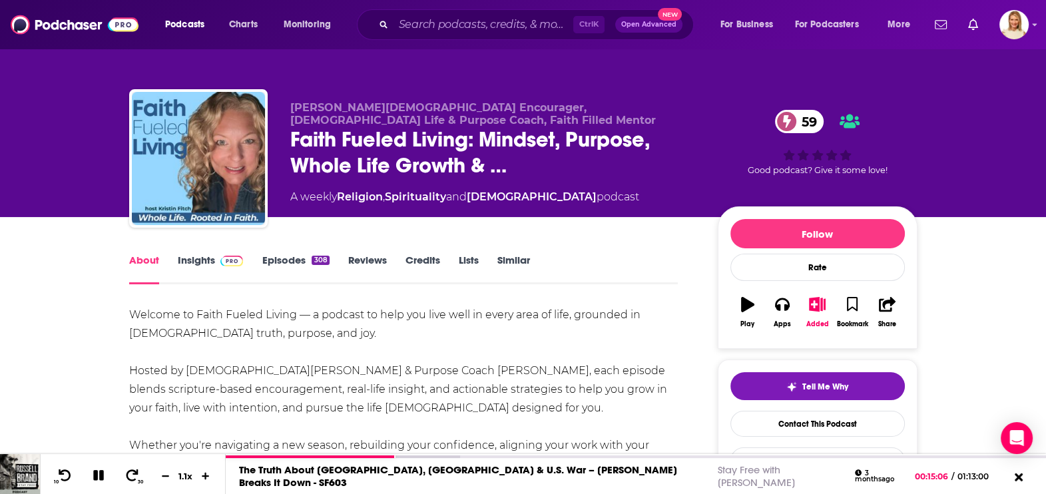
click at [286, 259] on link "Episodes 308" at bounding box center [295, 269] width 67 height 31
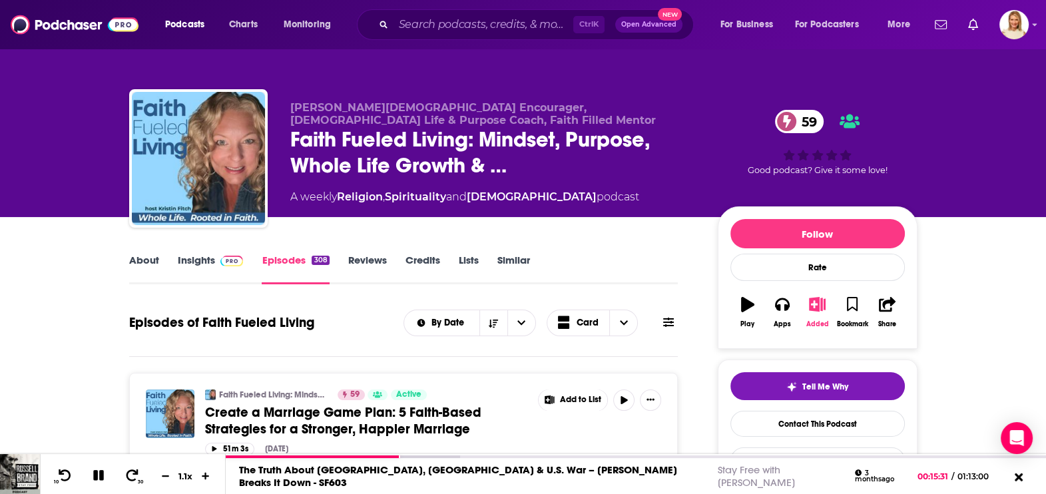
click at [814, 302] on icon "button" at bounding box center [817, 304] width 17 height 15
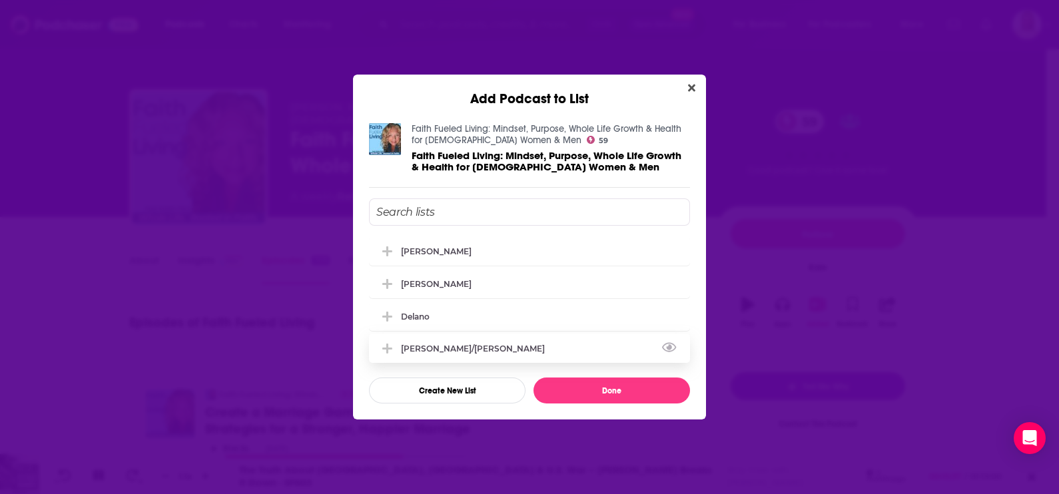
click at [386, 344] on icon "Add Podcast To List" at bounding box center [387, 349] width 10 height 10
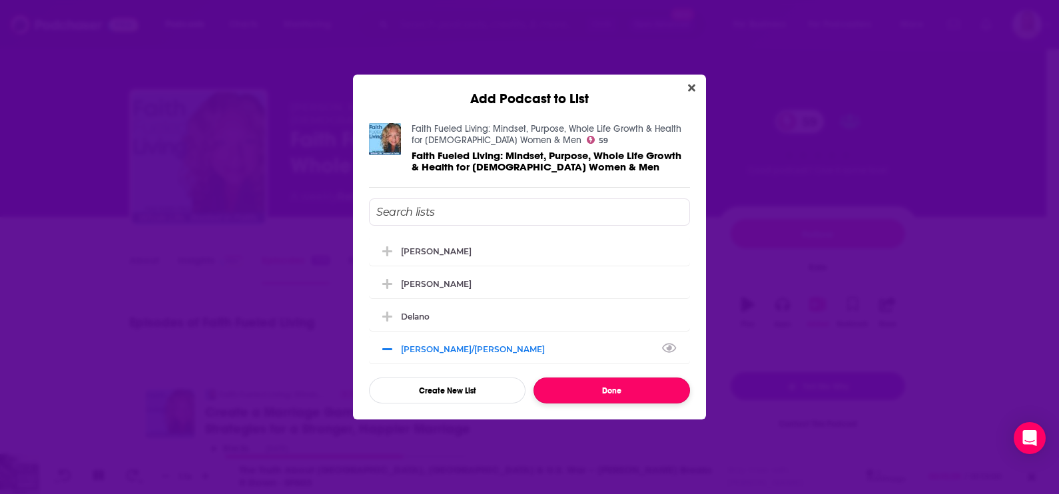
click at [631, 388] on button "Done" at bounding box center [611, 391] width 156 height 26
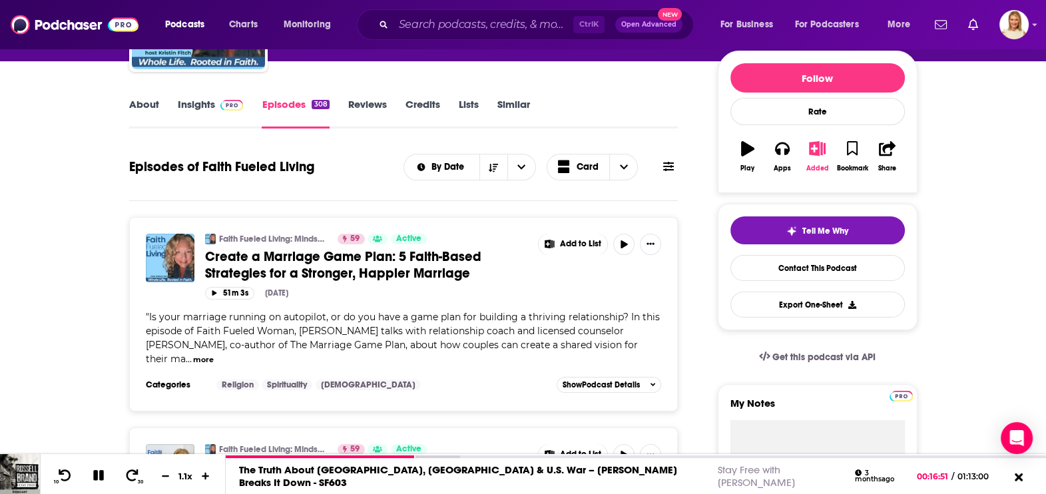
scroll to position [166, 0]
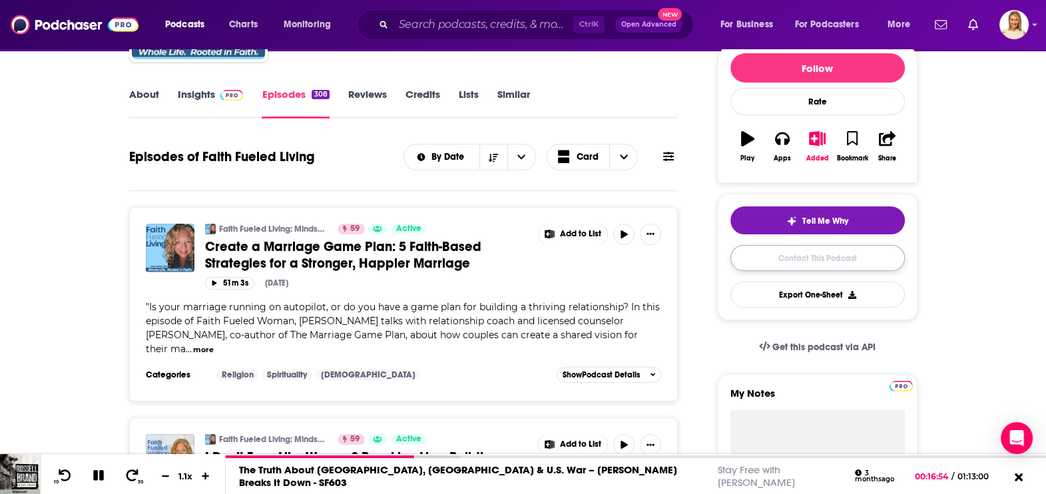
click at [832, 262] on link "Contact This Podcast" at bounding box center [817, 258] width 174 height 26
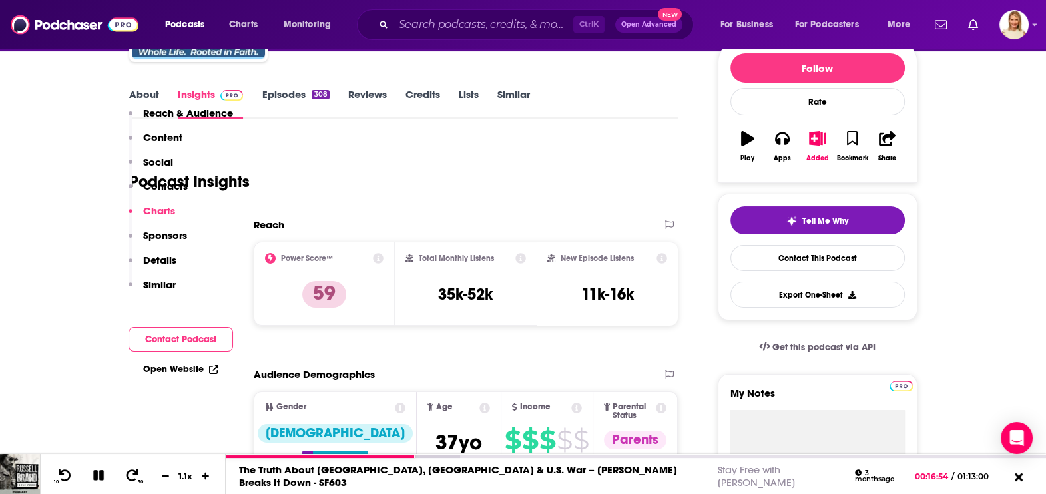
scroll to position [1224, 0]
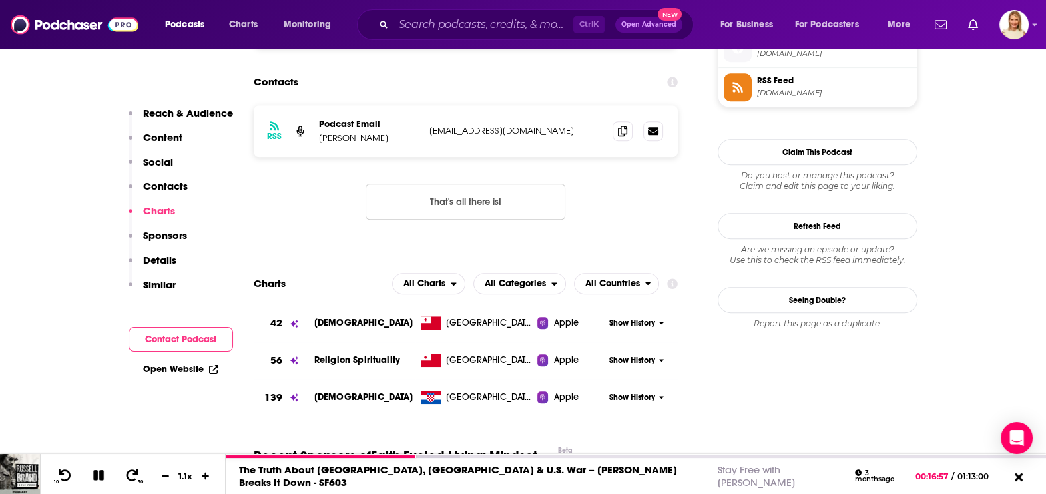
click at [205, 336] on button "Contact Podcast" at bounding box center [181, 339] width 105 height 25
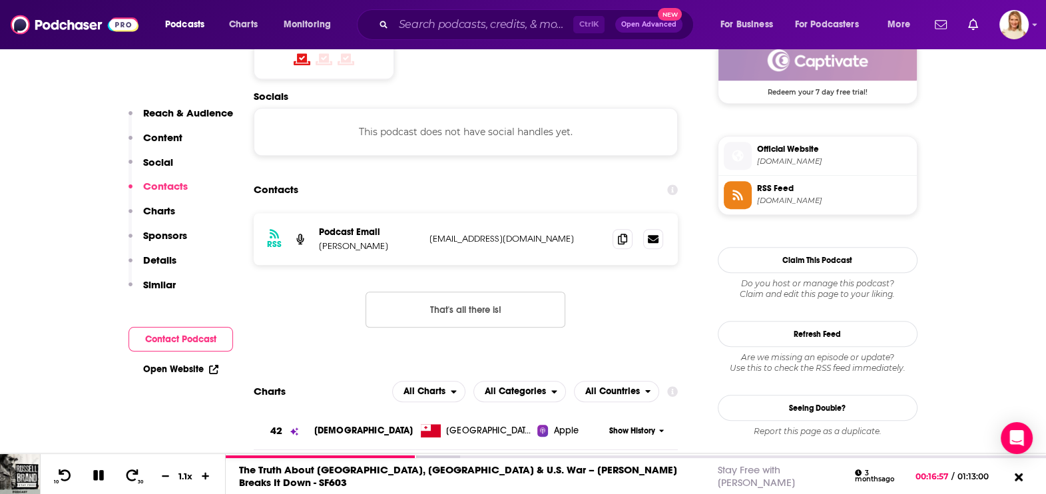
scroll to position [1038, 0]
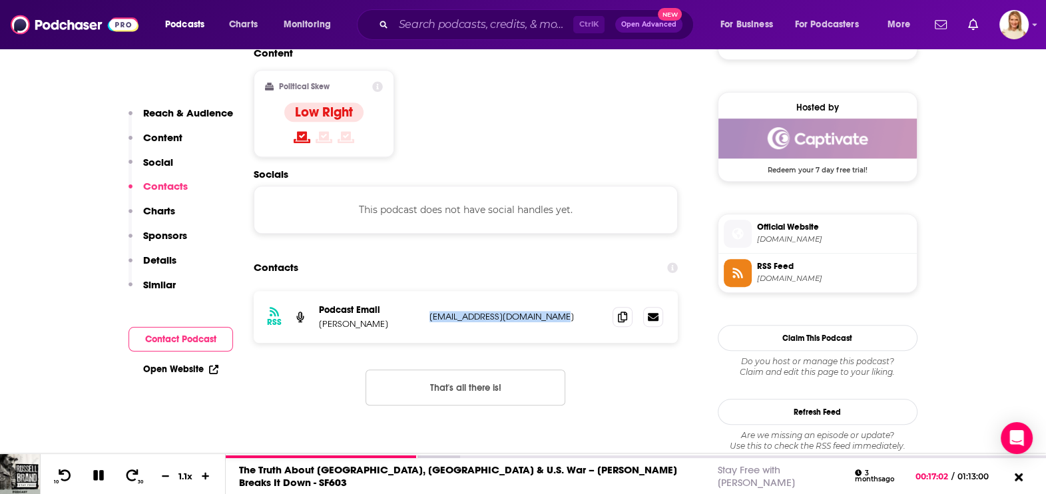
drag, startPoint x: 561, startPoint y: 248, endPoint x: 426, endPoint y: 250, distance: 135.2
click at [426, 291] on div "RSS Podcast Email [PERSON_NAME] [EMAIL_ADDRESS][DOMAIN_NAME] [EMAIL_ADDRESS][DO…" at bounding box center [466, 317] width 425 height 52
copy p "[EMAIL_ADDRESS][DOMAIN_NAME]"
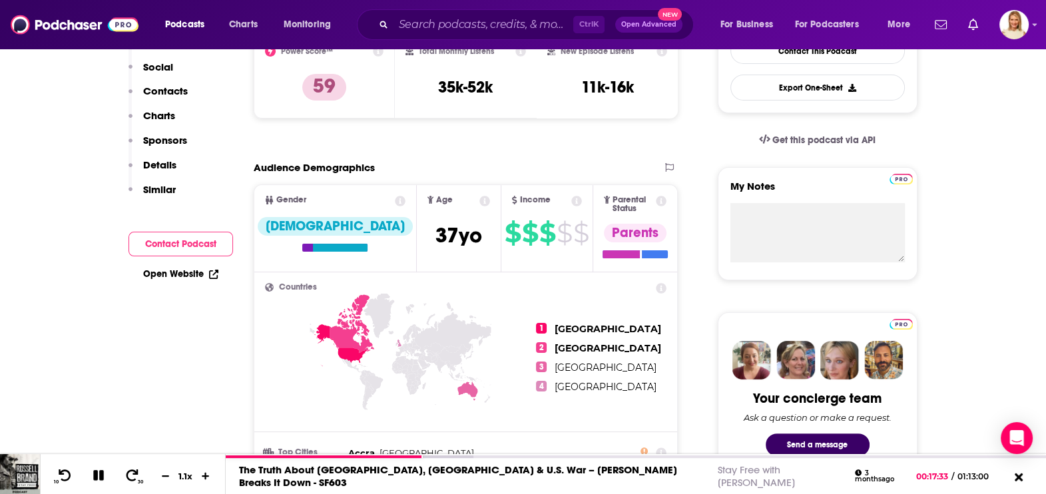
scroll to position [0, 0]
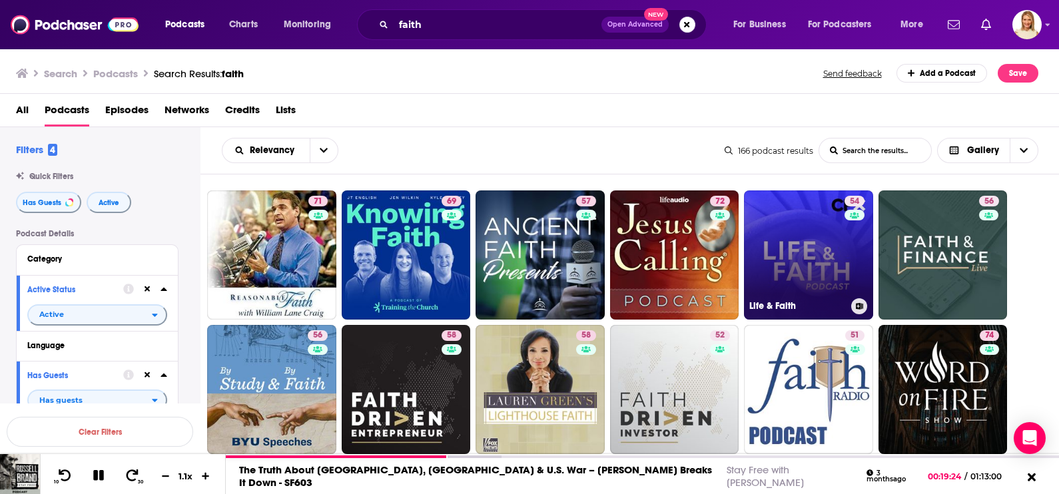
click at [792, 251] on link "54 Life & Faith" at bounding box center [808, 254] width 129 height 129
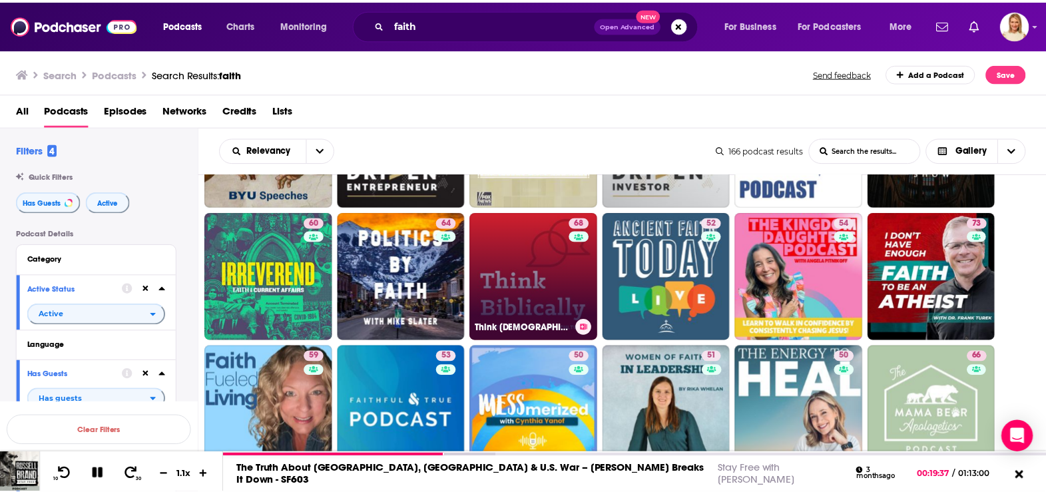
scroll to position [250, 0]
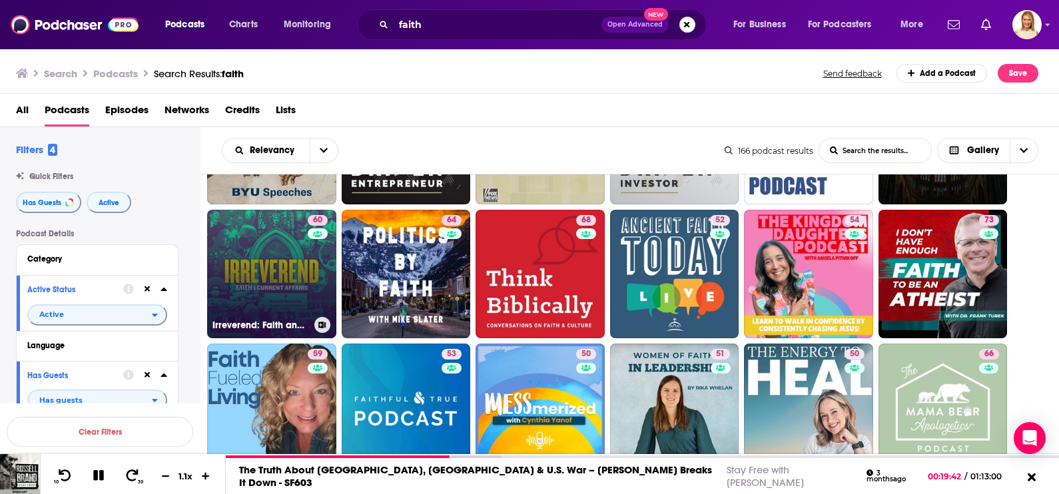
click at [250, 272] on link "60 Irreverend: Faith and Current Affairs" at bounding box center [271, 274] width 129 height 129
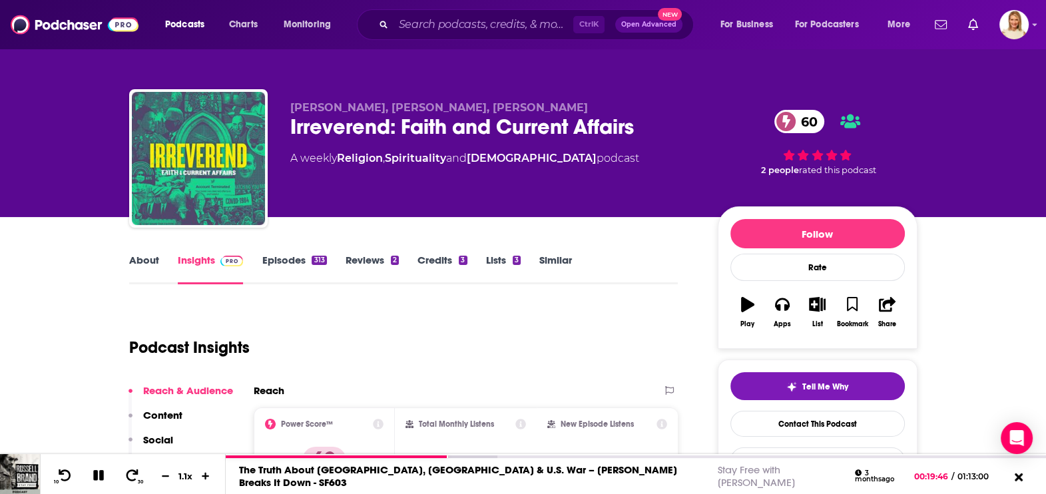
click at [153, 254] on link "About" at bounding box center [144, 269] width 30 height 31
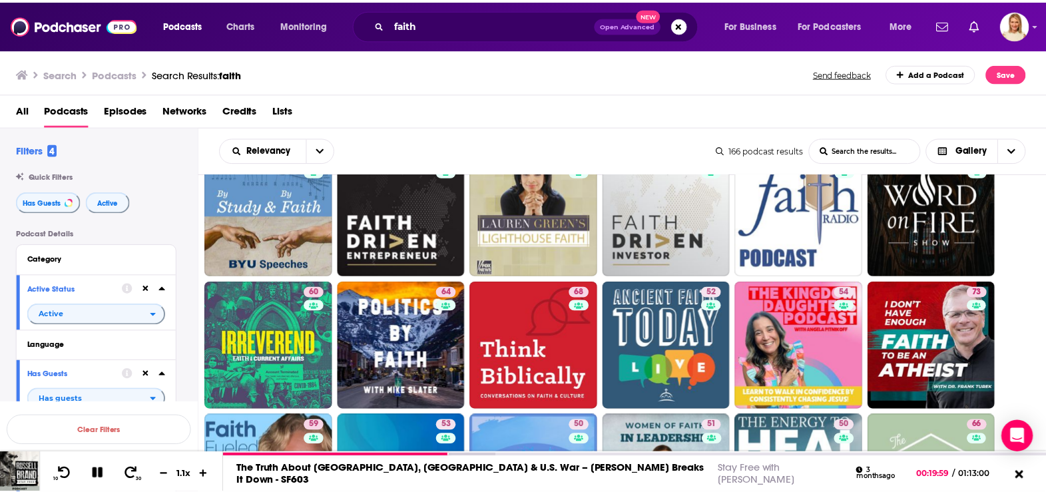
scroll to position [250, 0]
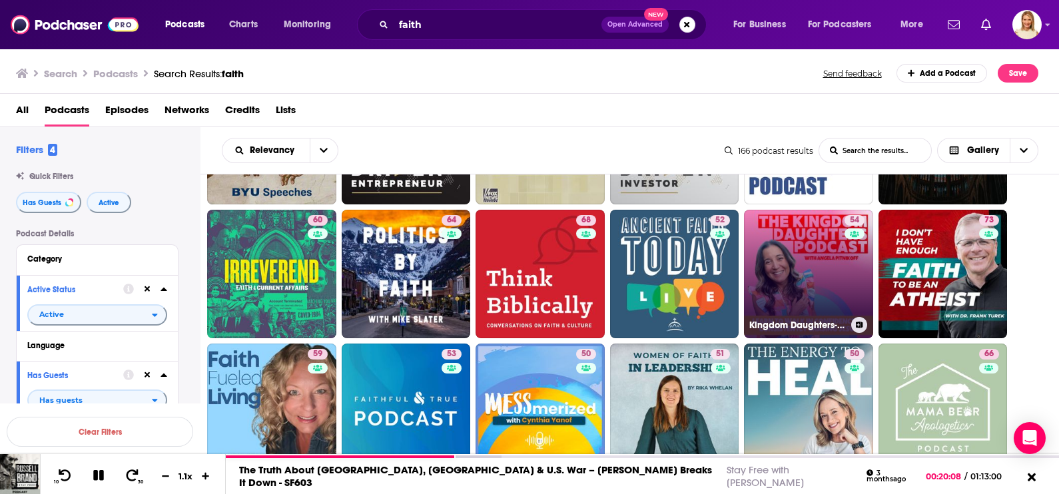
click at [854, 258] on div "54" at bounding box center [855, 266] width 23 height 103
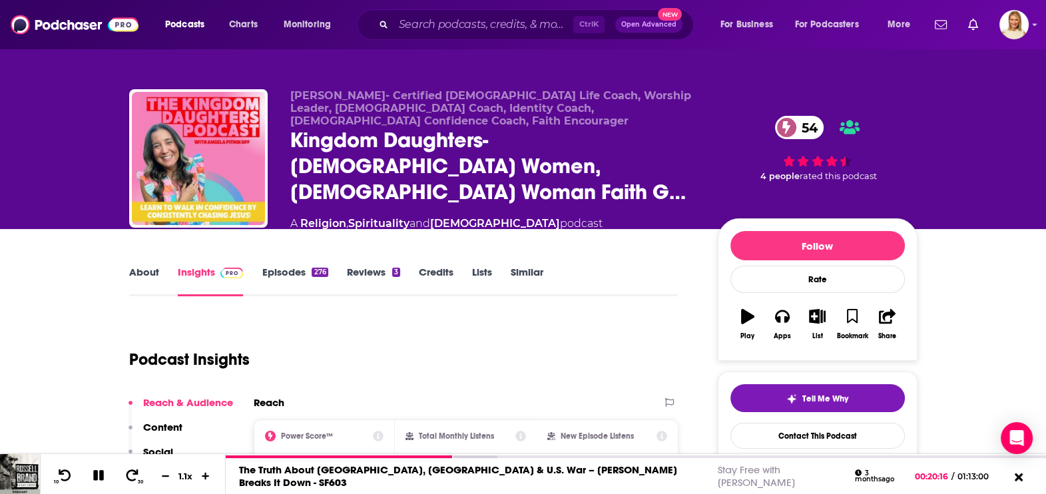
scroll to position [166, 0]
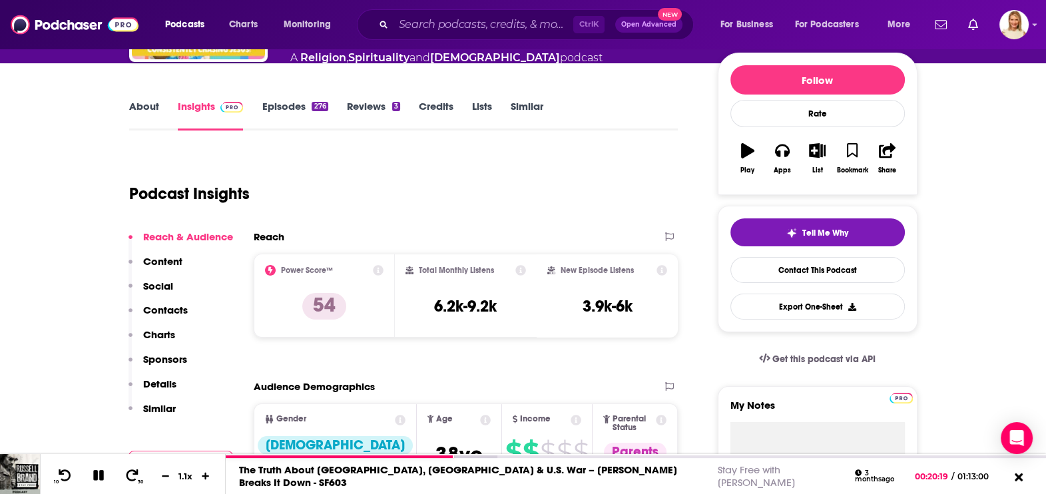
click at [133, 100] on link "About" at bounding box center [144, 115] width 30 height 31
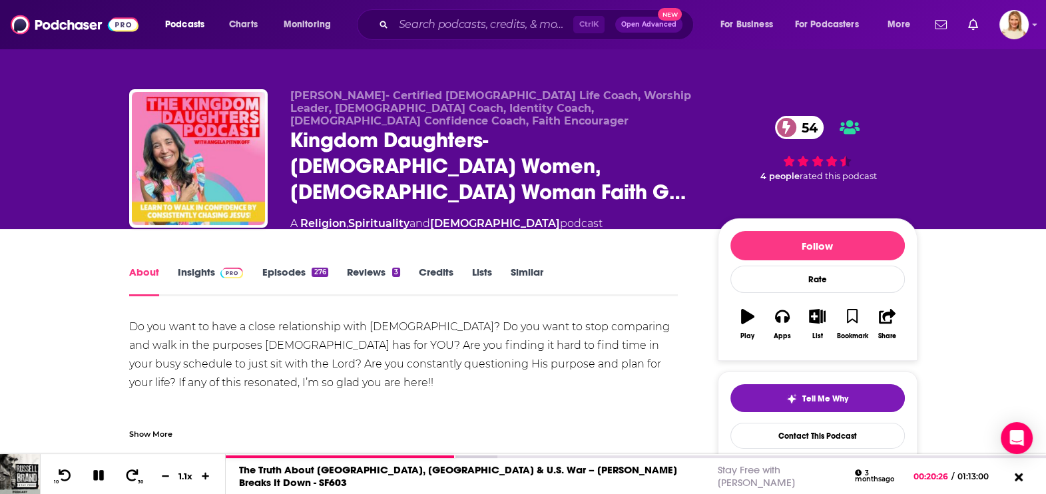
scroll to position [83, 0]
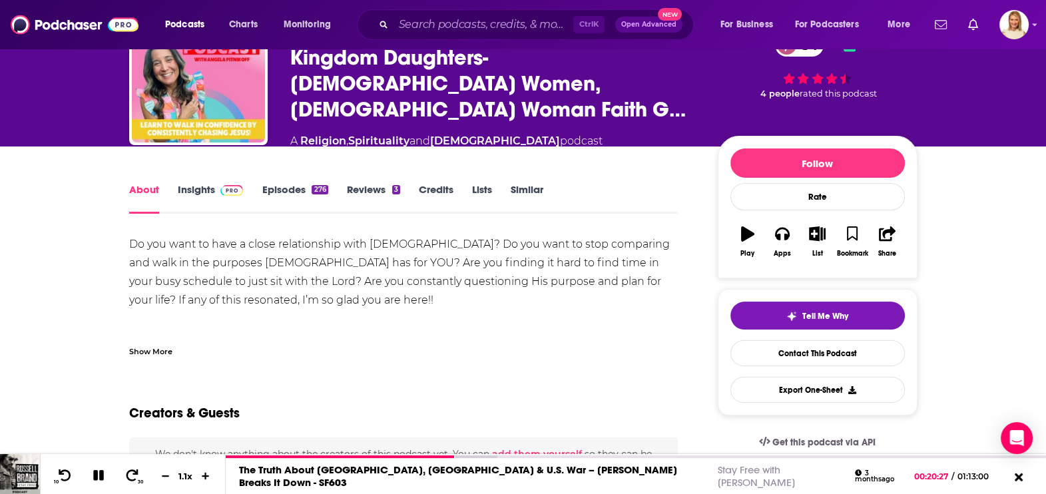
click at [152, 344] on div "Show More" at bounding box center [150, 350] width 43 height 13
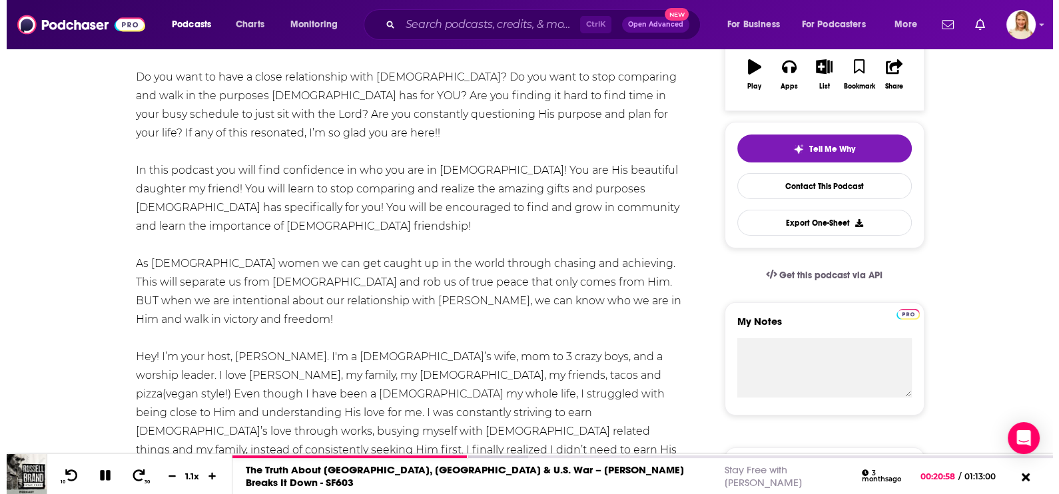
scroll to position [0, 0]
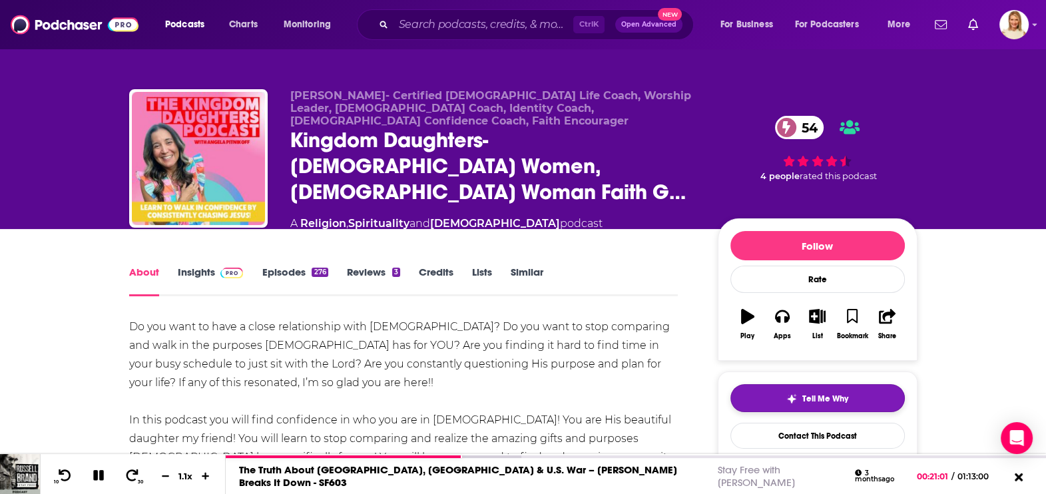
click at [819, 394] on span "Tell Me Why" at bounding box center [825, 399] width 46 height 11
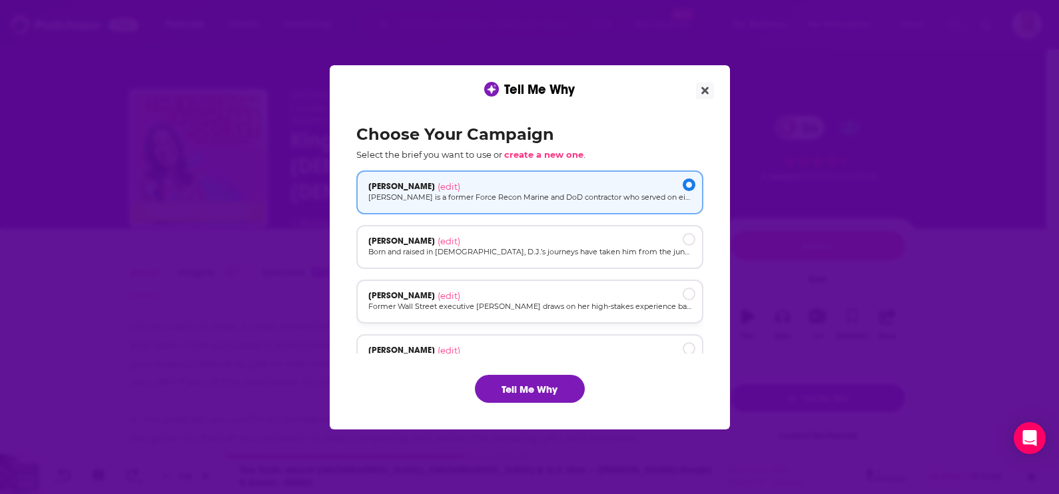
click at [508, 296] on div "Kristine Delano (edit)" at bounding box center [529, 295] width 323 height 11
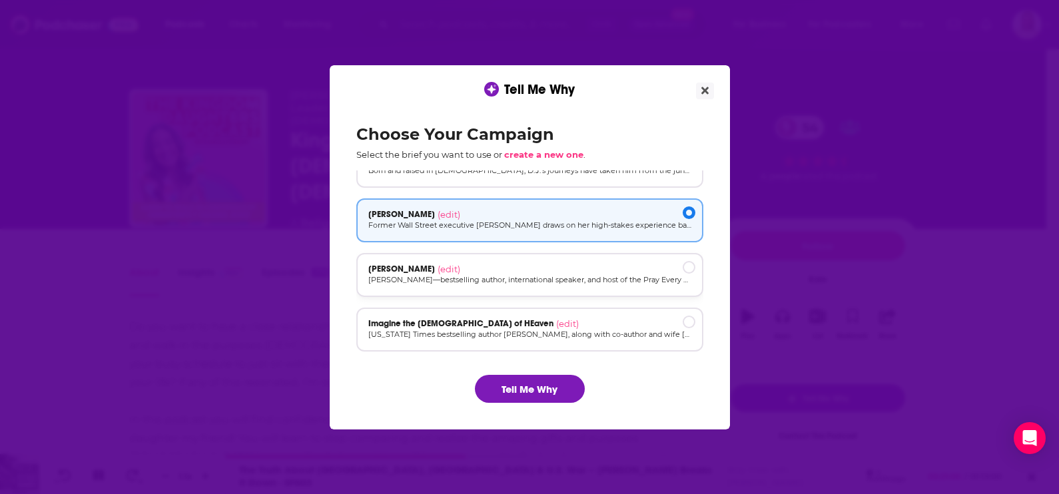
scroll to position [83, 0]
click at [496, 266] on div "Mary DeMuth (edit)" at bounding box center [529, 267] width 323 height 11
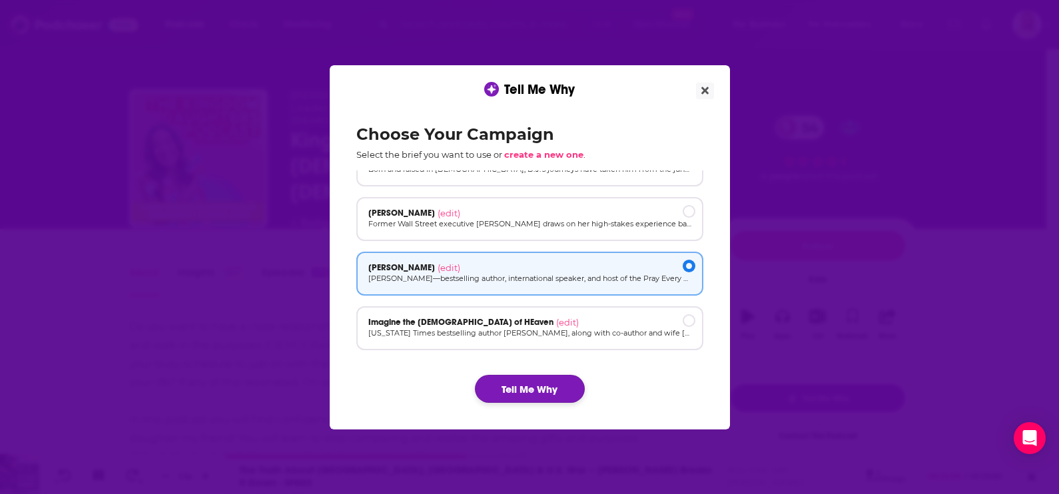
click at [523, 388] on button "Tell Me Why" at bounding box center [530, 389] width 110 height 28
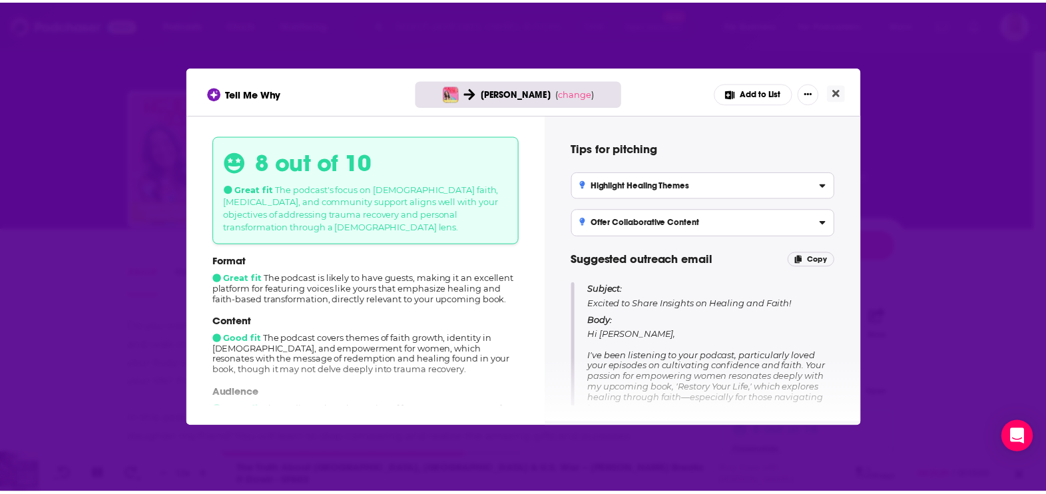
scroll to position [0, 0]
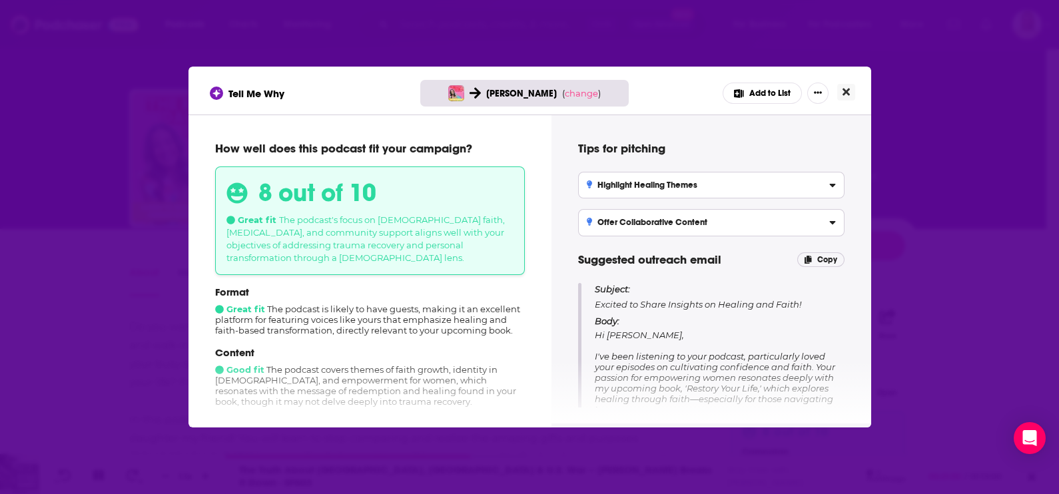
click at [846, 92] on icon "Close" at bounding box center [845, 92] width 7 height 7
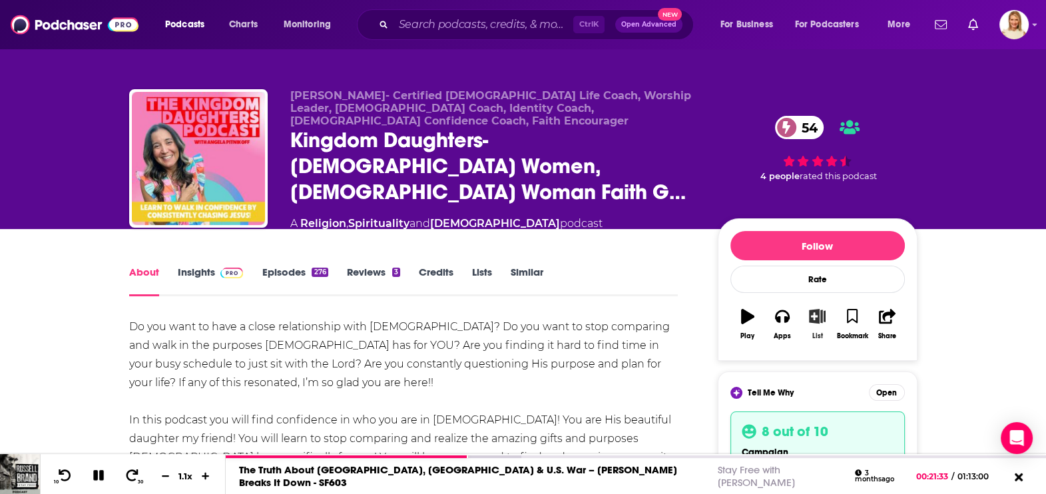
click at [819, 309] on icon "button" at bounding box center [817, 316] width 17 height 15
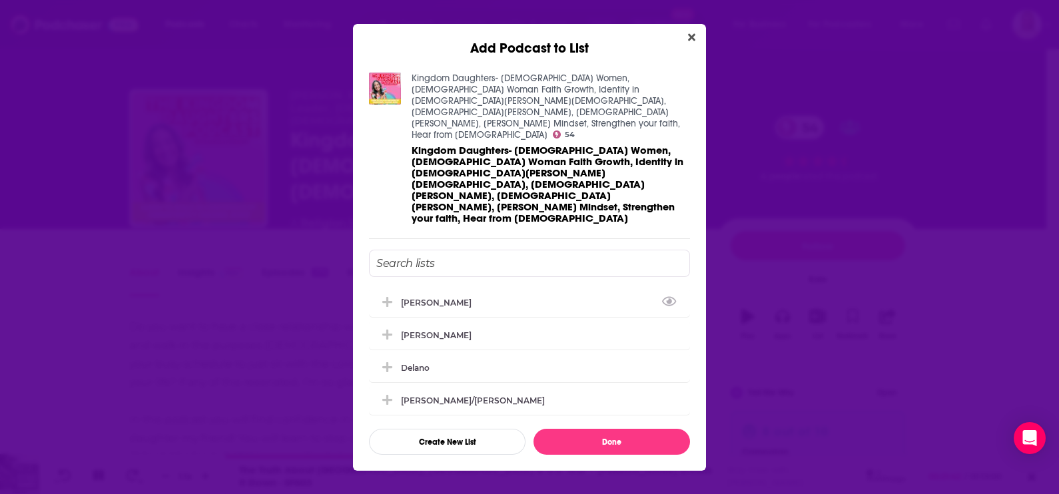
click at [479, 250] on input "Add Podcast To List" at bounding box center [529, 263] width 321 height 27
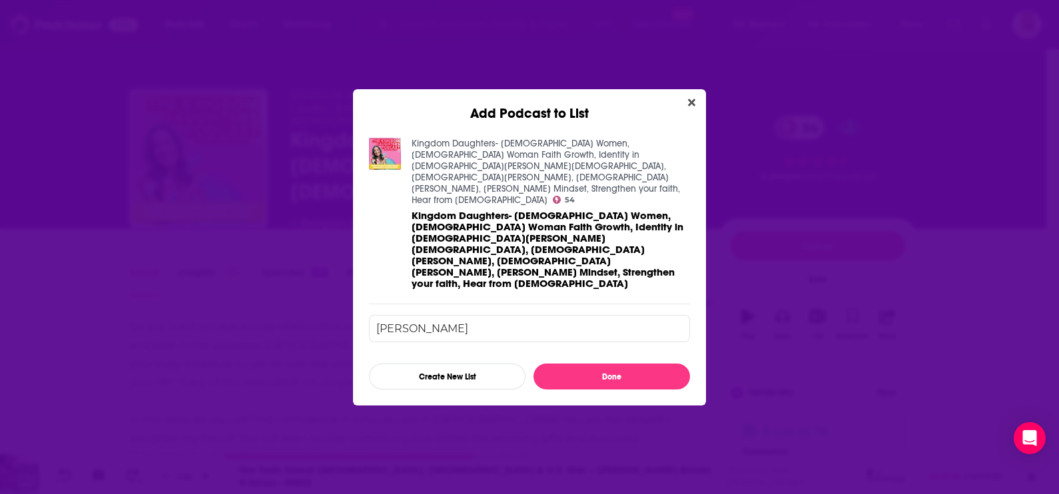
type input "mary demuth"
drag, startPoint x: 457, startPoint y: 301, endPoint x: 380, endPoint y: 306, distance: 77.4
click at [380, 315] on input "mary demuth" at bounding box center [529, 328] width 321 height 27
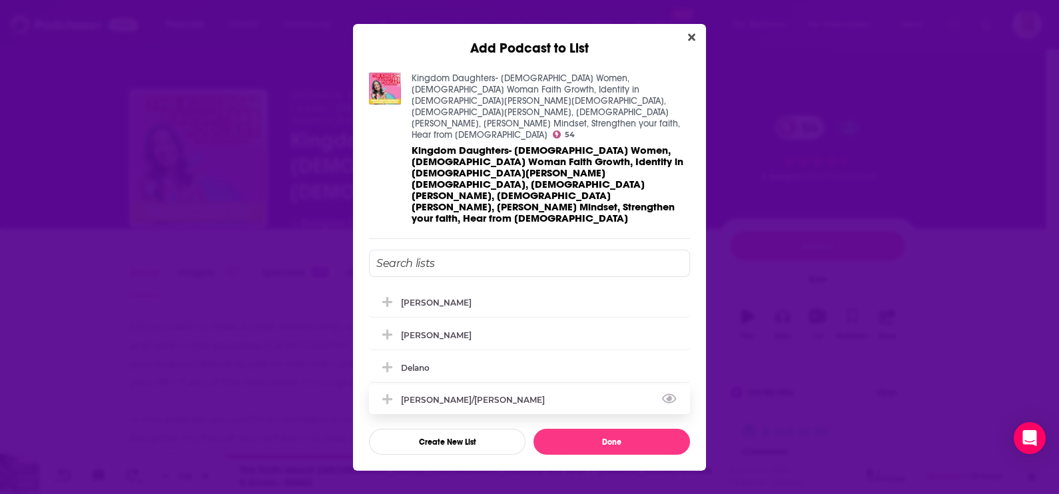
click at [388, 394] on icon "Add Podcast To List" at bounding box center [387, 399] width 10 height 10
click at [639, 429] on button "Done" at bounding box center [611, 442] width 156 height 26
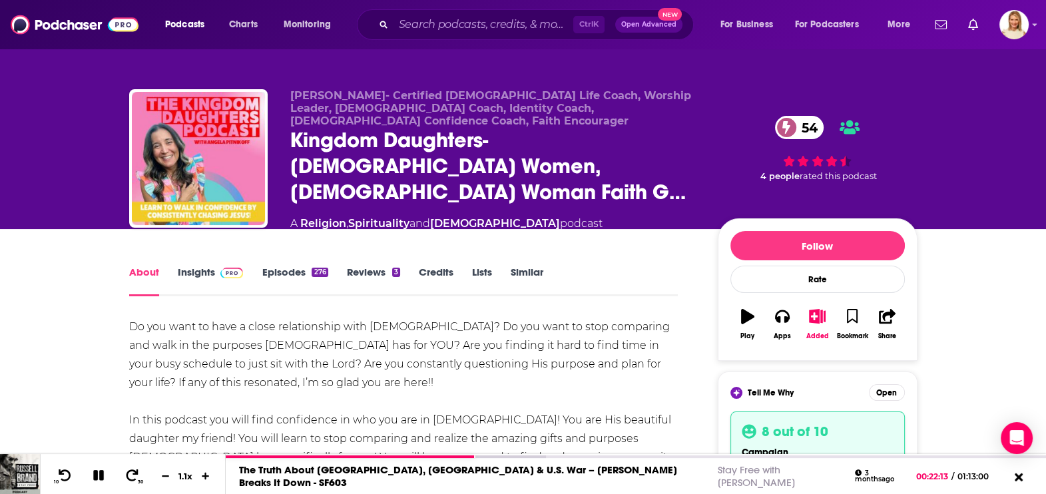
click at [200, 266] on link "Insights" at bounding box center [211, 281] width 66 height 31
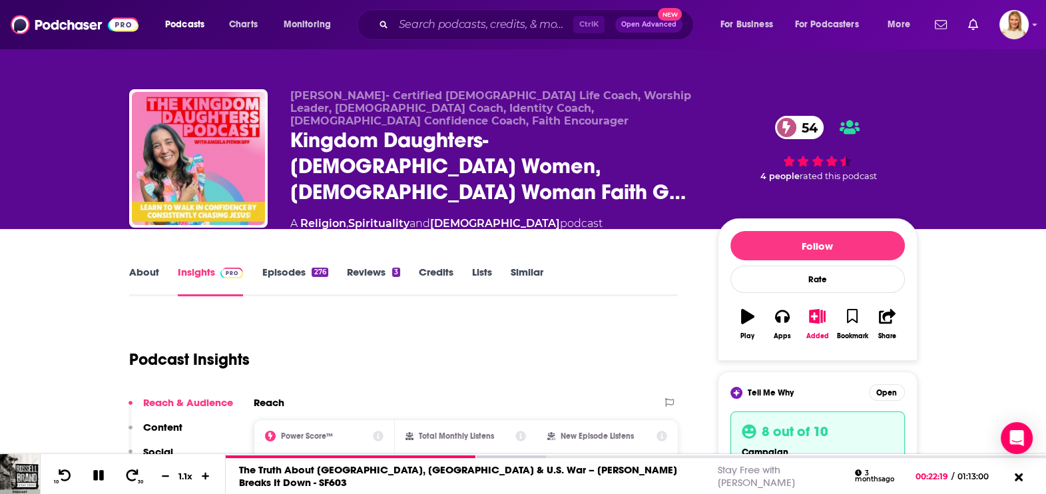
click at [290, 266] on link "Episodes 276" at bounding box center [295, 281] width 66 height 31
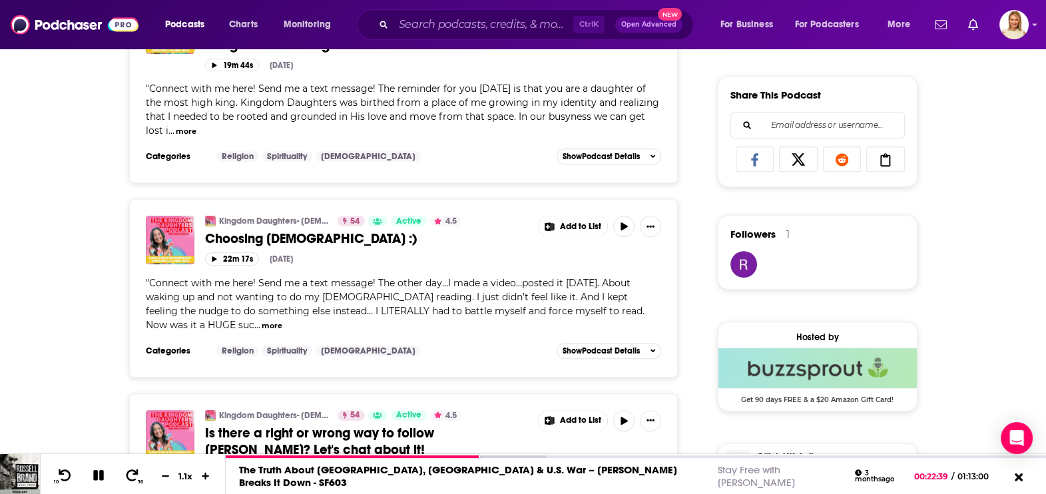
scroll to position [250, 0]
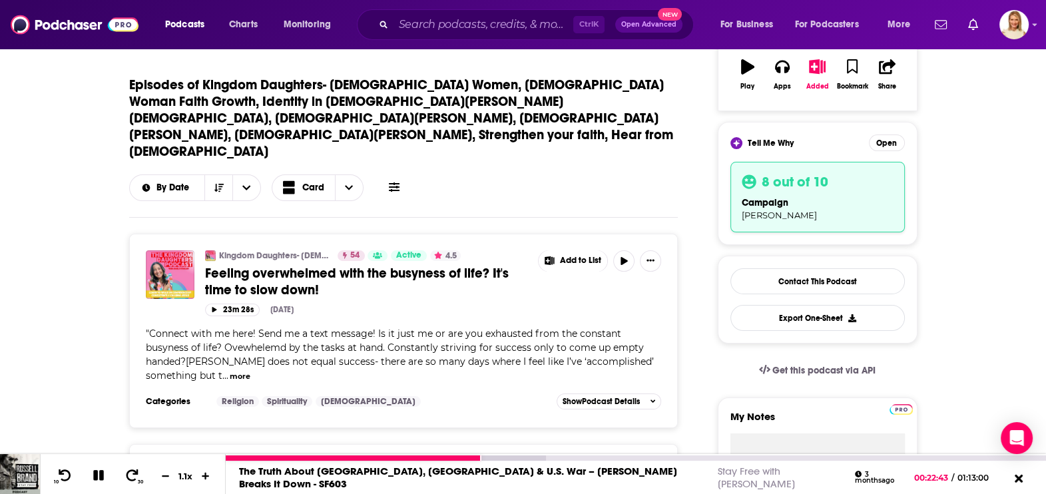
click at [93, 475] on icon at bounding box center [98, 475] width 11 height 11
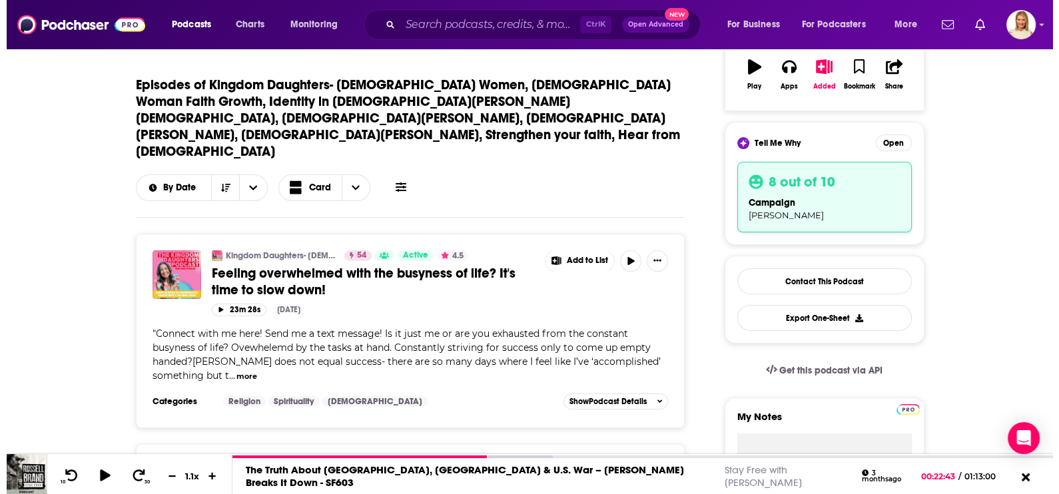
scroll to position [0, 0]
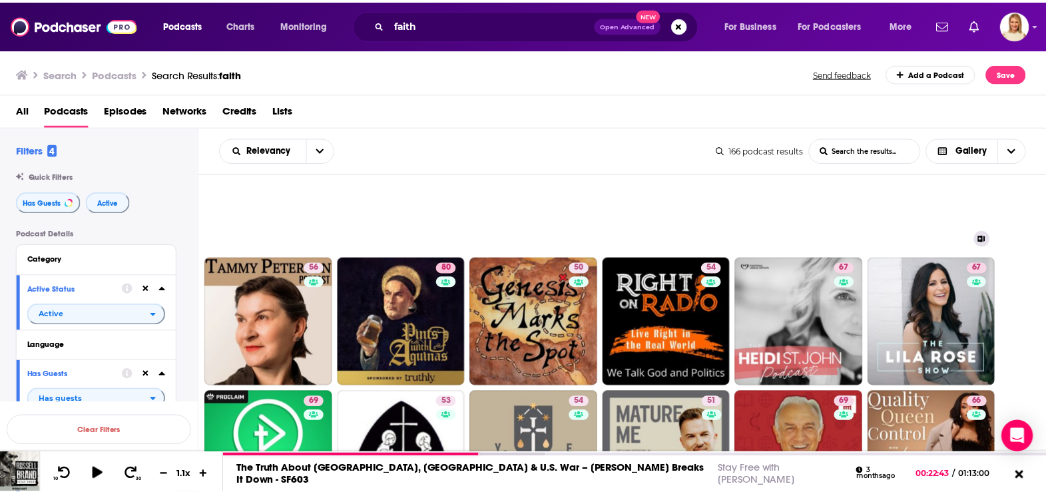
scroll to position [665, 0]
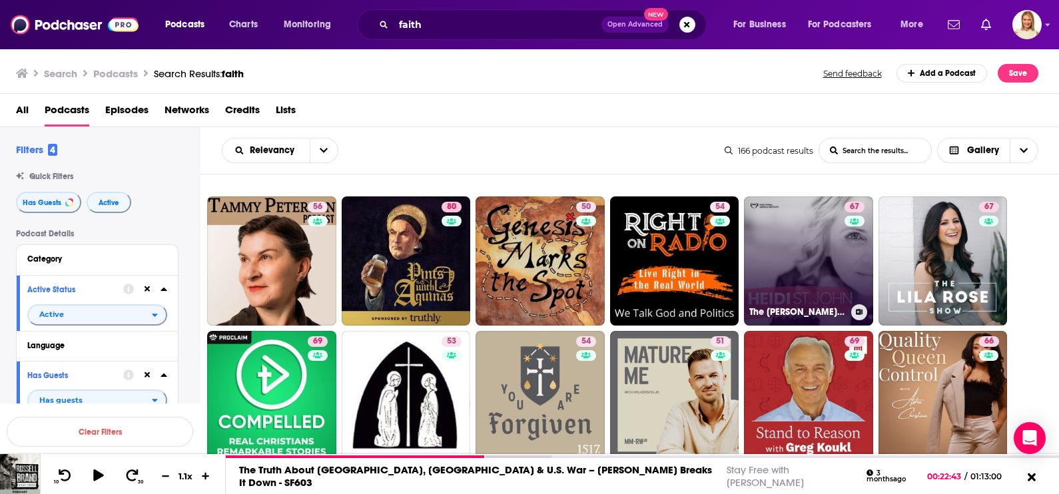
click at [842, 270] on link "67 The Heidi St. John Podcast" at bounding box center [808, 260] width 129 height 129
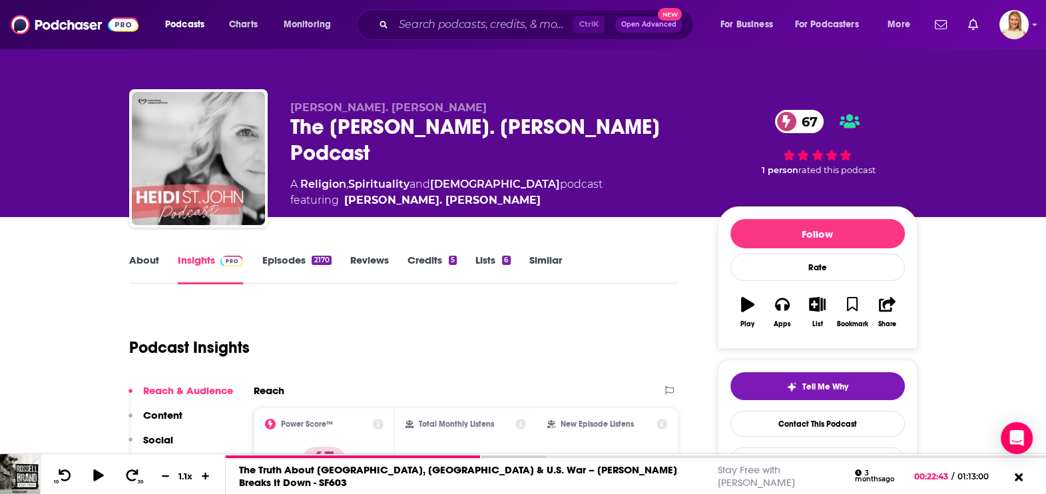
click at [148, 258] on link "About" at bounding box center [144, 269] width 30 height 31
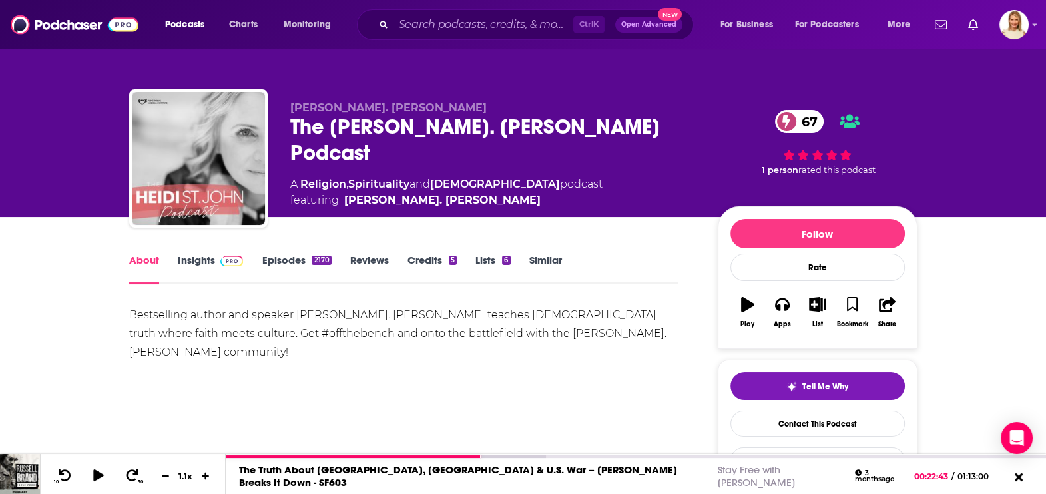
click at [286, 260] on link "Episodes 2170" at bounding box center [296, 269] width 69 height 31
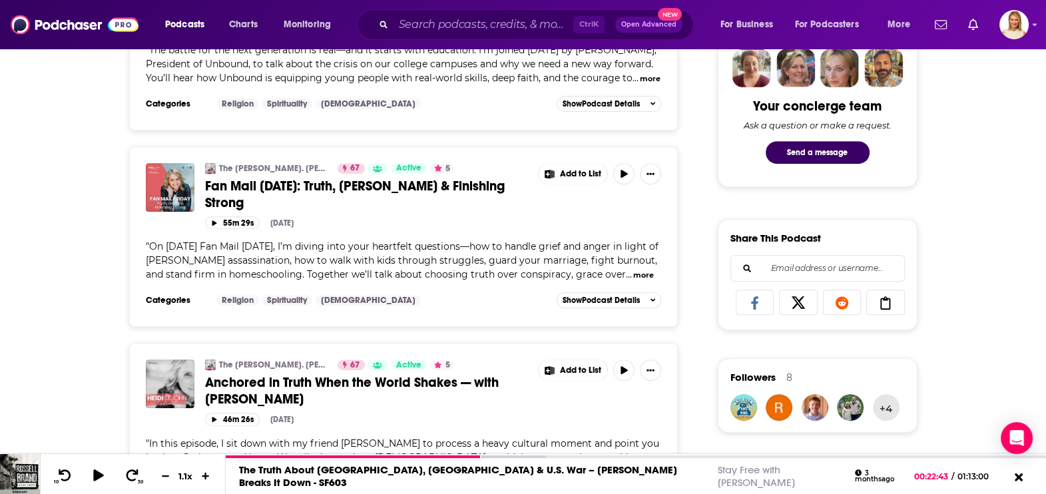
scroll to position [83, 0]
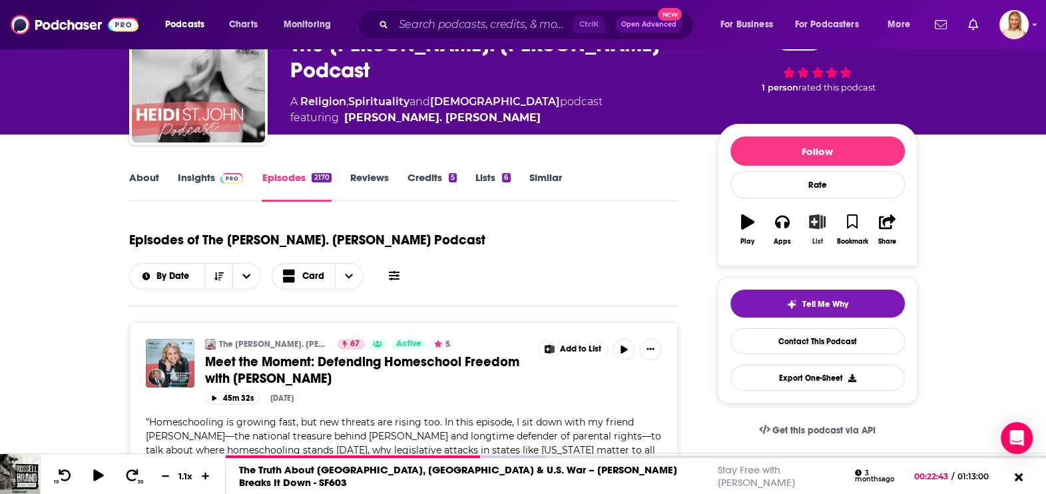
click at [815, 218] on icon "button" at bounding box center [817, 221] width 17 height 15
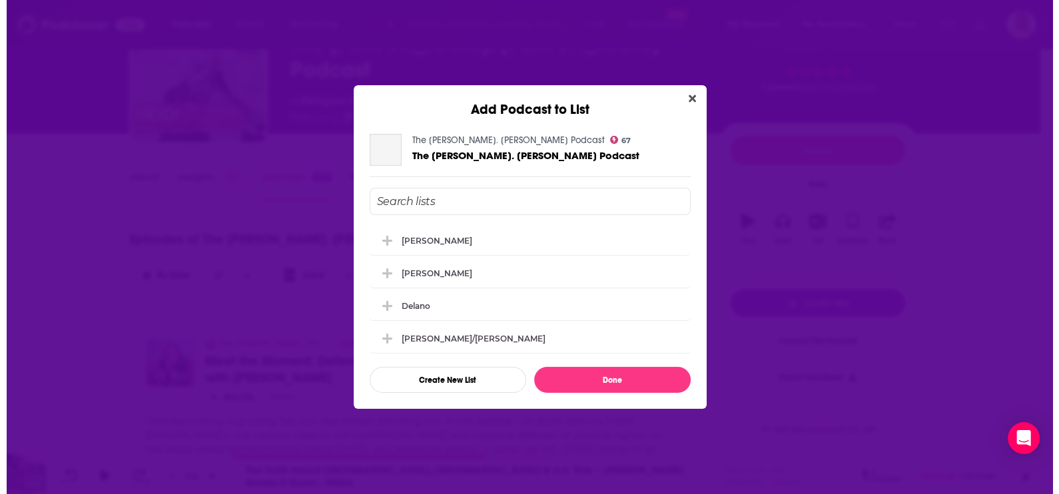
scroll to position [0, 0]
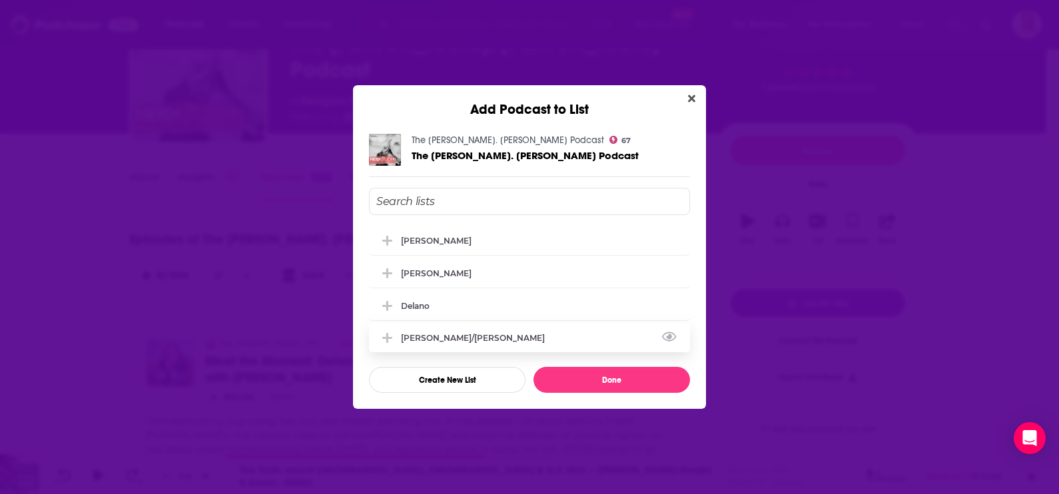
click at [388, 337] on icon "Add Podcast To List" at bounding box center [387, 338] width 10 height 10
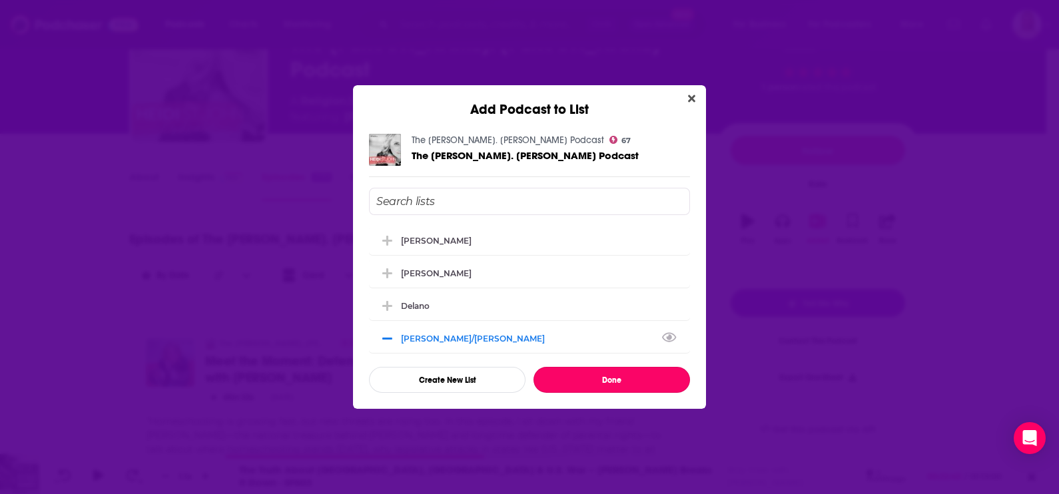
click at [605, 382] on button "Done" at bounding box center [611, 380] width 156 height 26
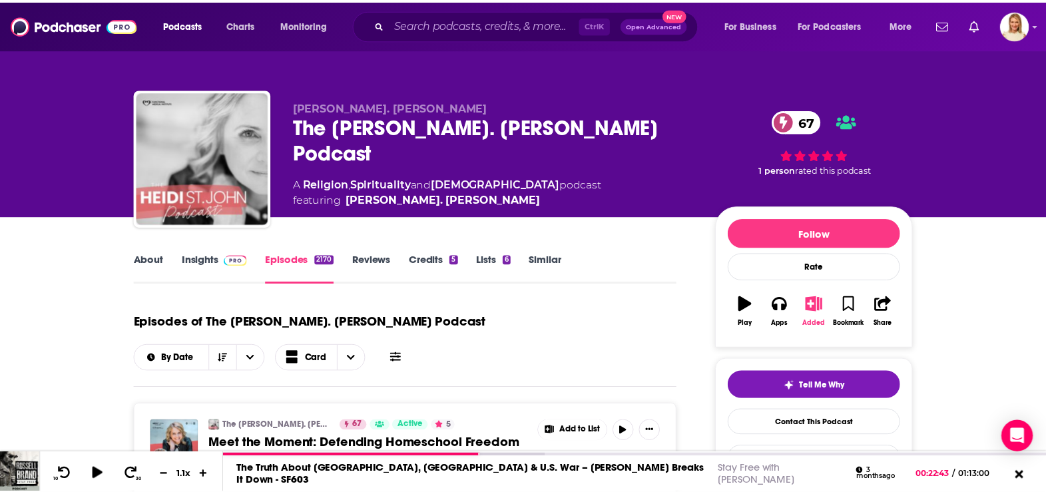
scroll to position [83, 0]
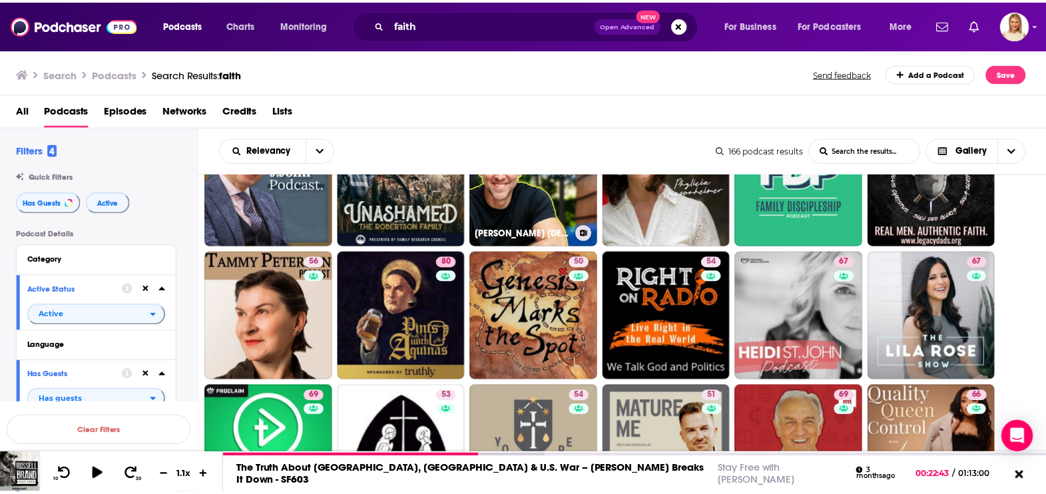
scroll to position [665, 0]
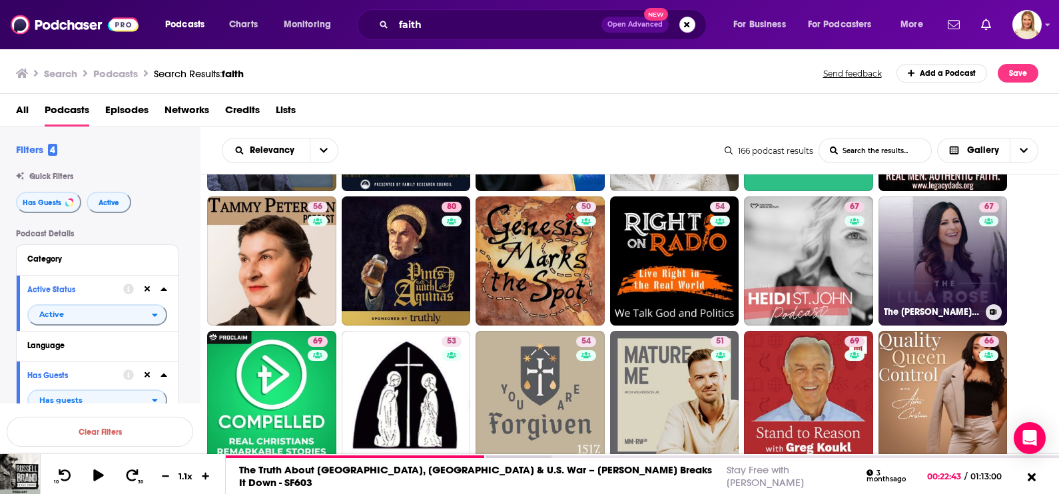
click at [918, 226] on link "67 The Lila Rose Show" at bounding box center [942, 260] width 129 height 129
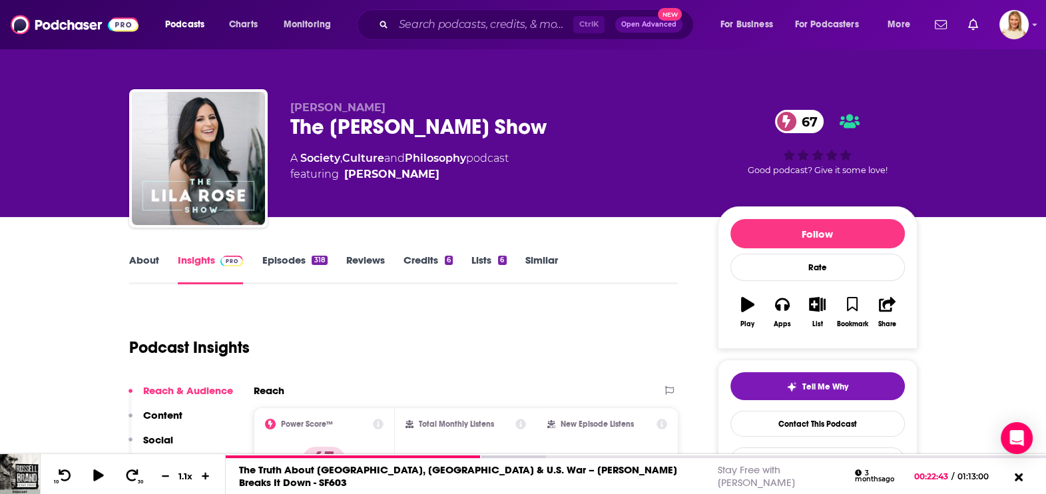
click at [137, 258] on link "About" at bounding box center [144, 269] width 30 height 31
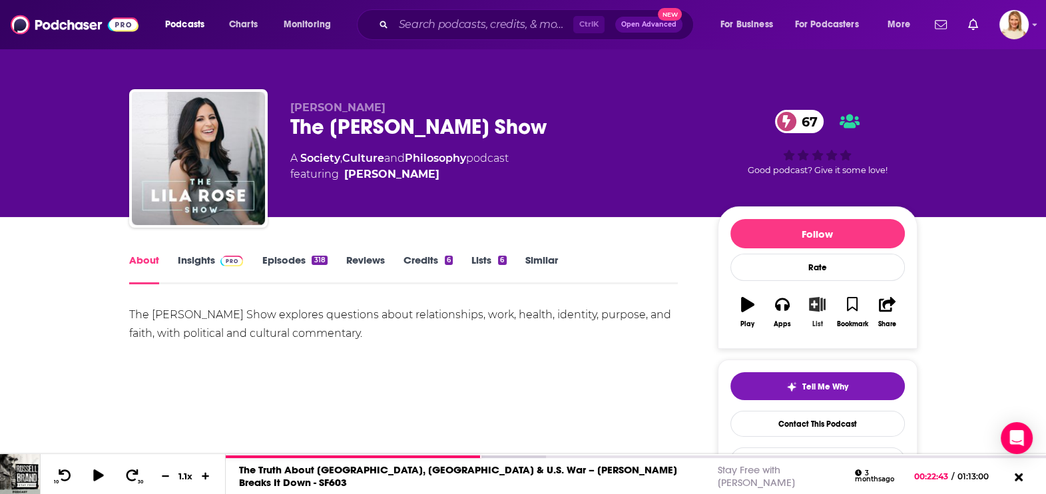
click at [818, 302] on icon "button" at bounding box center [817, 304] width 17 height 15
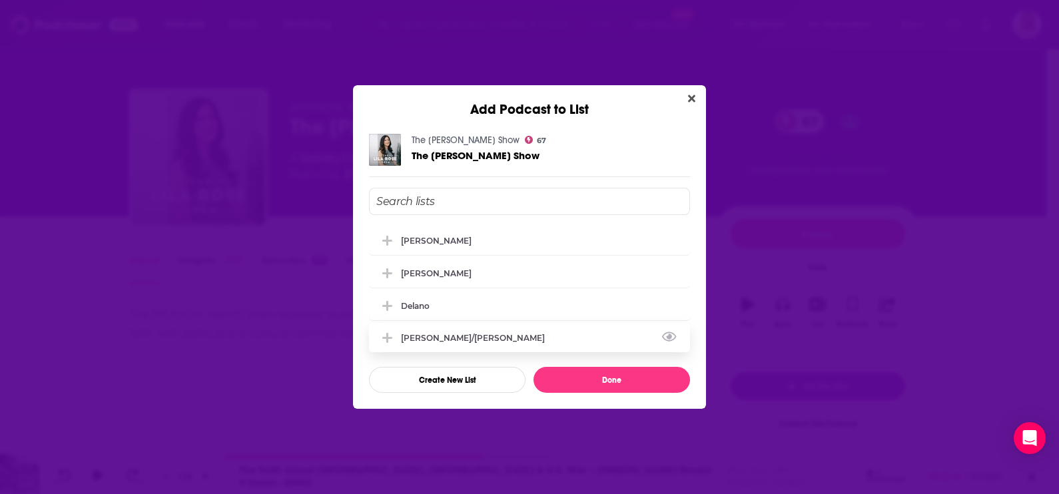
click at [393, 332] on span "Add Podcast To List" at bounding box center [387, 338] width 13 height 13
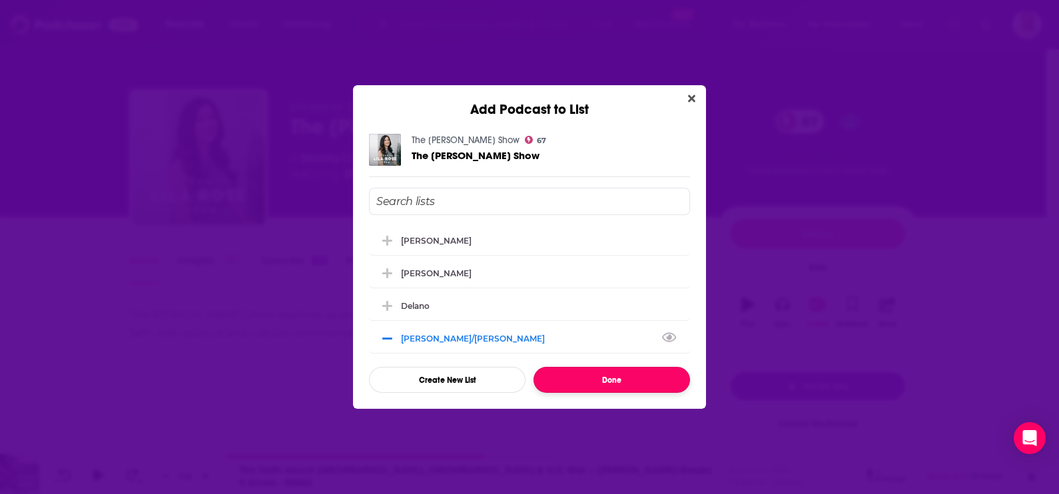
click at [609, 379] on button "Done" at bounding box center [611, 380] width 156 height 26
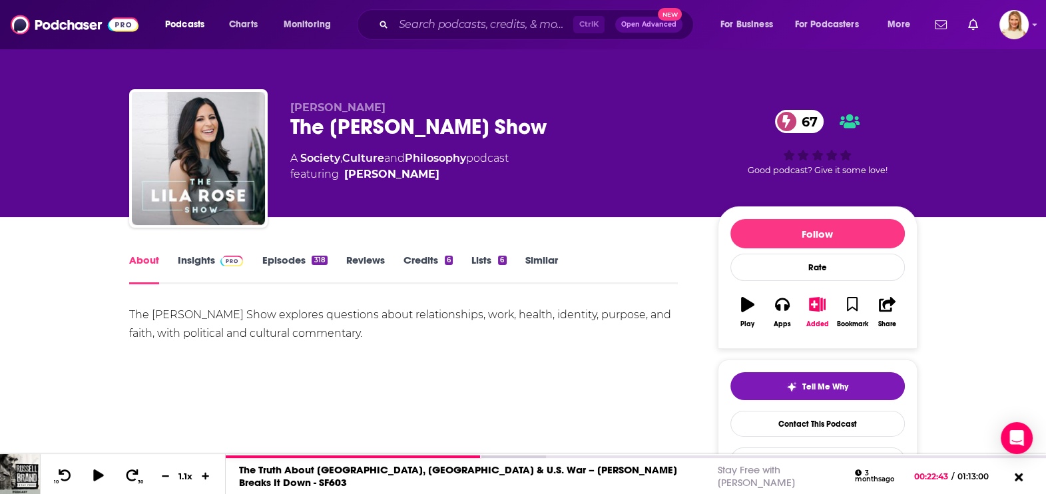
click at [286, 263] on link "Episodes 318" at bounding box center [294, 269] width 65 height 31
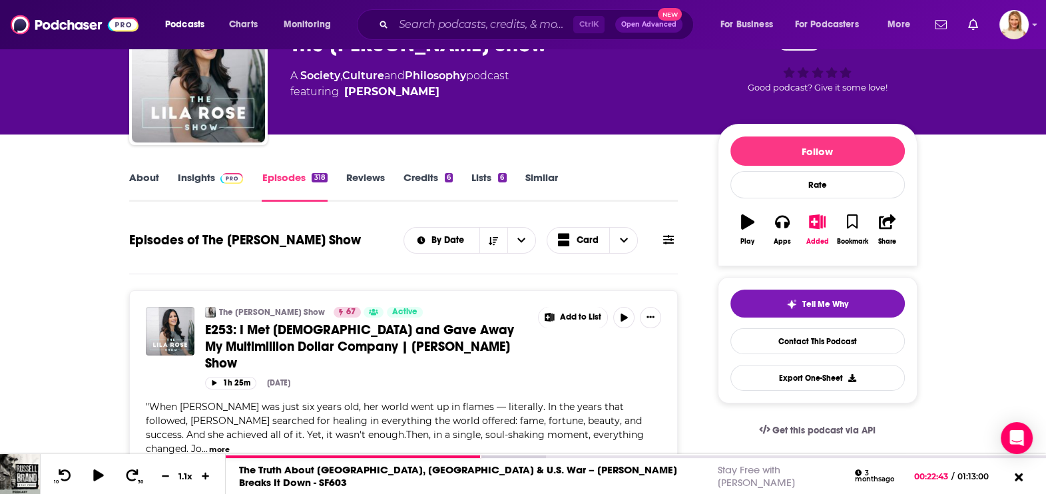
scroll to position [166, 0]
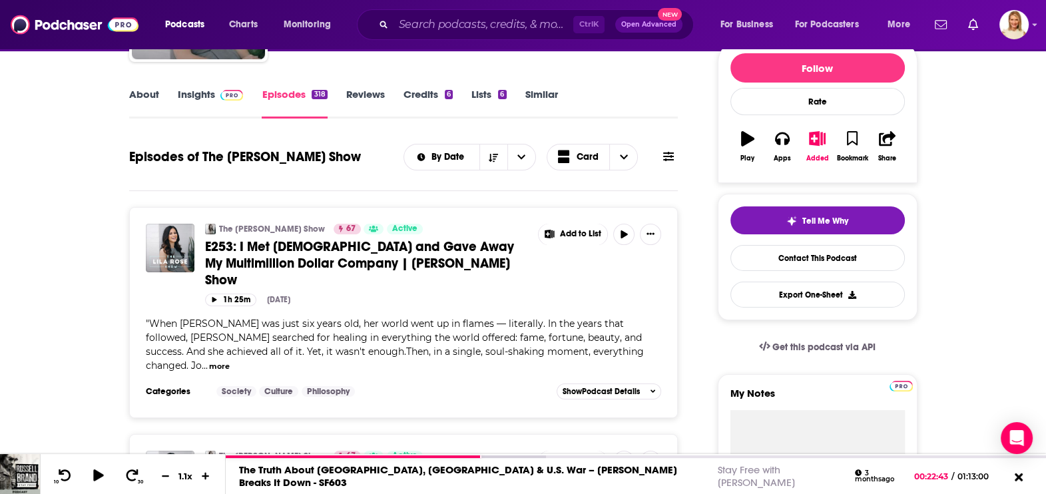
click at [230, 361] on button "more" at bounding box center [219, 366] width 21 height 11
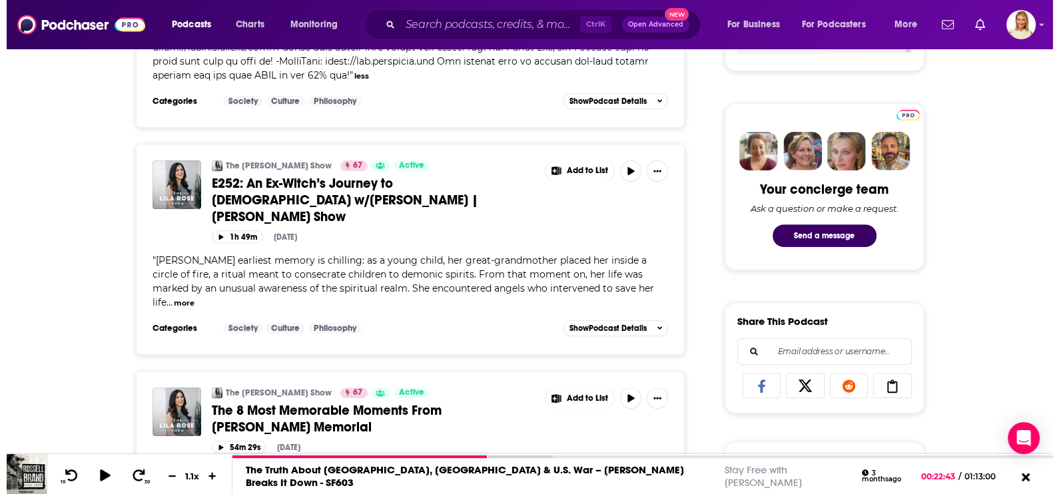
scroll to position [0, 0]
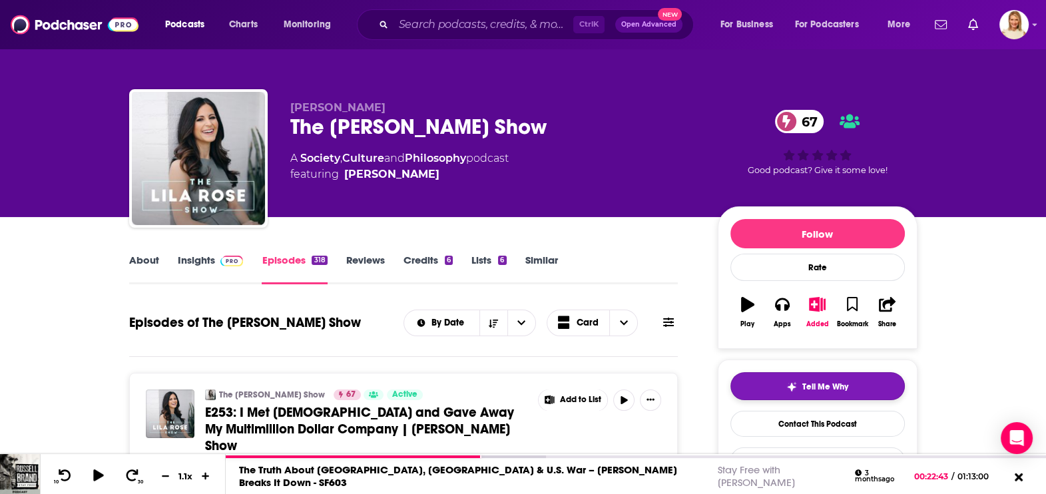
click at [824, 386] on span "Tell Me Why" at bounding box center [825, 387] width 46 height 11
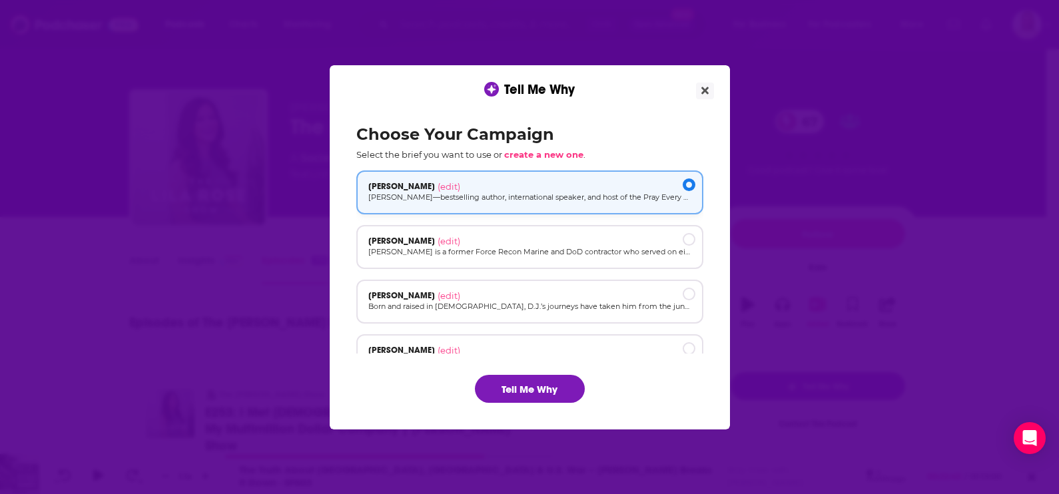
click at [577, 187] on div "Mary DeMuth (edit)" at bounding box center [529, 186] width 323 height 11
click at [553, 379] on button "Tell Me Why" at bounding box center [530, 389] width 110 height 28
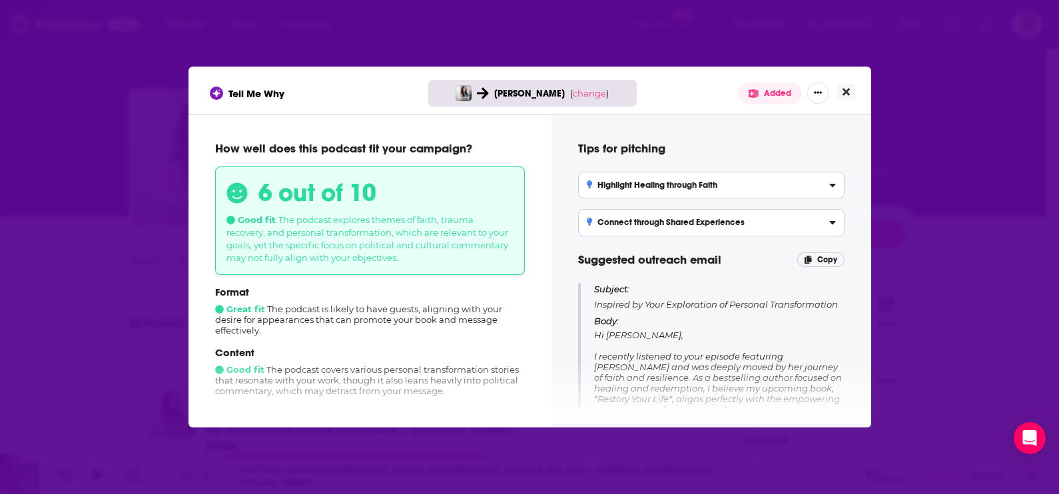
click at [846, 85] on button "Close" at bounding box center [846, 92] width 18 height 17
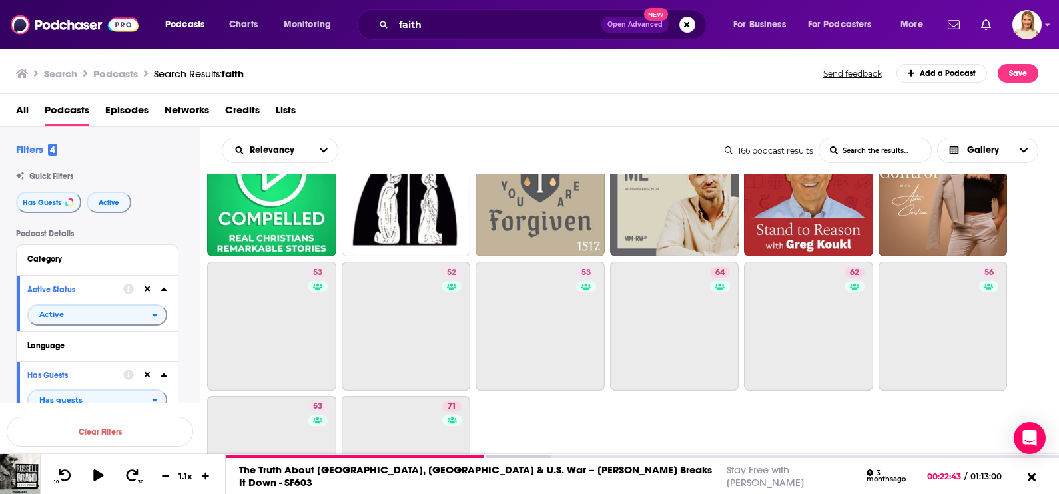
scroll to position [976, 0]
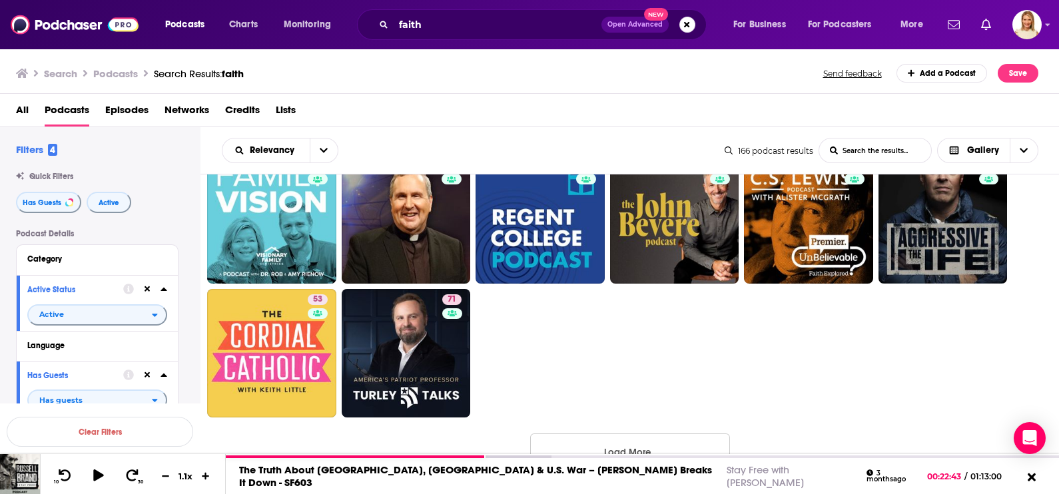
click at [619, 449] on button "Load More..." at bounding box center [630, 451] width 200 height 36
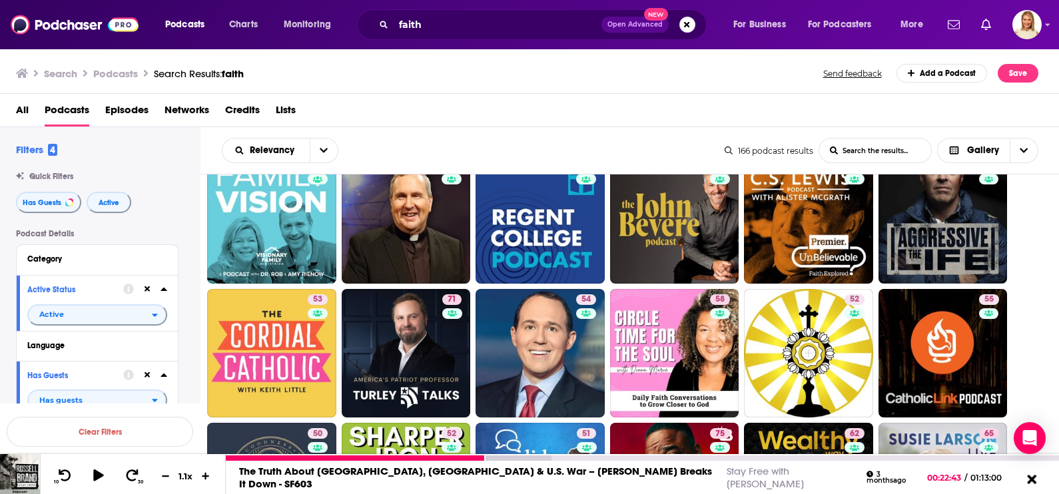
click at [1028, 476] on icon at bounding box center [1031, 478] width 9 height 9
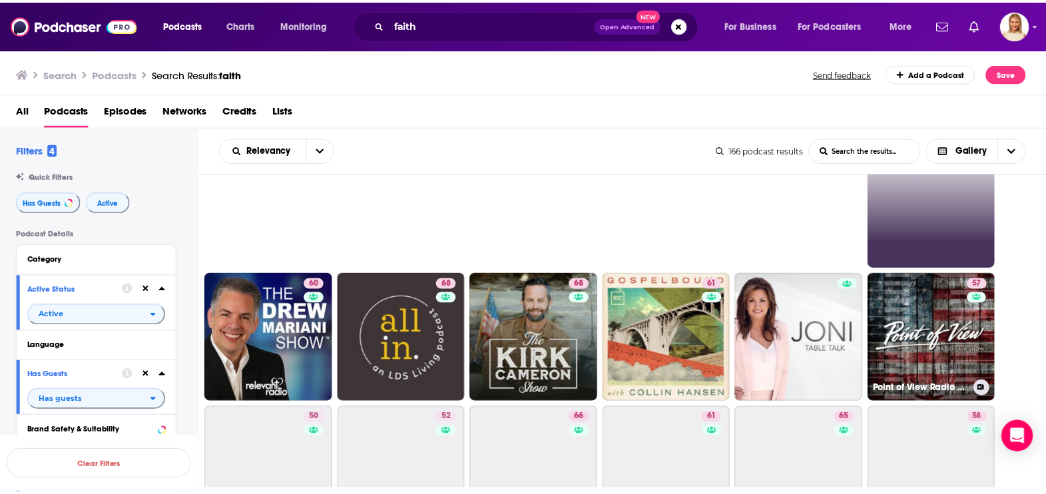
scroll to position [1558, 0]
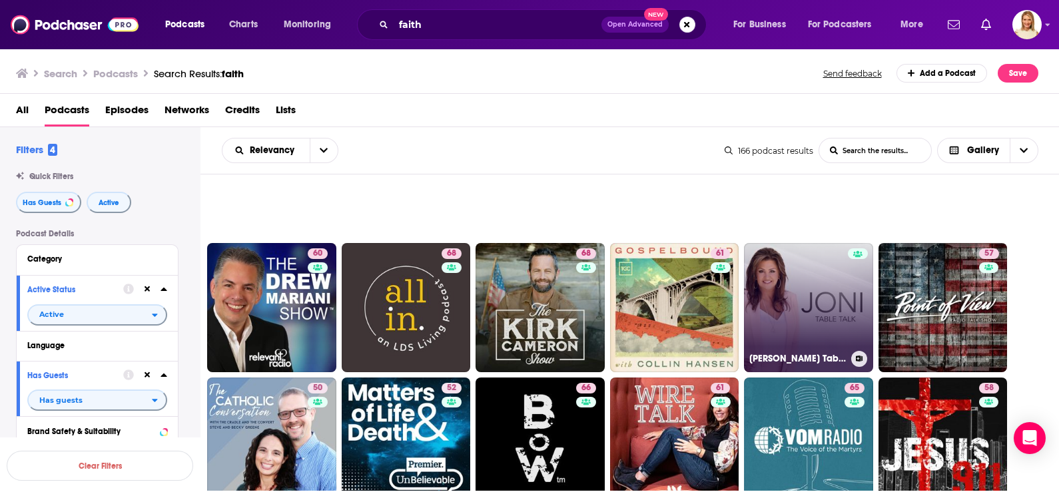
click at [832, 325] on link "Joni Table Talk Podcast" at bounding box center [808, 307] width 129 height 129
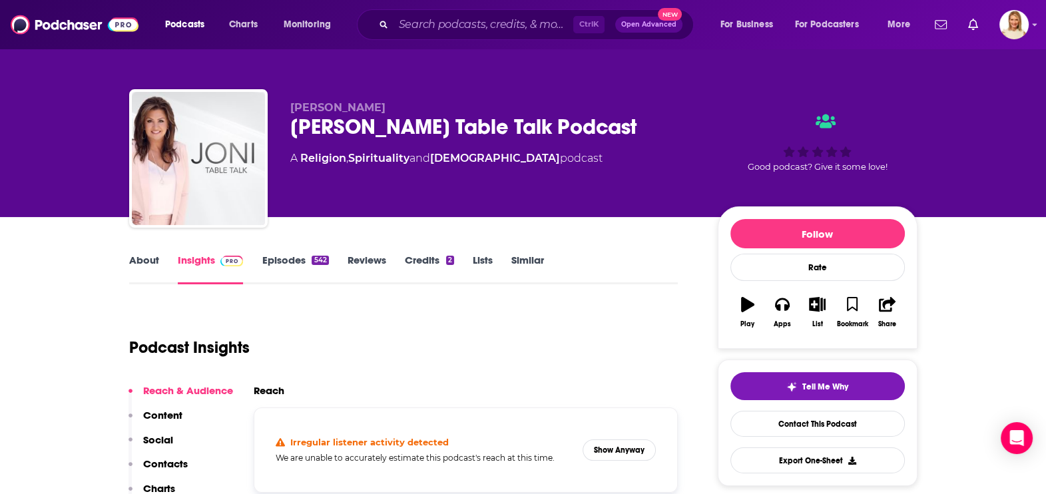
click at [150, 258] on link "About" at bounding box center [144, 269] width 30 height 31
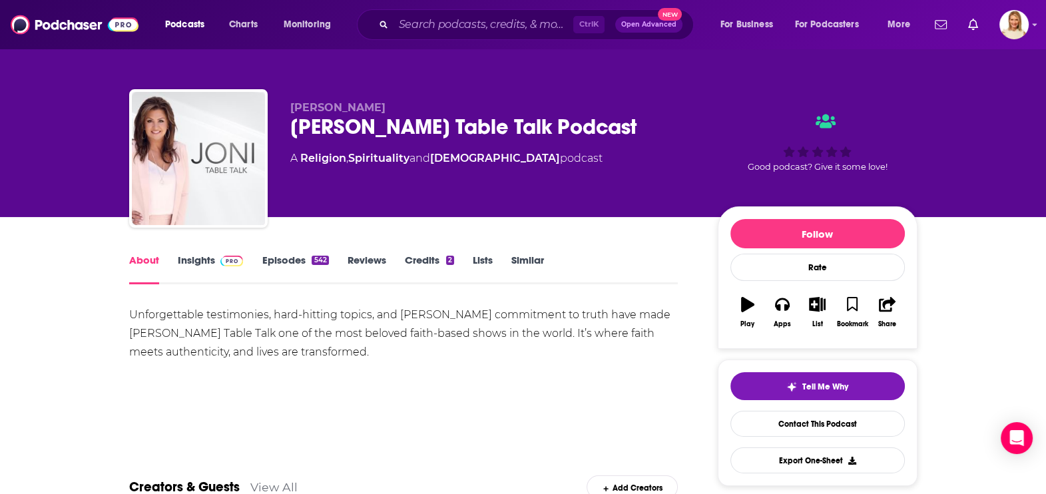
click at [293, 261] on link "Episodes 542" at bounding box center [295, 269] width 67 height 31
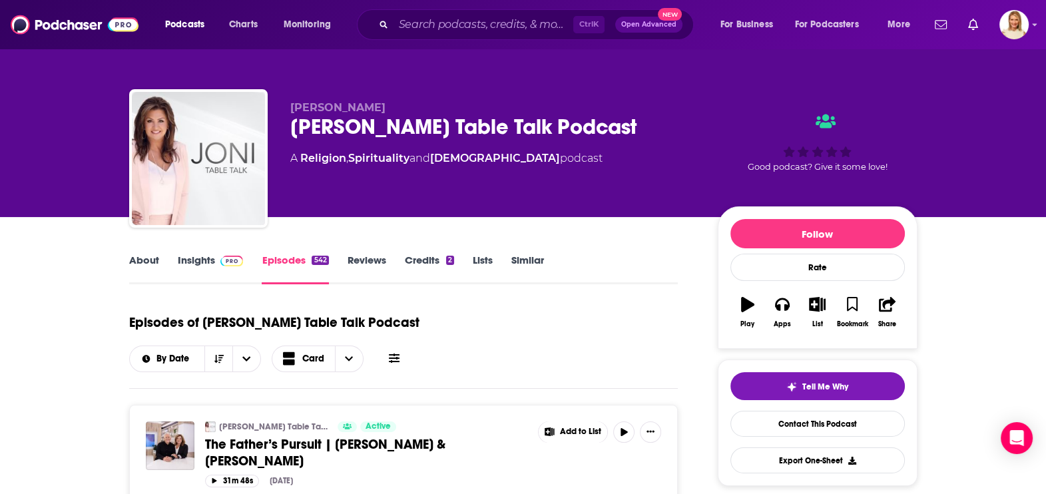
click at [194, 264] on link "Insights" at bounding box center [211, 269] width 66 height 31
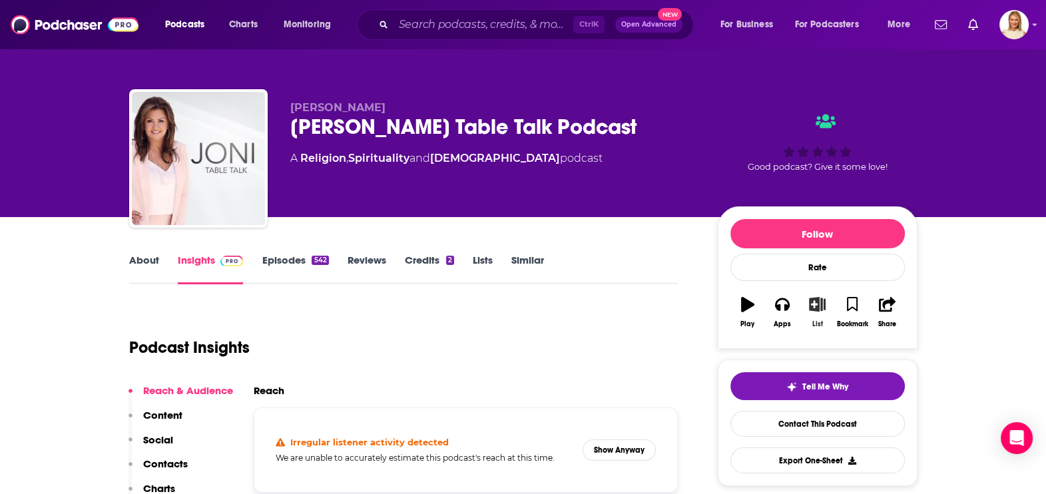
click at [819, 303] on icon "button" at bounding box center [817, 304] width 17 height 15
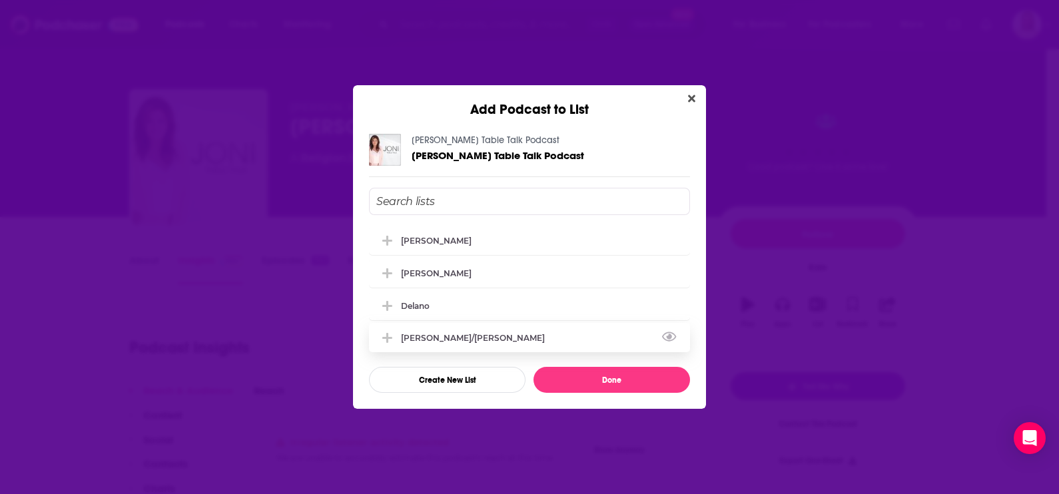
click at [386, 334] on icon "Add Podcast To List" at bounding box center [387, 338] width 10 height 10
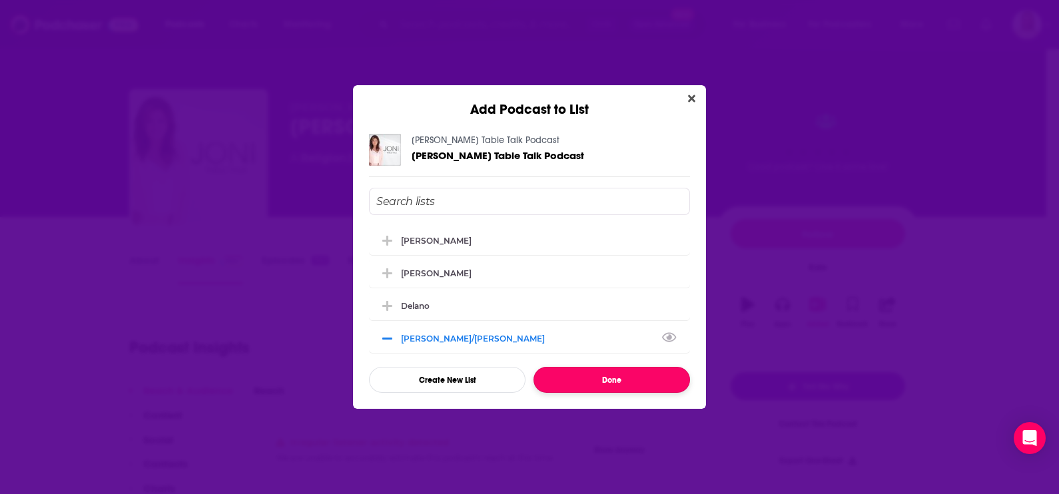
click at [573, 376] on button "Done" at bounding box center [611, 380] width 156 height 26
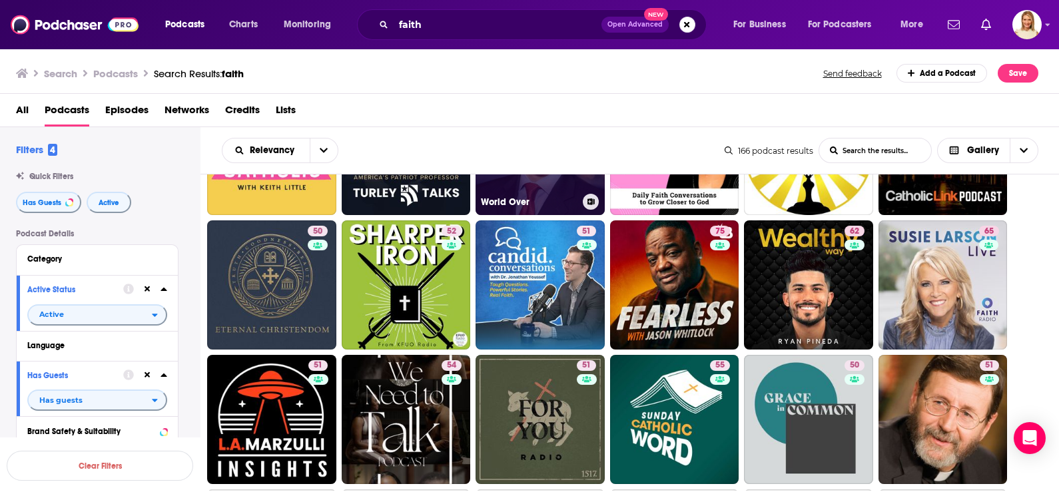
scroll to position [1248, 0]
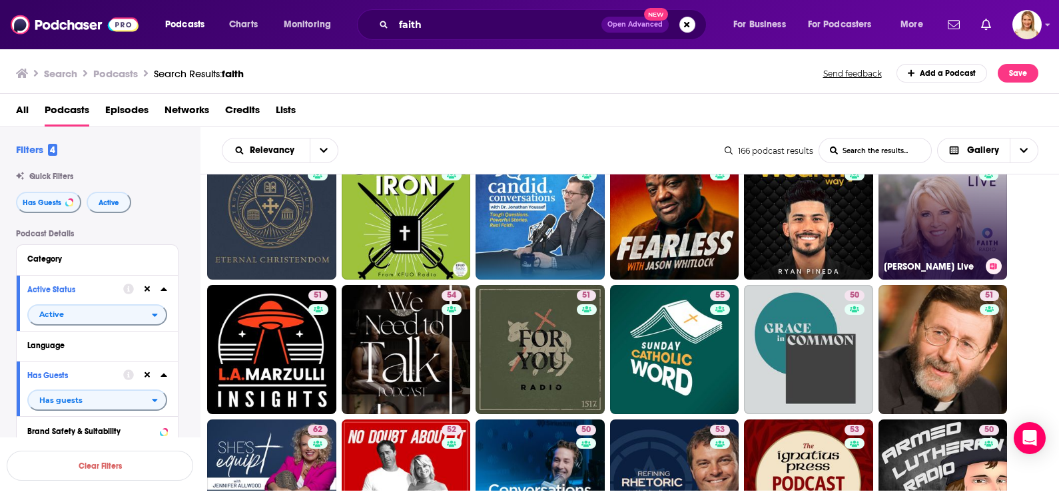
click at [926, 234] on link "65 Susie Larson Live" at bounding box center [942, 214] width 129 height 129
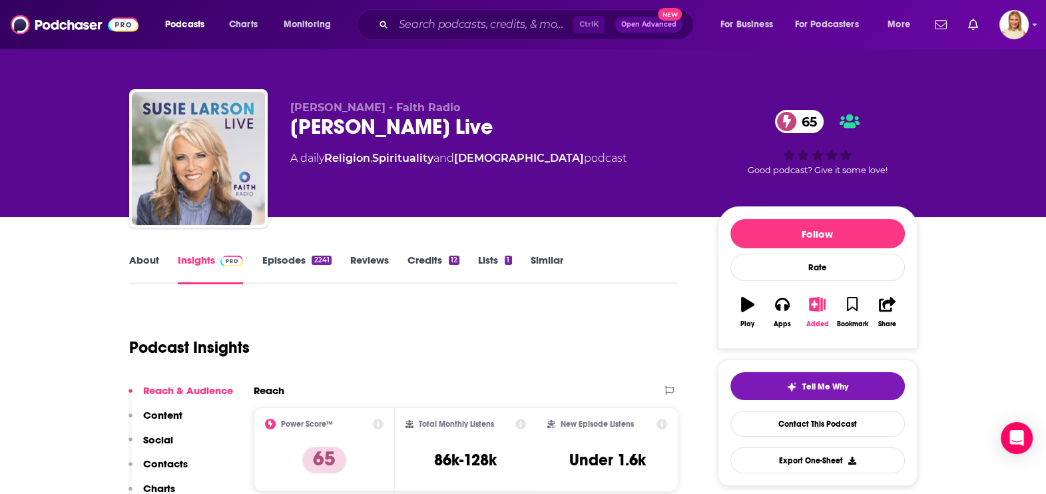
click at [816, 303] on icon "button" at bounding box center [817, 304] width 17 height 15
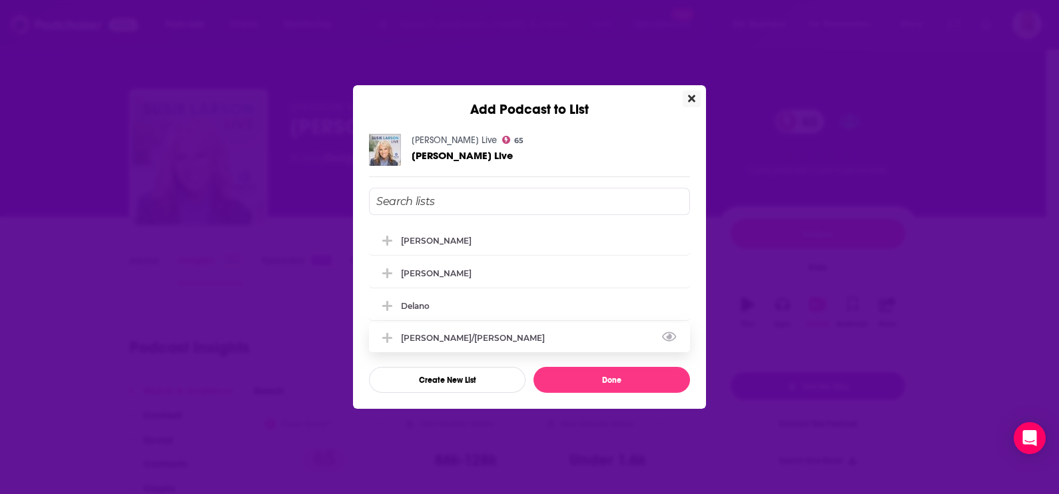
click at [457, 336] on div "[PERSON_NAME]/[PERSON_NAME]" at bounding box center [477, 338] width 152 height 10
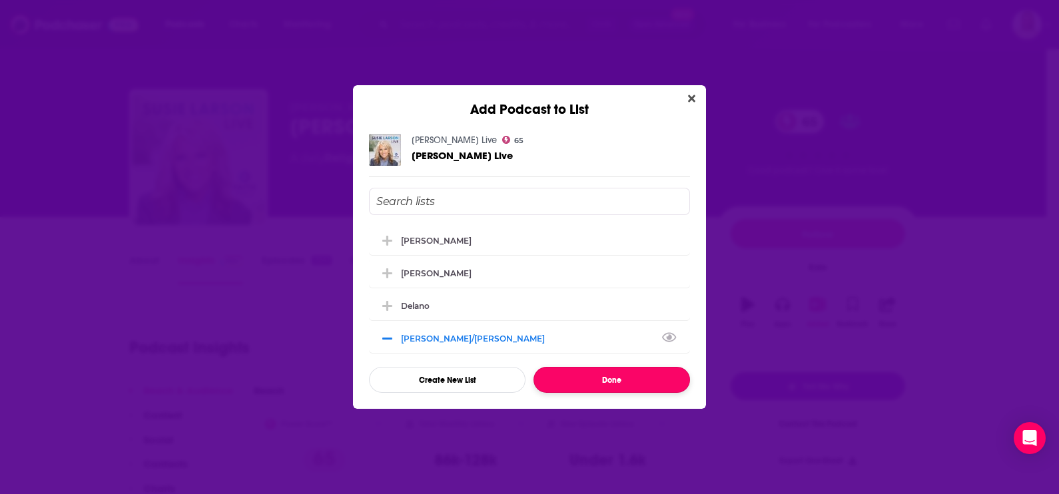
click at [578, 383] on button "Done" at bounding box center [611, 380] width 156 height 26
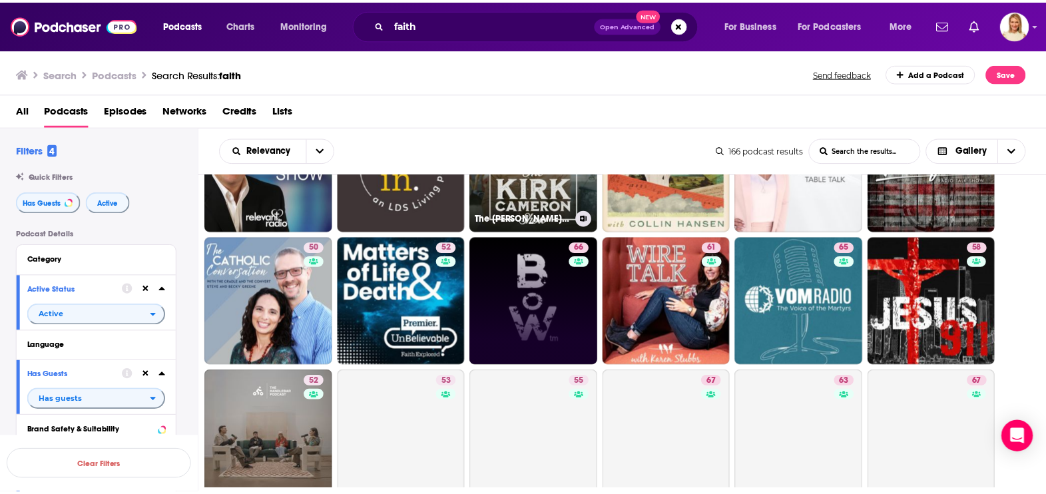
scroll to position [1748, 0]
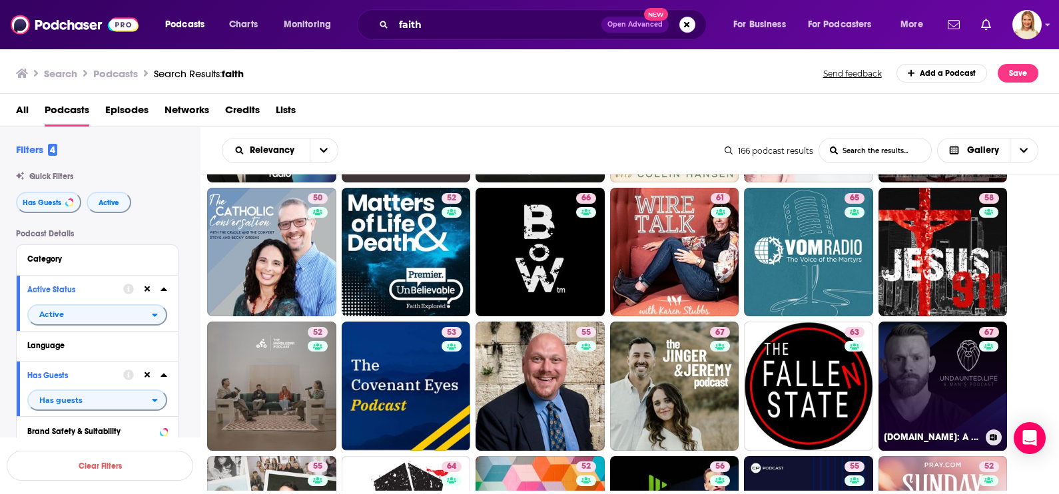
click at [932, 380] on link "67 Undaunted.Life: A Man's Podcast by Kyle Thompson" at bounding box center [942, 386] width 129 height 129
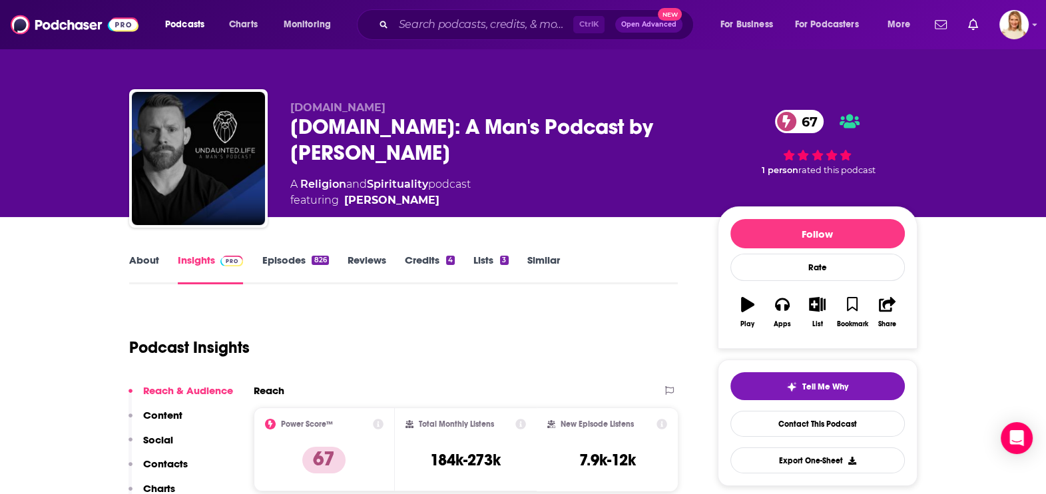
click at [135, 259] on link "About" at bounding box center [144, 269] width 30 height 31
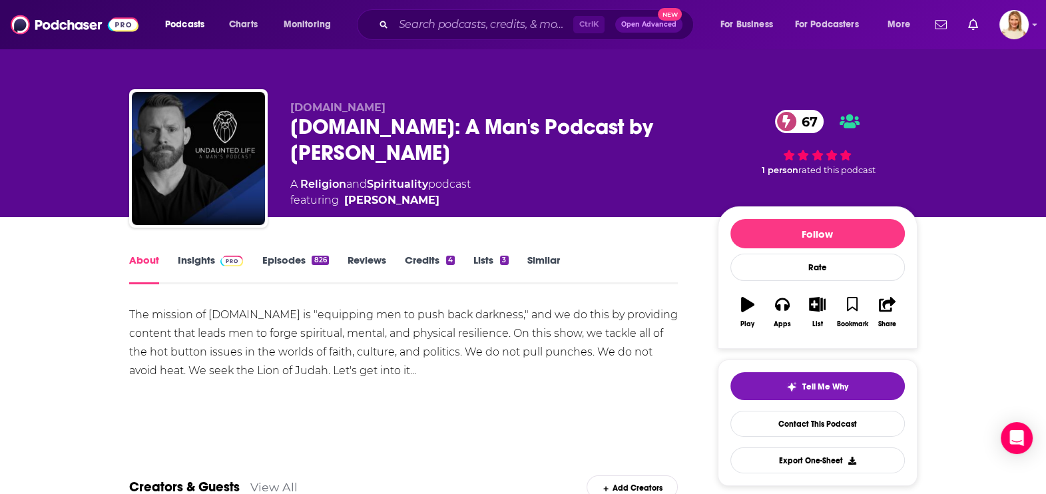
click at [286, 256] on link "Episodes 826" at bounding box center [295, 269] width 67 height 31
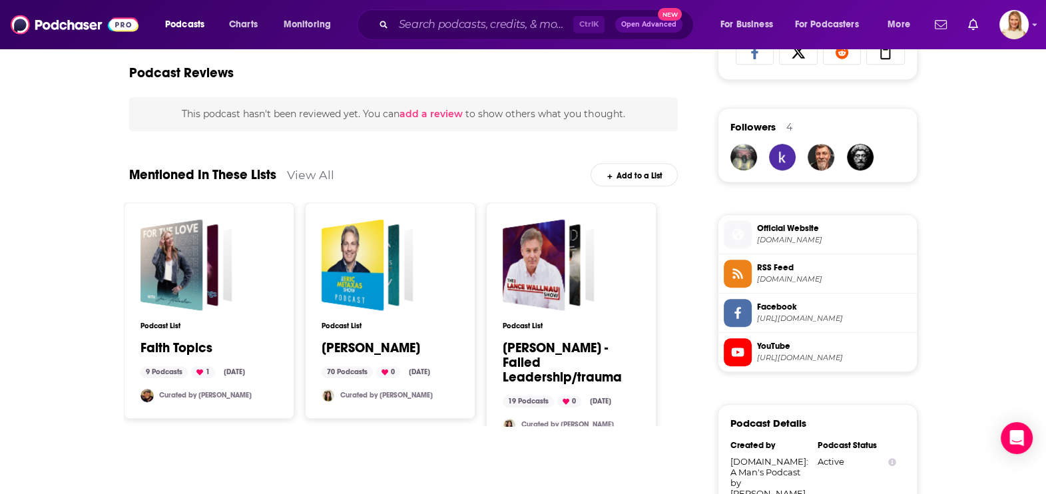
scroll to position [1285, 0]
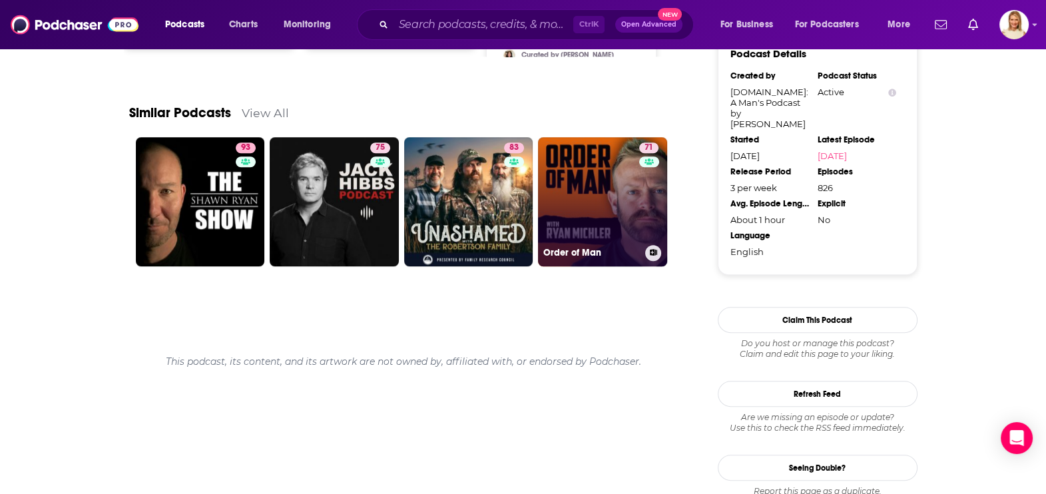
click at [589, 190] on link "71 Order of Man" at bounding box center [602, 201] width 129 height 129
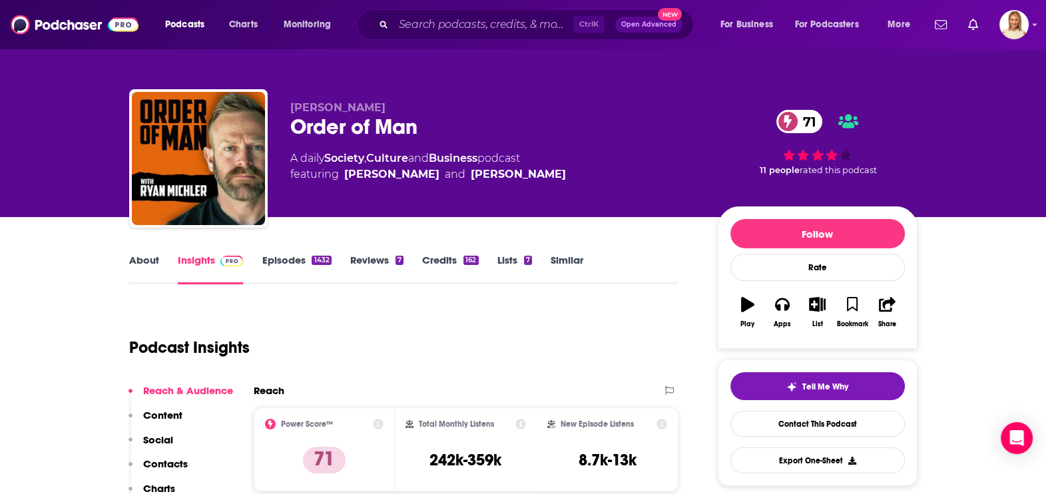
click at [146, 258] on link "About" at bounding box center [144, 269] width 30 height 31
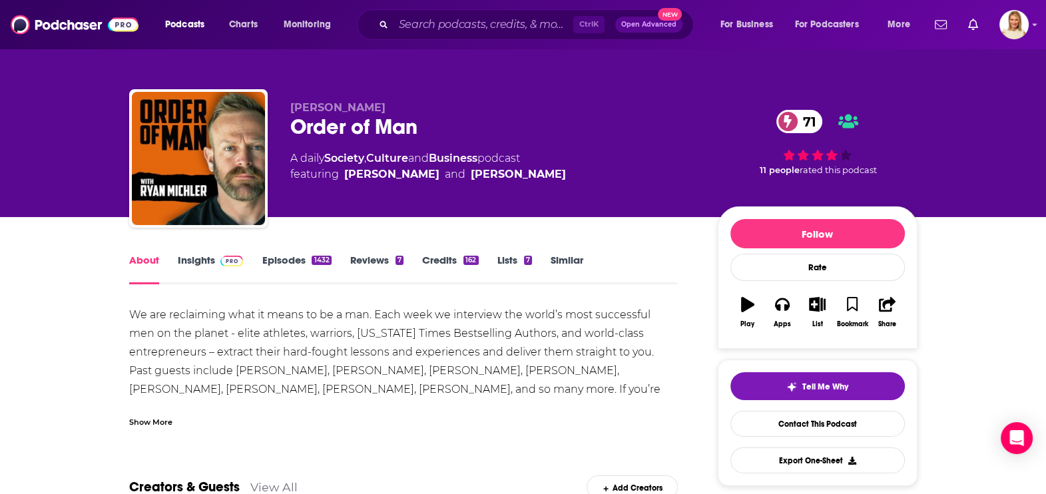
scroll to position [166, 0]
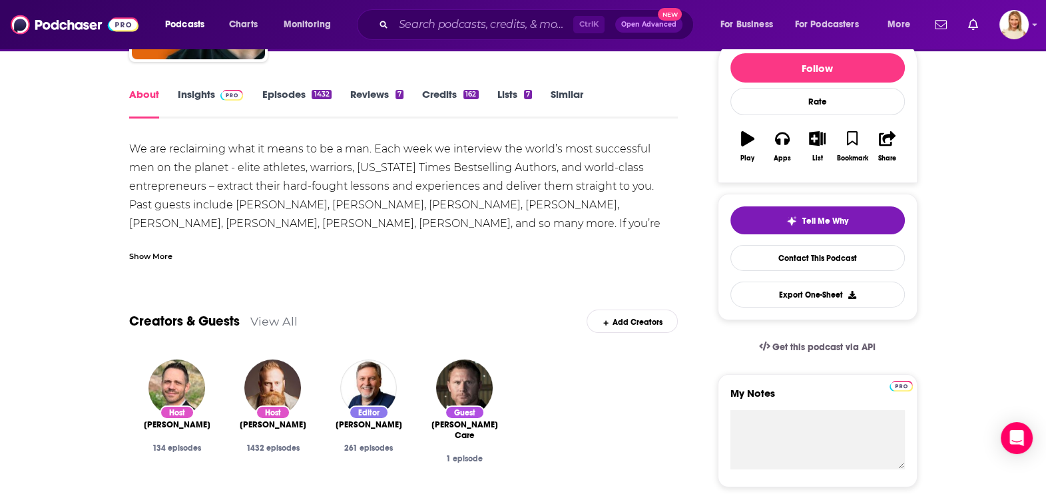
click at [196, 97] on link "Insights" at bounding box center [211, 103] width 66 height 31
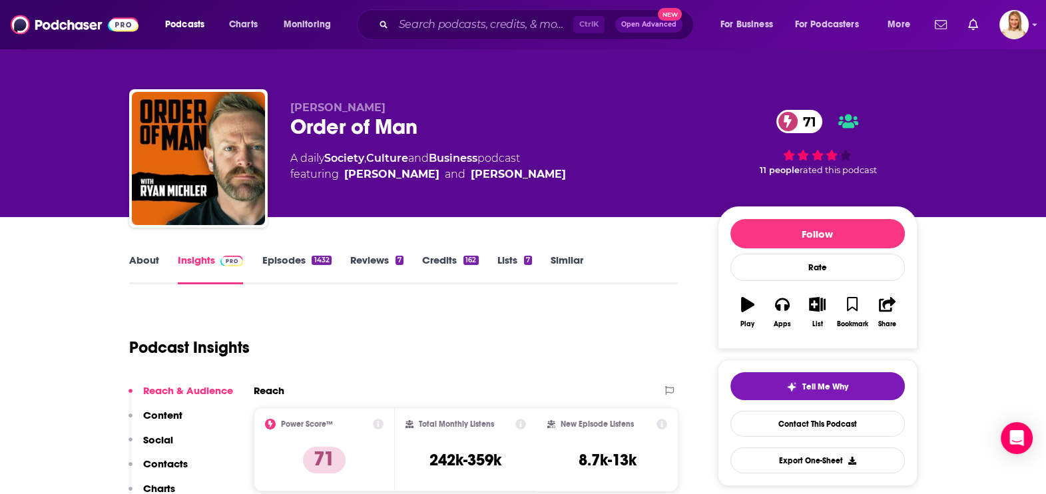
click at [285, 258] on link "Episodes 1432" at bounding box center [296, 269] width 69 height 31
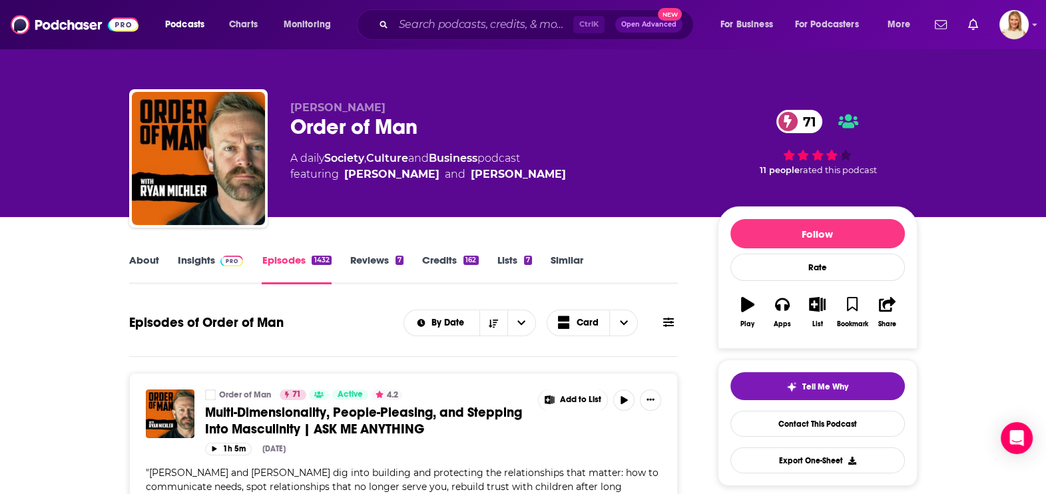
click at [671, 320] on icon at bounding box center [668, 322] width 11 height 11
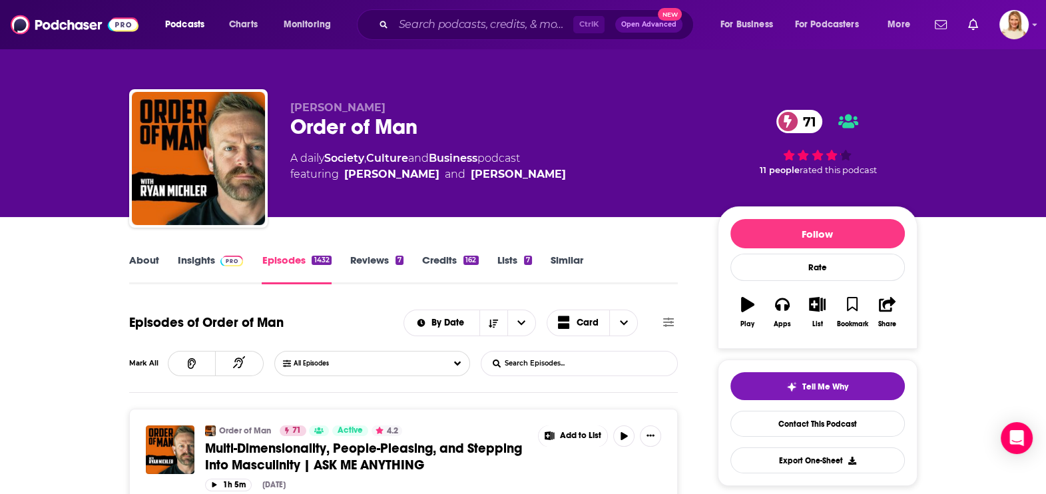
click at [529, 360] on input "List Search Input" at bounding box center [550, 364] width 139 height 24
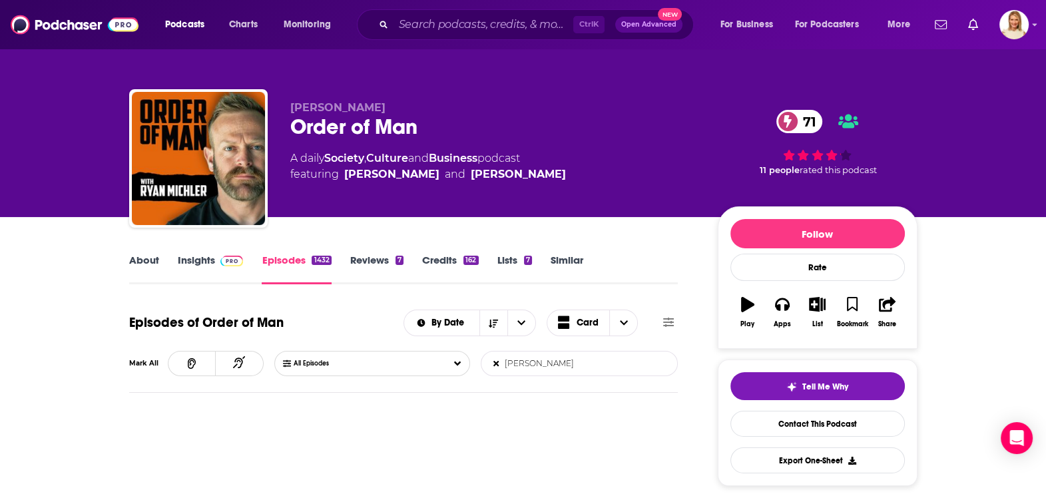
type input "chad robichaux"
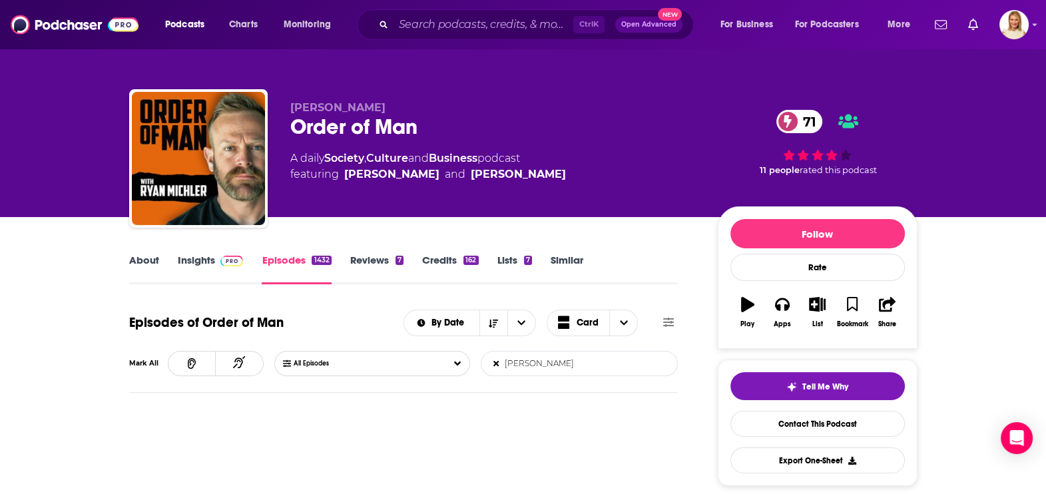
click at [147, 266] on link "About" at bounding box center [144, 269] width 30 height 31
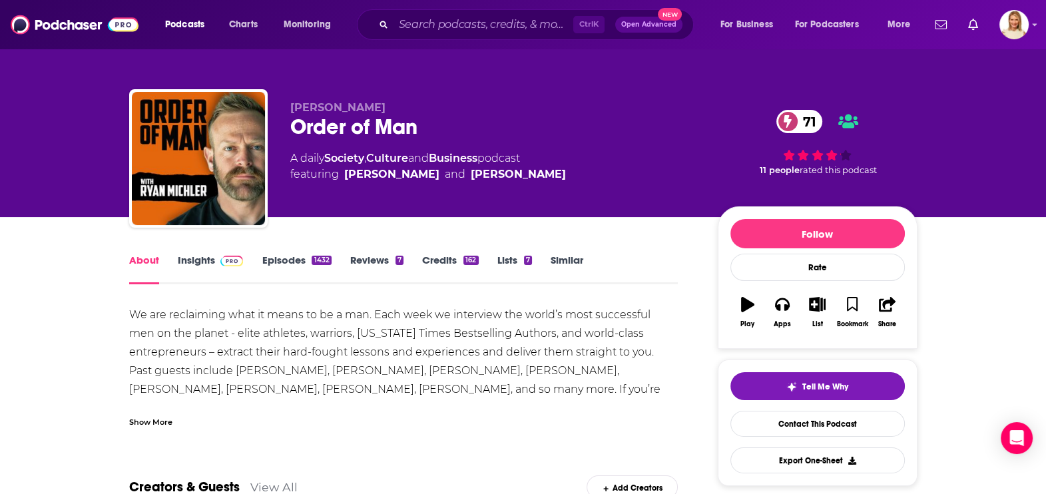
click at [156, 418] on div "Show More" at bounding box center [150, 421] width 43 height 13
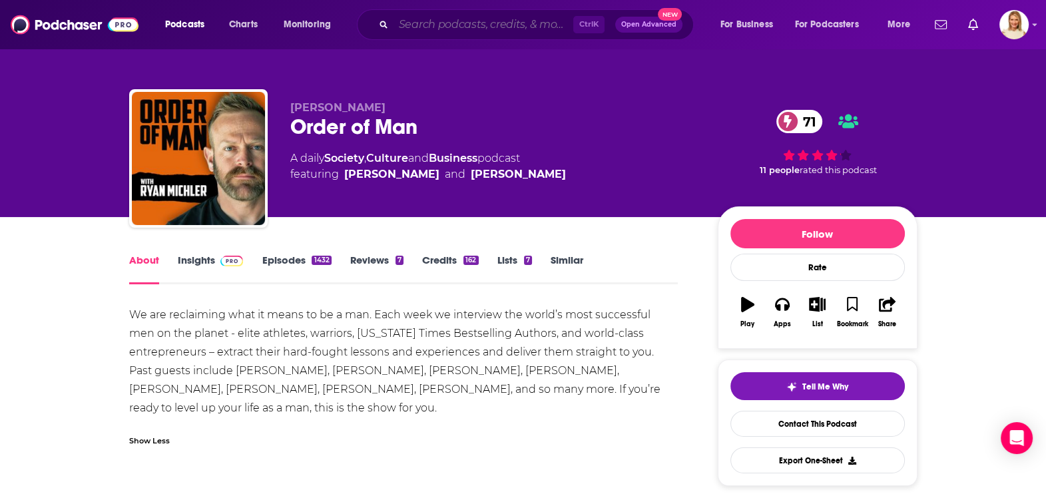
click at [443, 17] on input "Search podcasts, credits, & more..." at bounding box center [484, 24] width 180 height 21
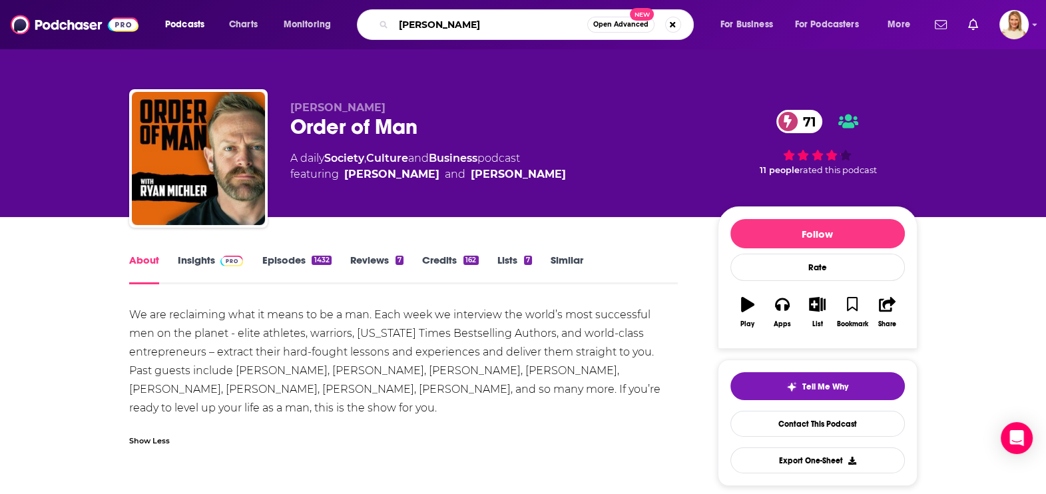
type input "kirk cameron"
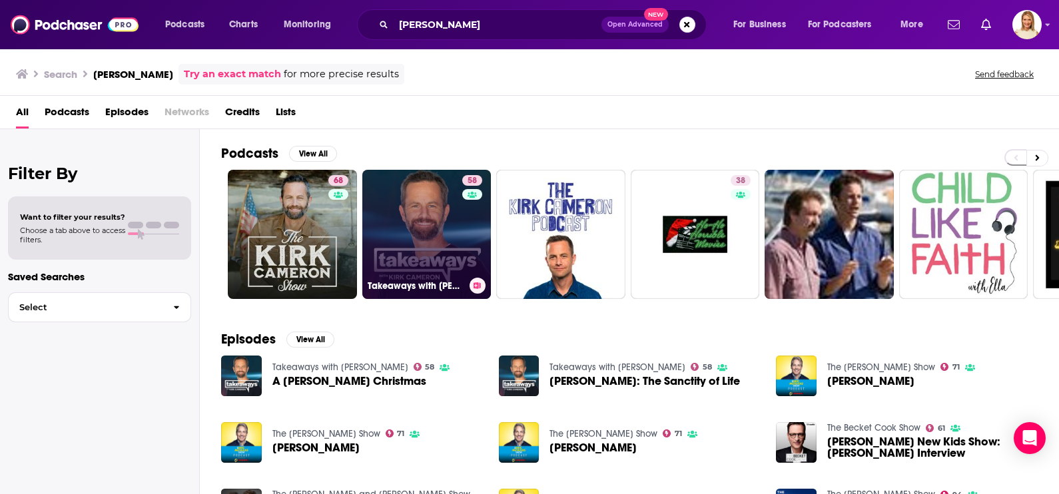
click at [436, 211] on link "58 Takeaways with Kirk Cameron" at bounding box center [426, 234] width 129 height 129
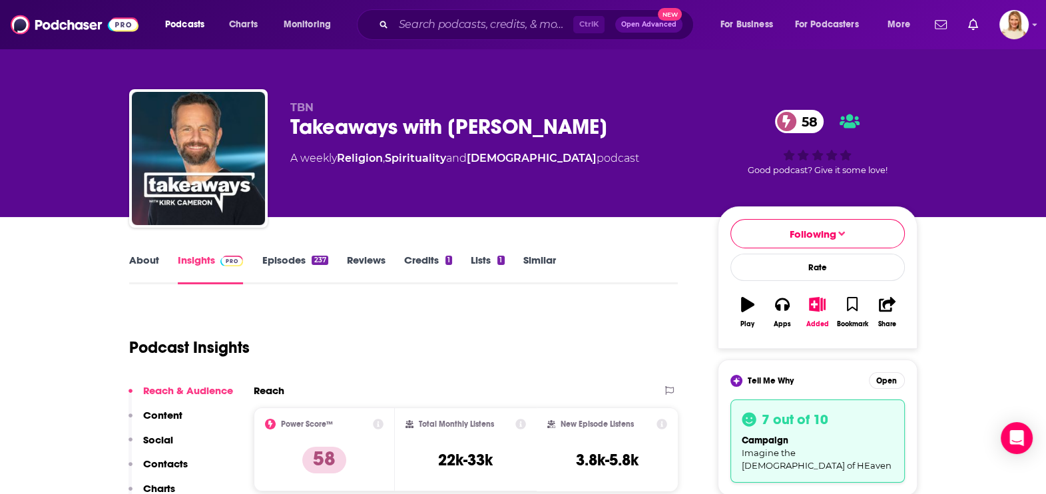
click at [143, 258] on link "About" at bounding box center [144, 269] width 30 height 31
